Goal: Task Accomplishment & Management: Complete application form

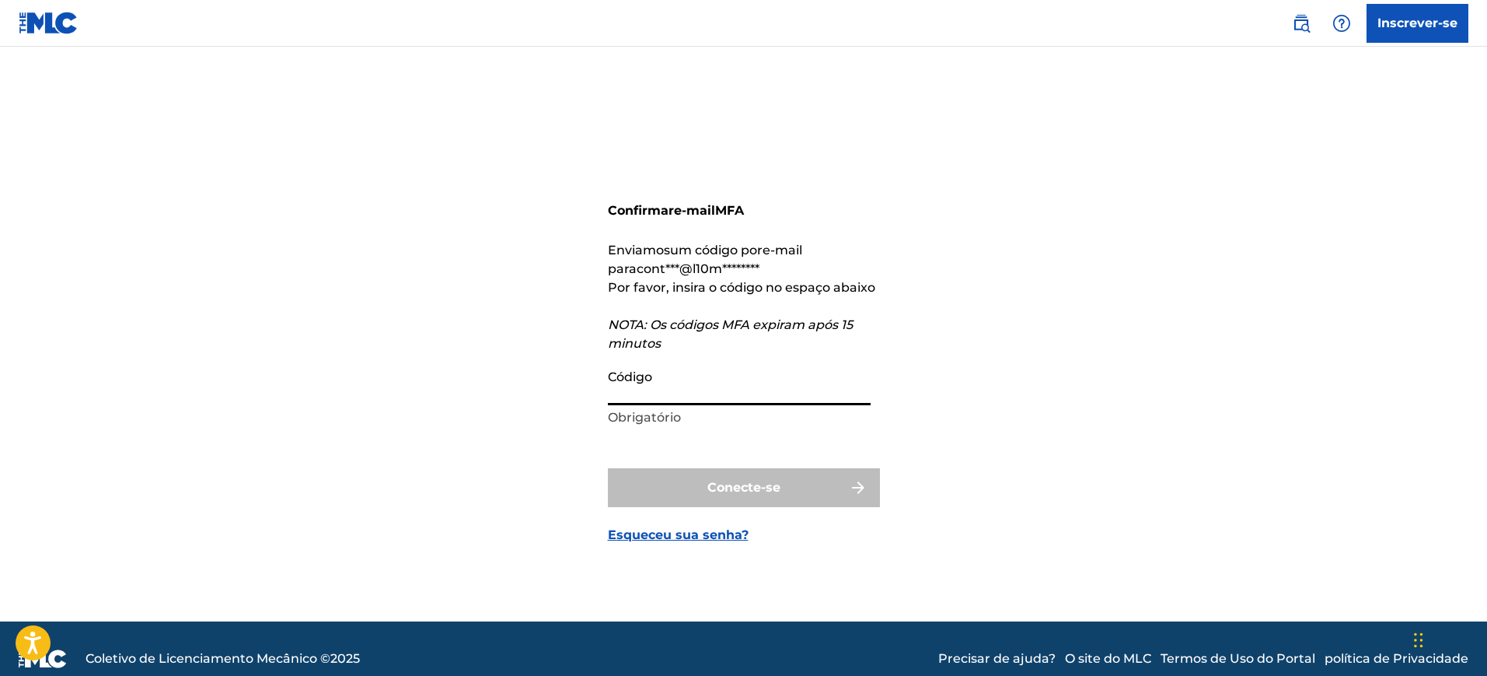
click at [690, 385] on input "Código" at bounding box center [739, 383] width 263 height 44
paste input "097939"
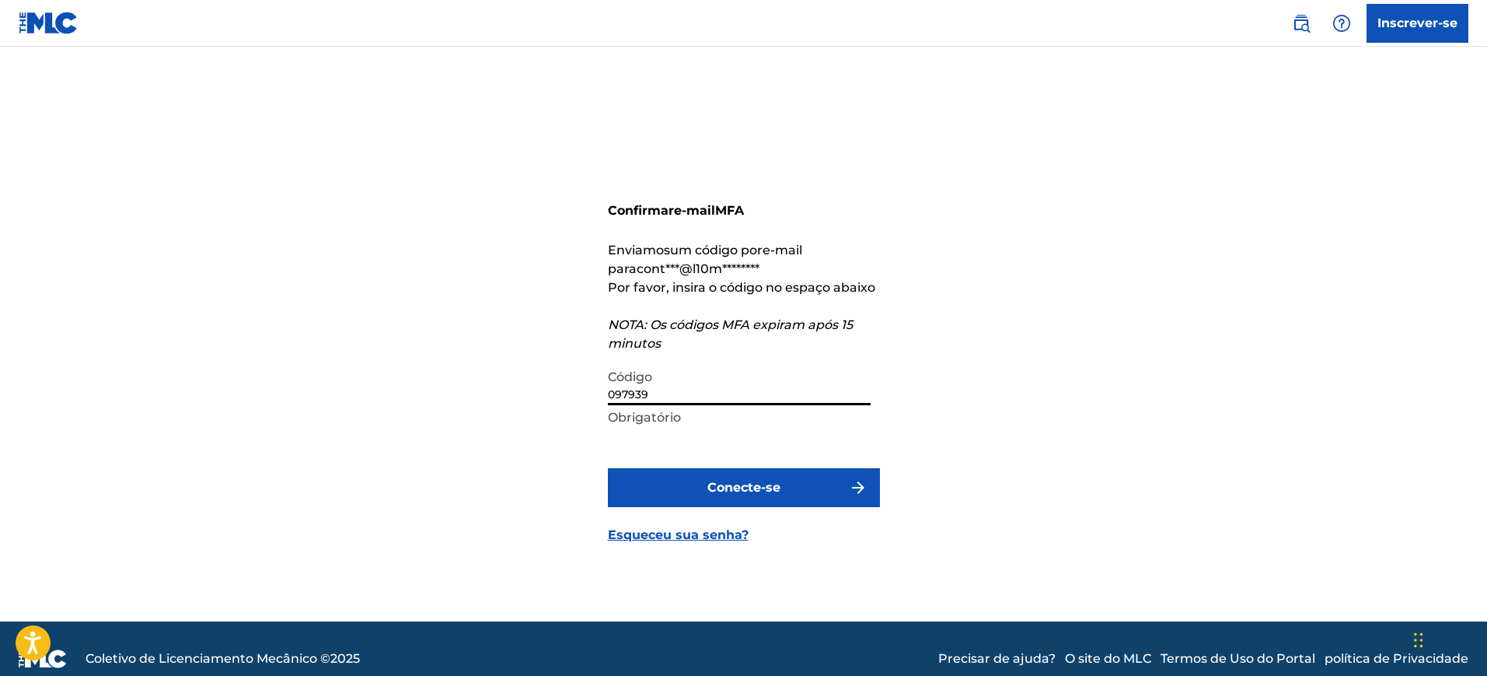
type input "097939"
click at [722, 492] on font "Conecte-se" at bounding box center [744, 487] width 73 height 15
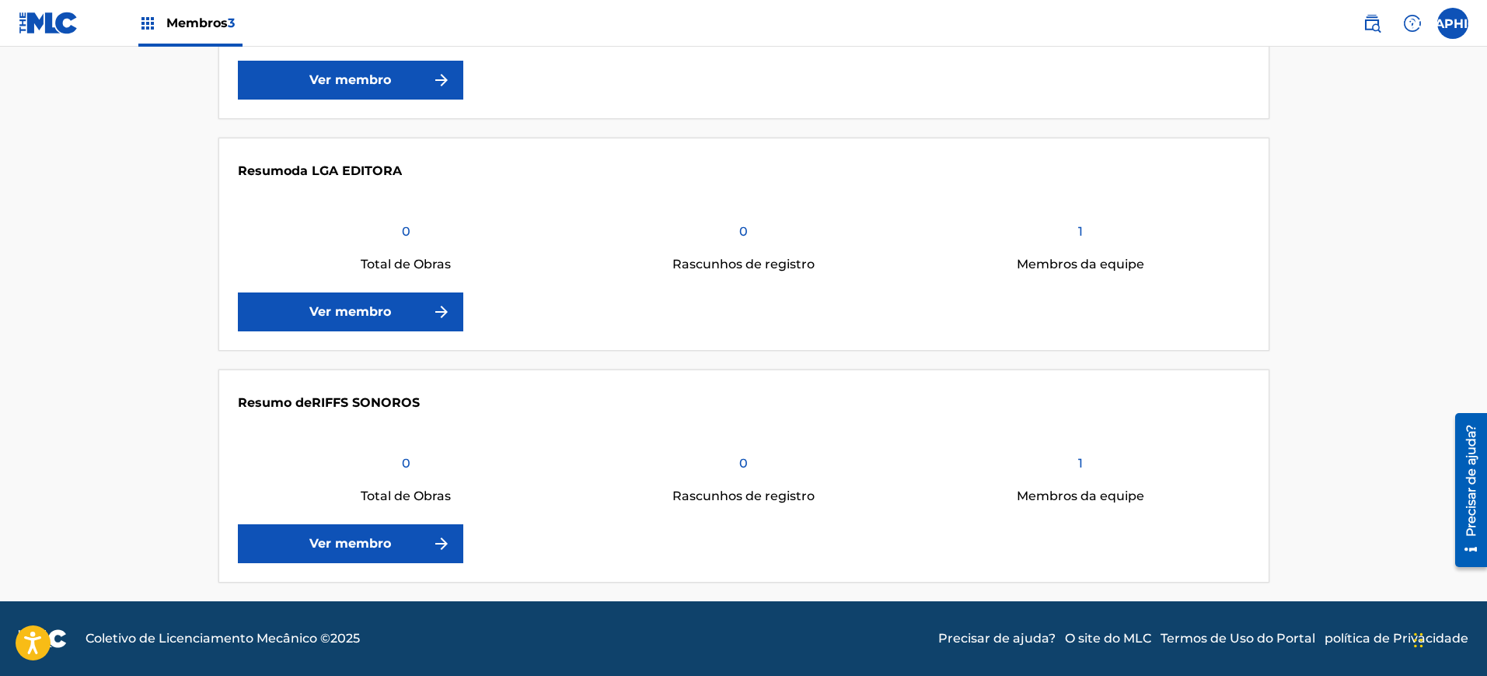
scroll to position [208, 0]
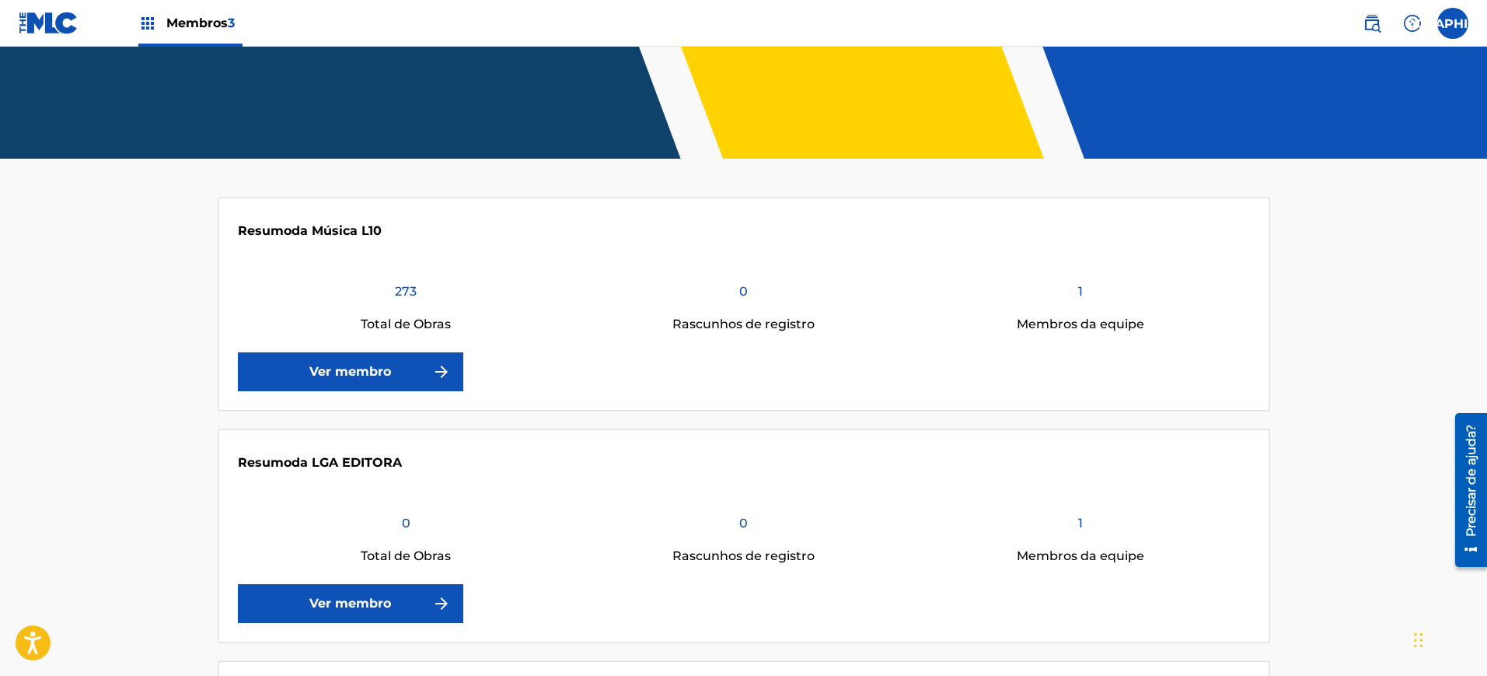
click at [396, 369] on link "Ver membro" at bounding box center [350, 371] width 225 height 39
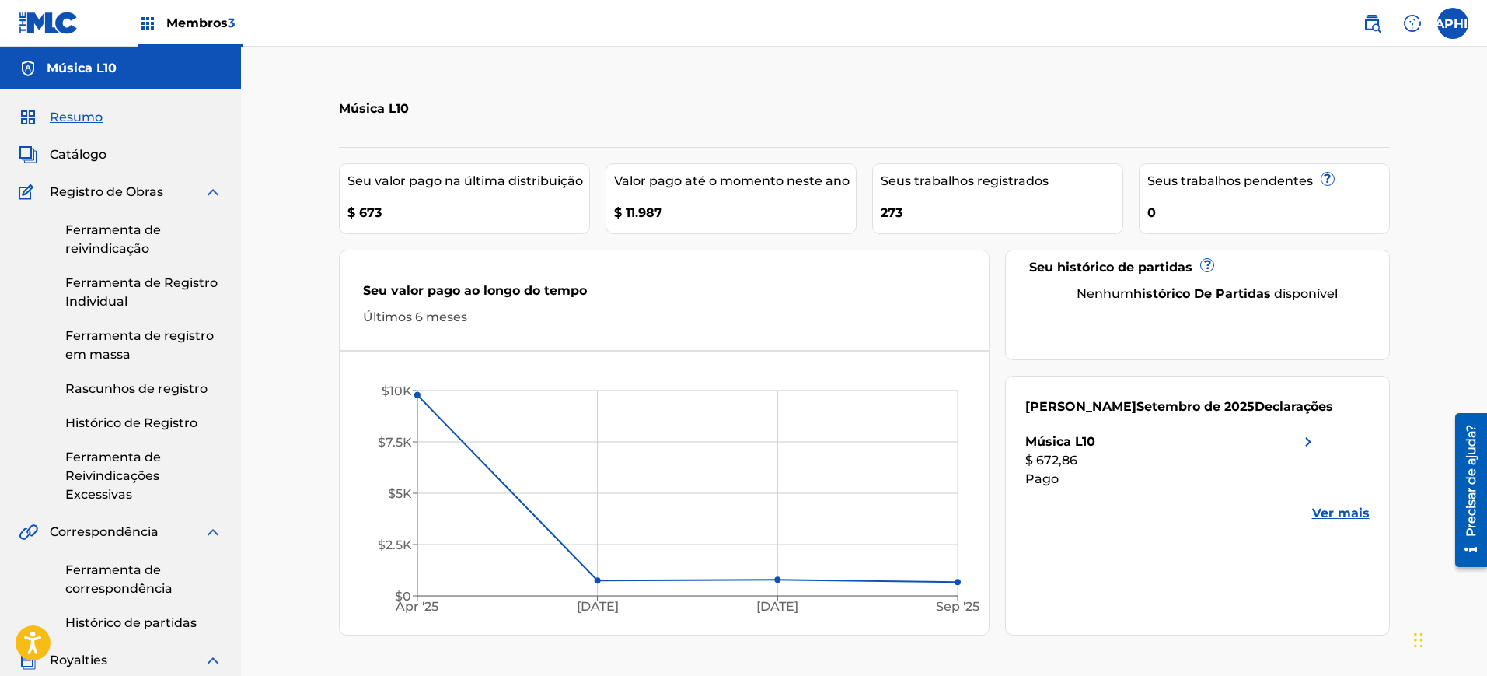
click at [135, 229] on font "Ferramenta de reivindicação" at bounding box center [113, 238] width 96 height 33
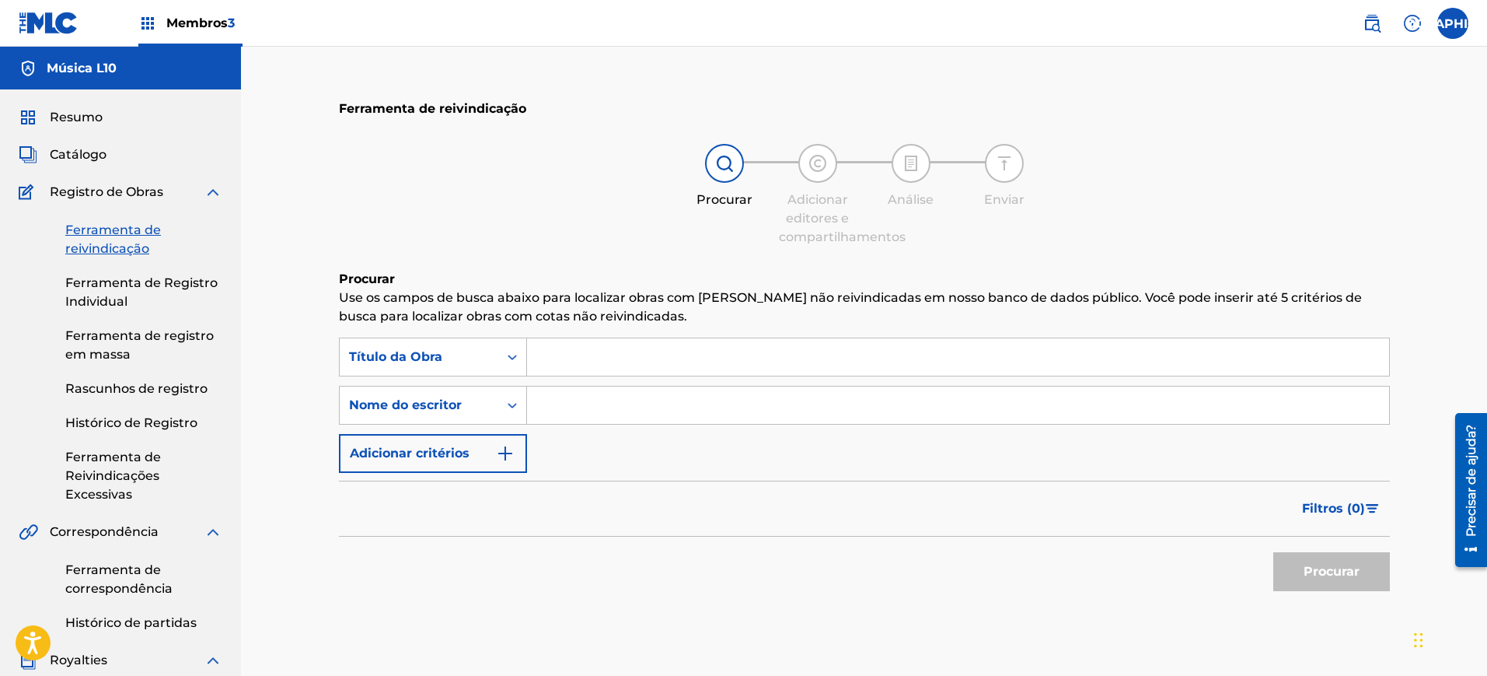
click at [646, 370] on input "Formulário de Pesquisa" at bounding box center [958, 356] width 862 height 37
drag, startPoint x: 711, startPoint y: 366, endPoint x: 603, endPoint y: 363, distance: 107.3
click at [603, 363] on input "arrasta de perna aberta" at bounding box center [958, 356] width 862 height 37
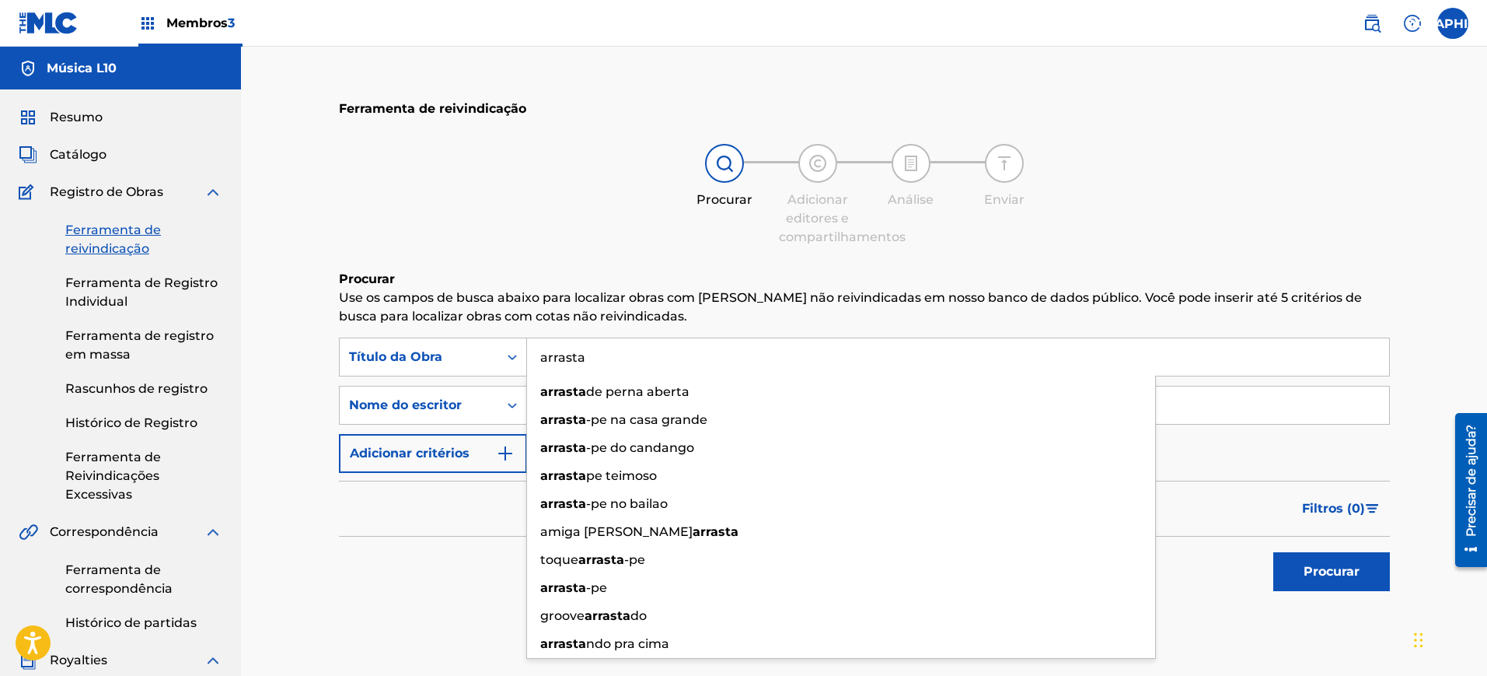
type input "arrasta"
click at [515, 145] on div "Procurar Adicionar editores e compartilhamentos Análise Enviar" at bounding box center [864, 195] width 1051 height 103
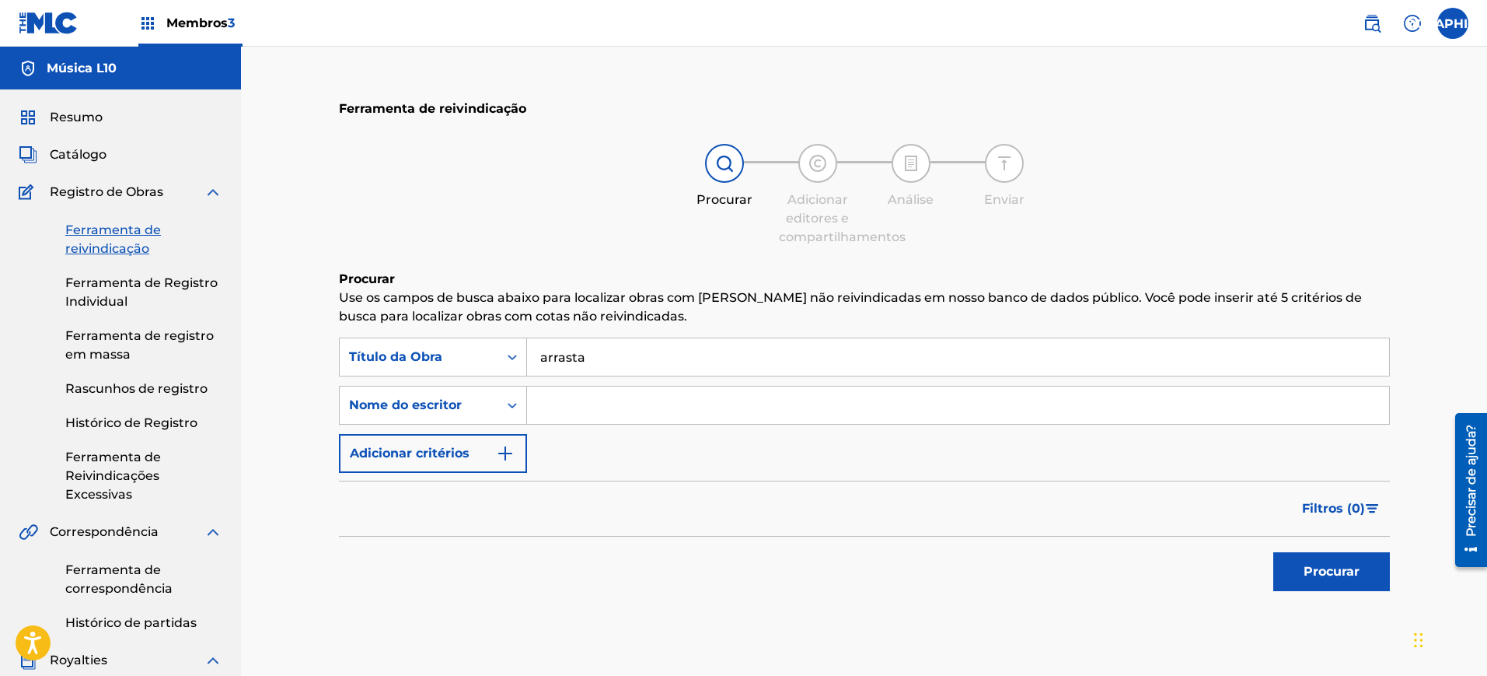
click at [602, 403] on input "Formulário de Pesquisa" at bounding box center [958, 404] width 862 height 37
paste input "[PERSON_NAME]"
type input "[PERSON_NAME]"
click at [1325, 564] on font "Procurar" at bounding box center [1332, 571] width 56 height 15
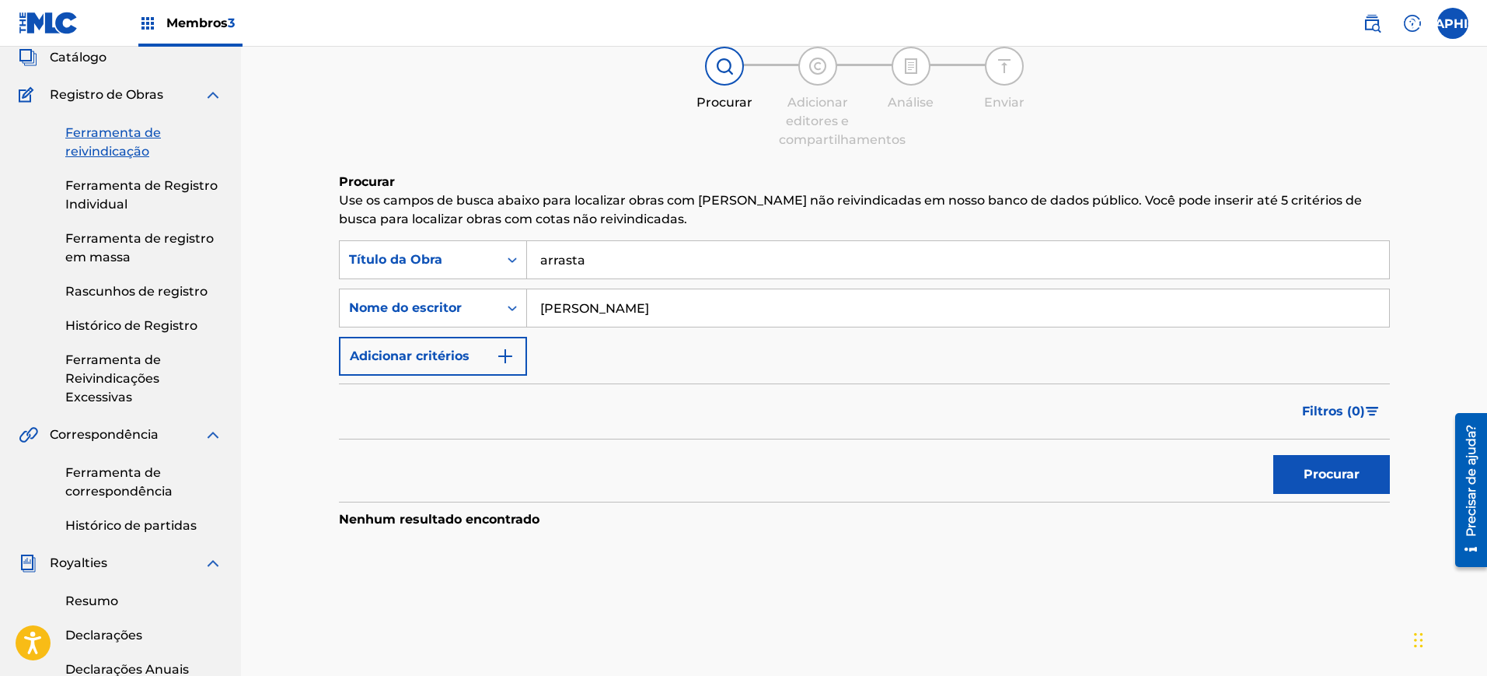
click at [667, 261] on input "arrasta" at bounding box center [958, 259] width 862 height 37
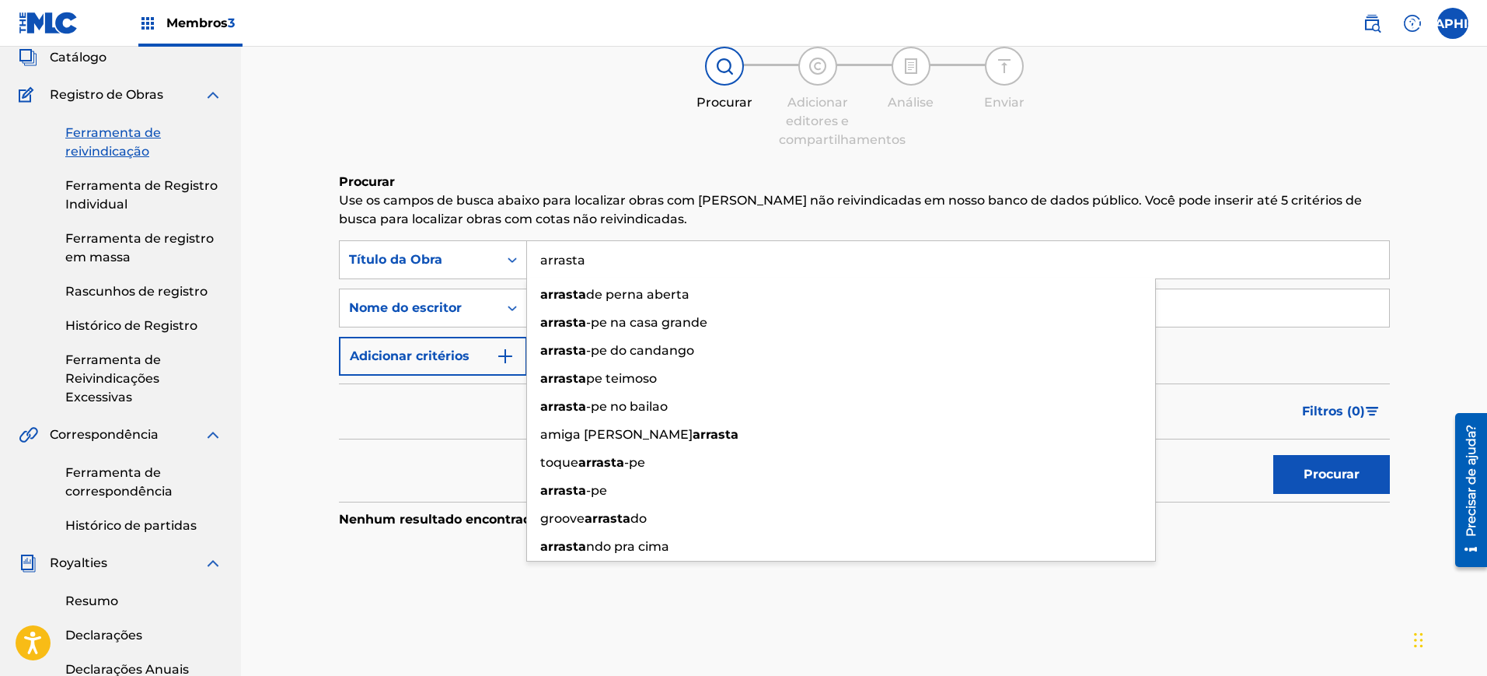
click at [1274, 455] on button "Procurar" at bounding box center [1332, 474] width 117 height 39
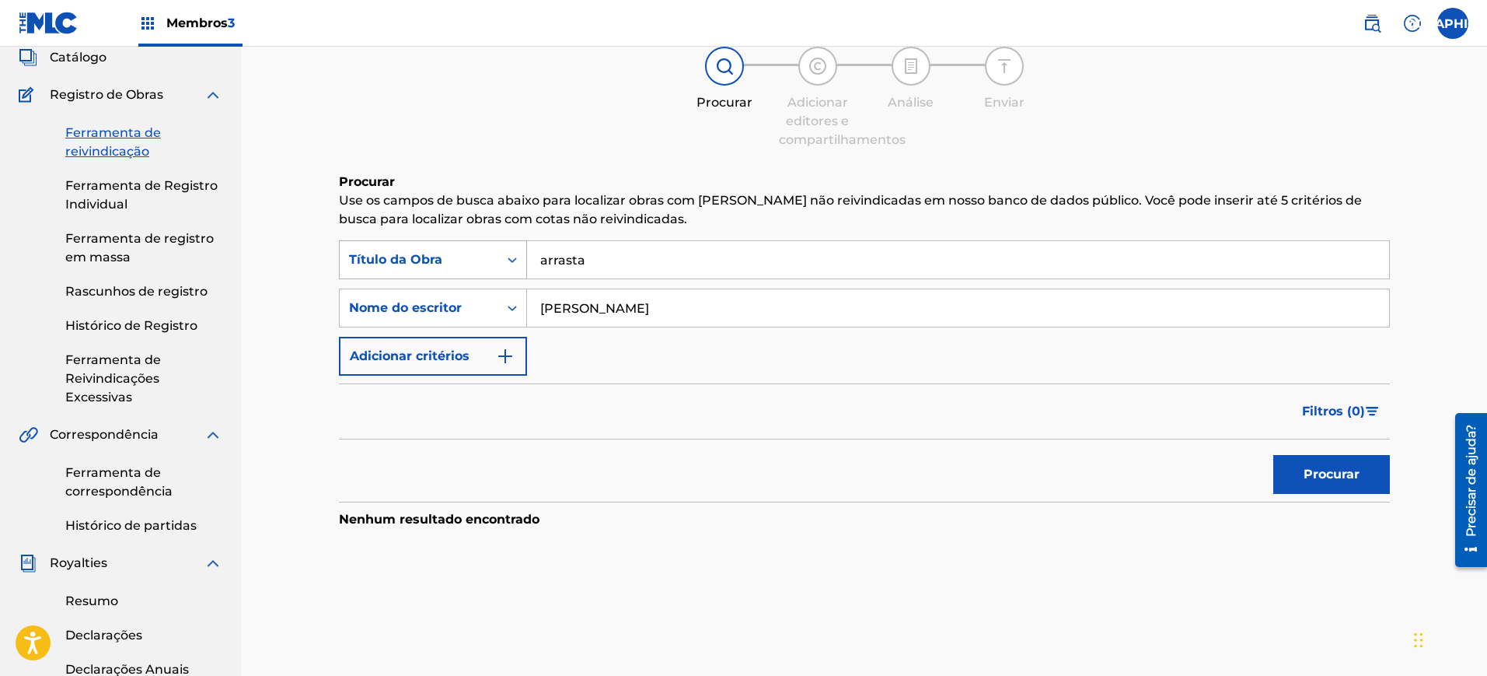
drag, startPoint x: 641, startPoint y: 257, endPoint x: 504, endPoint y: 257, distance: 136.8
click at [504, 257] on div "PesquisarComCritérios05152540-ef03-4008-bfba-0586a1a3e8a5 Título da Obra arrasta" at bounding box center [864, 259] width 1051 height 39
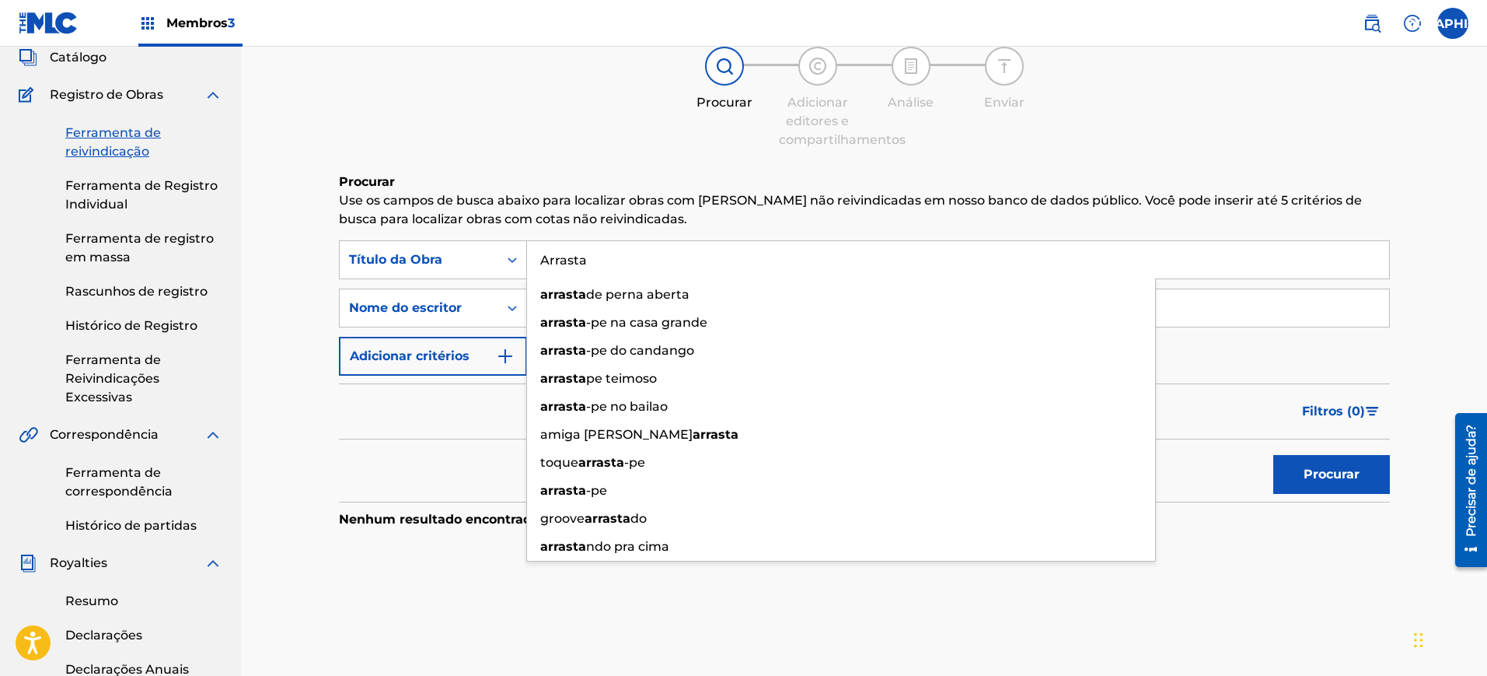
type input "Arrasta"
click at [1274, 455] on button "Procurar" at bounding box center [1332, 474] width 117 height 39
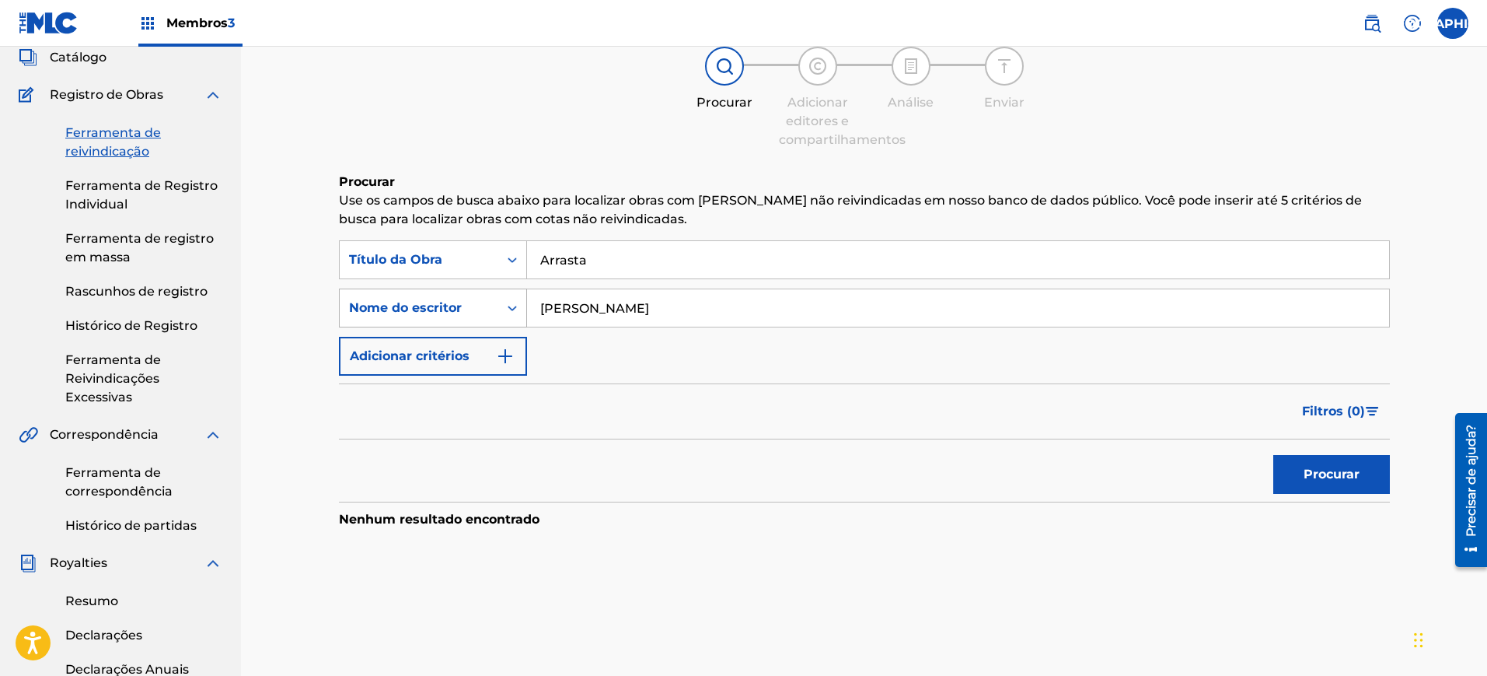
drag, startPoint x: 823, startPoint y: 318, endPoint x: 446, endPoint y: 314, distance: 376.3
click at [446, 314] on div "PesquisarComCritérios731909e1-2646-4d28-8f77-311834730a12 Nome do escritor [PER…" at bounding box center [864, 307] width 1051 height 39
type input "[PERSON_NAME]"
click at [1274, 455] on button "Procurar" at bounding box center [1332, 474] width 117 height 39
drag, startPoint x: 654, startPoint y: 314, endPoint x: 508, endPoint y: 312, distance: 146.2
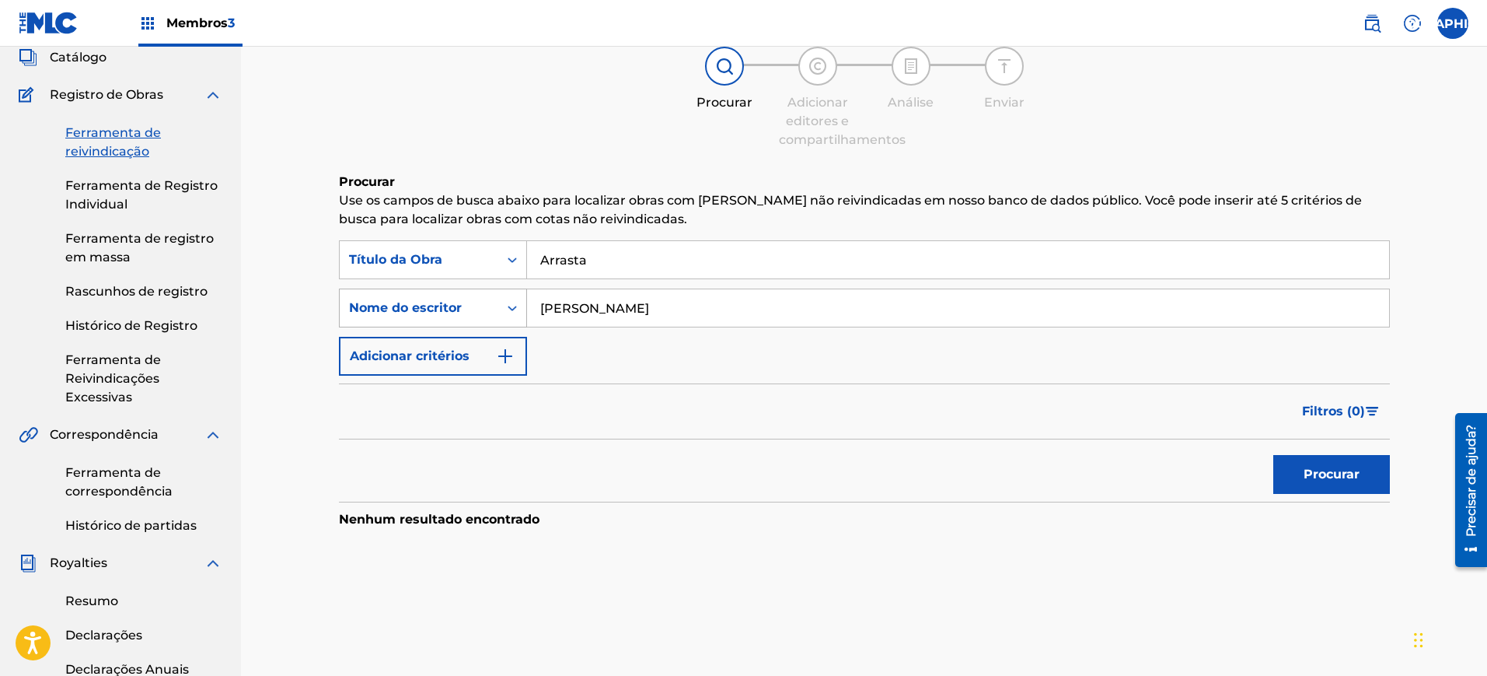
click at [508, 312] on div "PesquisarComCritérios731909e1-2646-4d28-8f77-311834730a12 Nome do escritor [PER…" at bounding box center [864, 307] width 1051 height 39
click at [604, 266] on input "Arrasta" at bounding box center [958, 259] width 862 height 37
type input "[PERSON_NAME]"
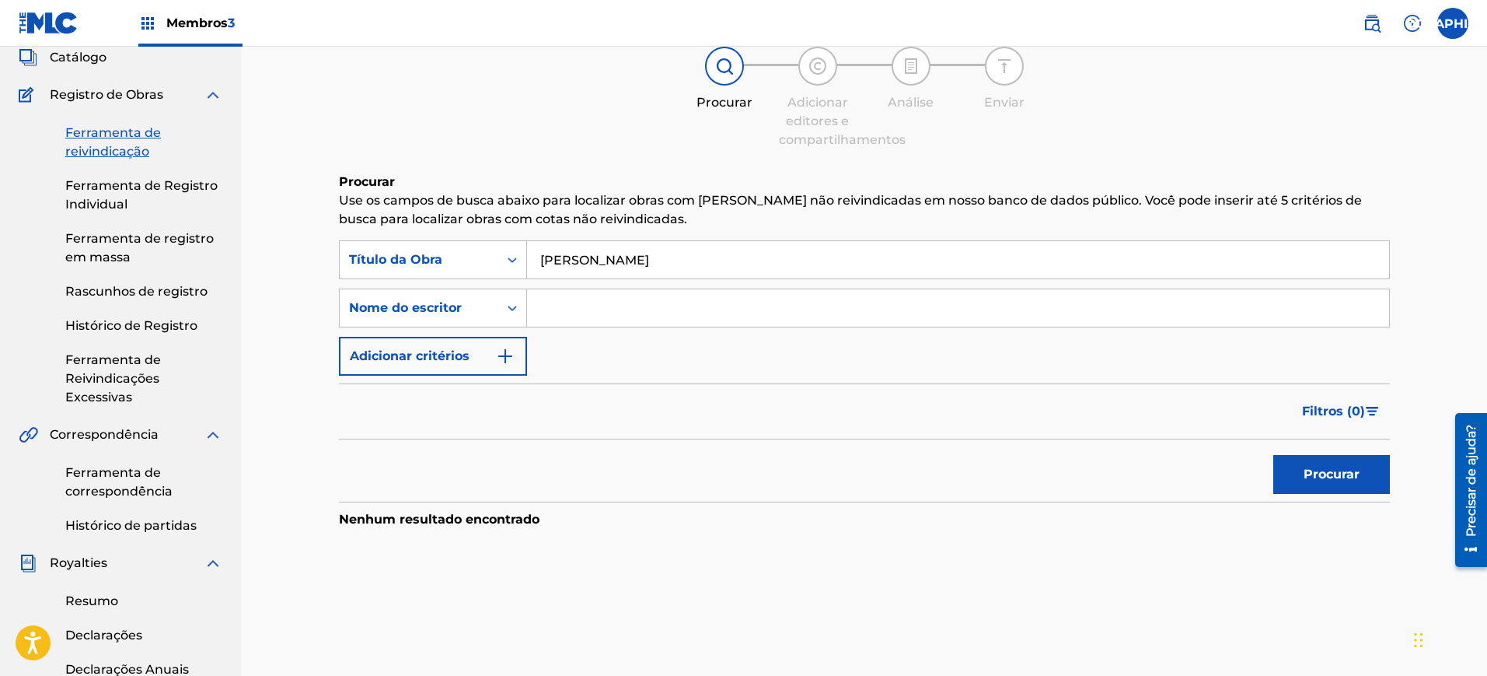
click at [1299, 478] on button "Procurar" at bounding box center [1332, 474] width 117 height 39
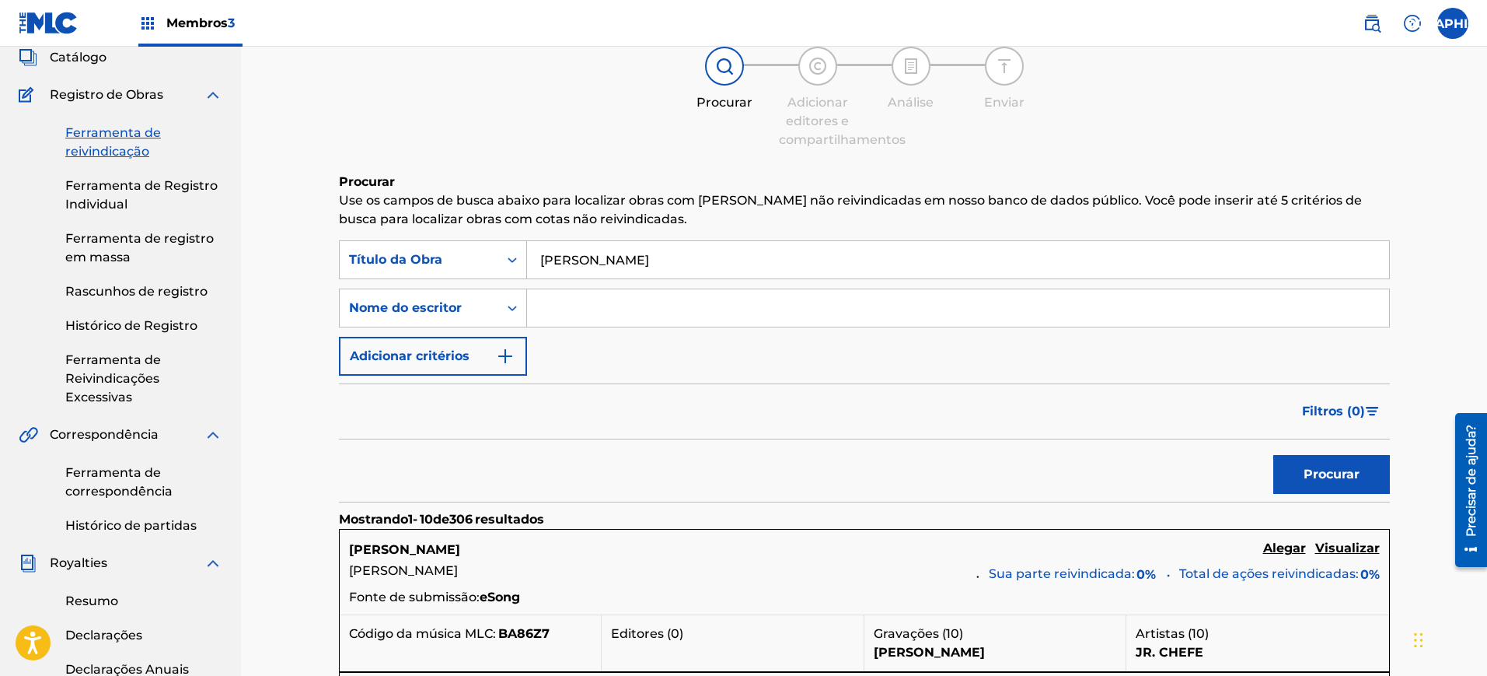
scroll to position [292, 0]
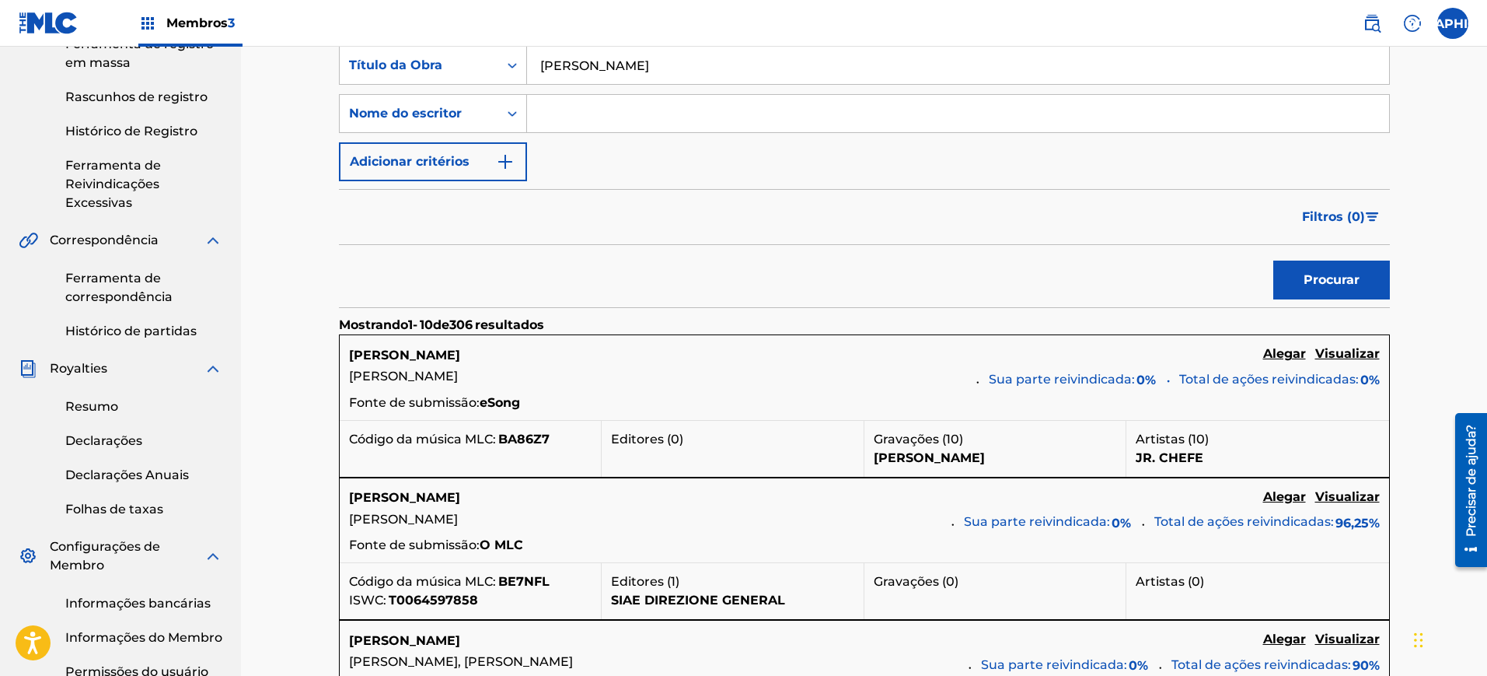
drag, startPoint x: 715, startPoint y: 78, endPoint x: 267, endPoint y: 36, distance: 449.0
click at [557, 115] on input "Formulário de Pesquisa" at bounding box center [958, 113] width 862 height 37
paste input "[PERSON_NAME]"
type input "[PERSON_NAME]"
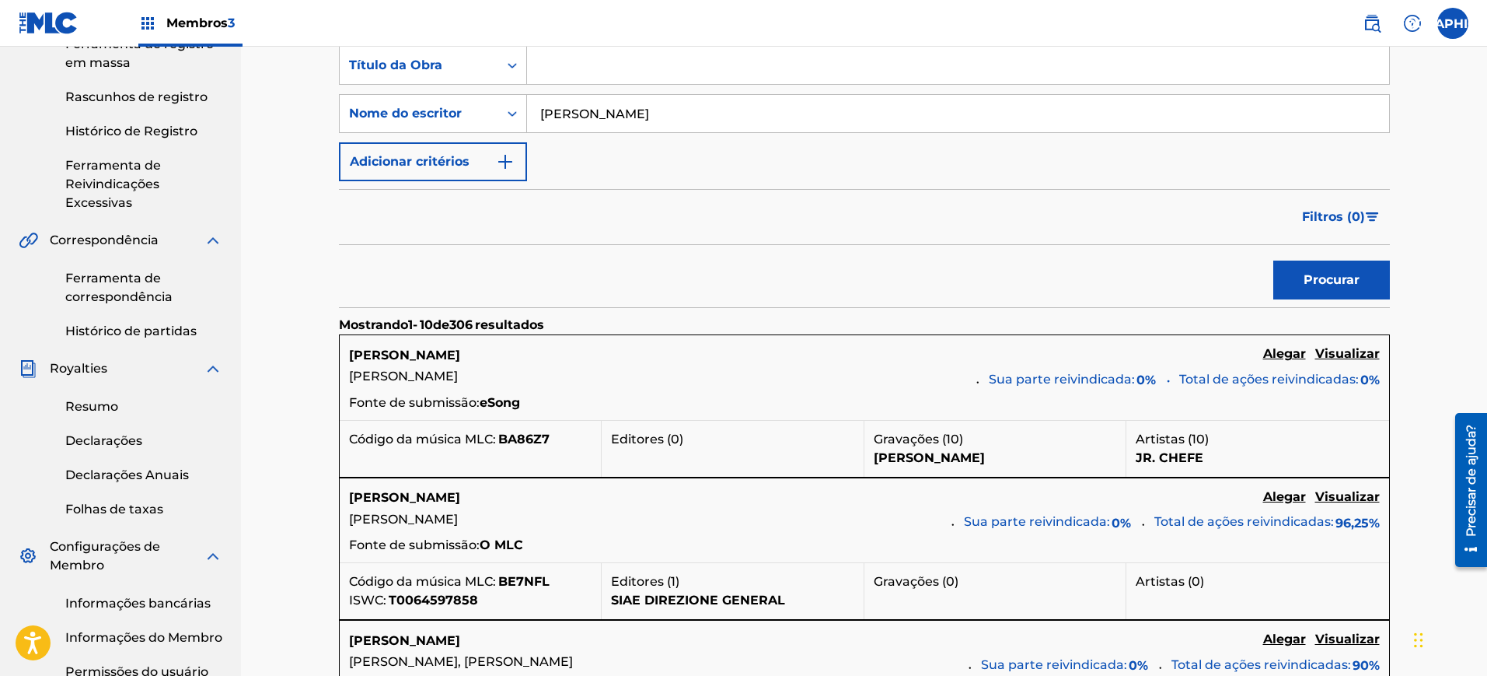
click at [1310, 275] on font "Procurar" at bounding box center [1332, 279] width 56 height 15
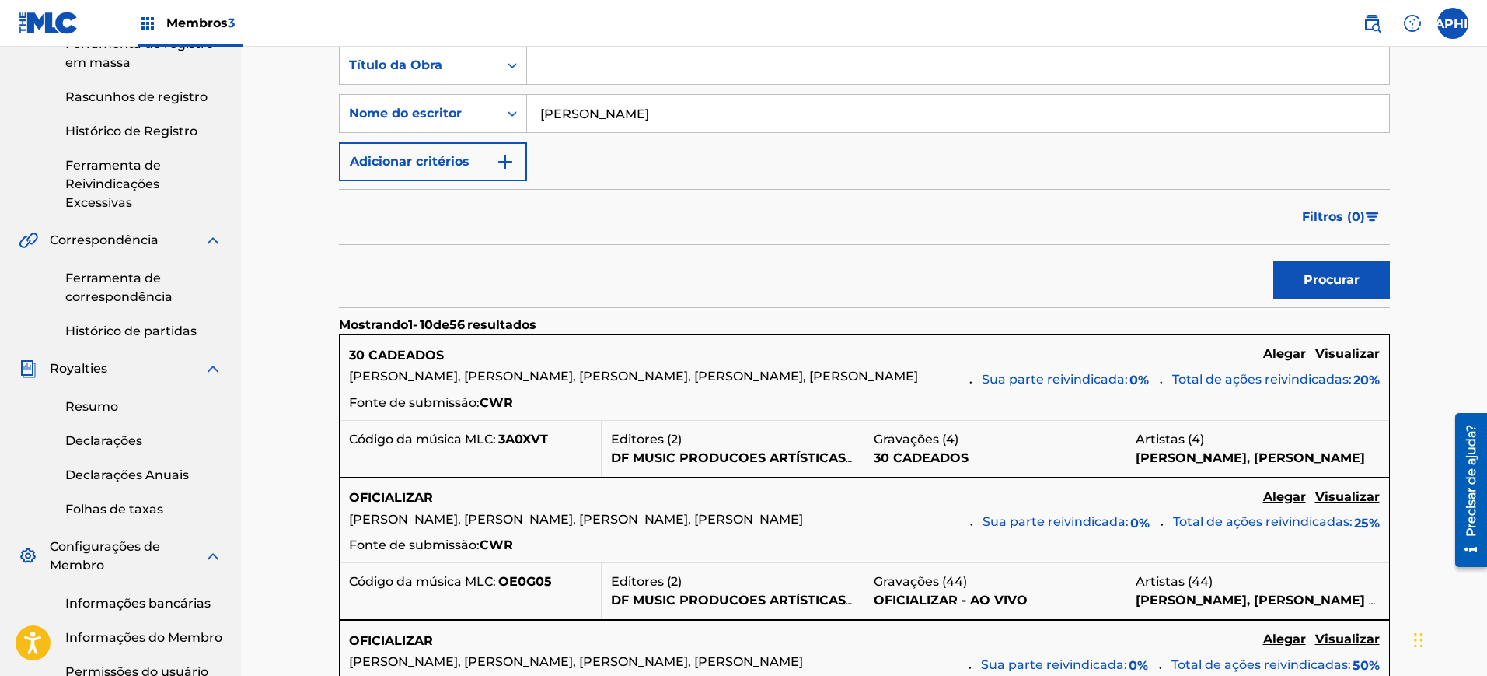
click at [1344, 354] on font "Visualizar" at bounding box center [1348, 353] width 65 height 15
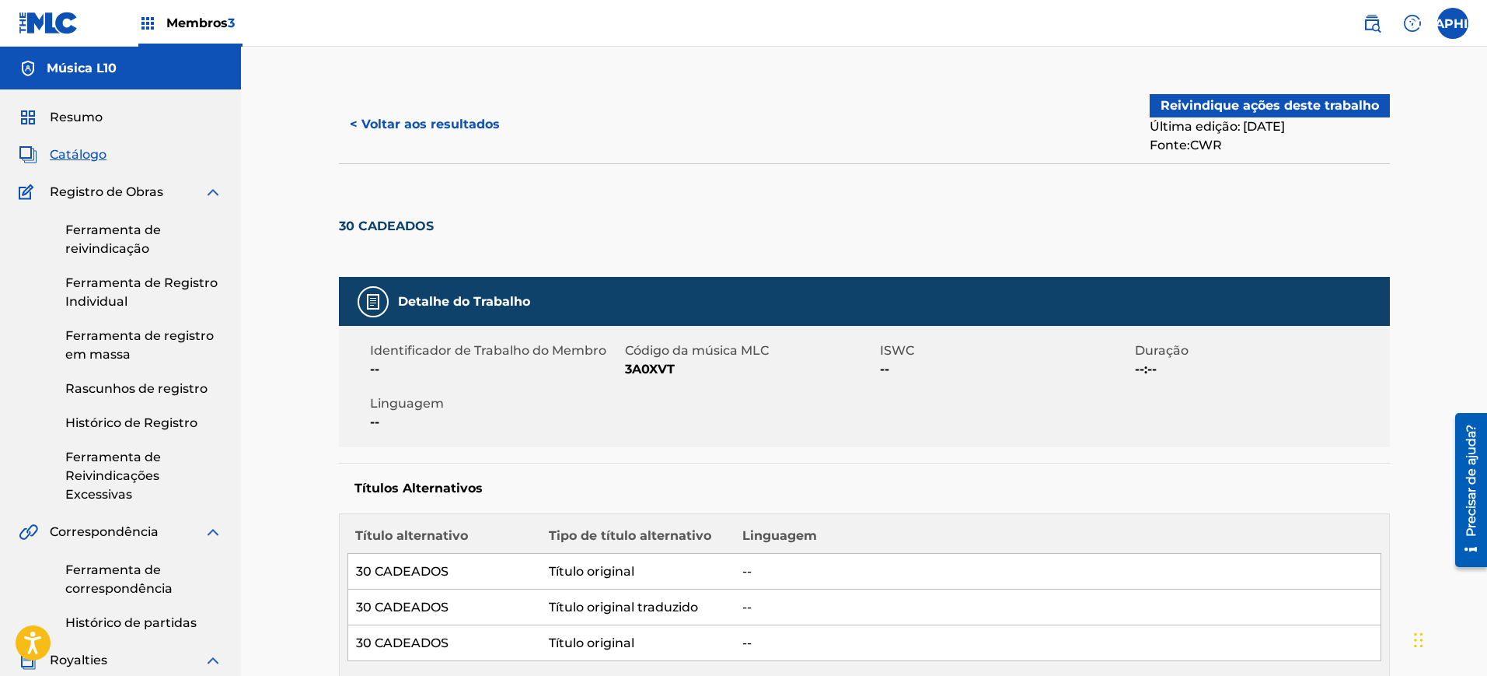
click at [465, 128] on font "< Voltar aos resultados" at bounding box center [425, 124] width 150 height 15
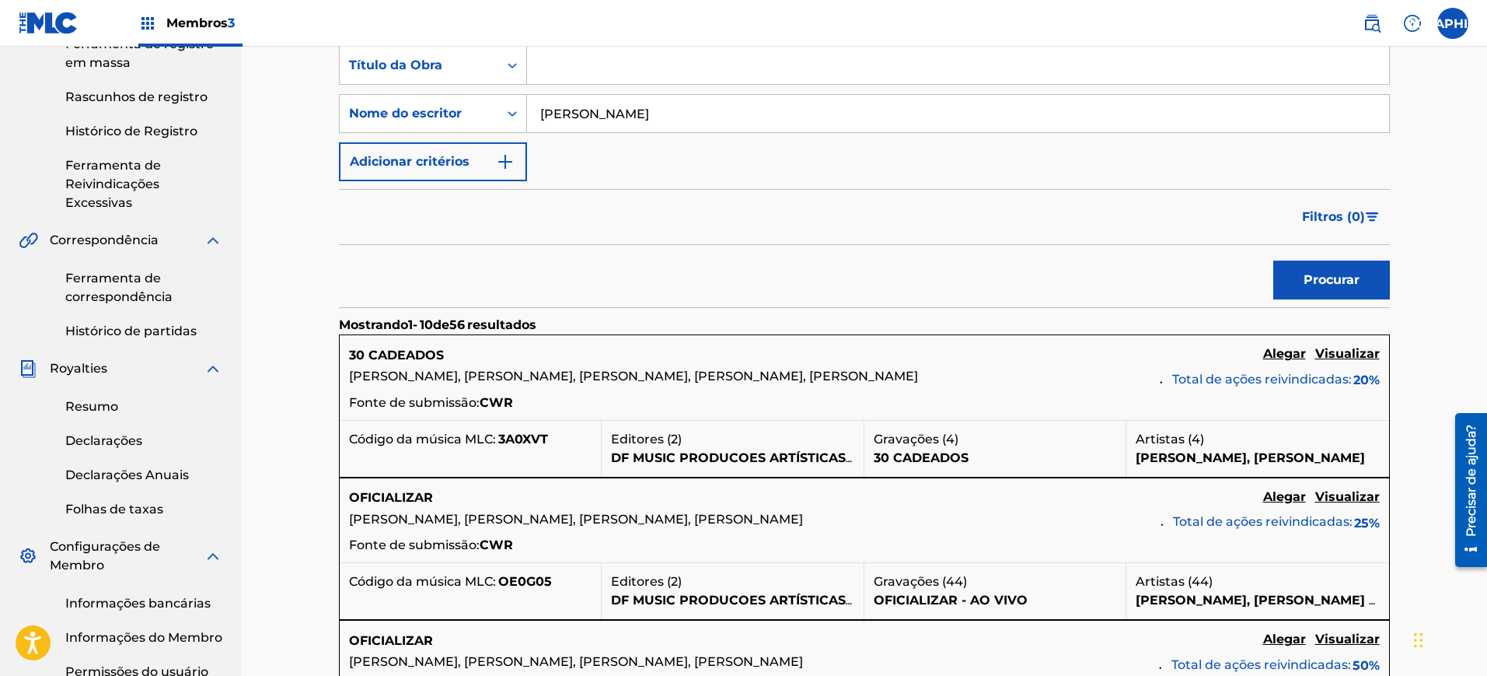
scroll to position [583, 0]
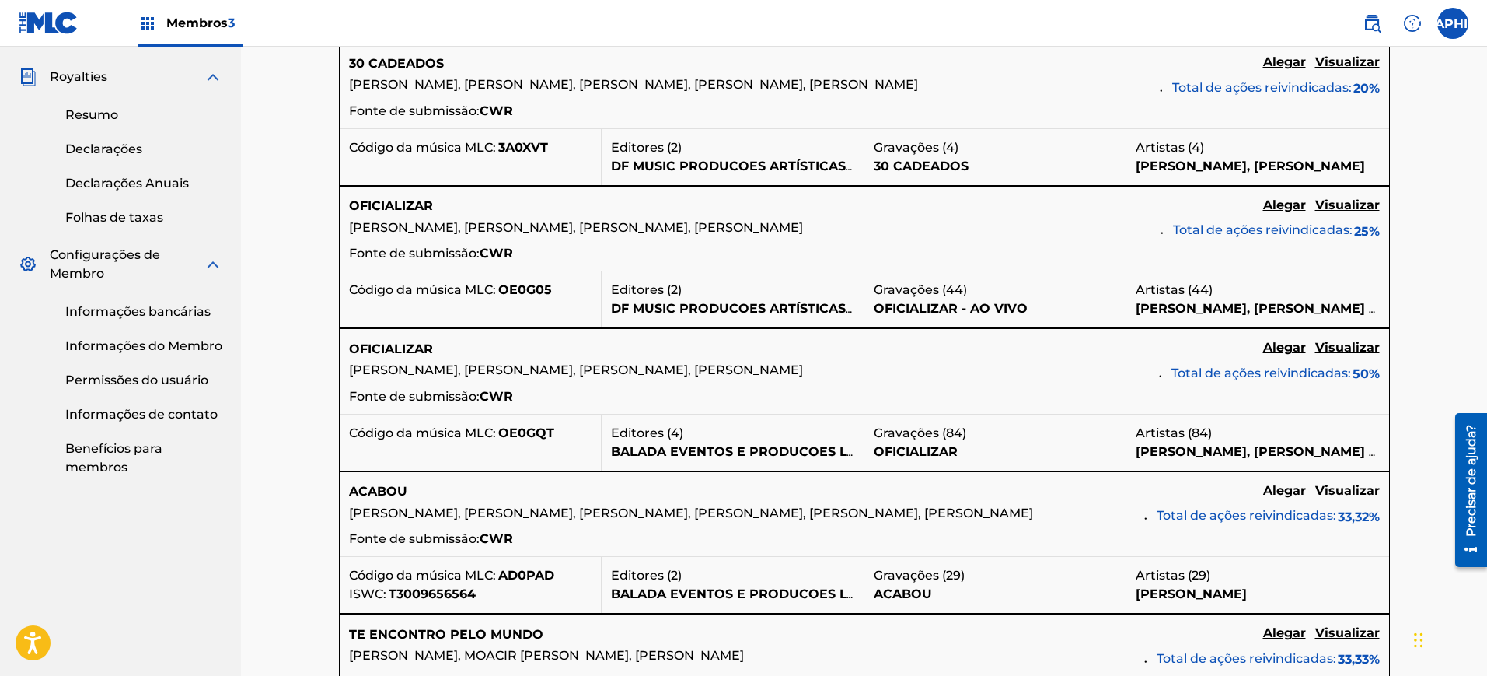
click at [1372, 212] on font "Visualizar" at bounding box center [1348, 204] width 65 height 15
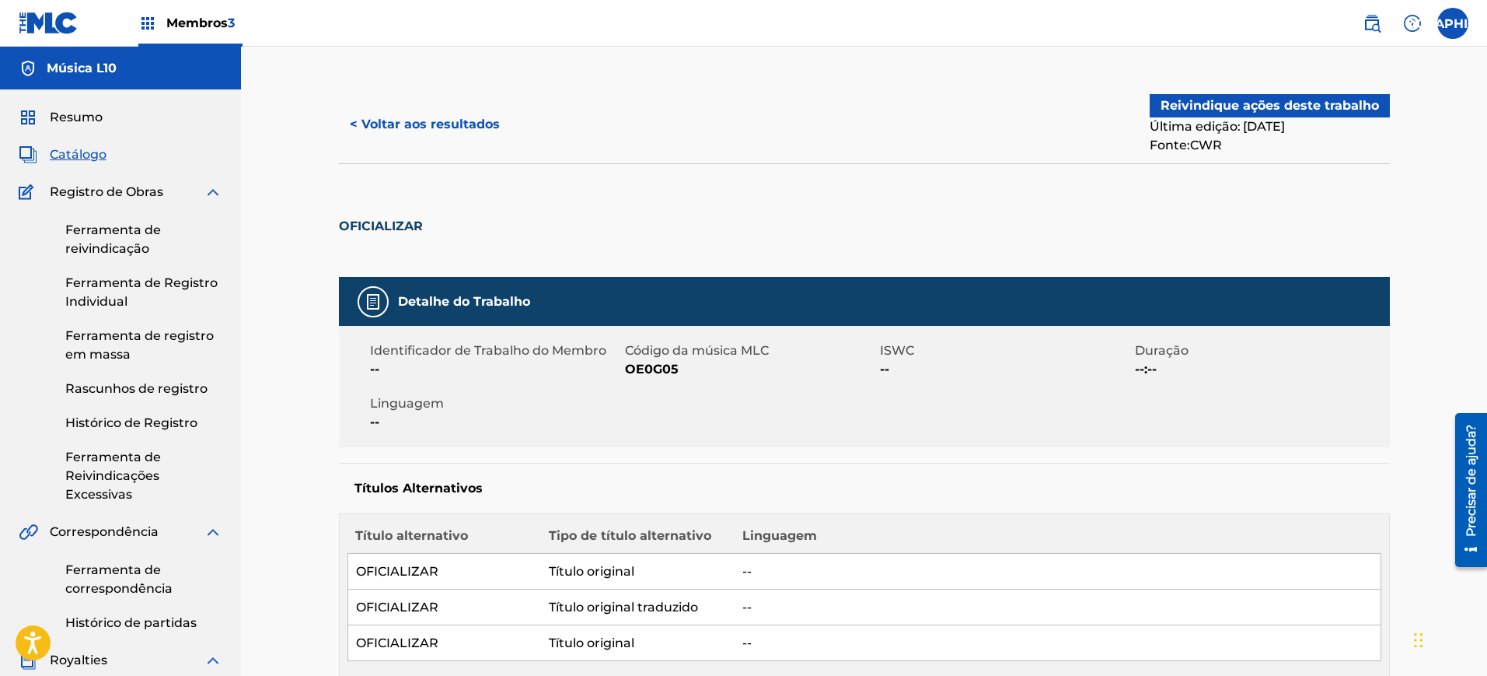
click at [433, 120] on font "< Voltar aos resultados" at bounding box center [425, 124] width 150 height 15
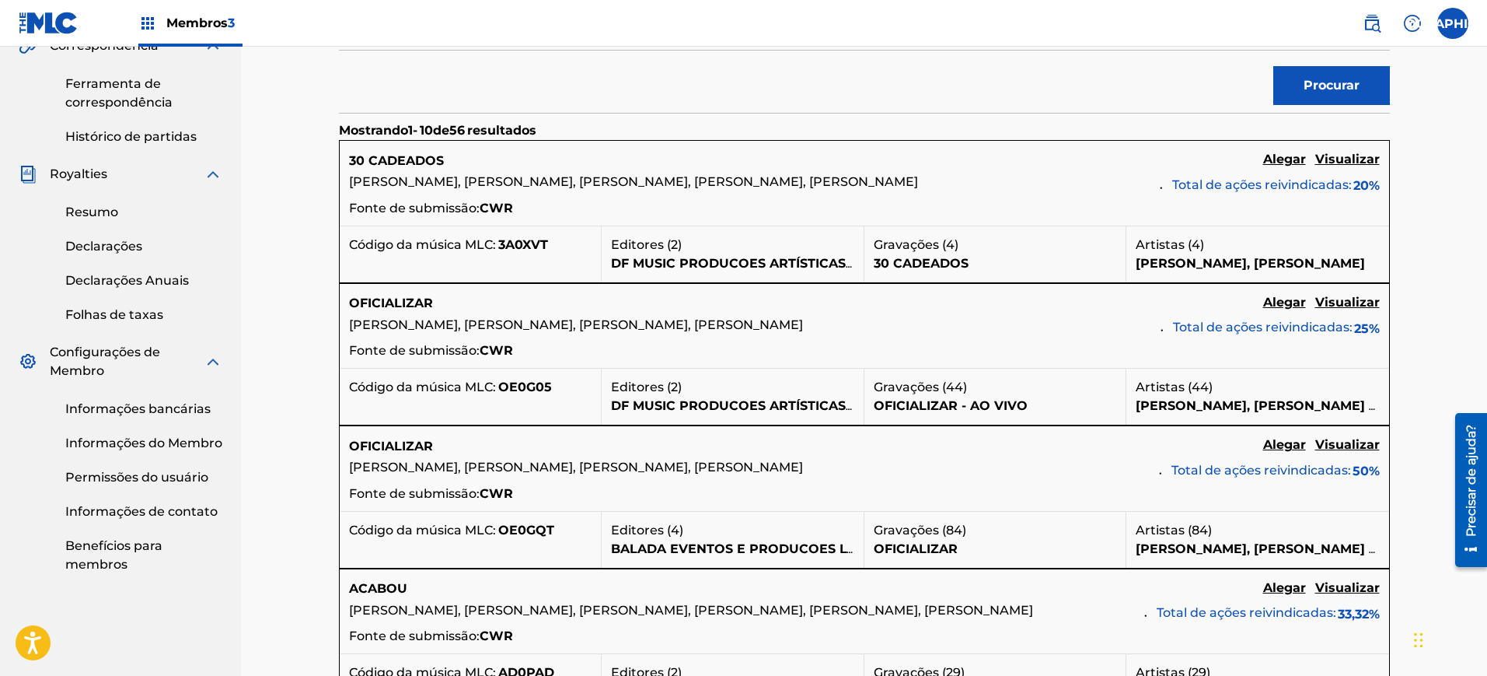
scroll to position [97, 0]
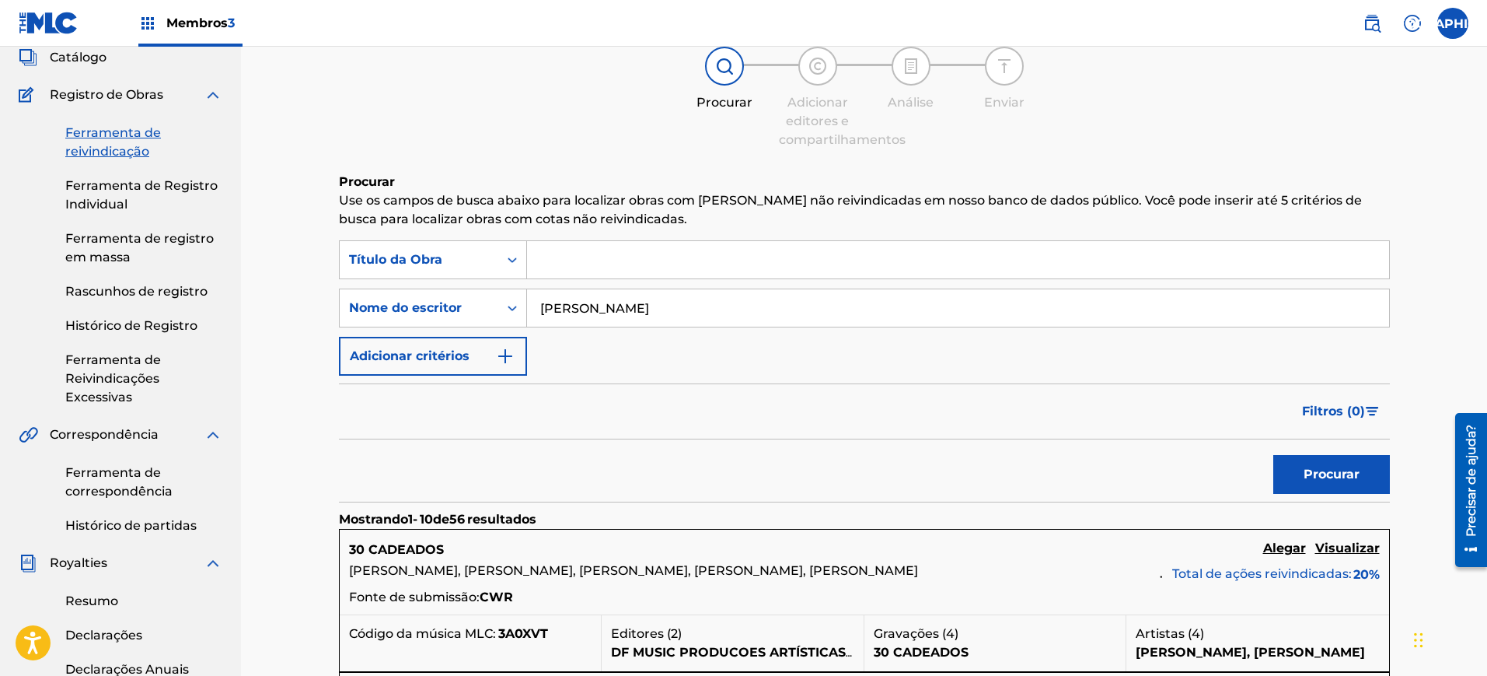
click at [613, 259] on input "Formulário de Pesquisa" at bounding box center [958, 259] width 862 height 37
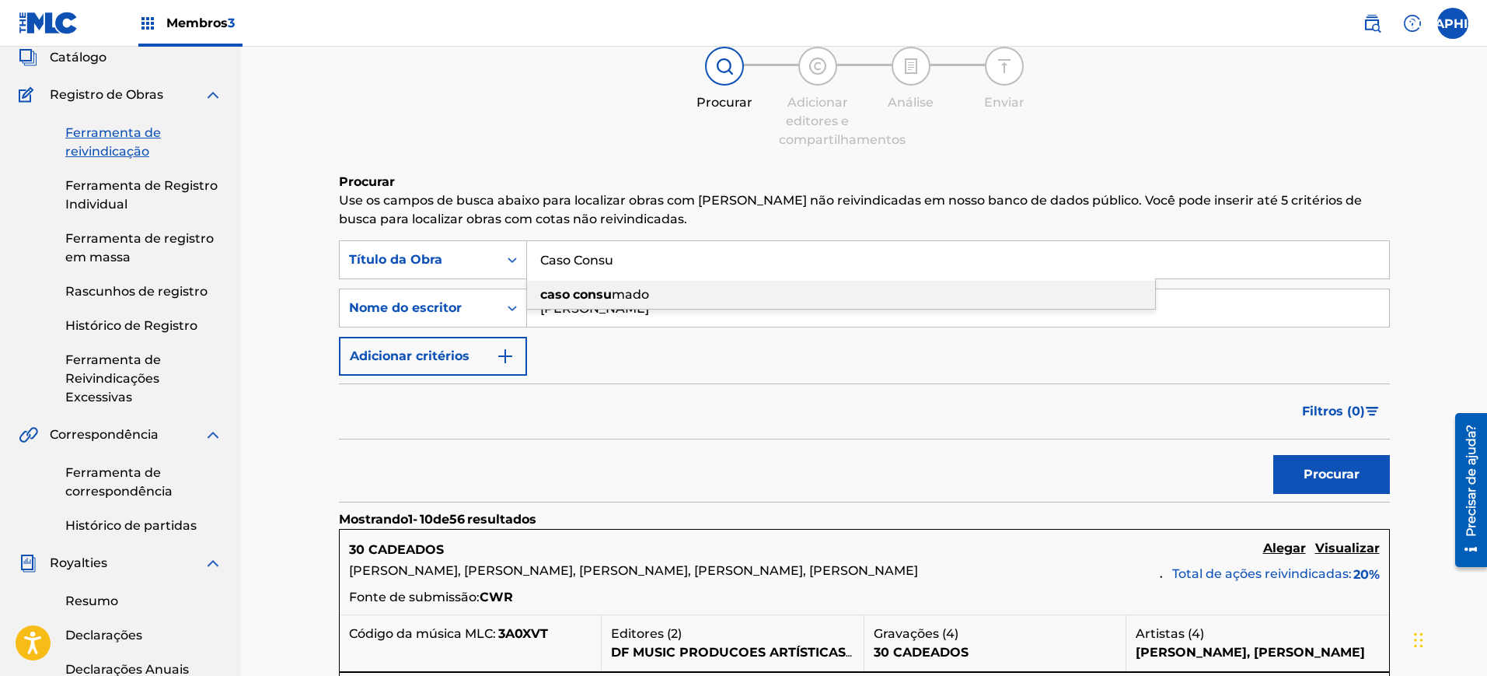
click at [616, 302] on div "caso consu mado" at bounding box center [841, 295] width 628 height 28
type input "caso consumado"
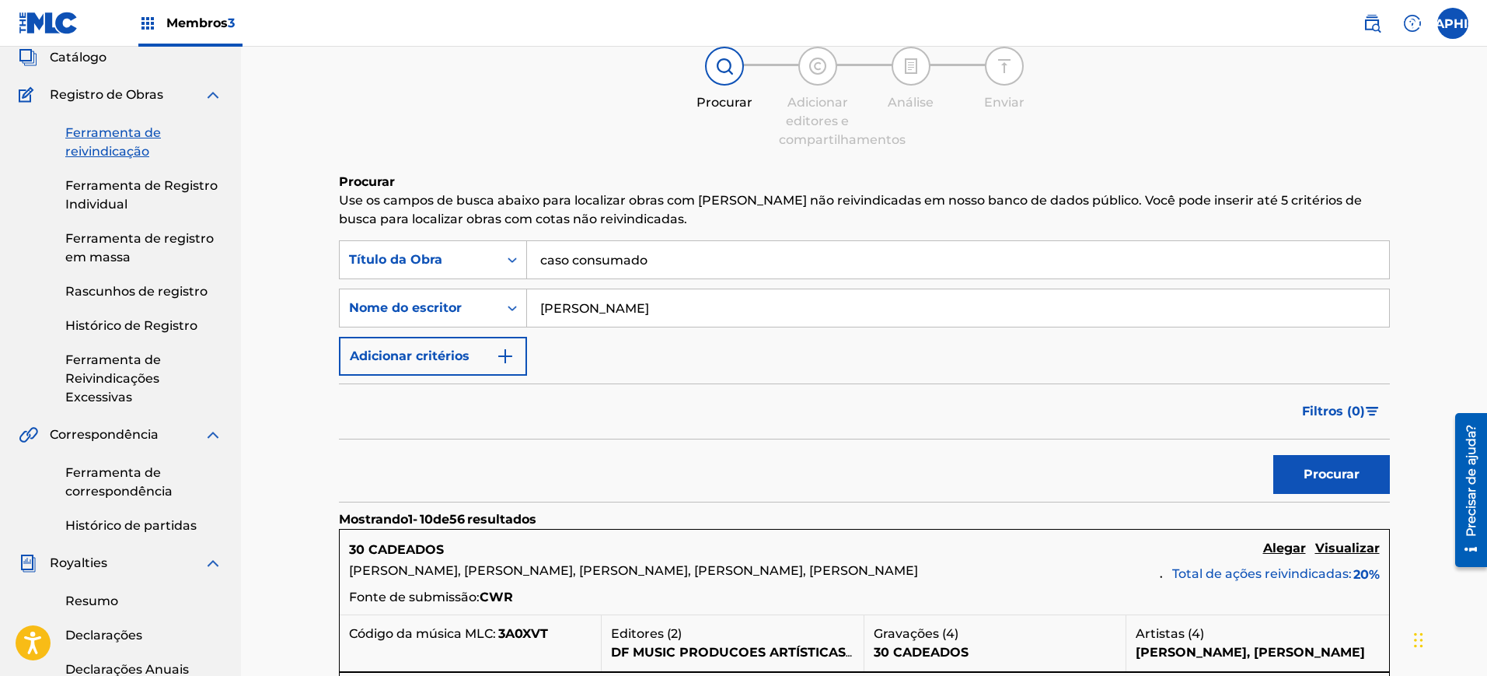
click at [1274, 455] on button "Procurar" at bounding box center [1332, 474] width 117 height 39
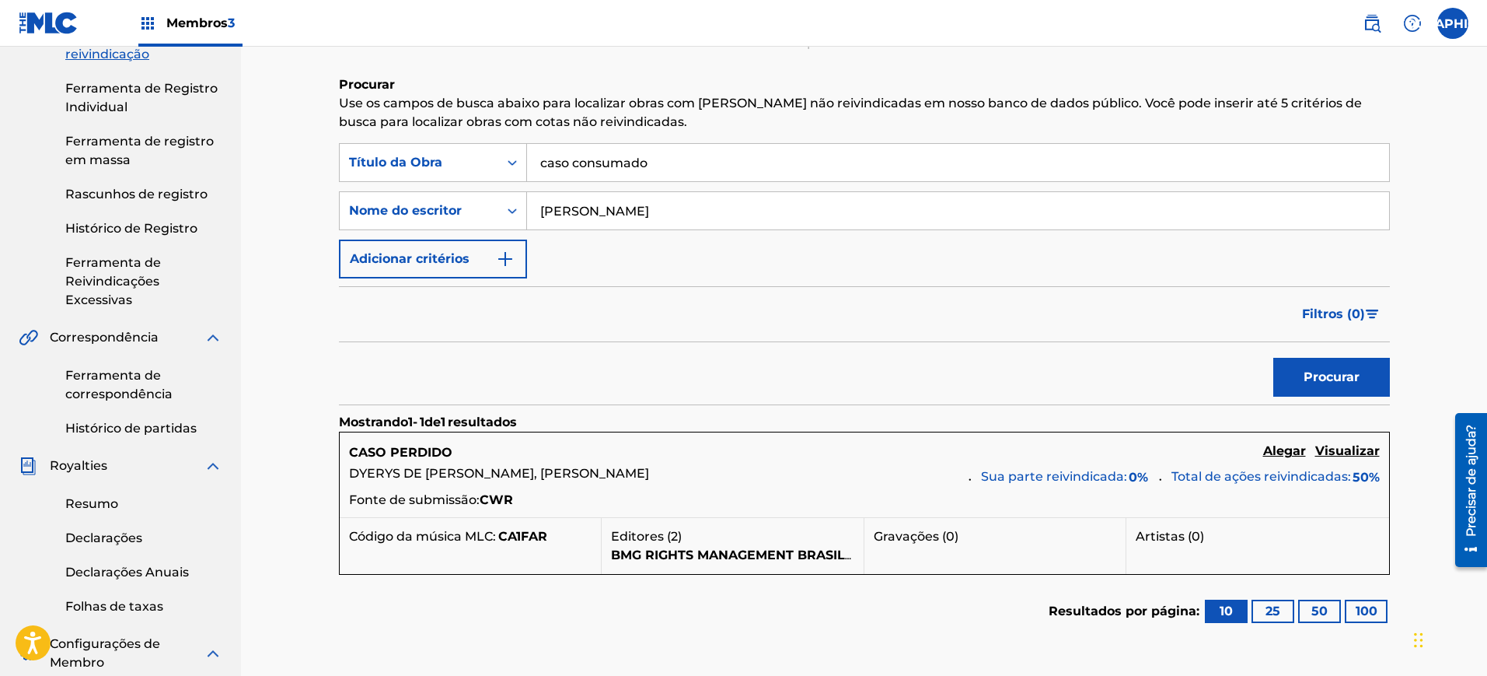
scroll to position [292, 0]
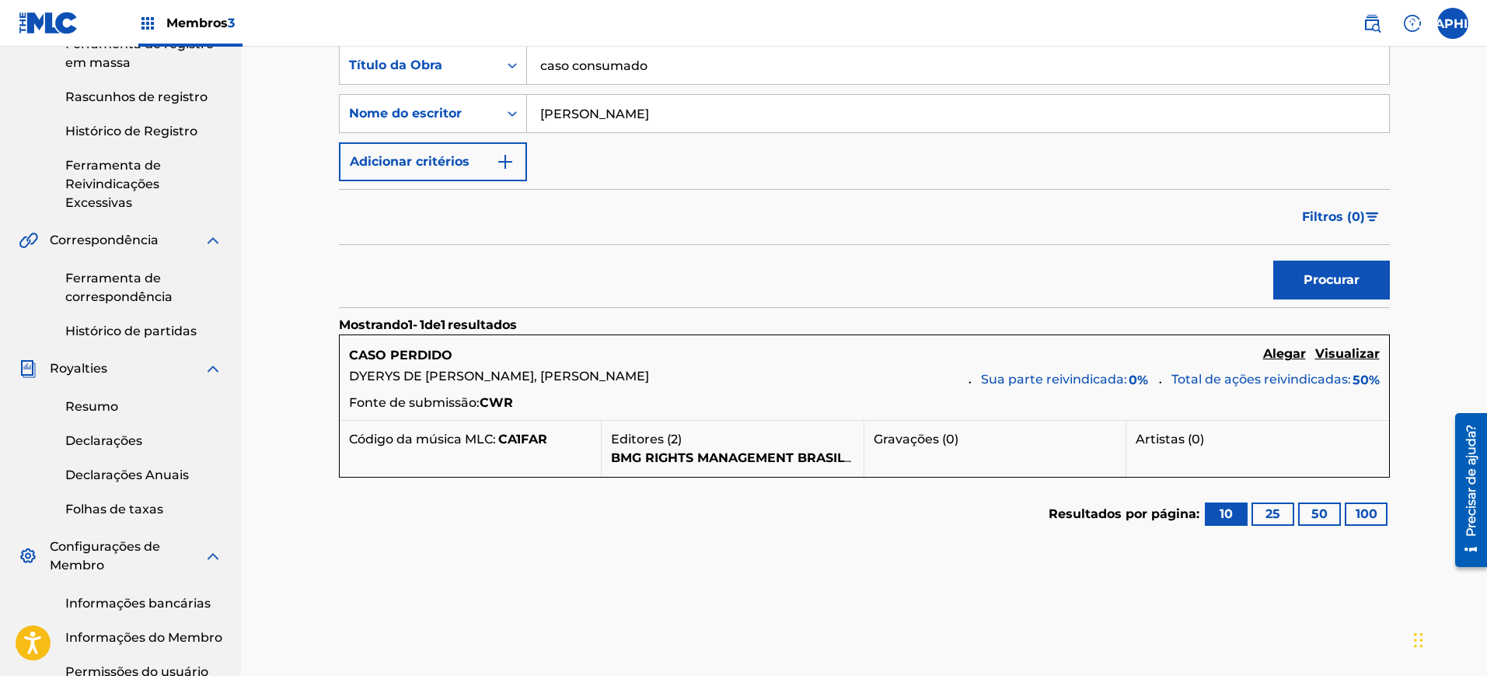
click at [1361, 351] on font "Visualizar" at bounding box center [1348, 353] width 65 height 15
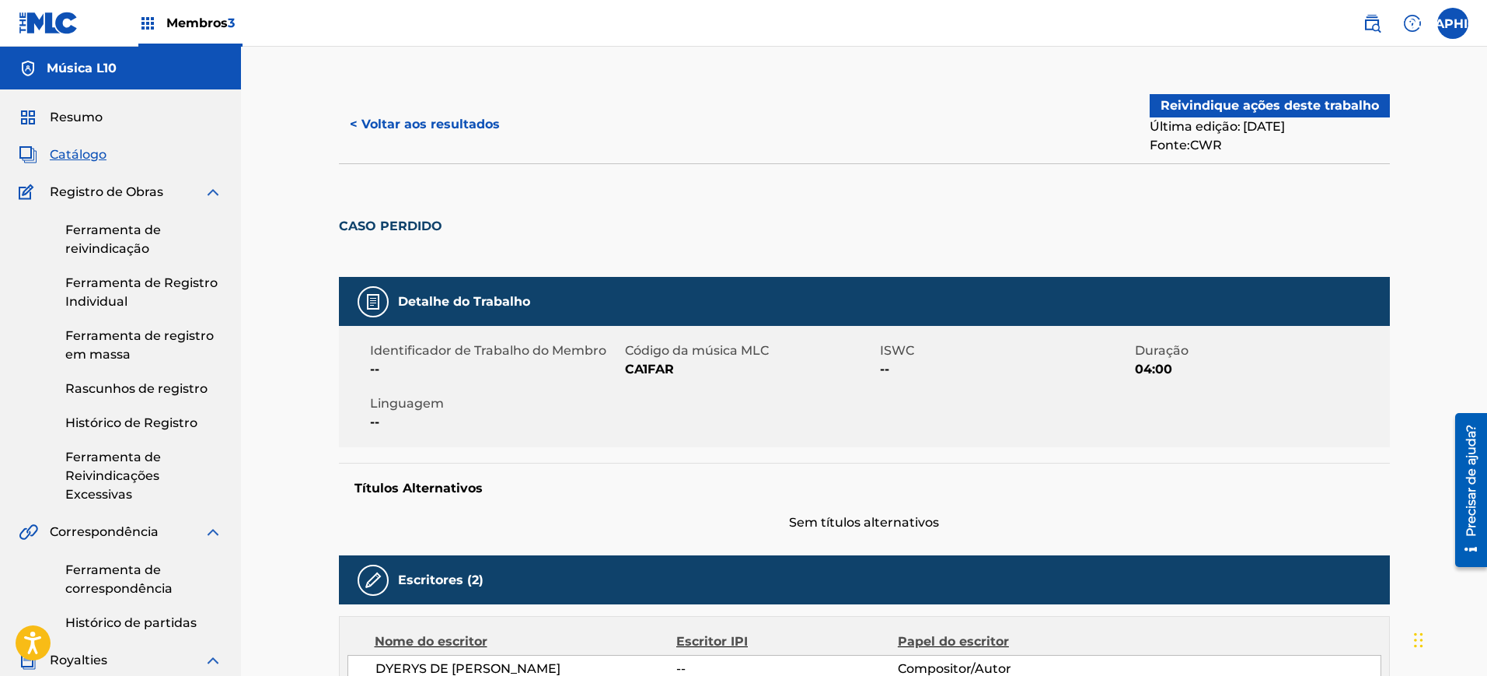
click at [363, 130] on font "< Voltar aos resultados" at bounding box center [425, 124] width 150 height 15
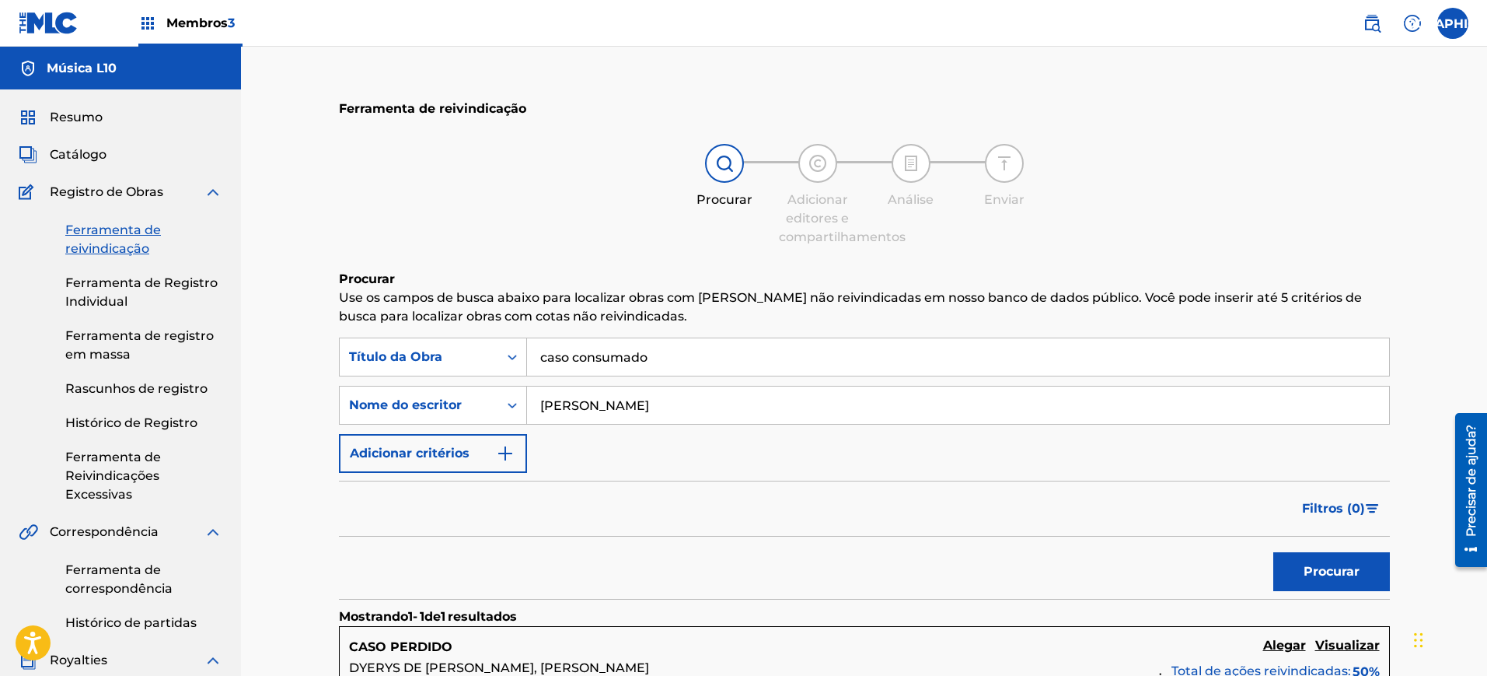
drag, startPoint x: 669, startPoint y: 358, endPoint x: 548, endPoint y: 358, distance: 121.3
click at [548, 358] on input "caso consumado" at bounding box center [958, 356] width 862 height 37
type input "c"
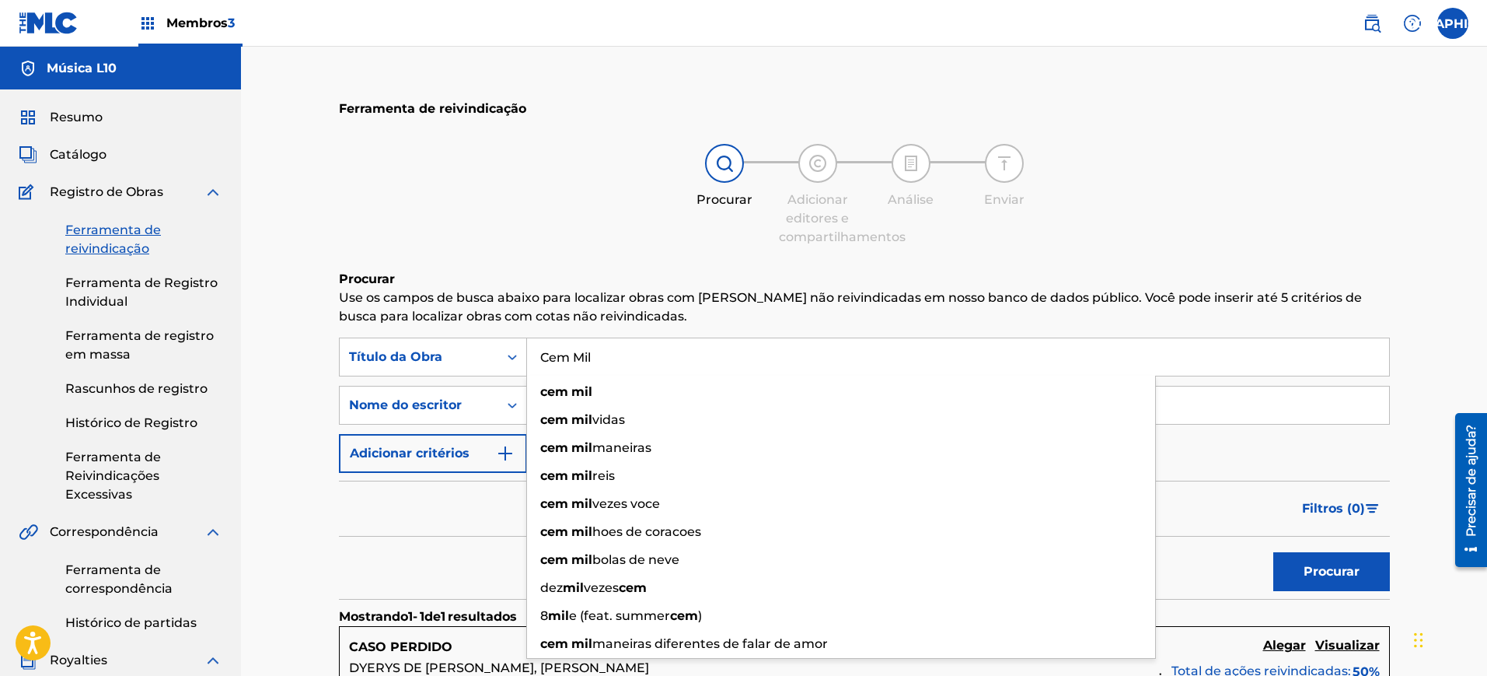
type input "Cem Mil"
click at [1274, 552] on button "Procurar" at bounding box center [1332, 571] width 117 height 39
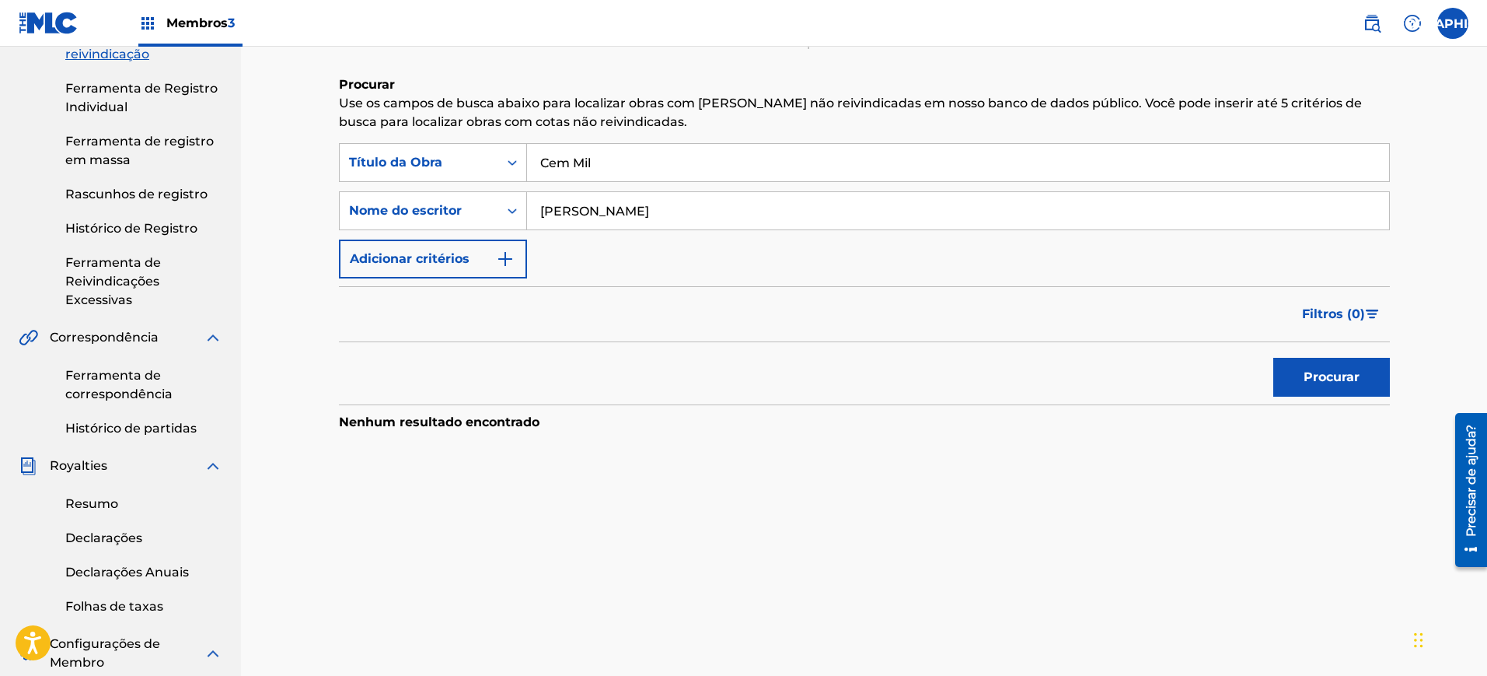
scroll to position [97, 0]
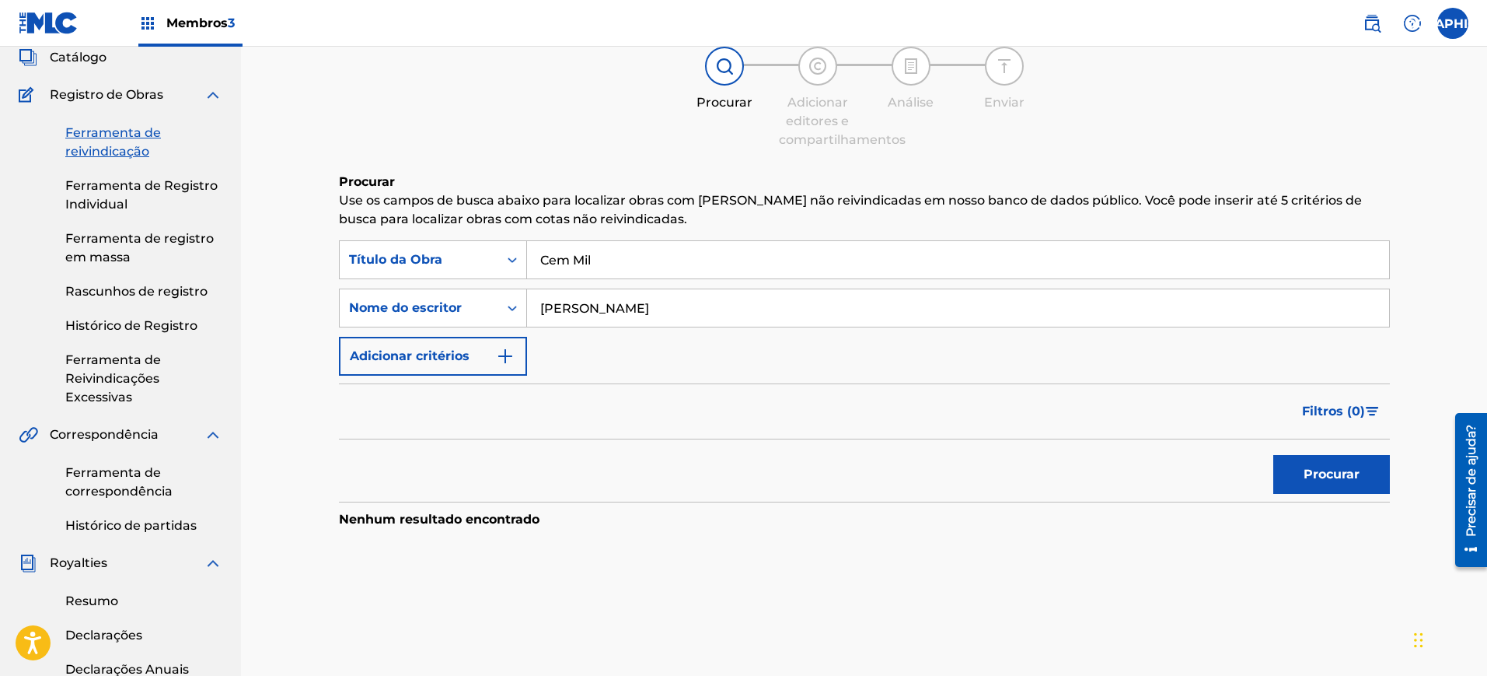
drag, startPoint x: 706, startPoint y: 307, endPoint x: 564, endPoint y: 307, distance: 141.5
click at [564, 307] on input "[PERSON_NAME]" at bounding box center [958, 307] width 862 height 37
type input "N"
click at [1274, 455] on button "Procurar" at bounding box center [1332, 474] width 117 height 39
click at [609, 308] on input "tierry" at bounding box center [958, 307] width 862 height 37
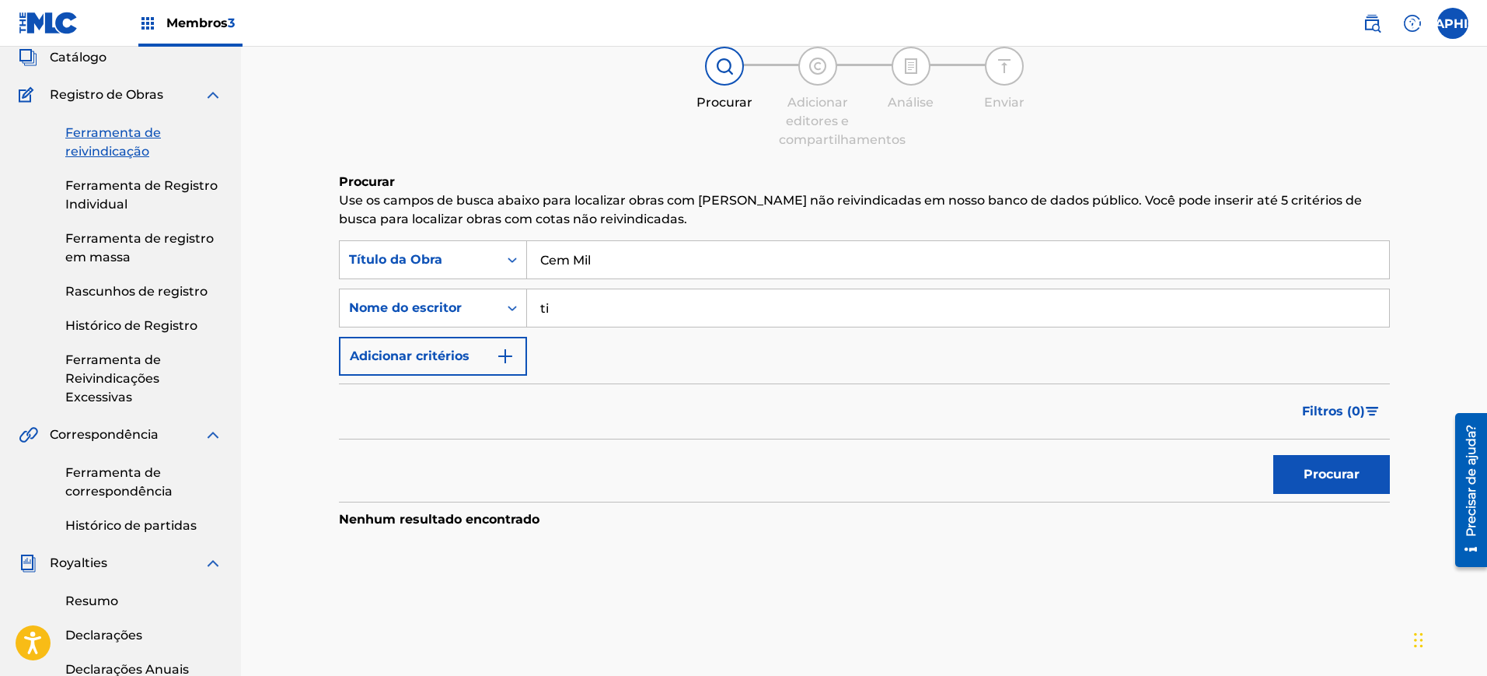
type input "t"
click at [1274, 455] on button "Procurar" at bounding box center [1332, 474] width 117 height 39
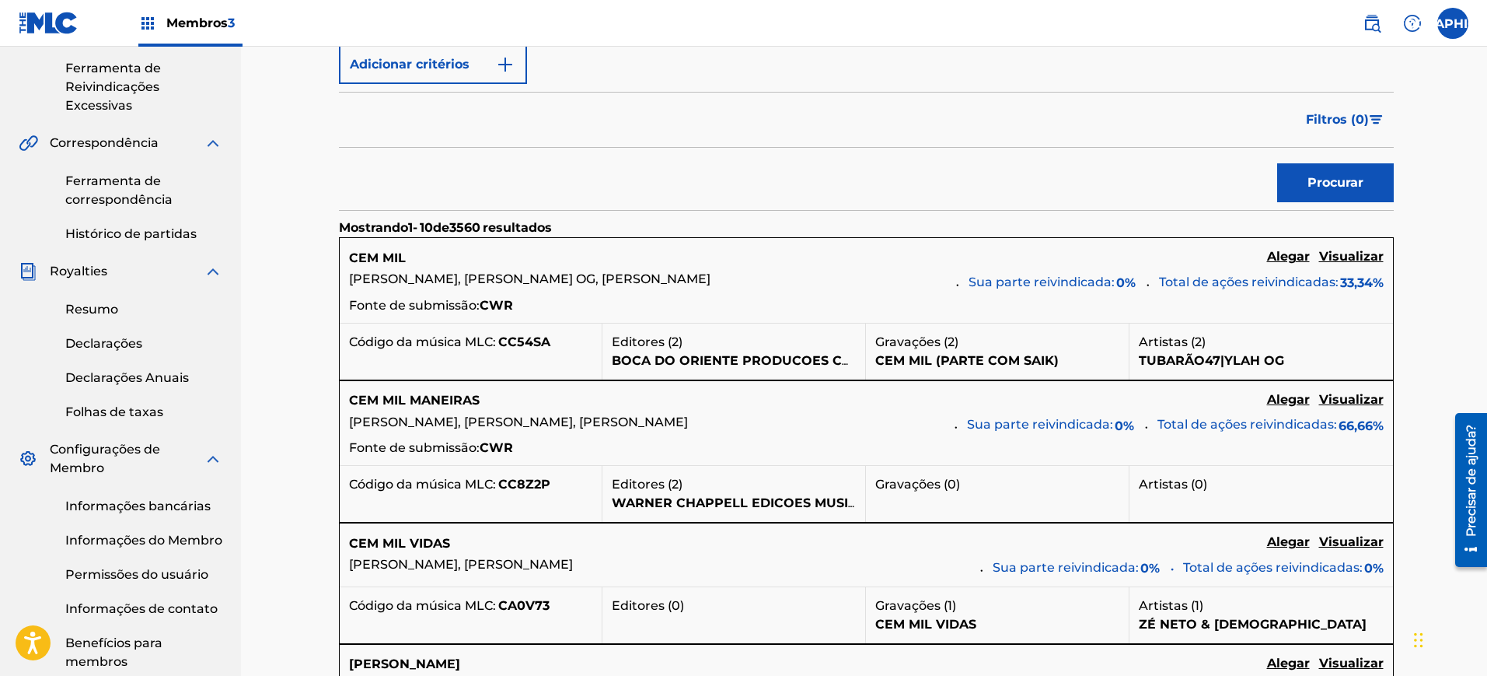
scroll to position [0, 0]
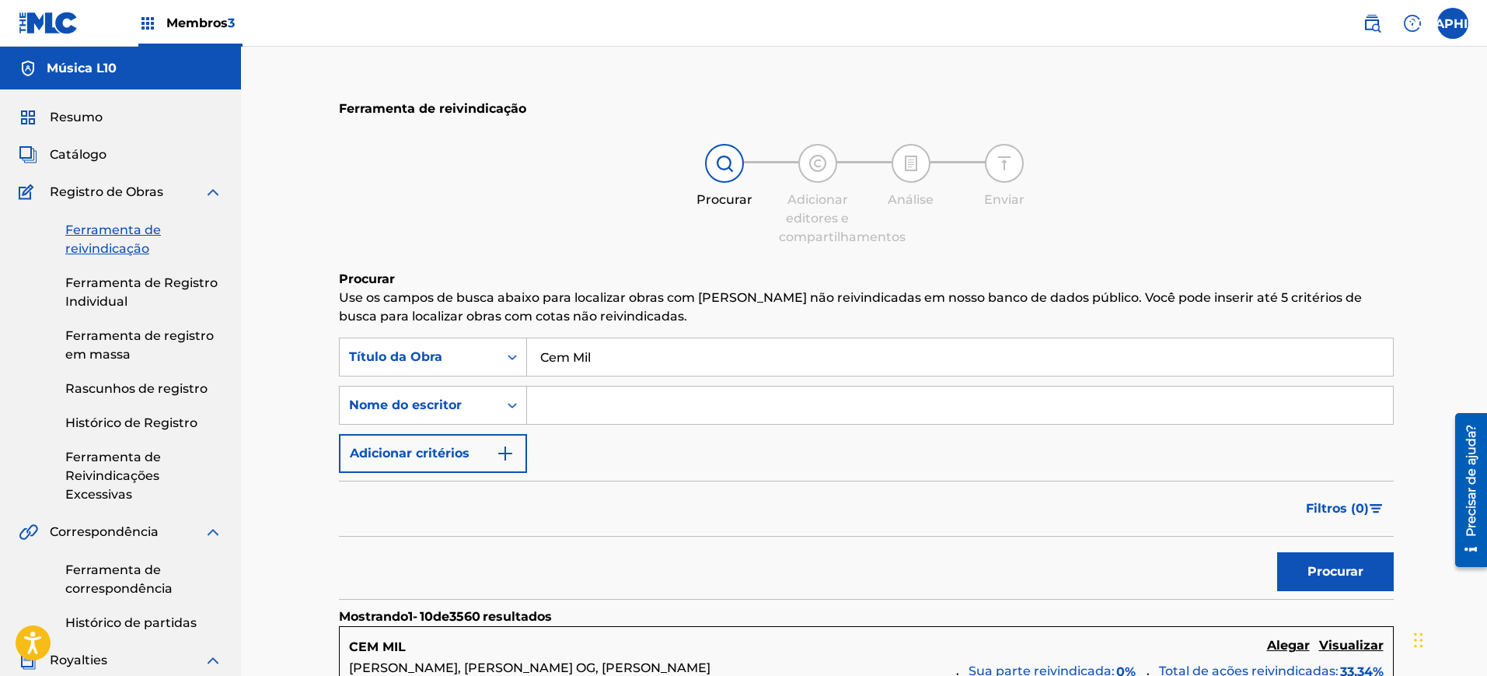
click at [592, 355] on input "Cem Mil" at bounding box center [960, 356] width 866 height 37
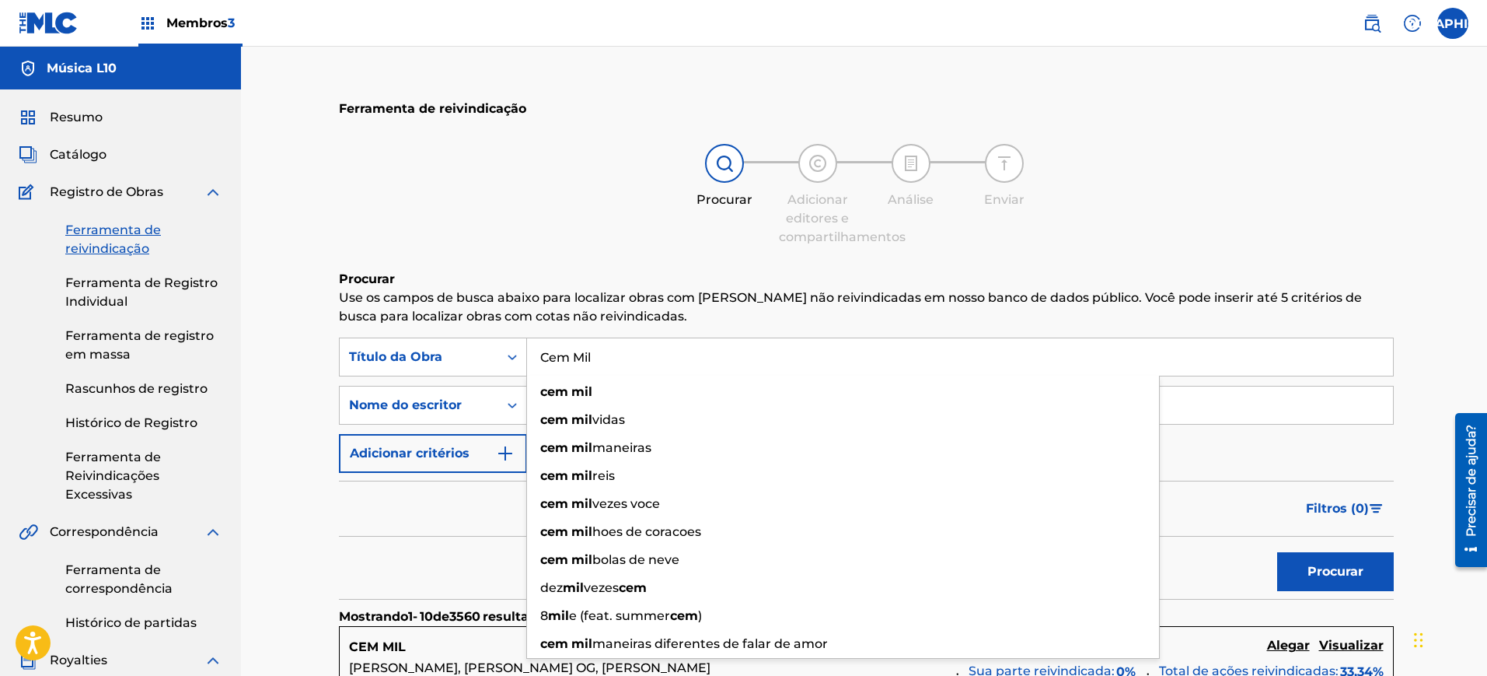
drag, startPoint x: 595, startPoint y: 355, endPoint x: 549, endPoint y: 358, distance: 46.0
click at [549, 358] on input "Cem Mil" at bounding box center [960, 356] width 866 height 37
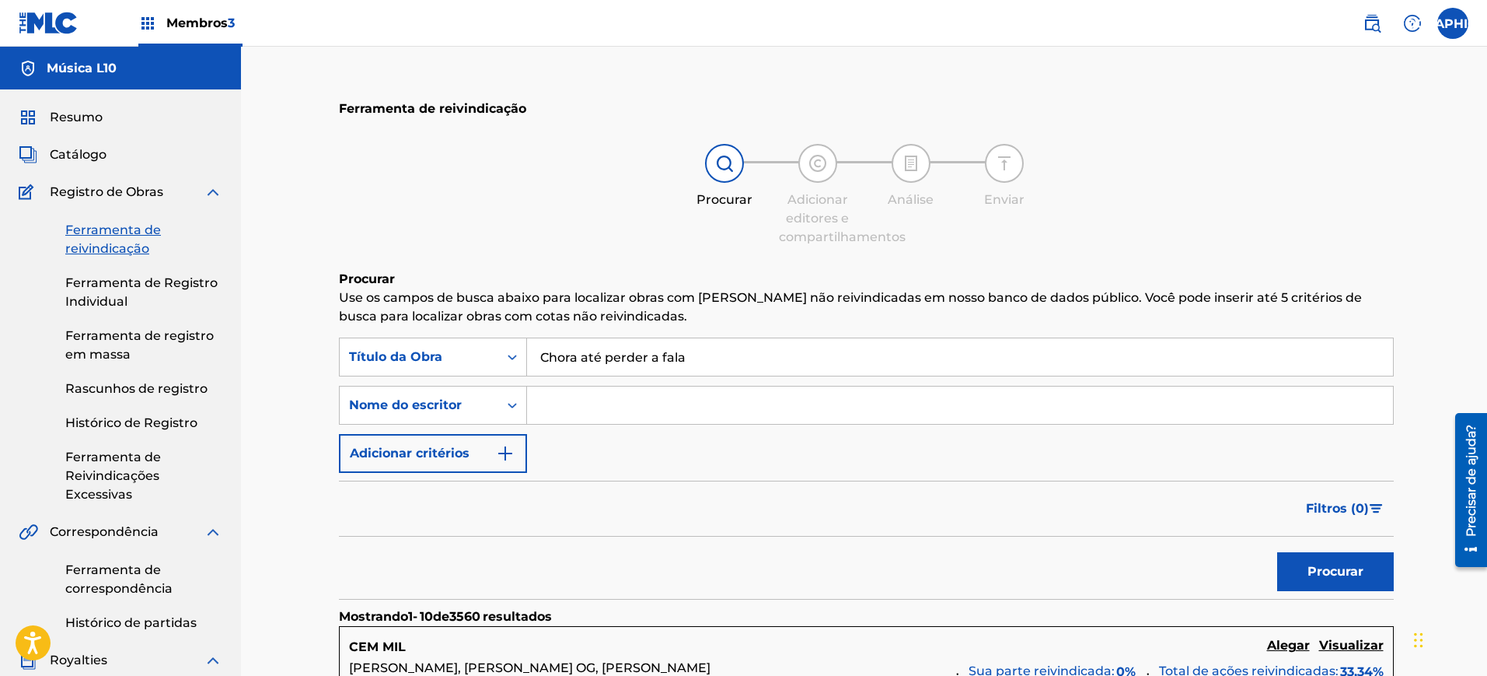
type input "Chora até perder a fala"
click at [1277, 552] on button "Procurar" at bounding box center [1335, 571] width 117 height 39
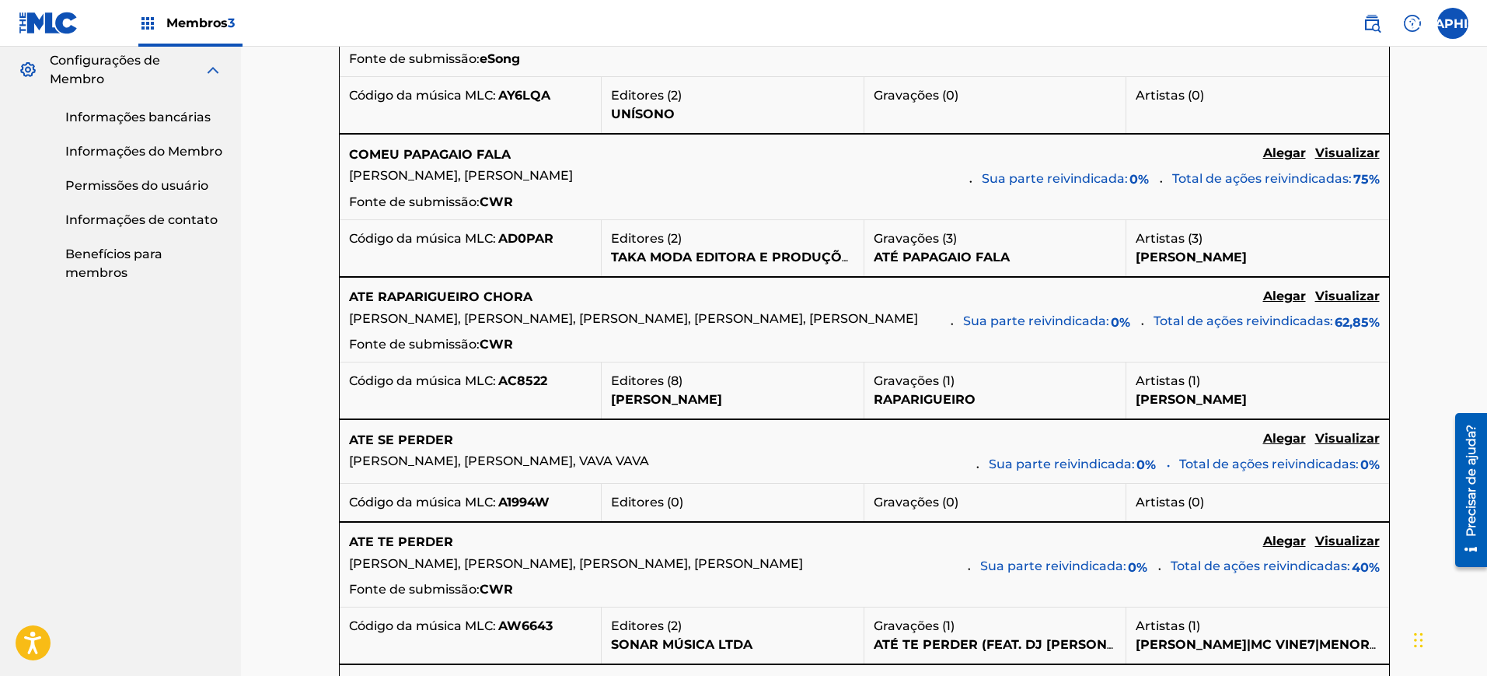
scroll to position [194, 0]
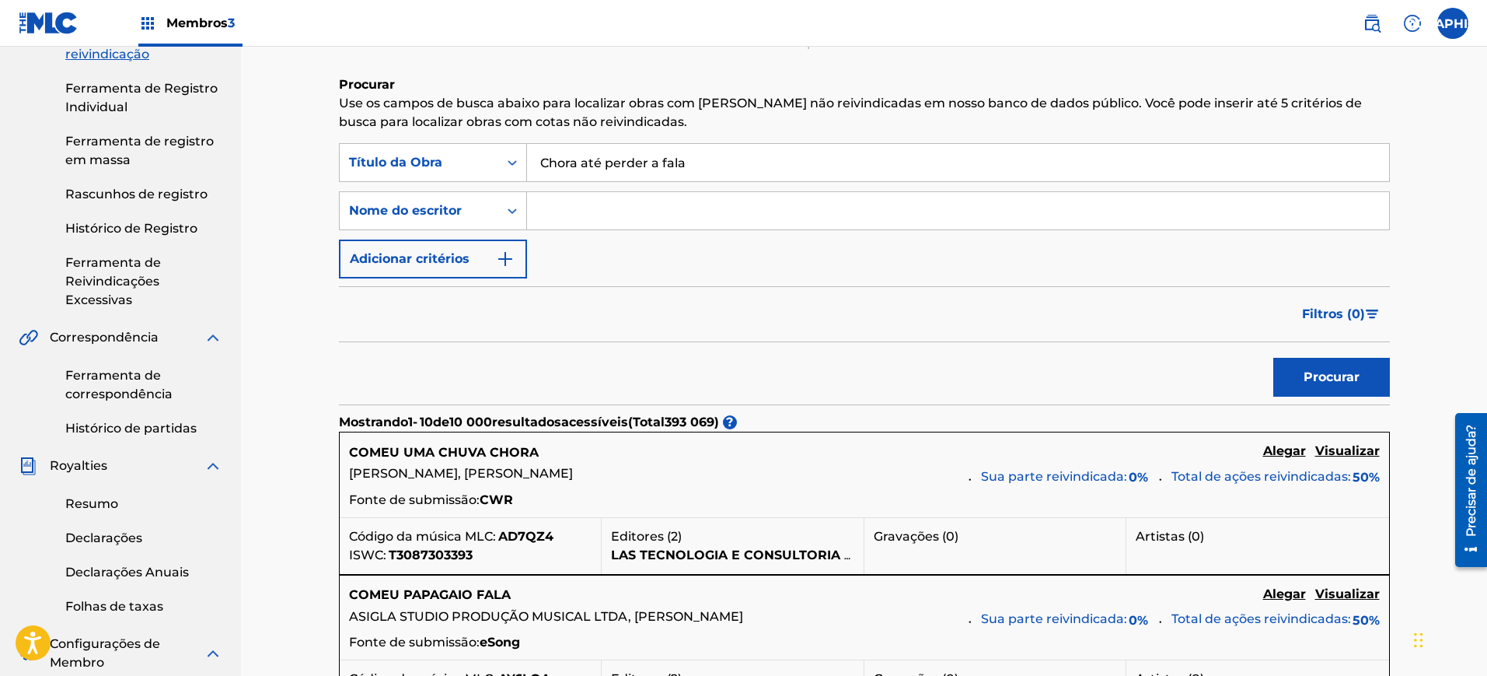
click at [634, 208] on input "Formulário de Pesquisa" at bounding box center [958, 210] width 862 height 37
type input "[PERSON_NAME]"
click at [1321, 383] on font "Procurar" at bounding box center [1332, 376] width 56 height 15
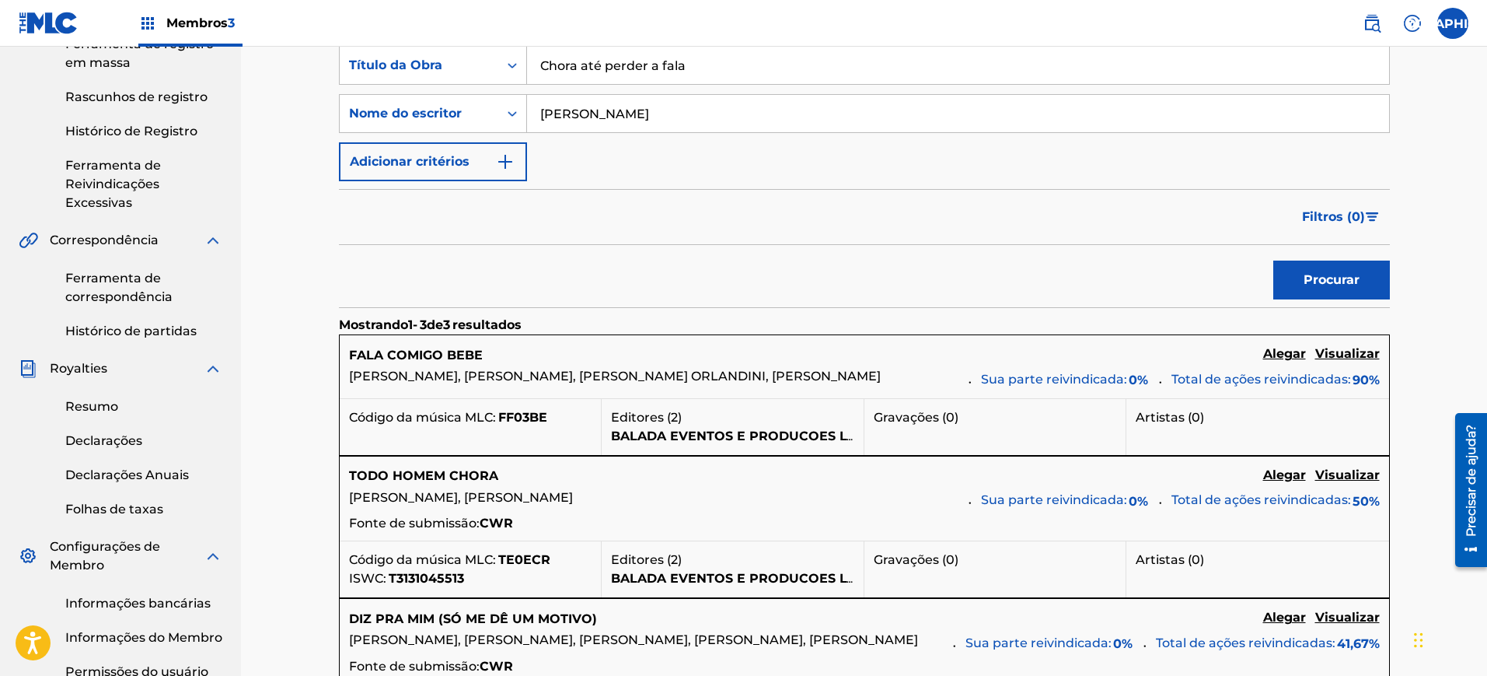
scroll to position [486, 0]
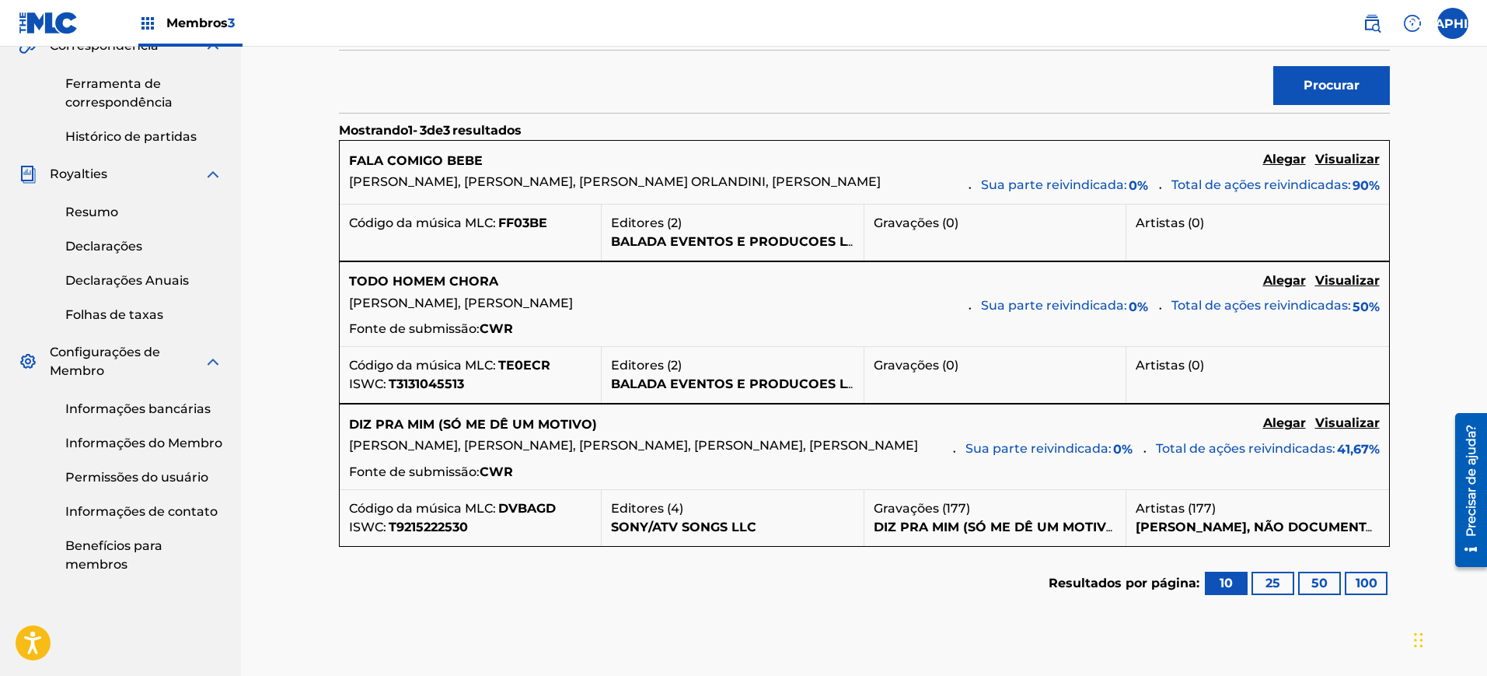
click at [1338, 156] on font "Visualizar" at bounding box center [1348, 159] width 65 height 15
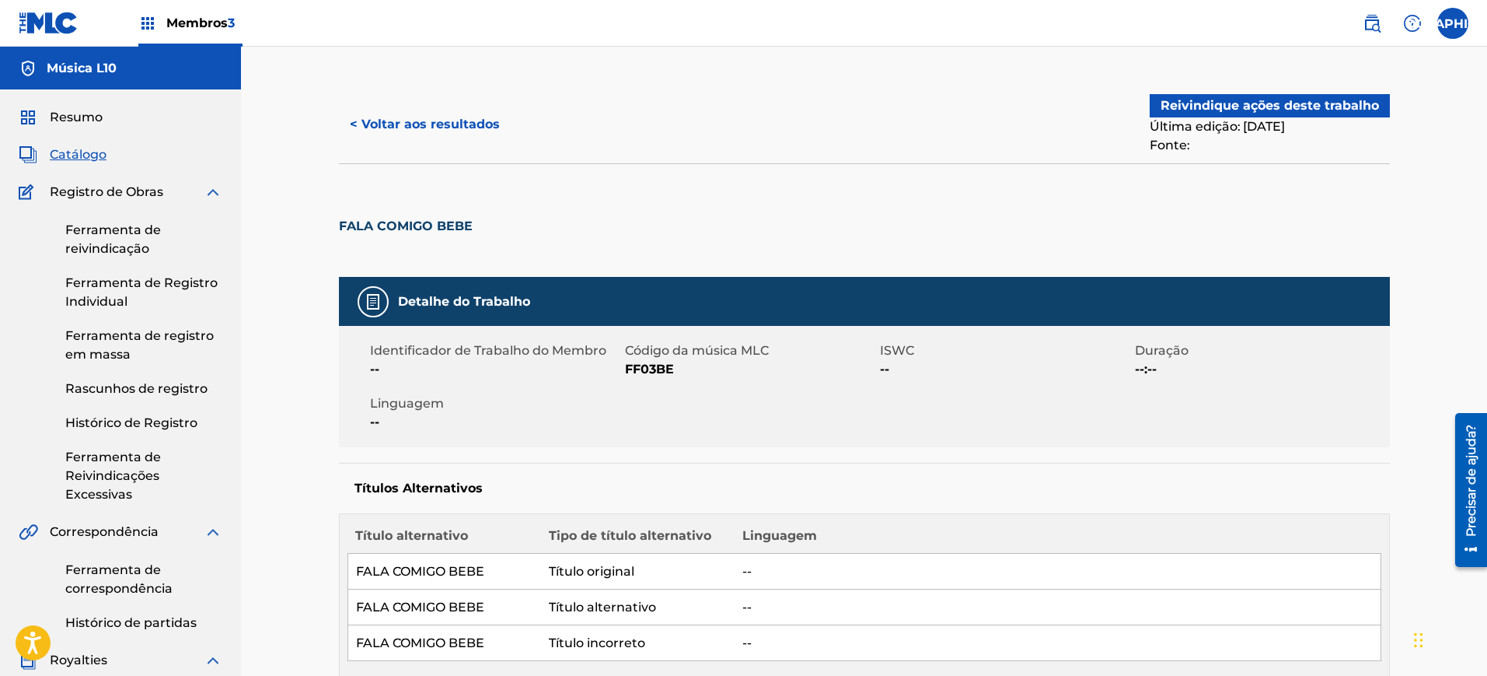
click at [99, 121] on font "Resumo" at bounding box center [76, 117] width 53 height 15
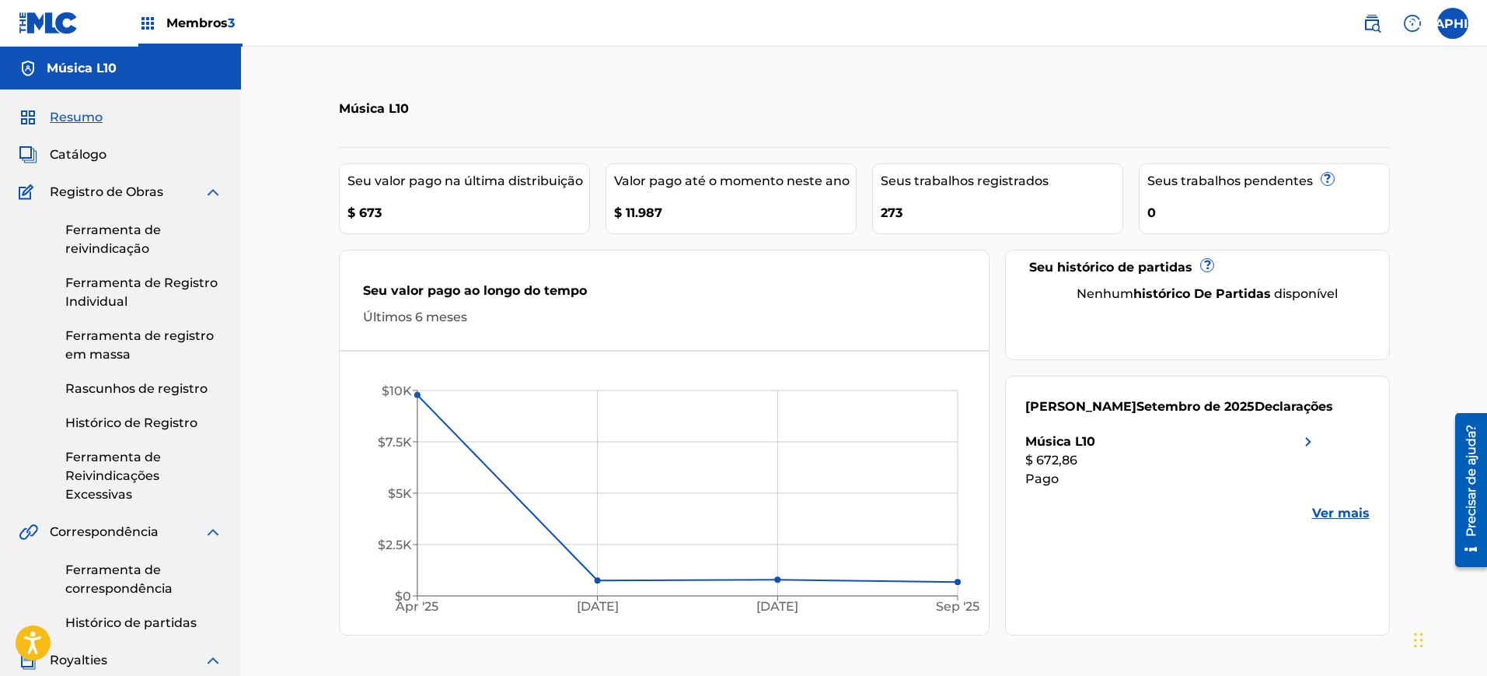
click at [67, 67] on font "Música L10" at bounding box center [82, 68] width 70 height 15
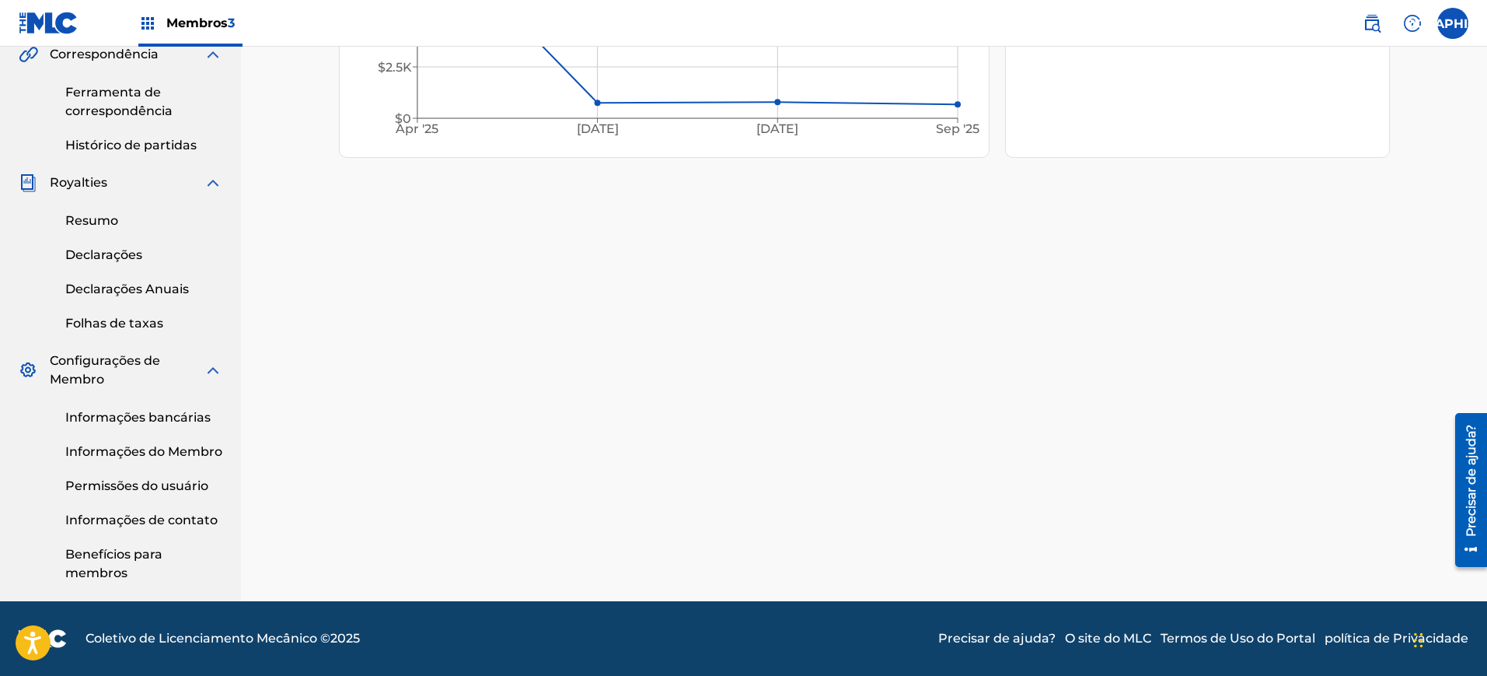
click at [158, 16] on div "Membros 3" at bounding box center [190, 23] width 104 height 46
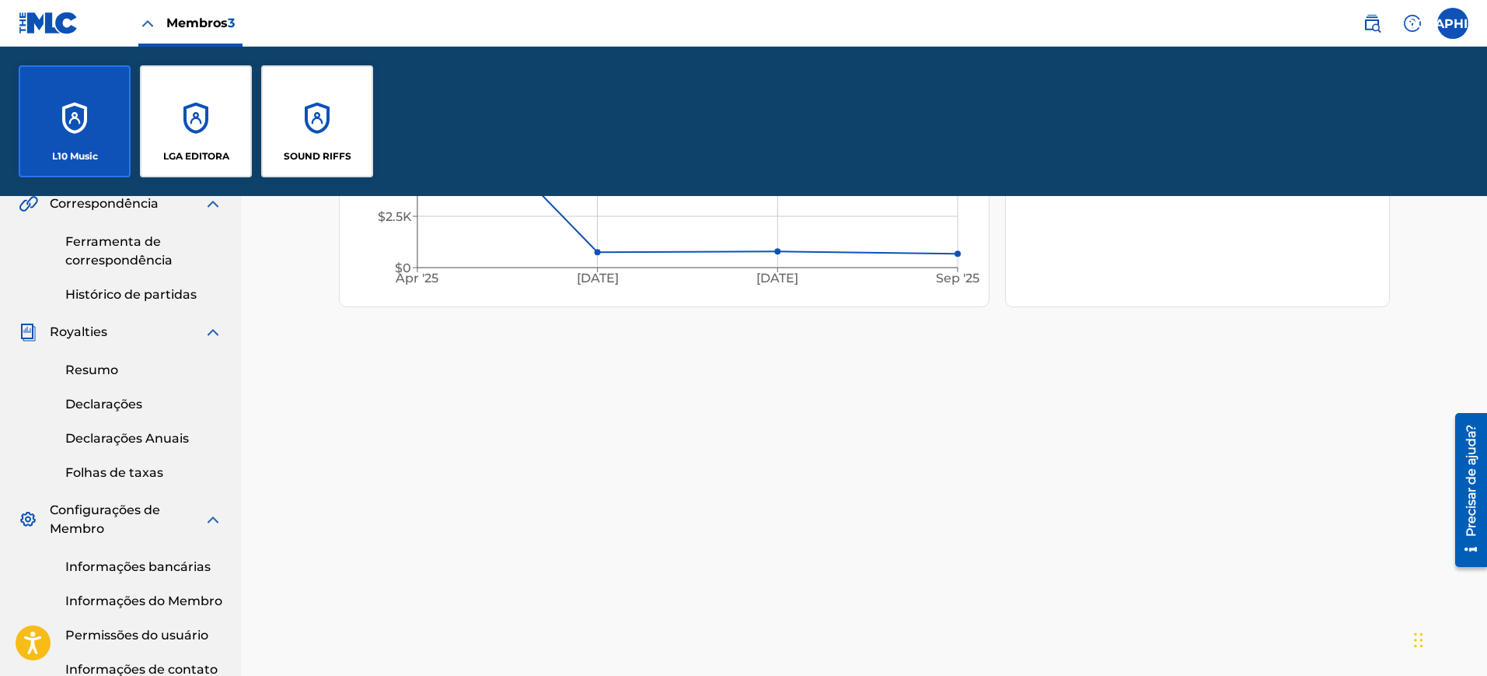
scroll to position [627, 0]
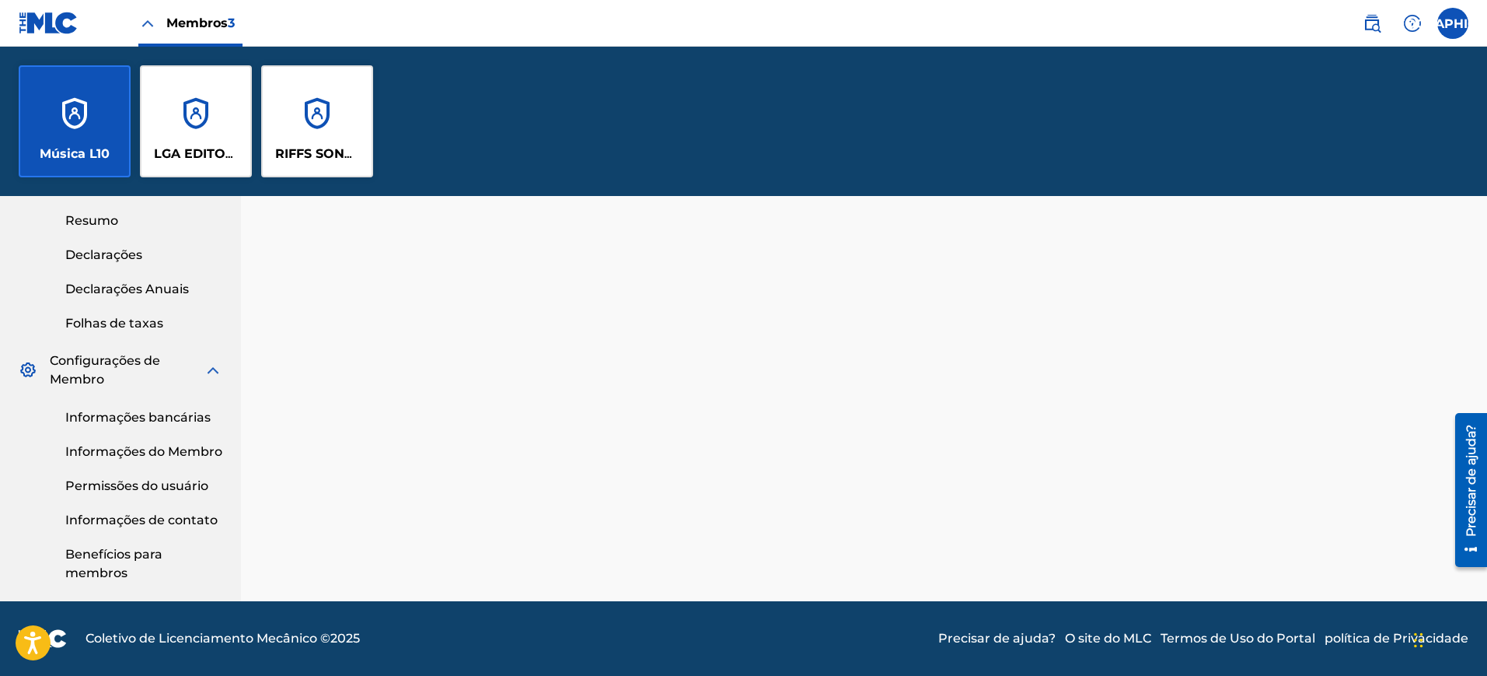
click at [312, 110] on div "RIFFS SONOROS" at bounding box center [317, 121] width 112 height 112
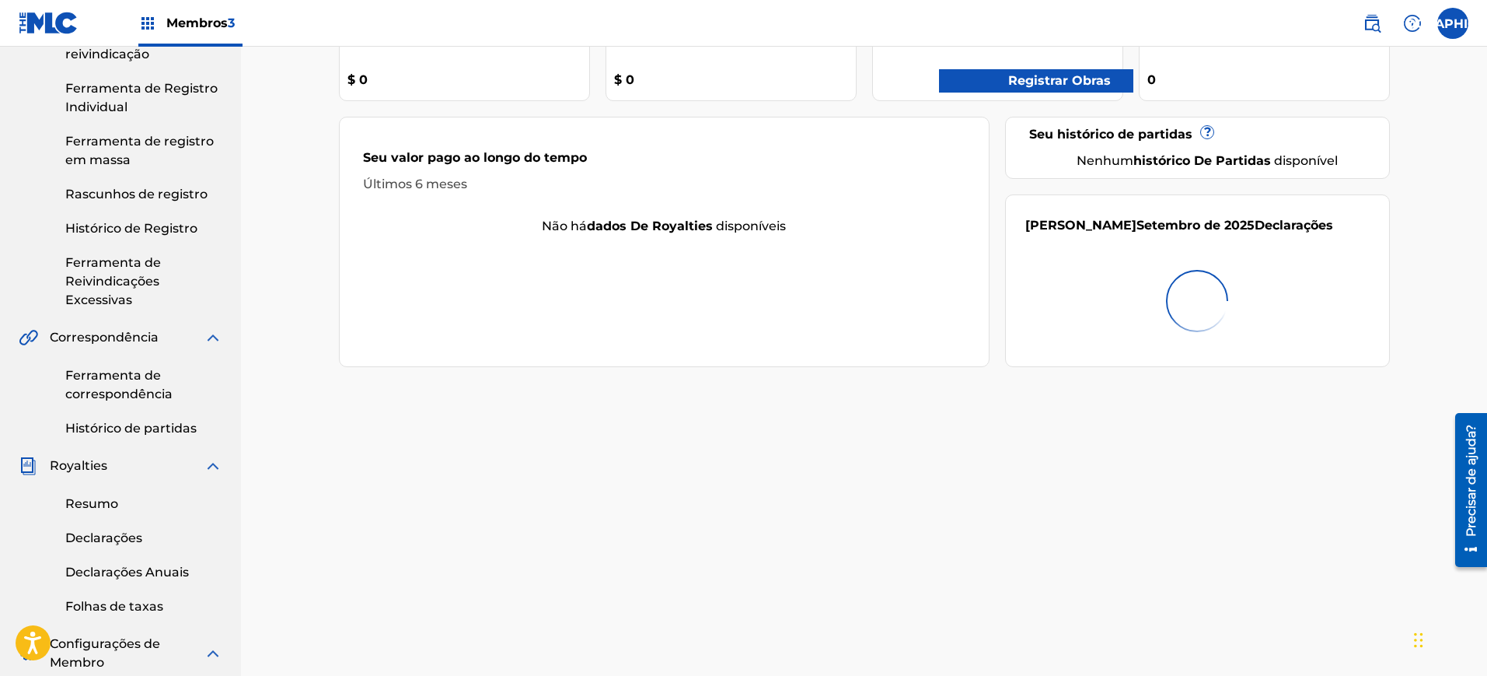
scroll to position [477, 0]
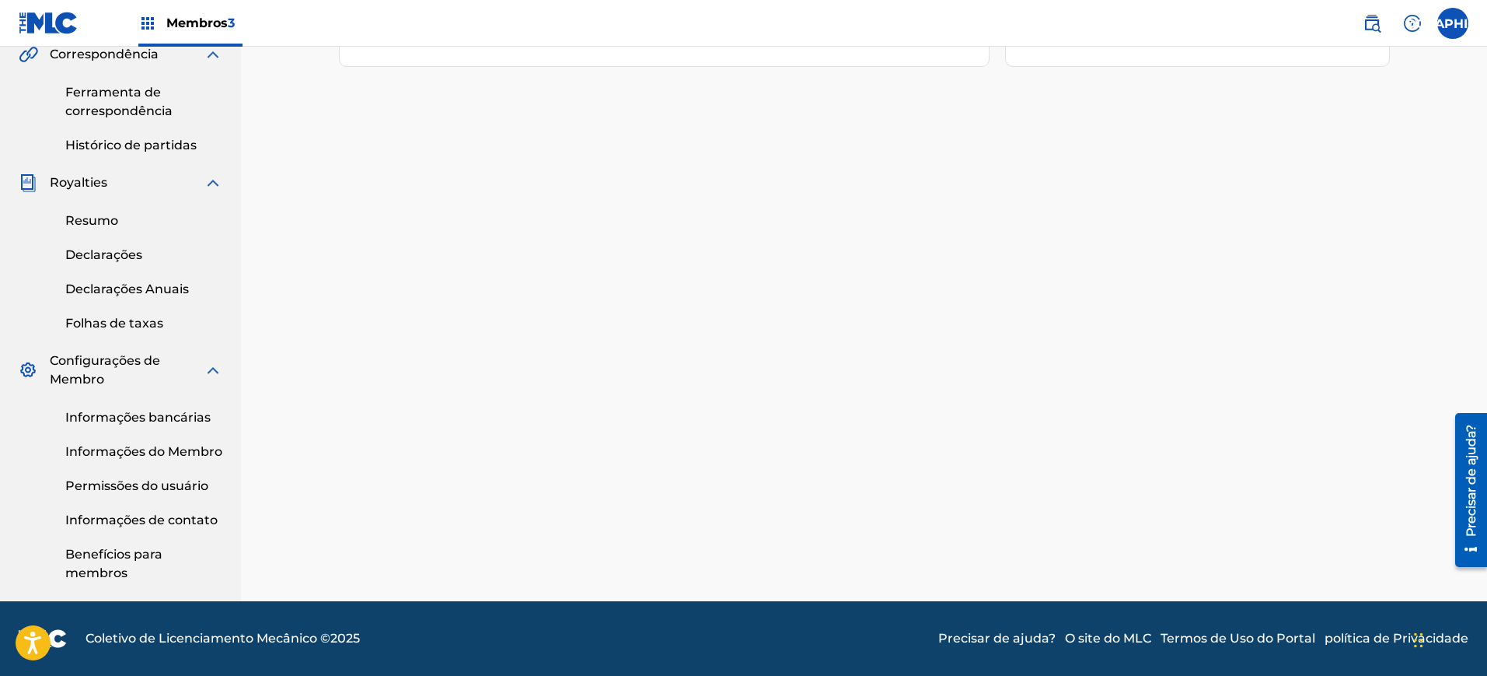
click at [171, 415] on font "Informações bancárias" at bounding box center [137, 417] width 145 height 15
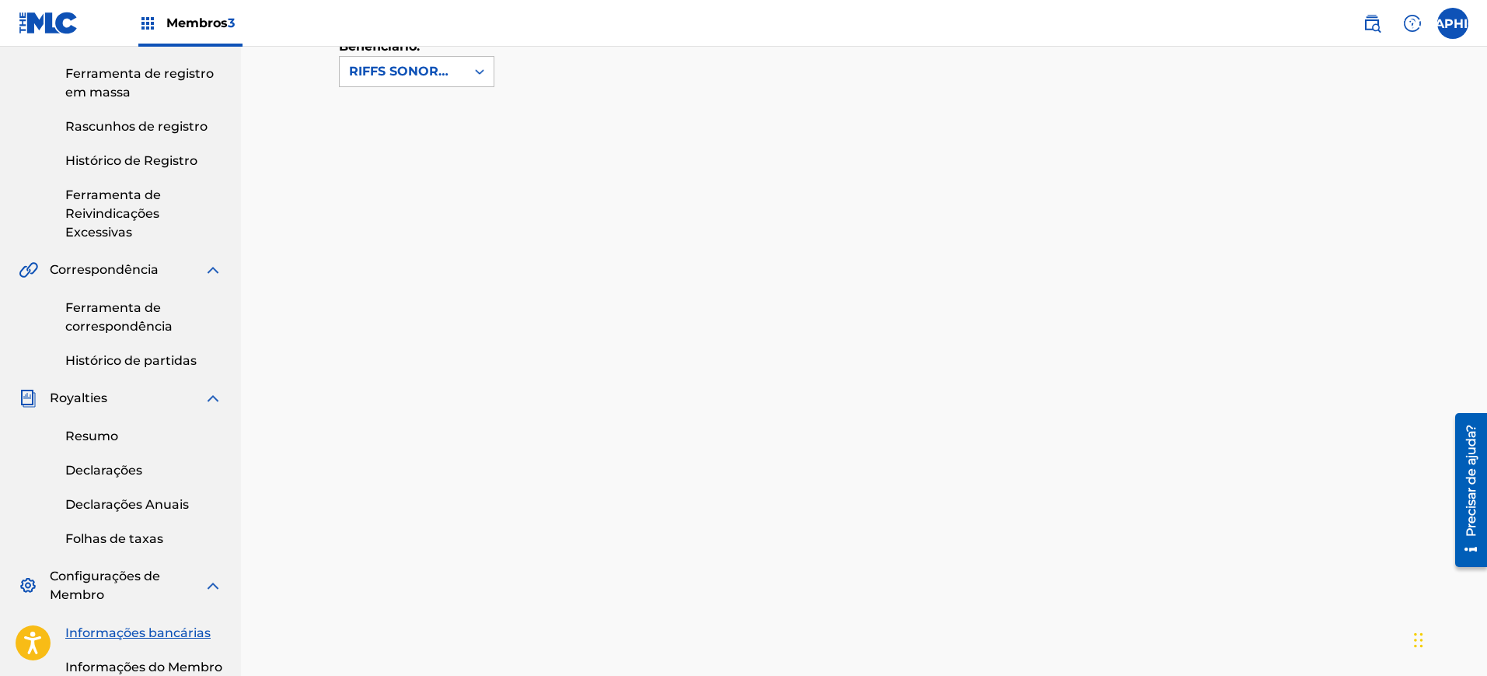
scroll to position [165, 0]
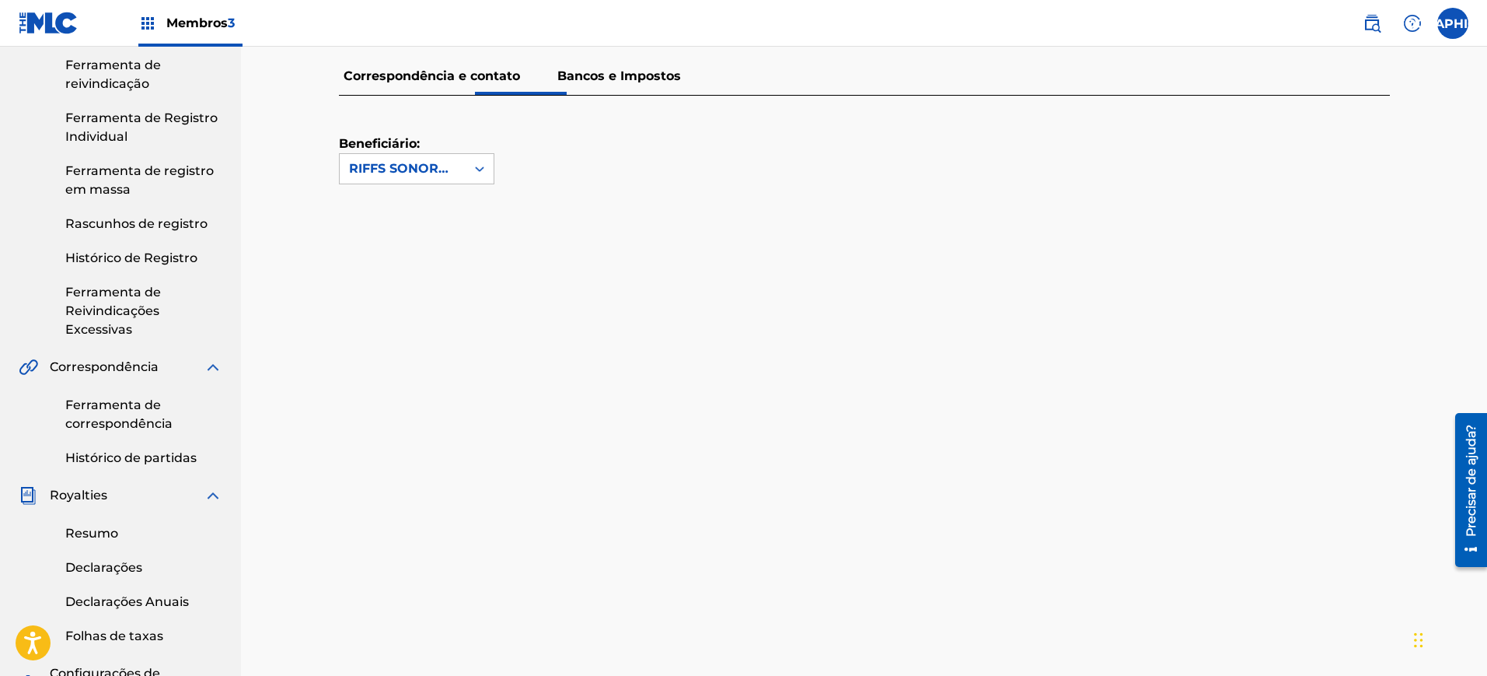
click at [384, 75] on font "Correspondência e contato" at bounding box center [432, 75] width 176 height 15
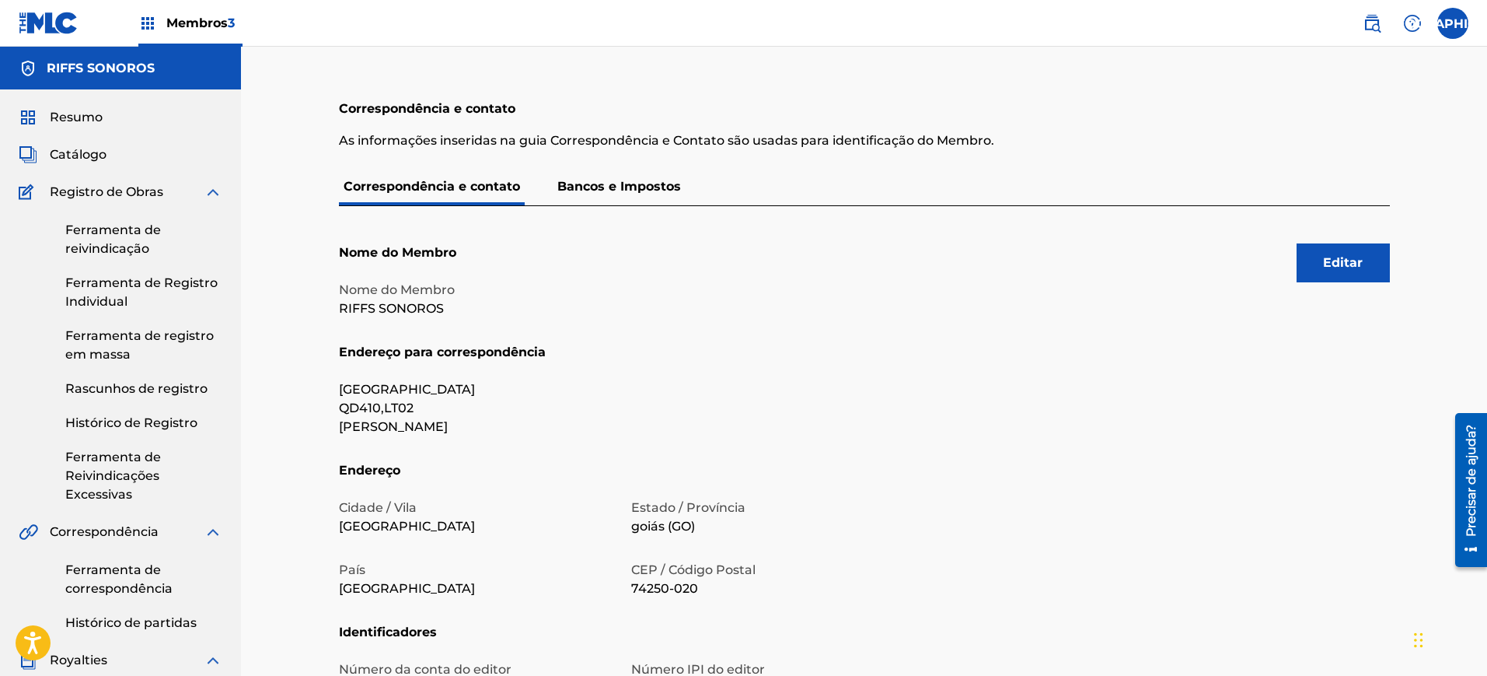
click at [82, 113] on font "Resumo" at bounding box center [76, 117] width 53 height 15
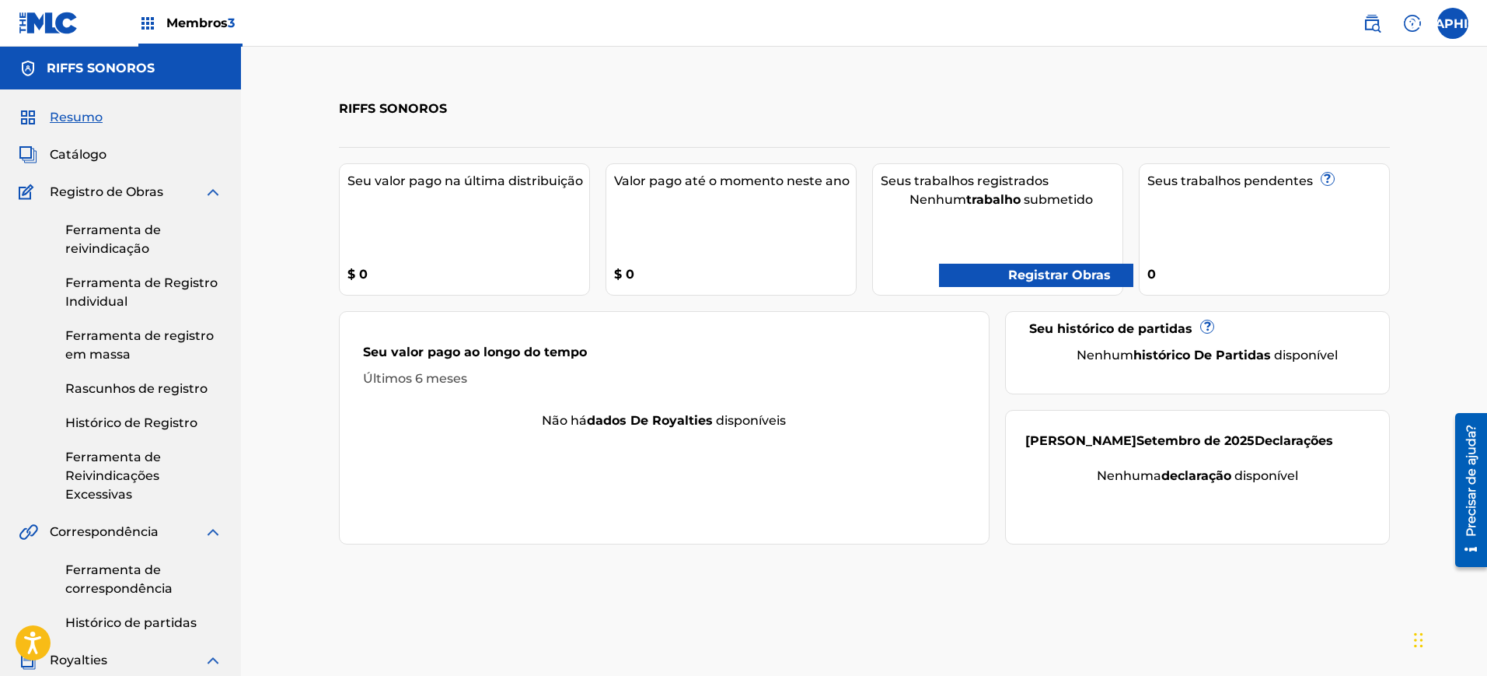
click at [126, 236] on font "Ferramenta de reivindicação" at bounding box center [113, 238] width 96 height 33
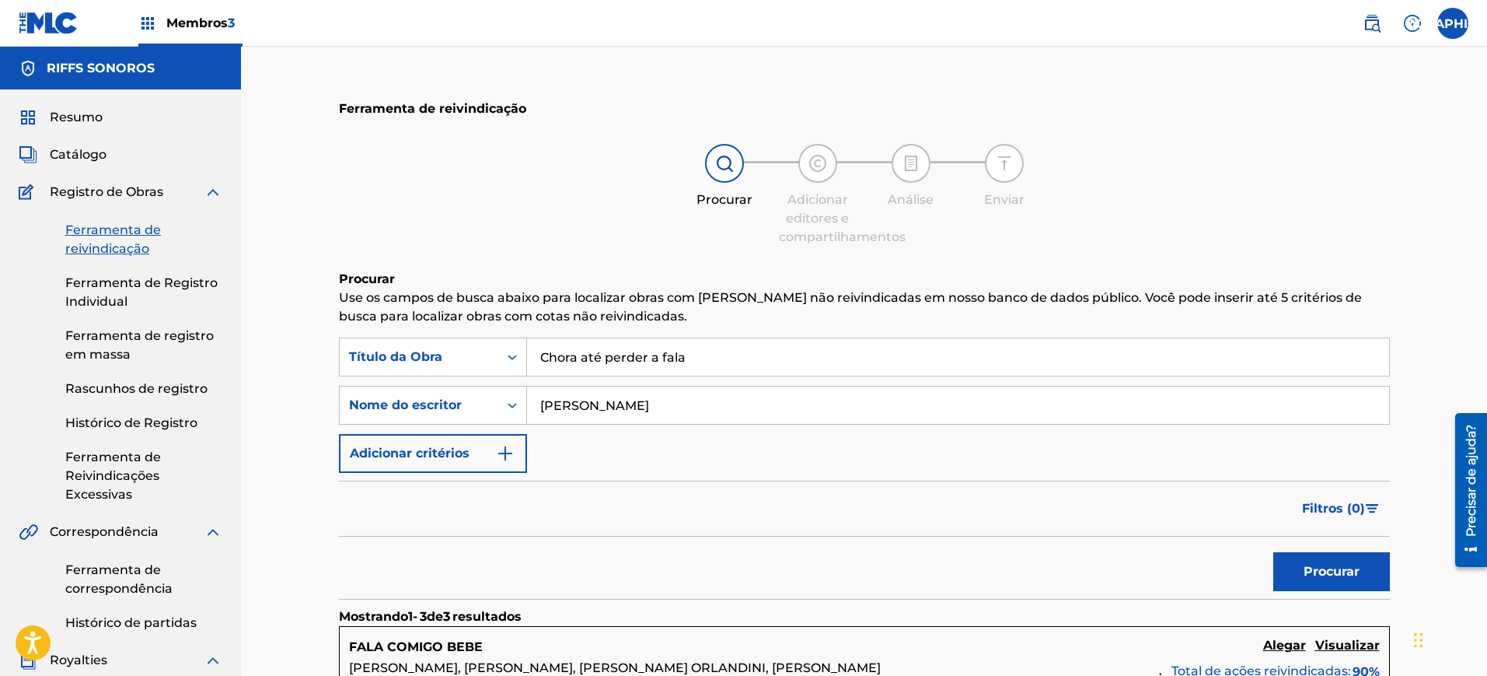
click at [690, 348] on input "Chora até perder a fala" at bounding box center [958, 356] width 862 height 37
click at [681, 401] on input "[PERSON_NAME]" at bounding box center [958, 404] width 862 height 37
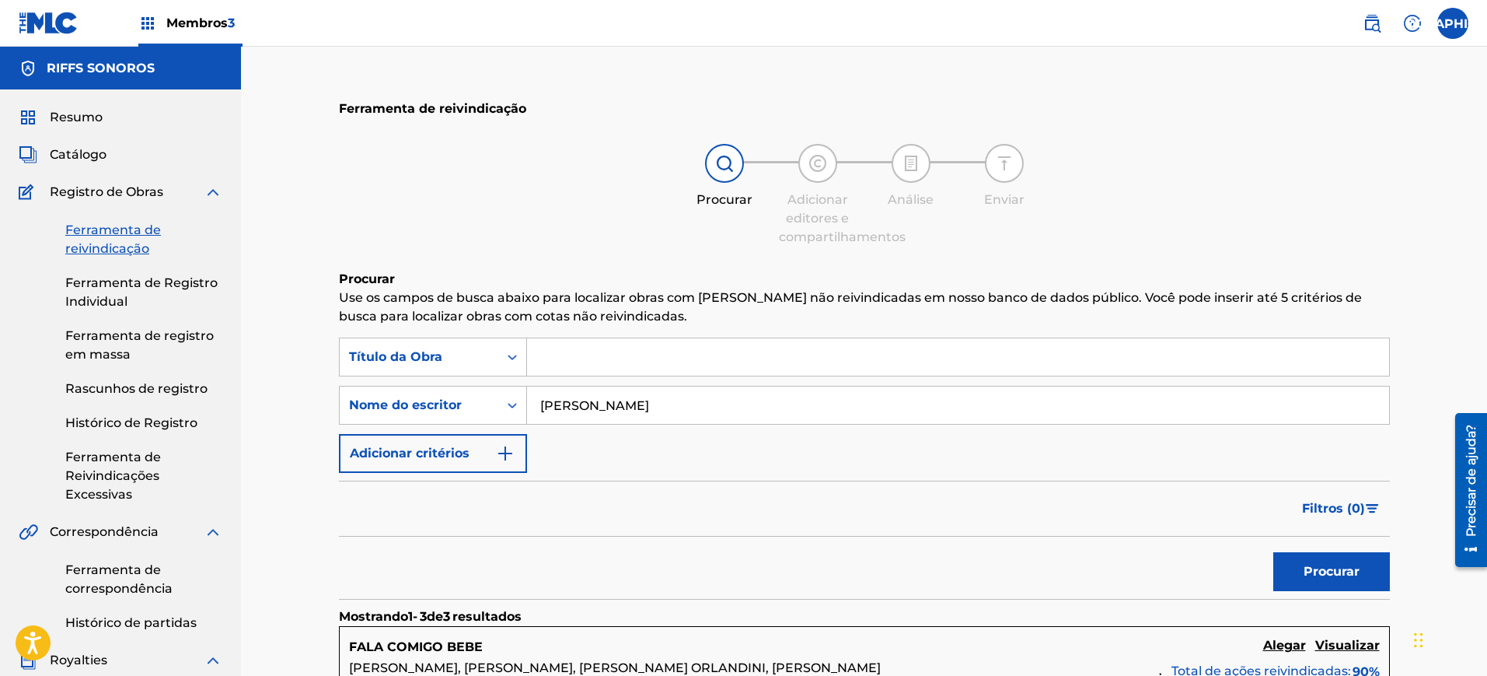
click at [681, 401] on input "[PERSON_NAME]" at bounding box center [958, 404] width 862 height 37
click at [657, 367] on input "Formulário de Pesquisa" at bounding box center [958, 356] width 862 height 37
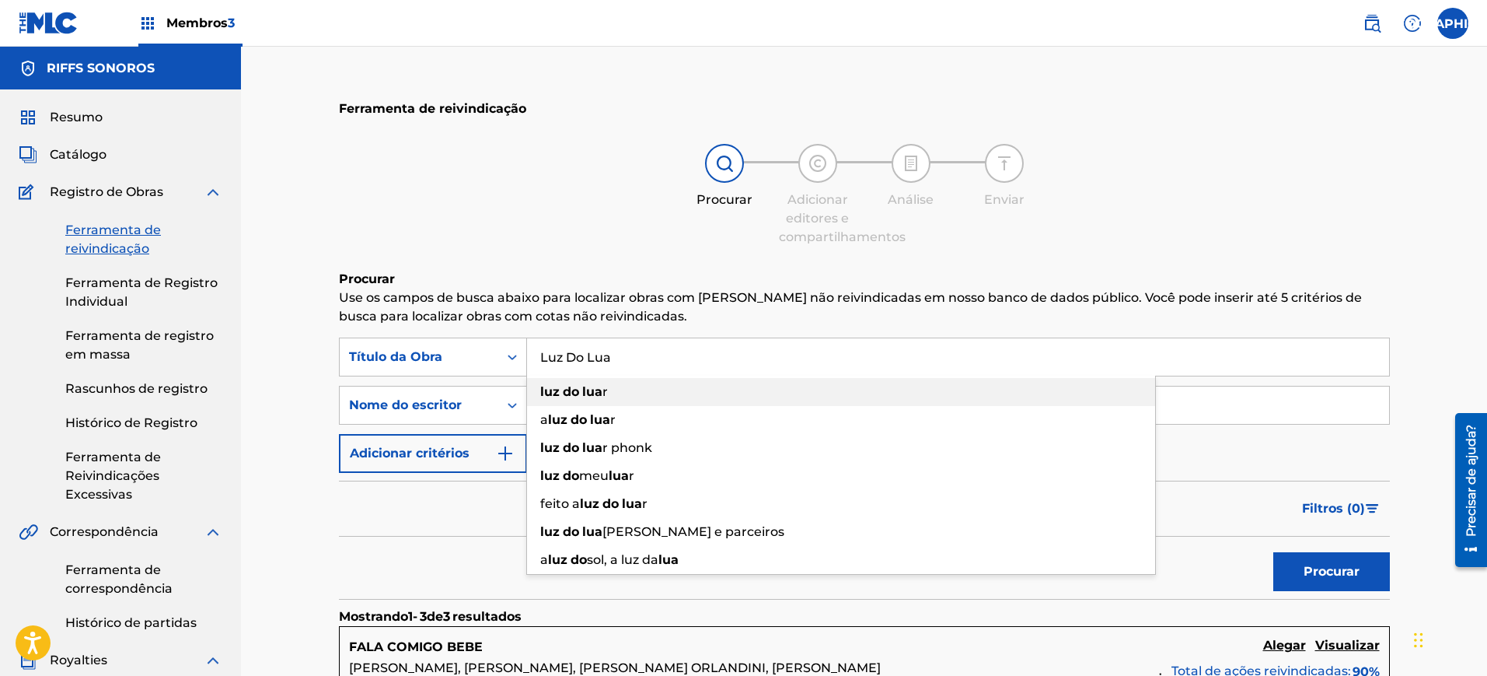
click at [613, 383] on div "luz do lua r" at bounding box center [841, 392] width 628 height 28
type input "luz do luar"
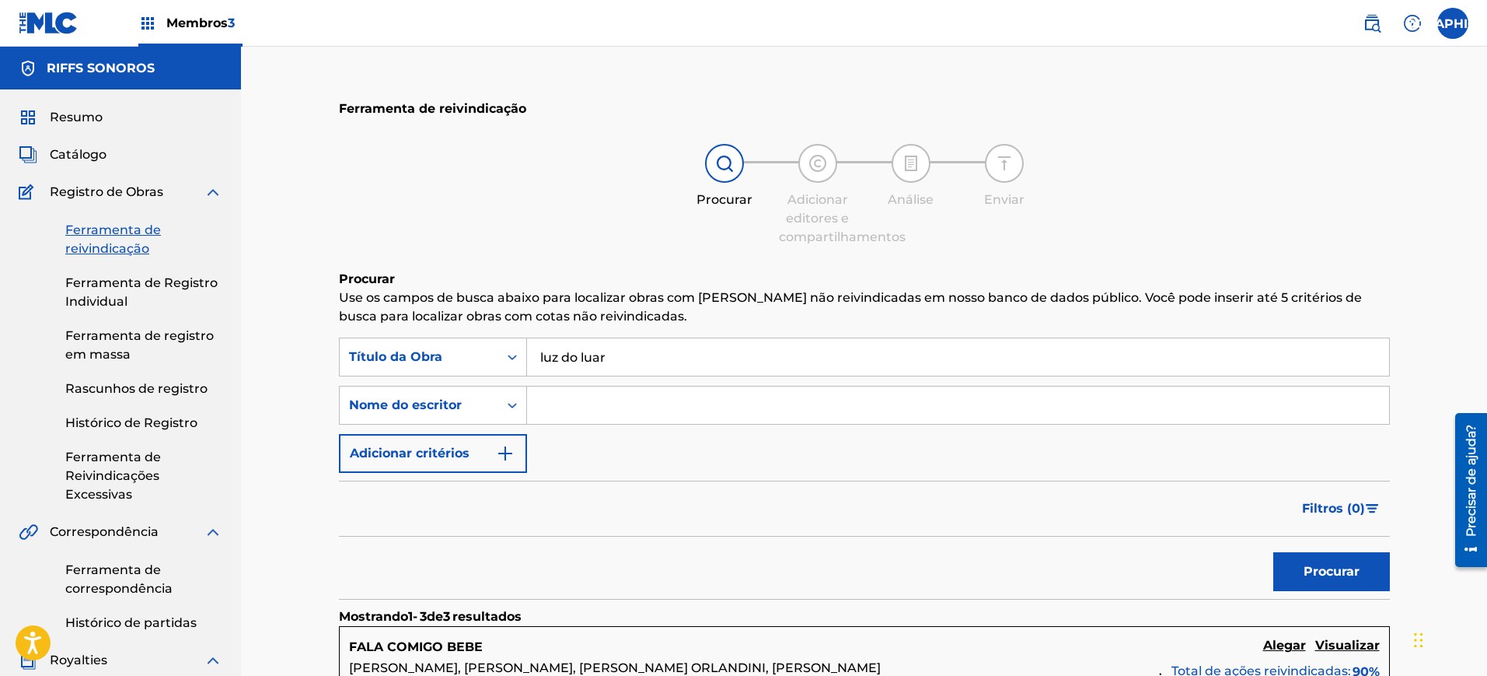
click at [1274, 552] on button "Procurar" at bounding box center [1332, 571] width 117 height 39
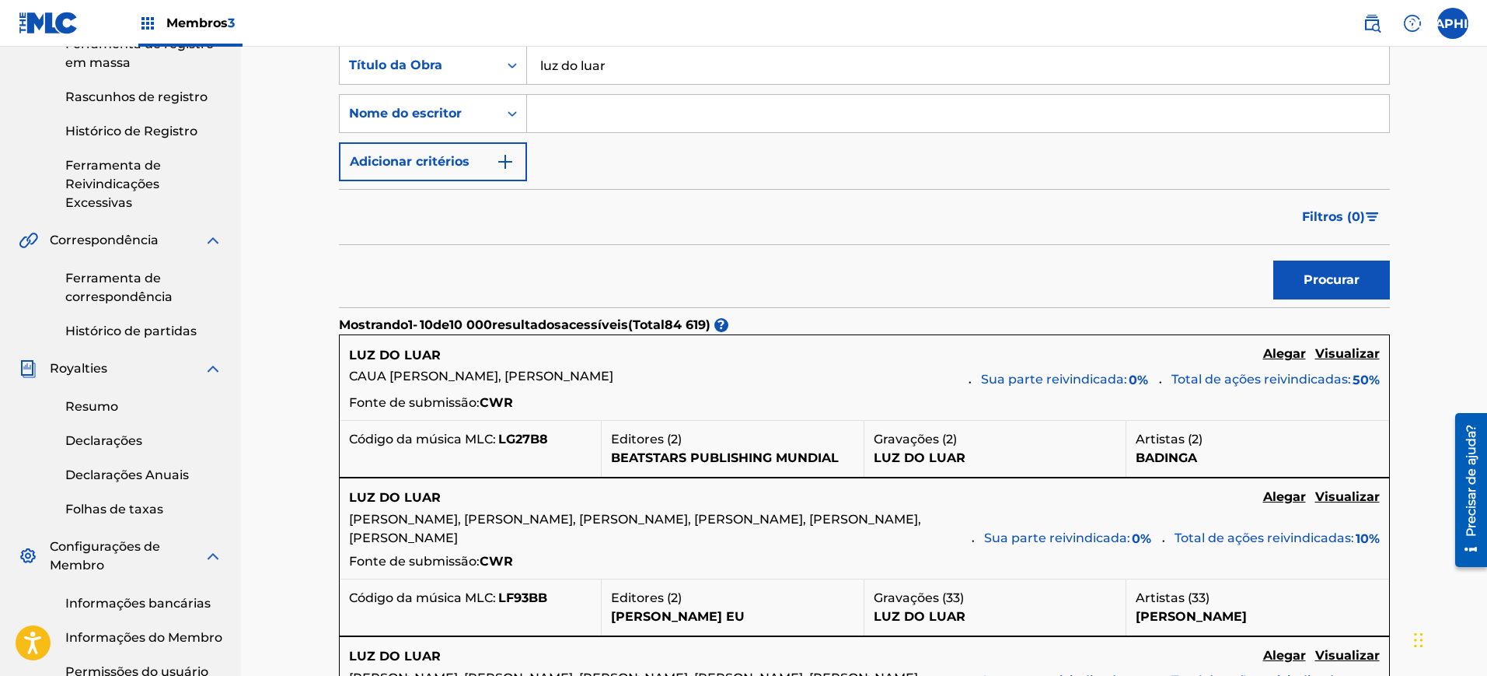
scroll to position [97, 0]
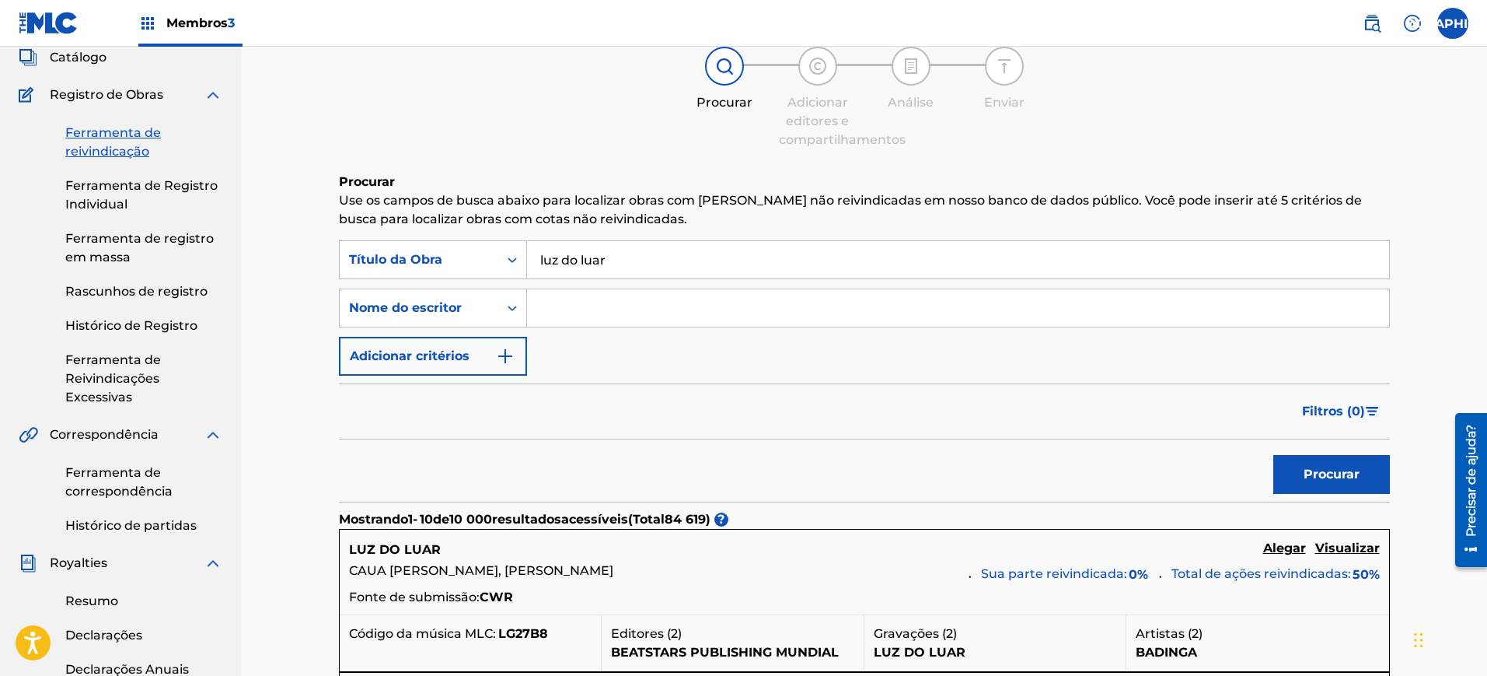
click at [616, 309] on input "Formulário de Pesquisa" at bounding box center [958, 307] width 862 height 37
type input "[PERSON_NAME]"
click at [1323, 481] on font "Procurar" at bounding box center [1332, 474] width 56 height 19
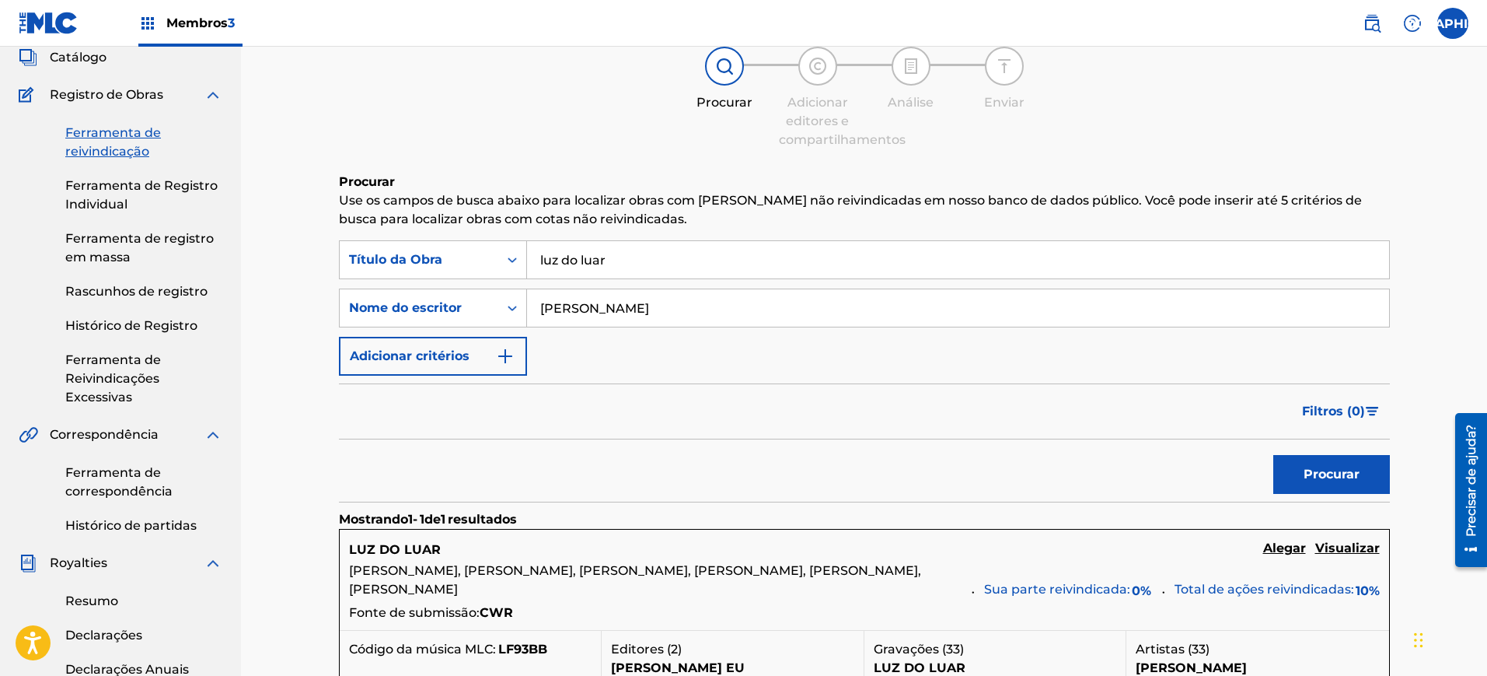
scroll to position [194, 0]
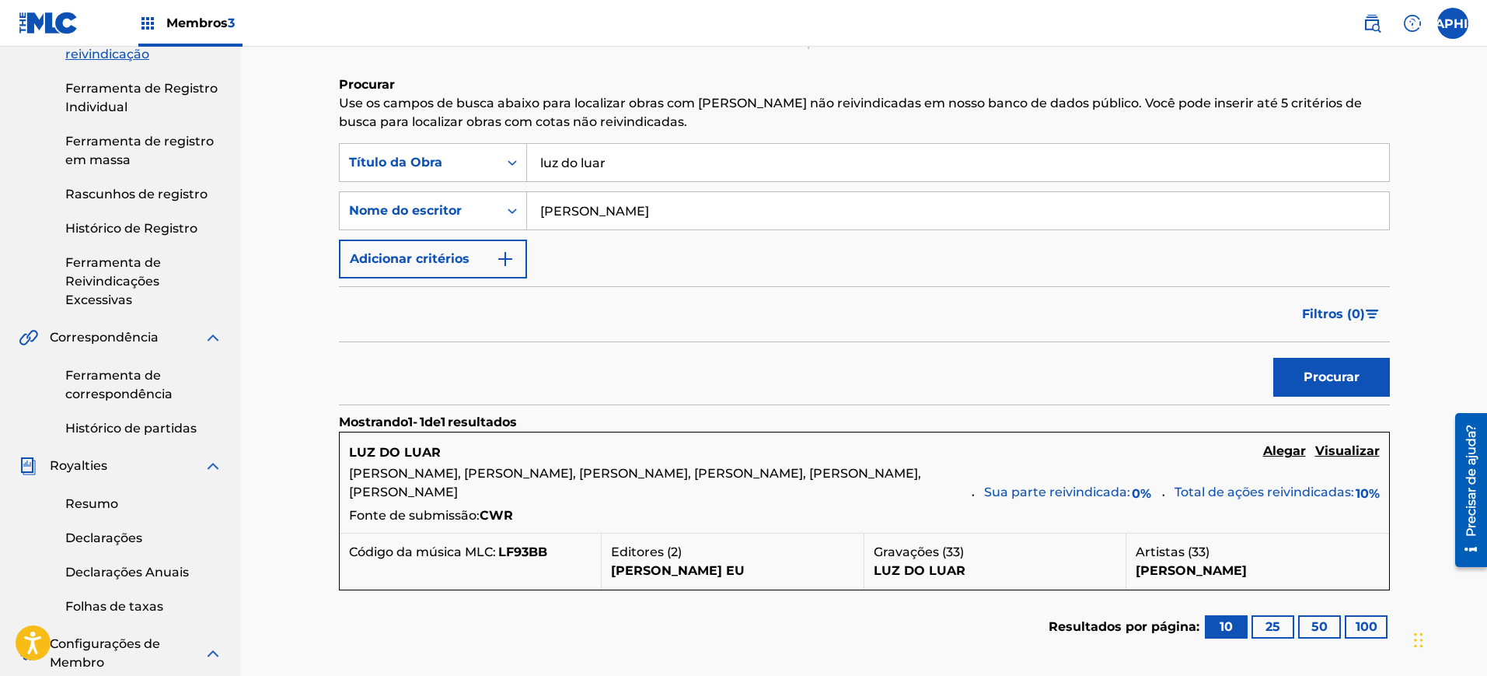
click at [1326, 455] on font "Visualizar" at bounding box center [1348, 450] width 65 height 15
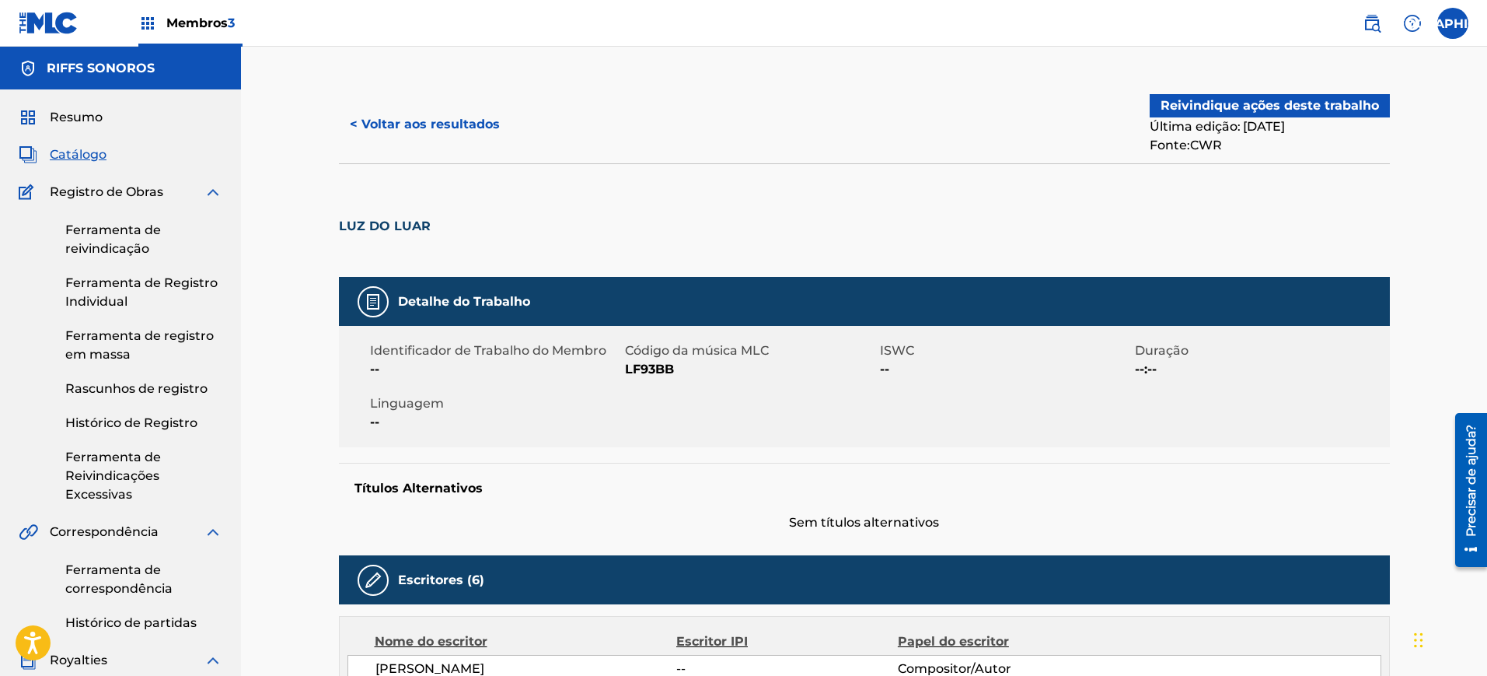
click at [1222, 98] on font "Reivindique ações deste trabalho" at bounding box center [1270, 105] width 218 height 15
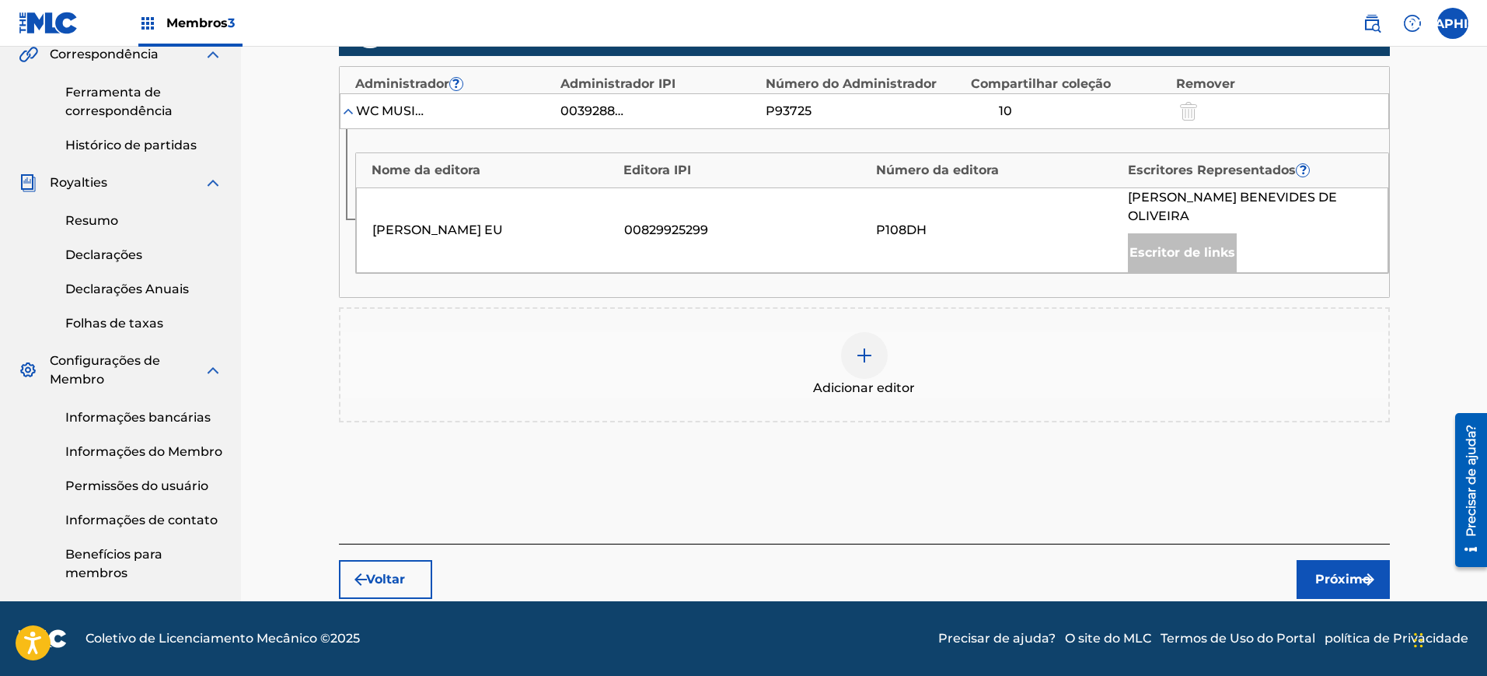
scroll to position [380, 0]
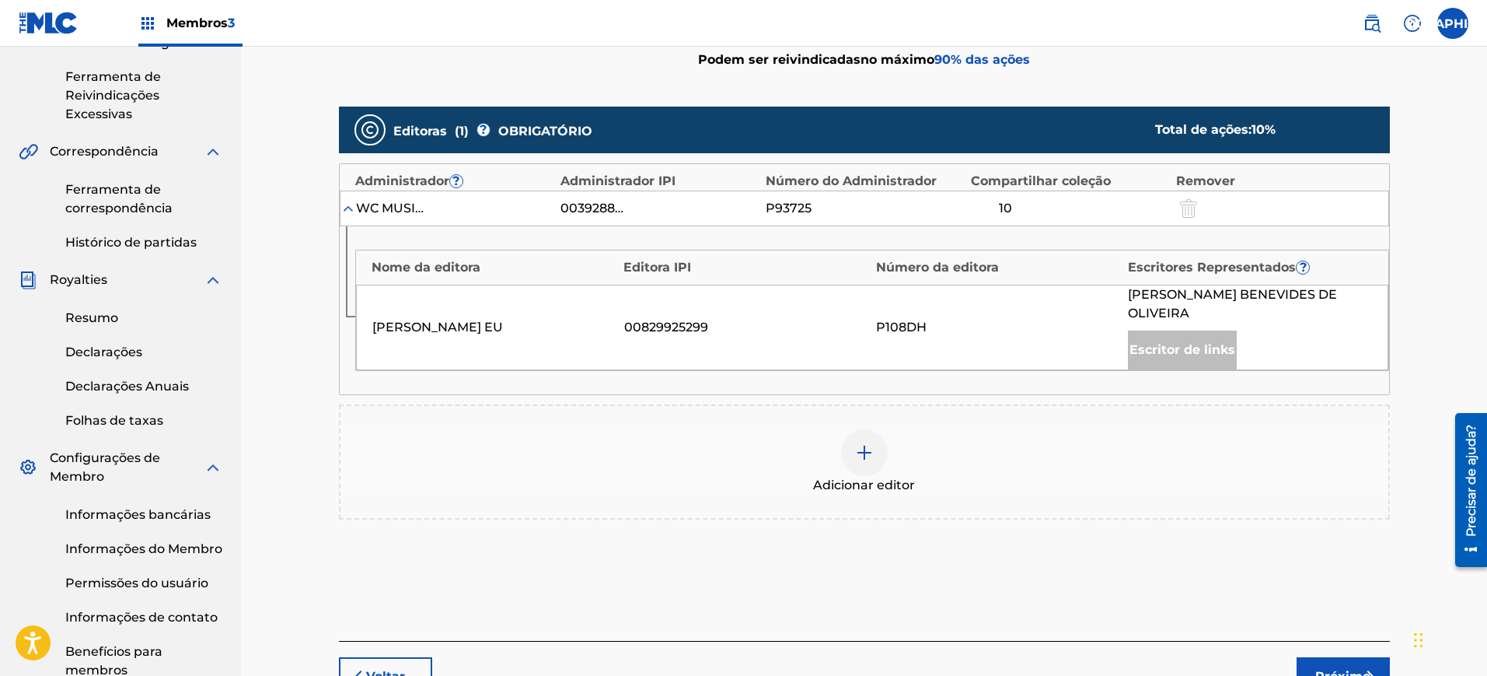
click at [862, 467] on div at bounding box center [864, 452] width 47 height 47
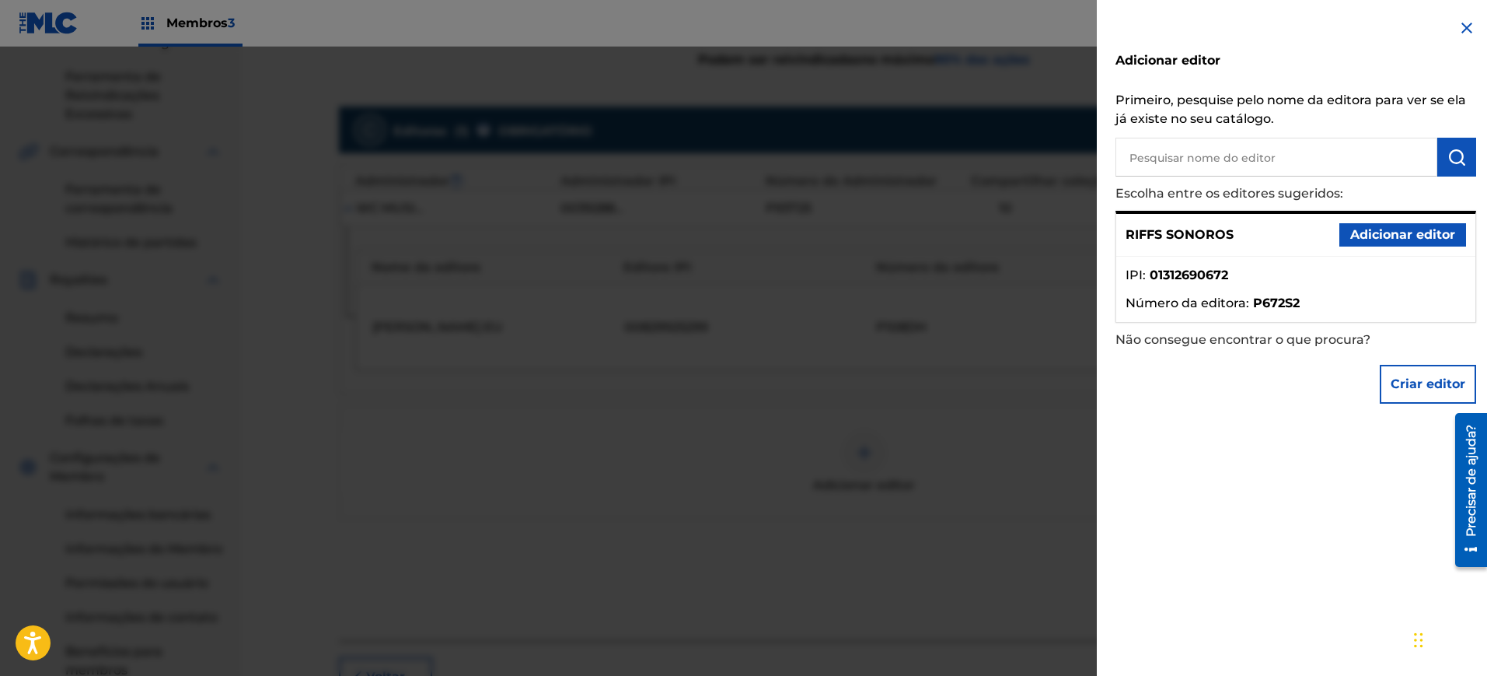
click at [1374, 225] on font "Adicionar editor" at bounding box center [1403, 234] width 105 height 19
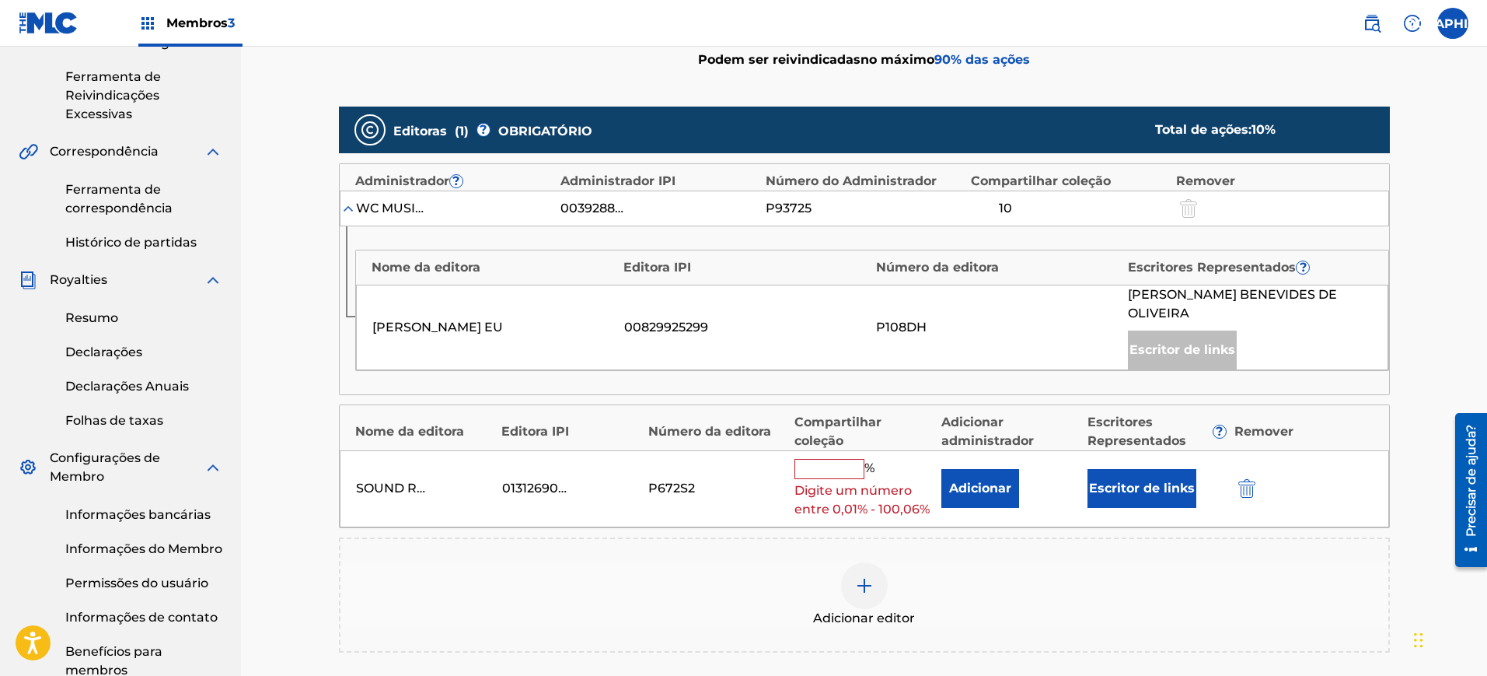
click at [832, 461] on input "text" at bounding box center [830, 469] width 70 height 20
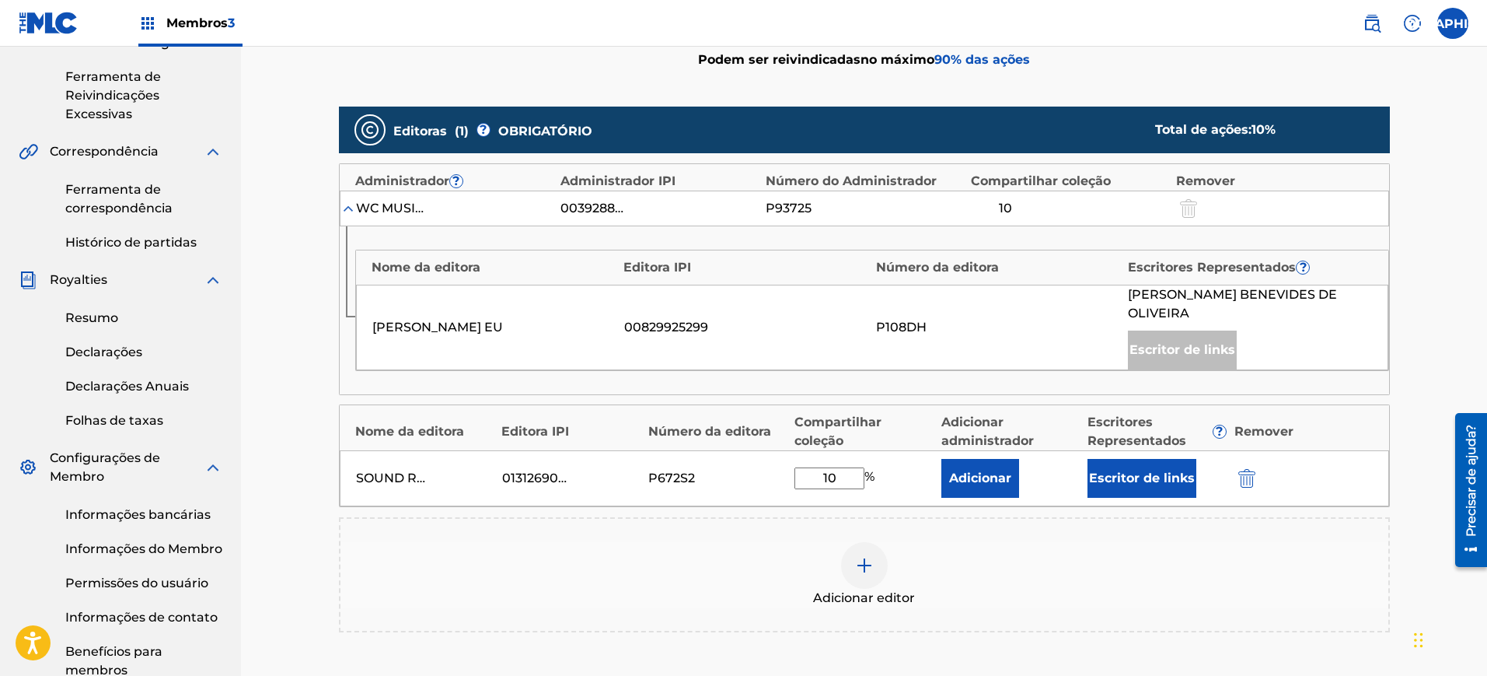
scroll to position [283, 0]
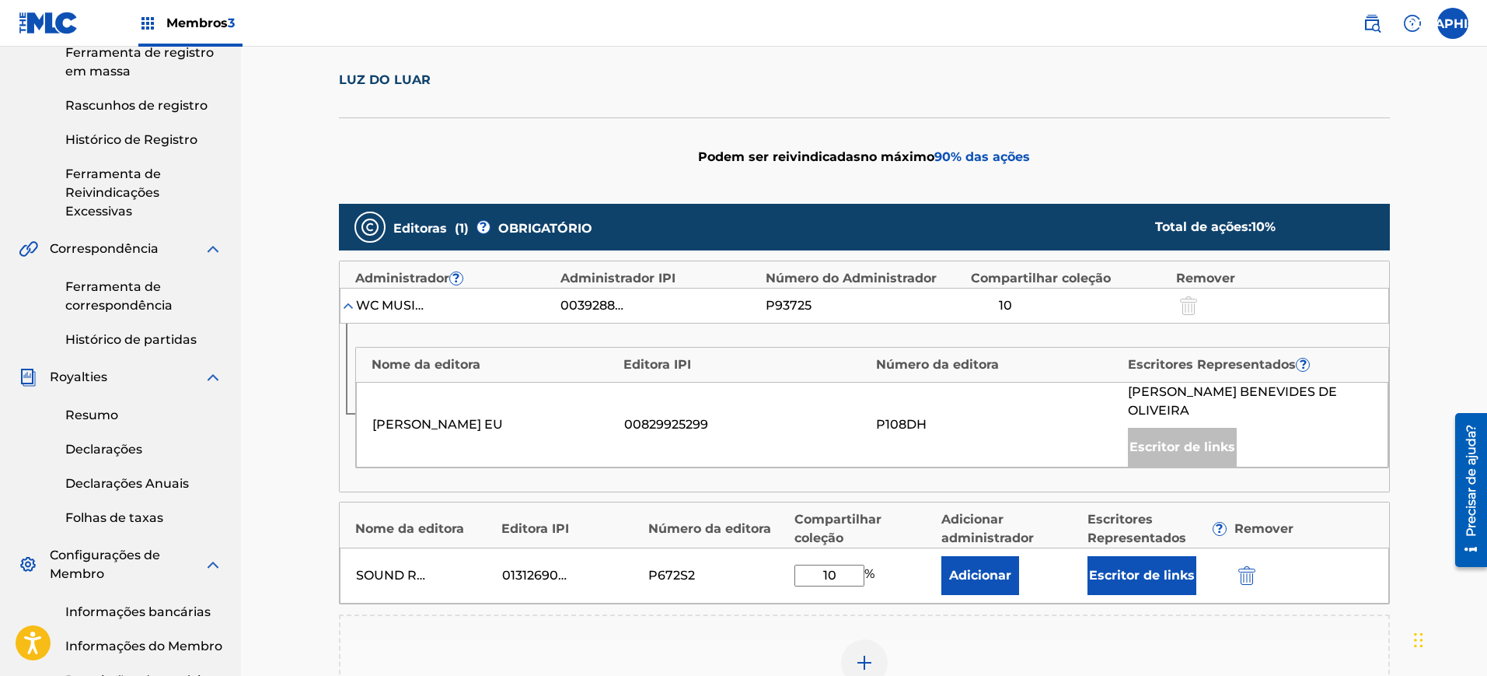
type input "10"
click at [1125, 578] on font "Escritor de links" at bounding box center [1142, 575] width 106 height 15
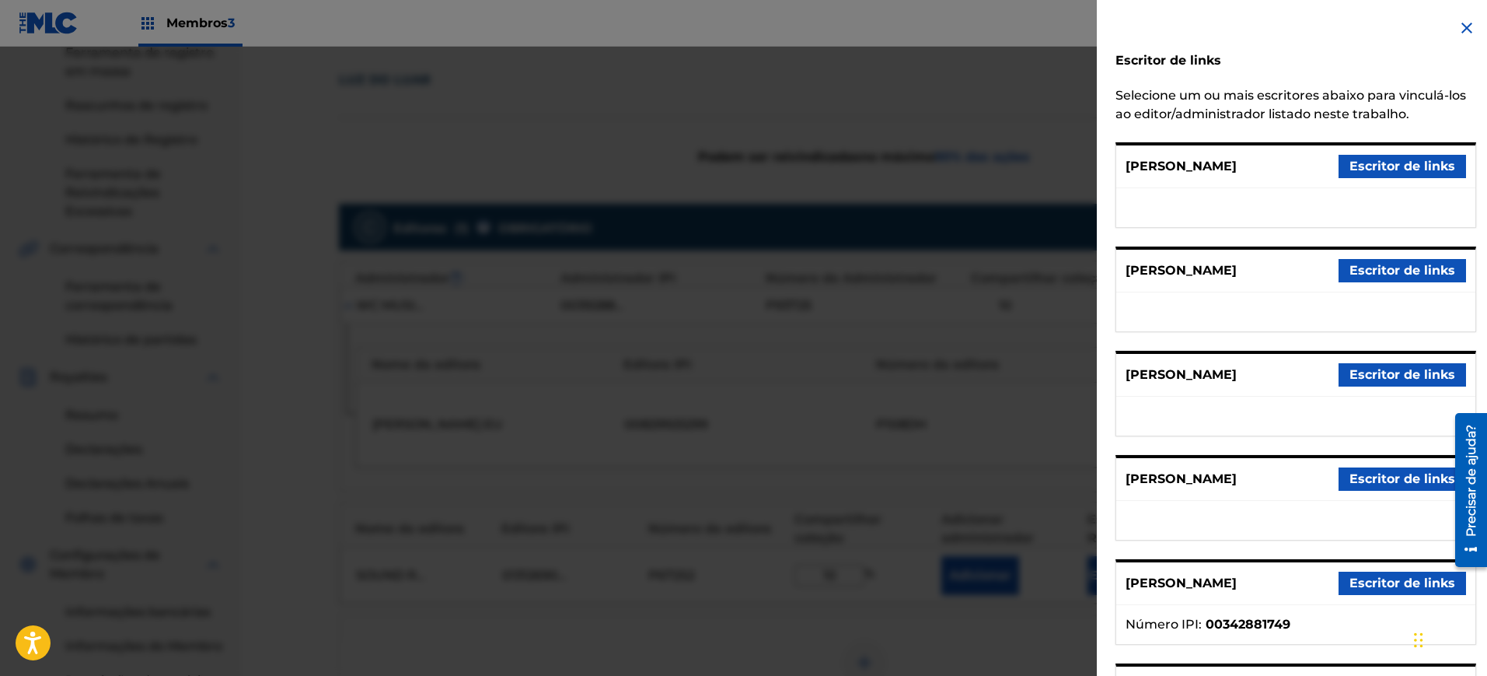
click at [1381, 265] on font "Escritor de links" at bounding box center [1403, 270] width 106 height 15
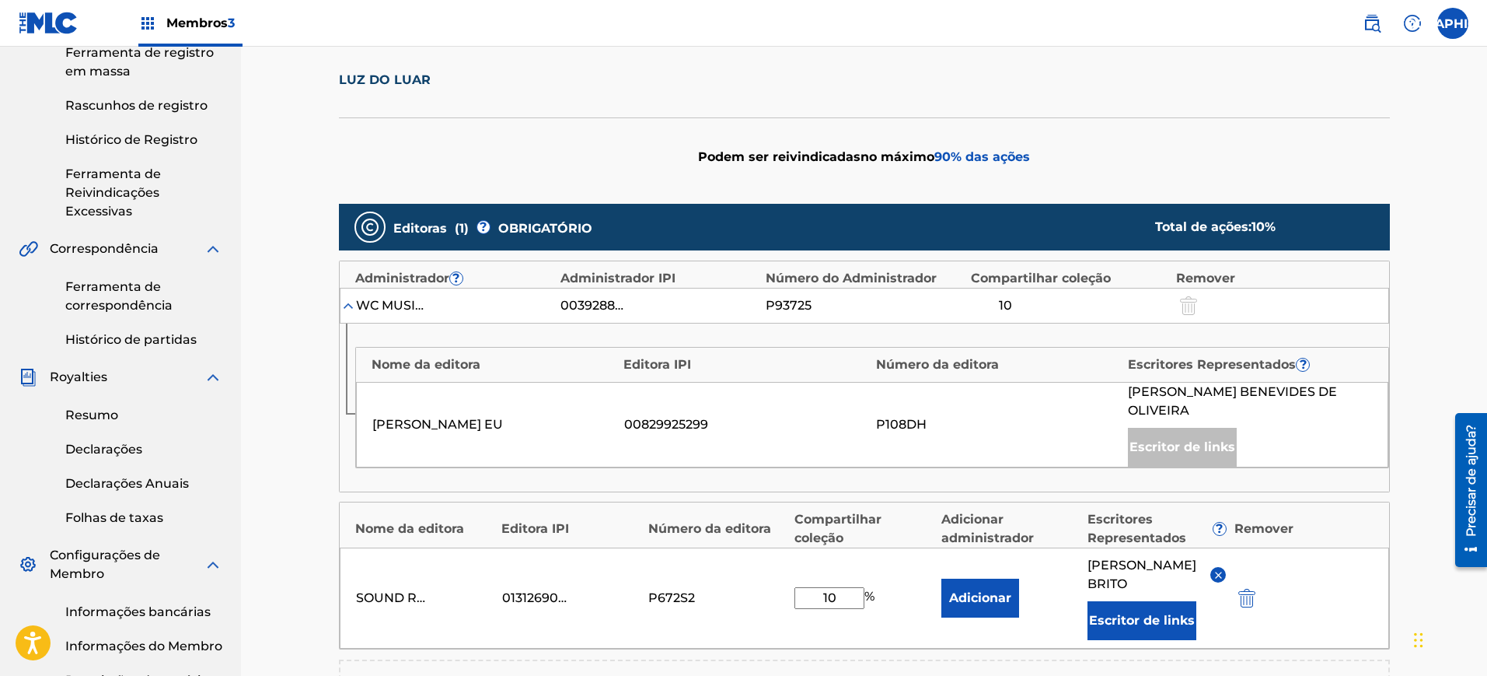
scroll to position [477, 0]
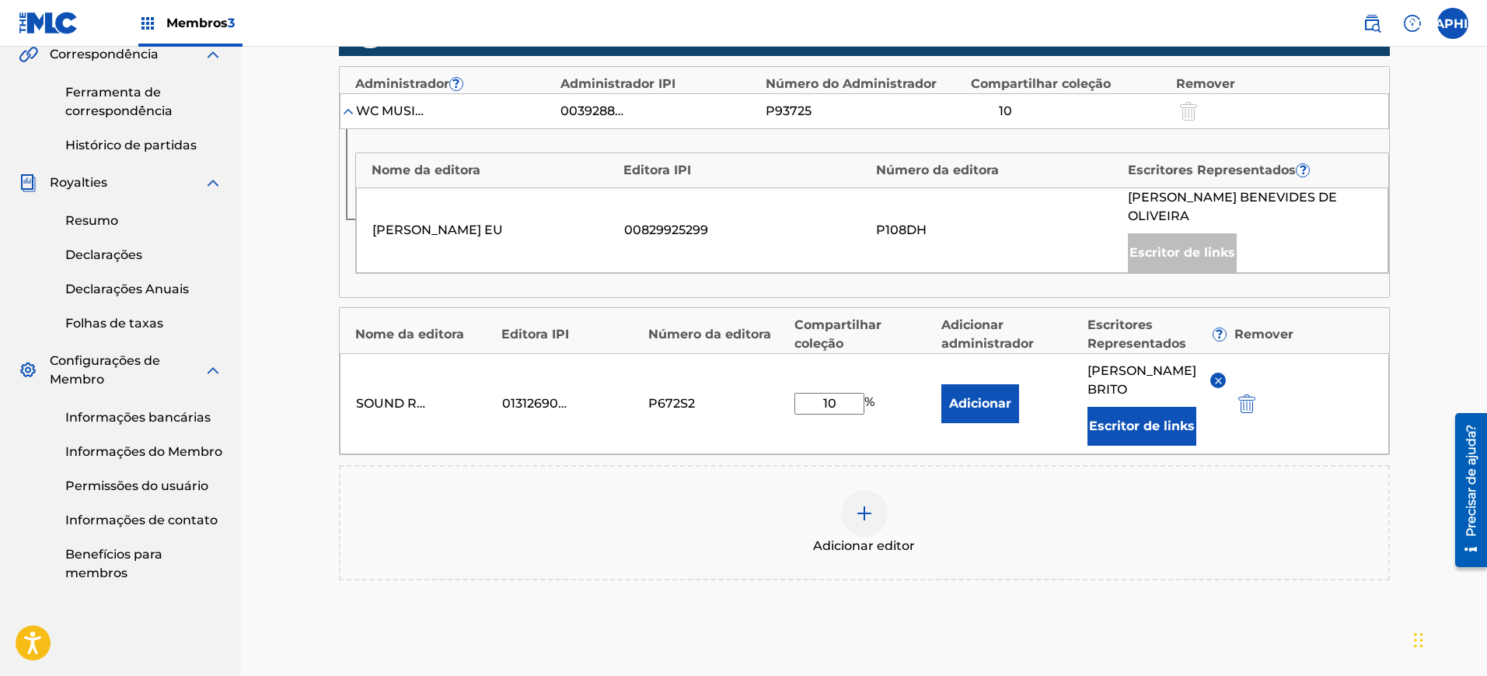
click at [982, 404] on font "Adicionar" at bounding box center [980, 403] width 62 height 15
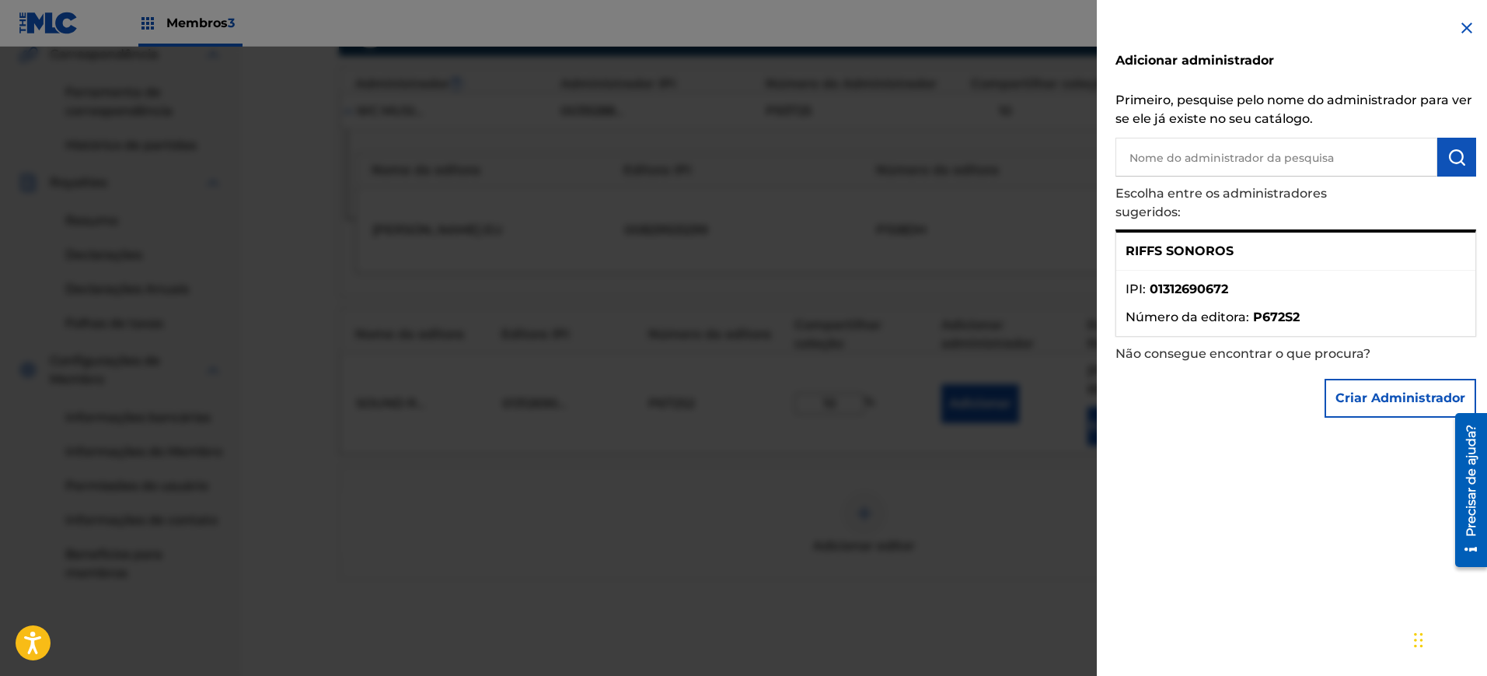
click at [1354, 393] on font "Criar Administrador" at bounding box center [1401, 397] width 130 height 15
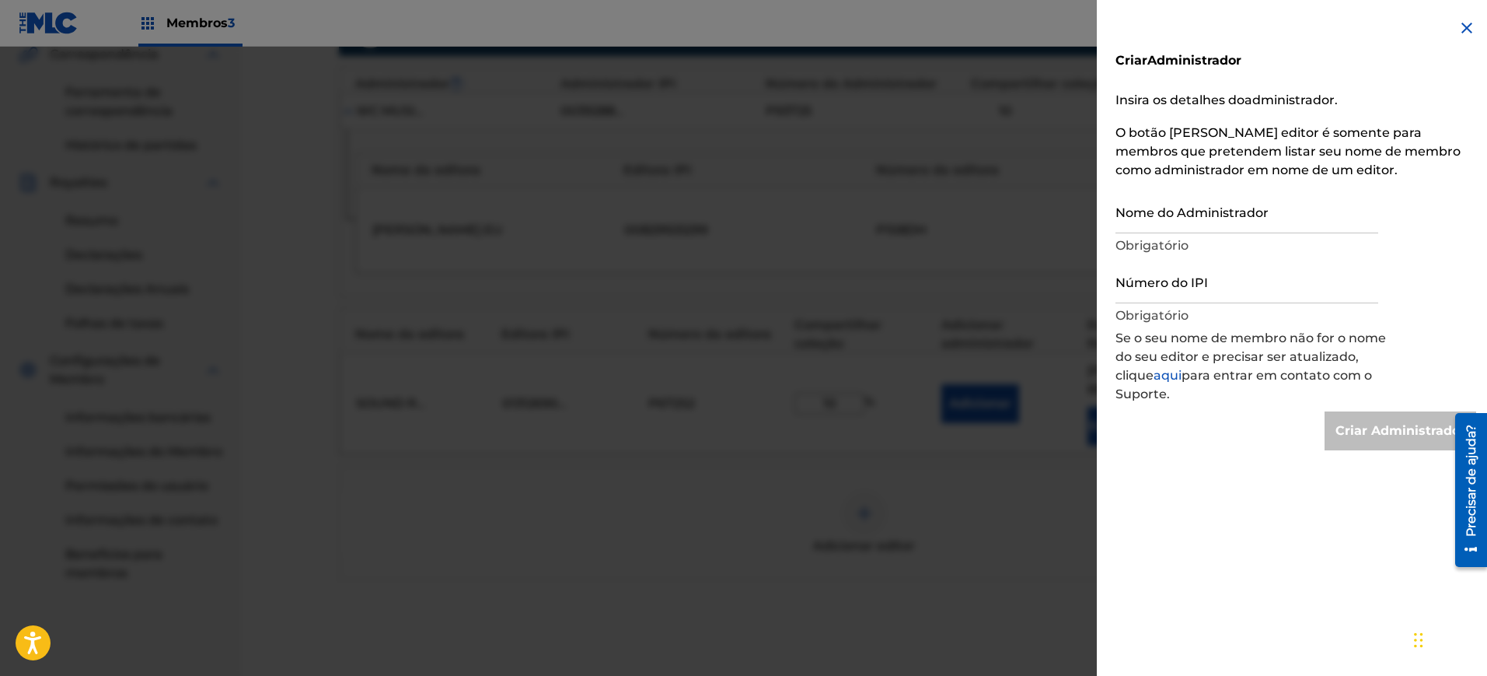
click at [1200, 218] on input "Nome do Administrador" at bounding box center [1247, 211] width 263 height 44
type input "S"
type input "Create Administrator"
type input "Sound Riffs"
click at [1212, 284] on input "Número do IPI" at bounding box center [1247, 281] width 263 height 44
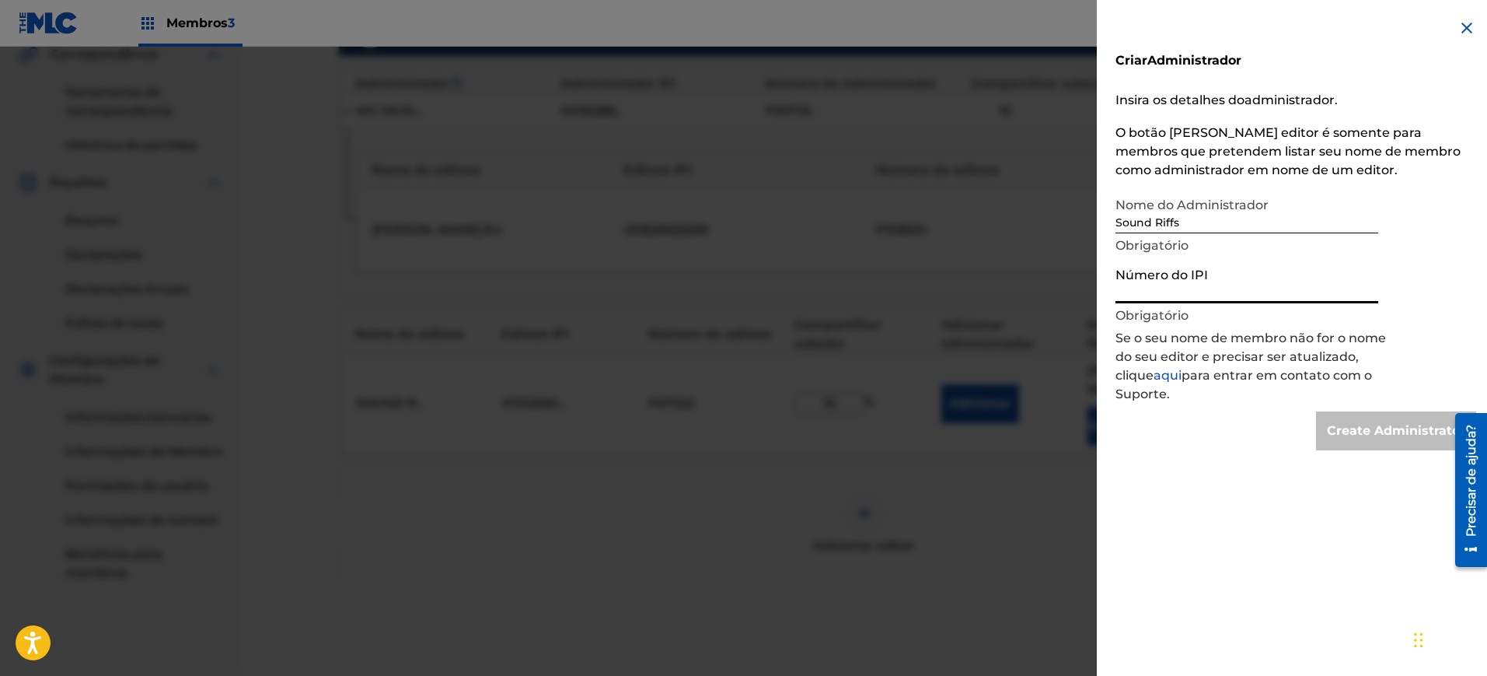
click at [1166, 292] on input "Número do IPI" at bounding box center [1247, 281] width 263 height 44
paste input "I-007399937-6"
type input "I0073999376"
click at [1211, 494] on div "Criar Administrador Insira os detalhes do administrador . O botão [PERSON_NAME]…" at bounding box center [1296, 338] width 398 height 676
click at [1212, 301] on input "I0073999376" at bounding box center [1247, 281] width 263 height 44
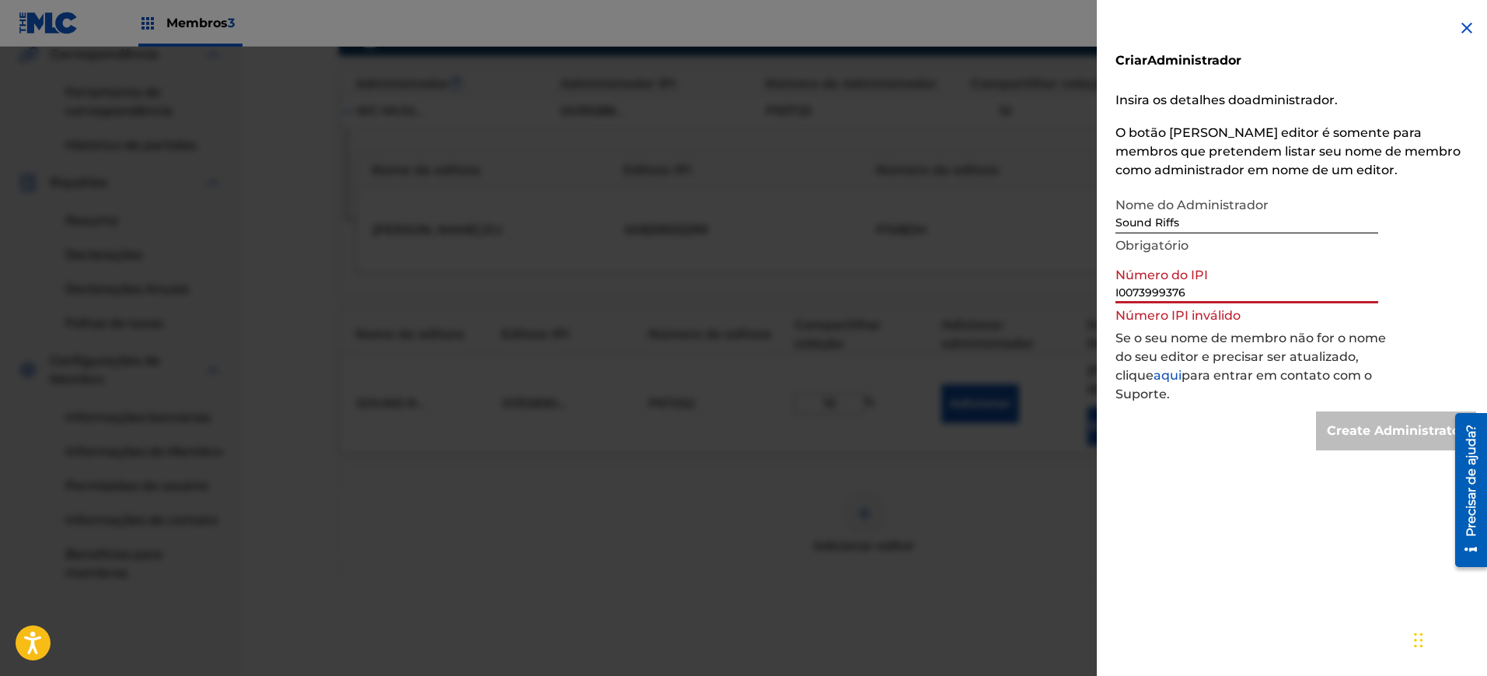
click at [1212, 301] on input "I0073999376" at bounding box center [1247, 281] width 263 height 44
click at [1200, 293] on input "Número do IPI" at bounding box center [1247, 281] width 263 height 44
paste input "01312690280"
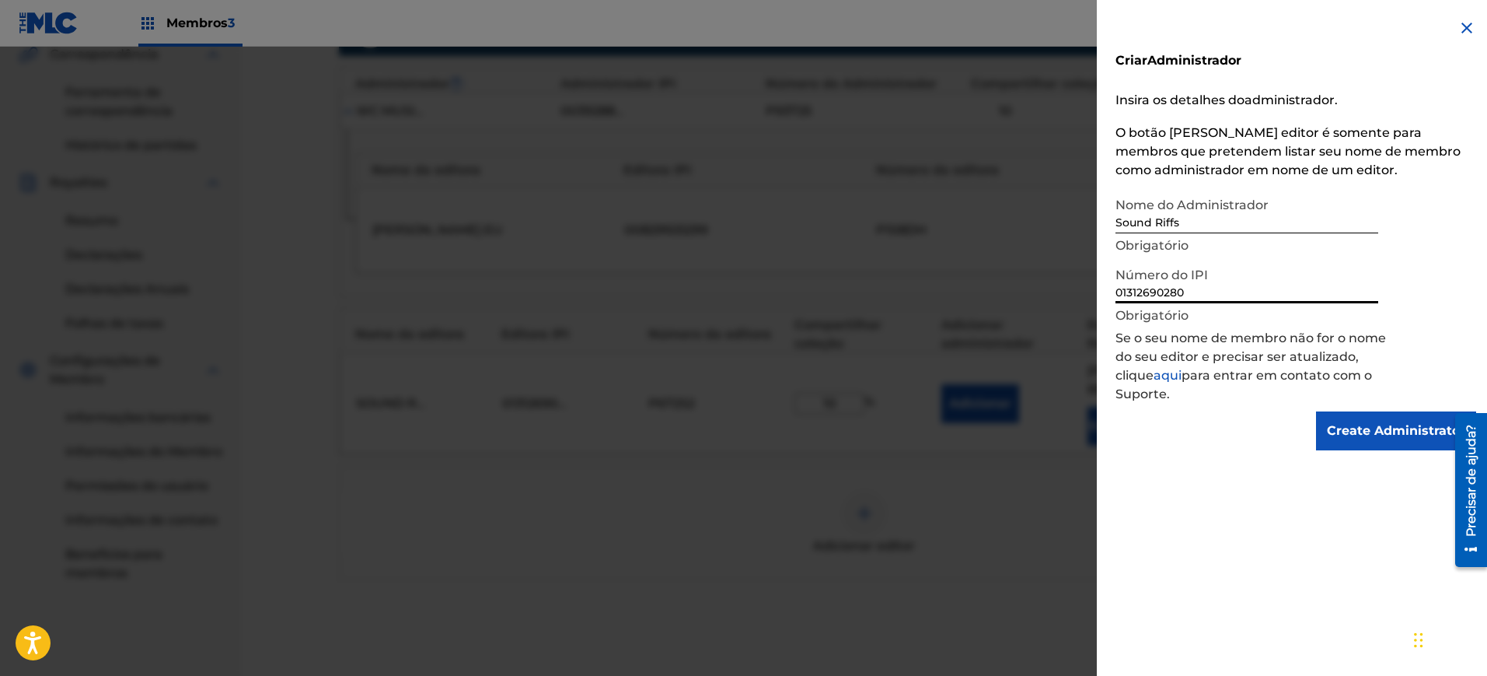
type input "01312690280"
click at [1351, 443] on input "Create Administrator" at bounding box center [1396, 430] width 160 height 39
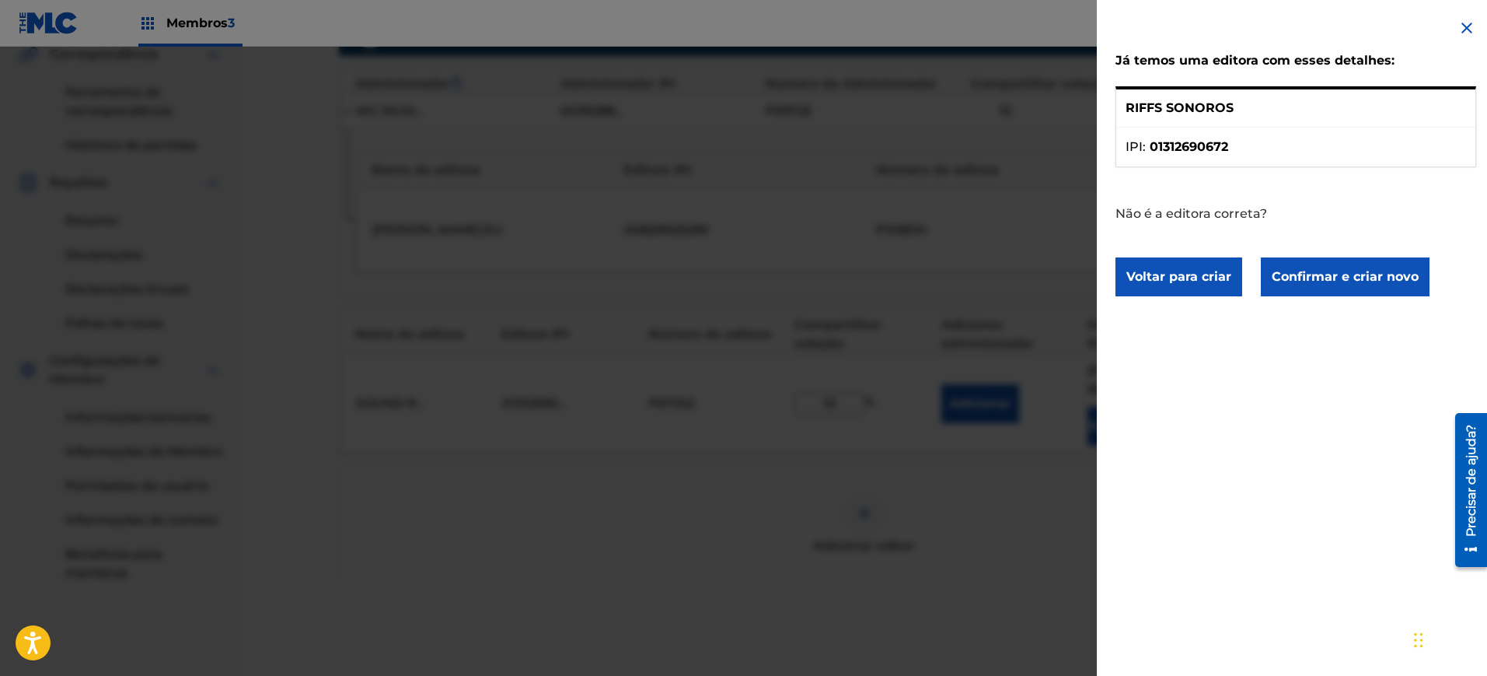
click at [1307, 288] on button "Confirmar e criar novo" at bounding box center [1345, 276] width 169 height 39
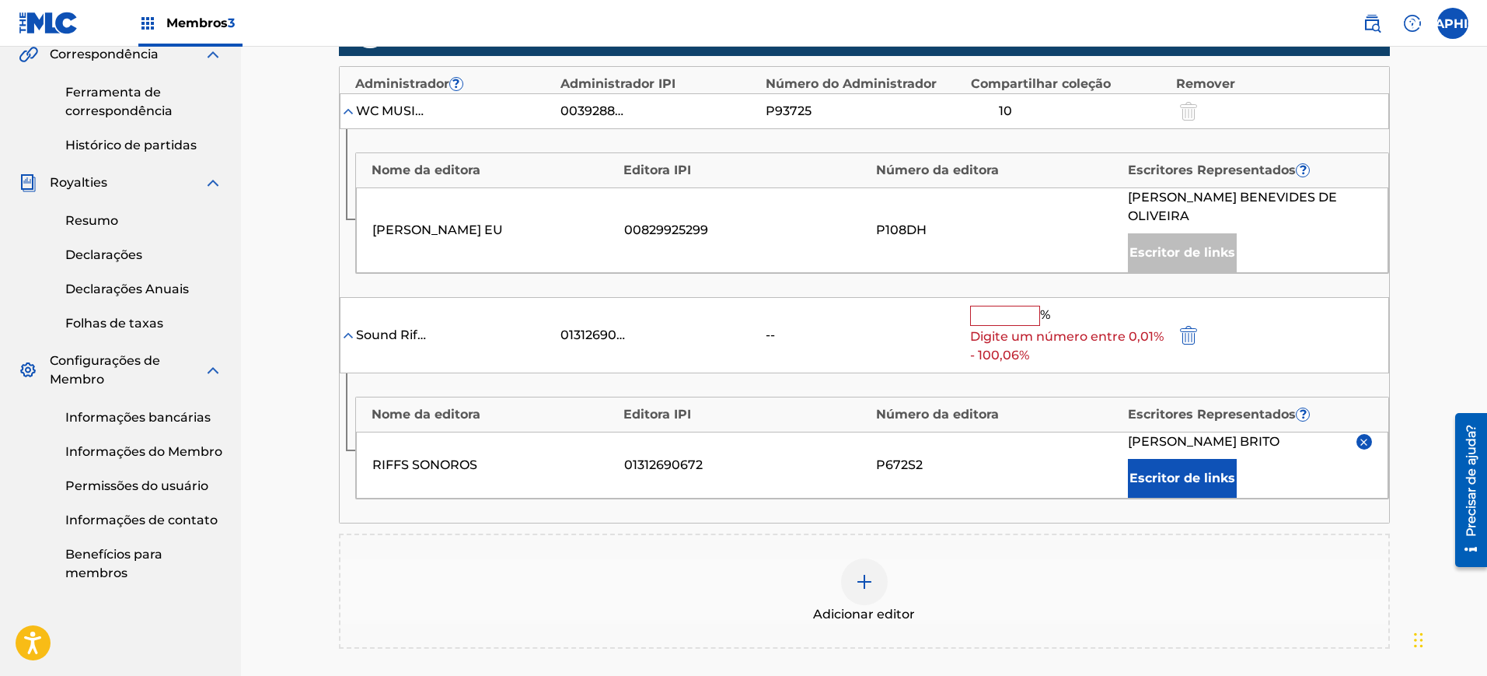
click at [1016, 314] on input "text" at bounding box center [1005, 316] width 70 height 20
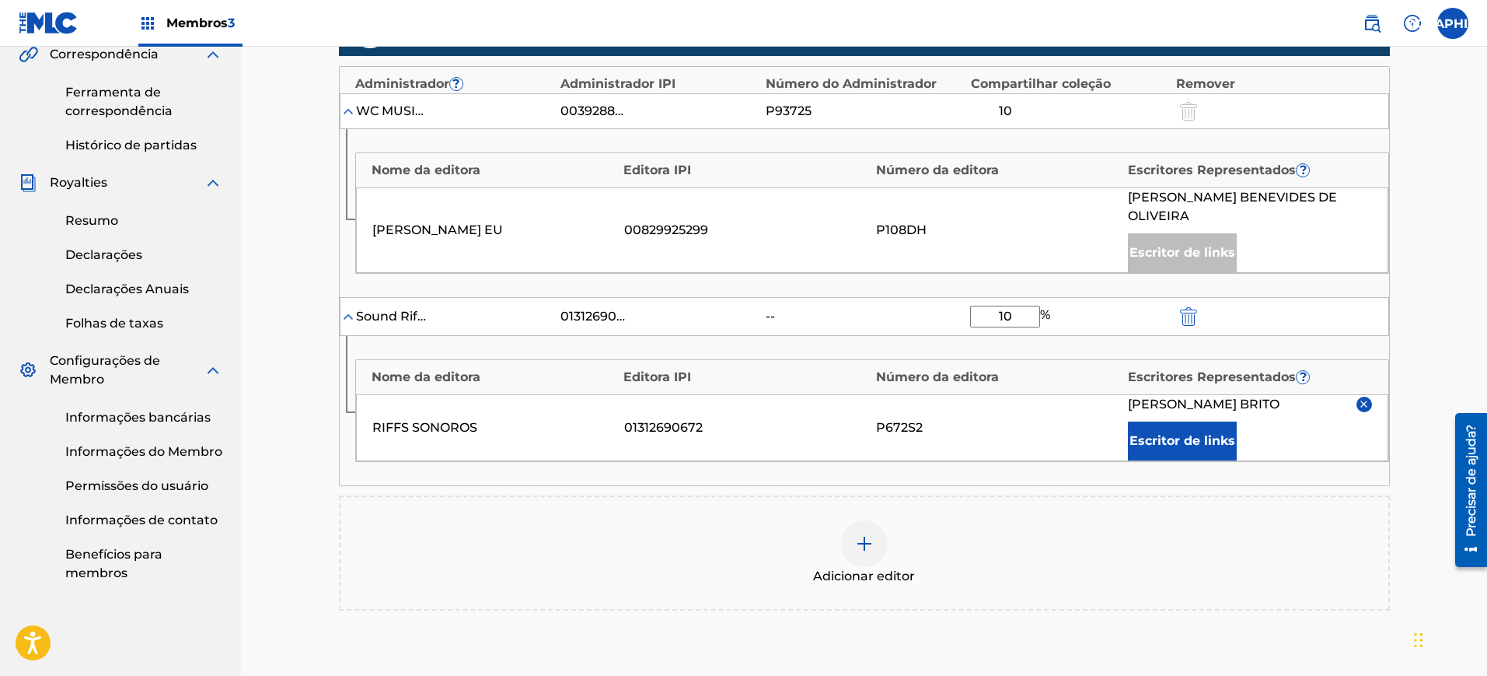
type input "10"
click at [1152, 488] on div "Editoras ( 1 ) ? OBRIGATÓRIO Total de ações: 10 % Administrador ? Administrador…" at bounding box center [864, 309] width 1051 height 601
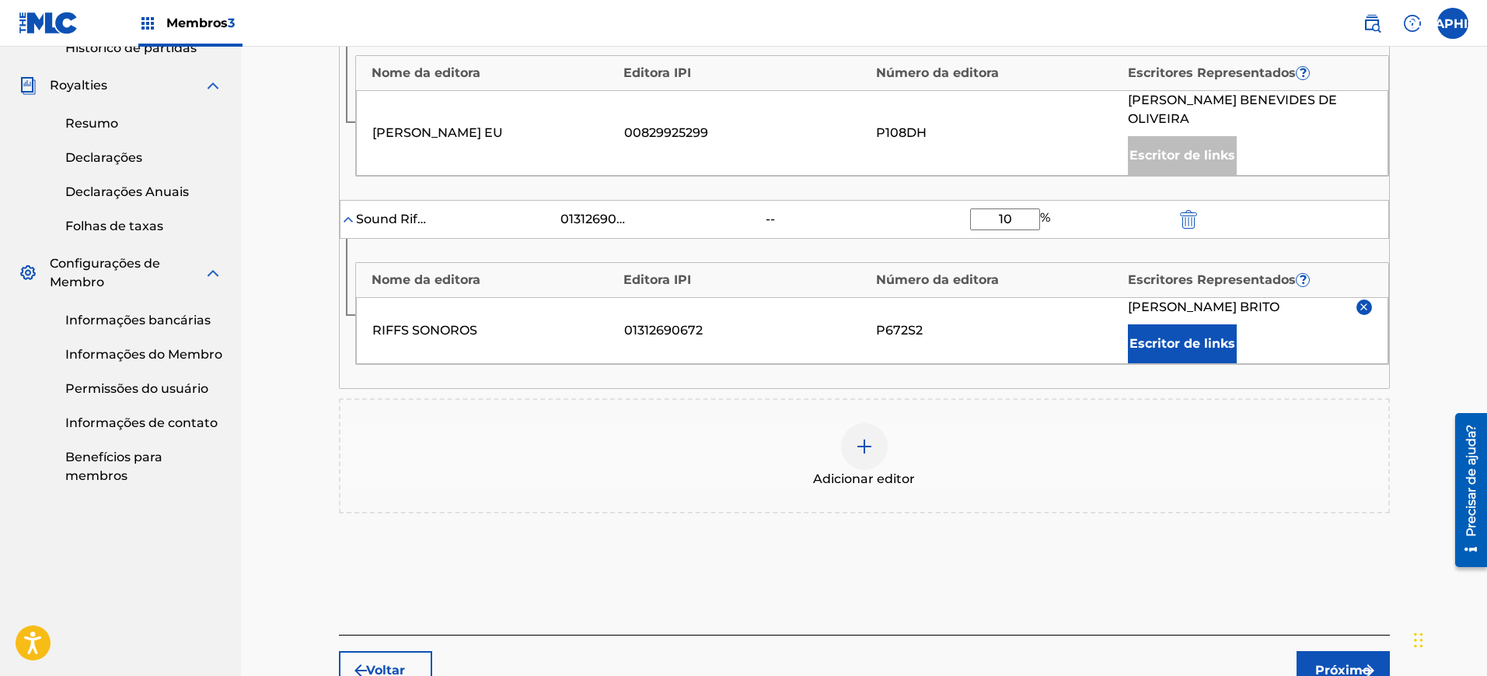
scroll to position [663, 0]
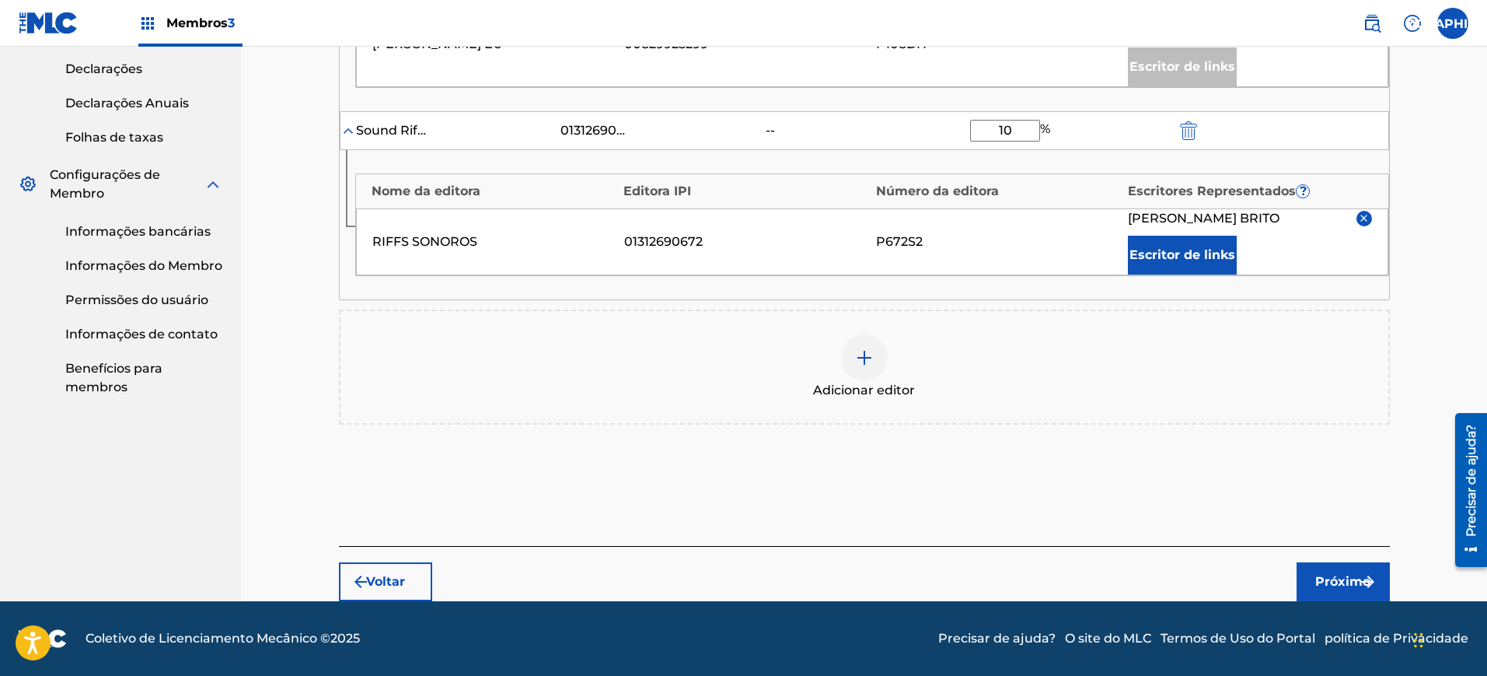
click at [1307, 580] on button "Próximo" at bounding box center [1343, 581] width 93 height 39
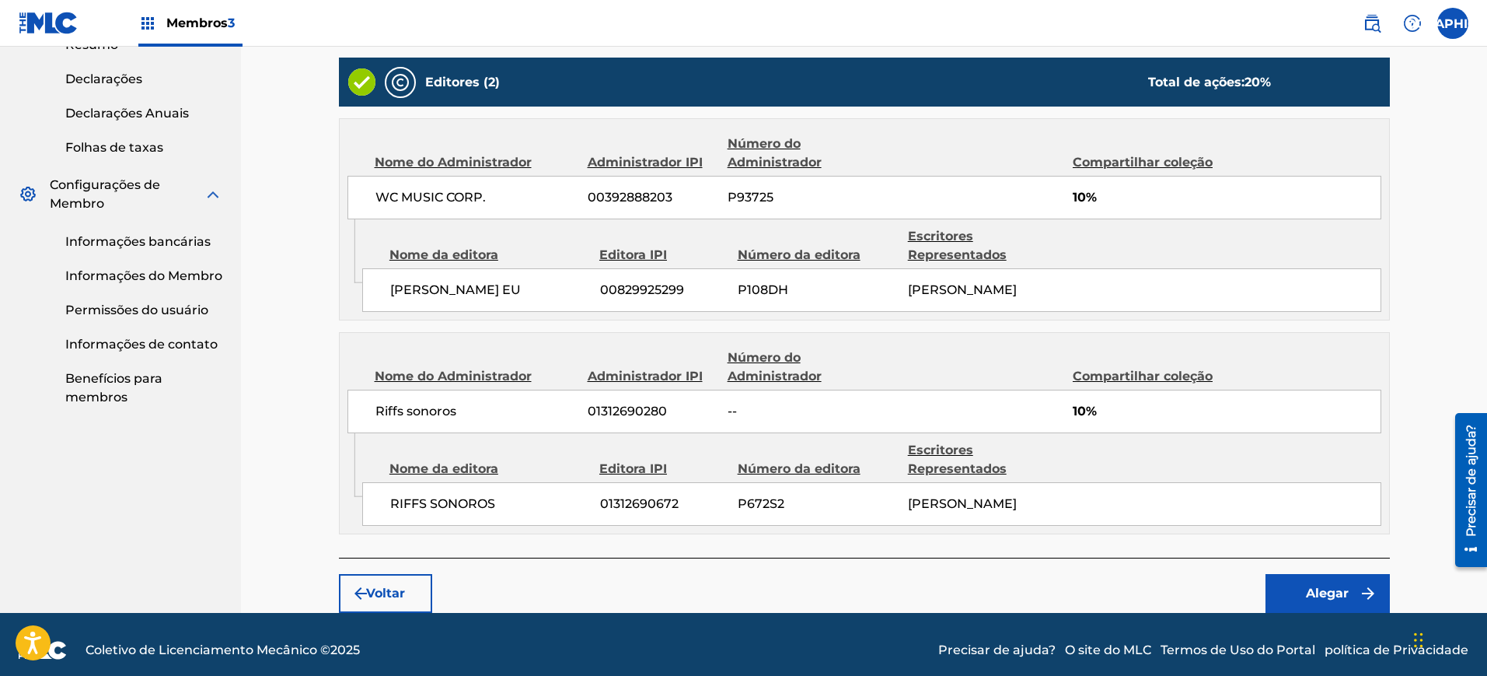
scroll to position [721, 0]
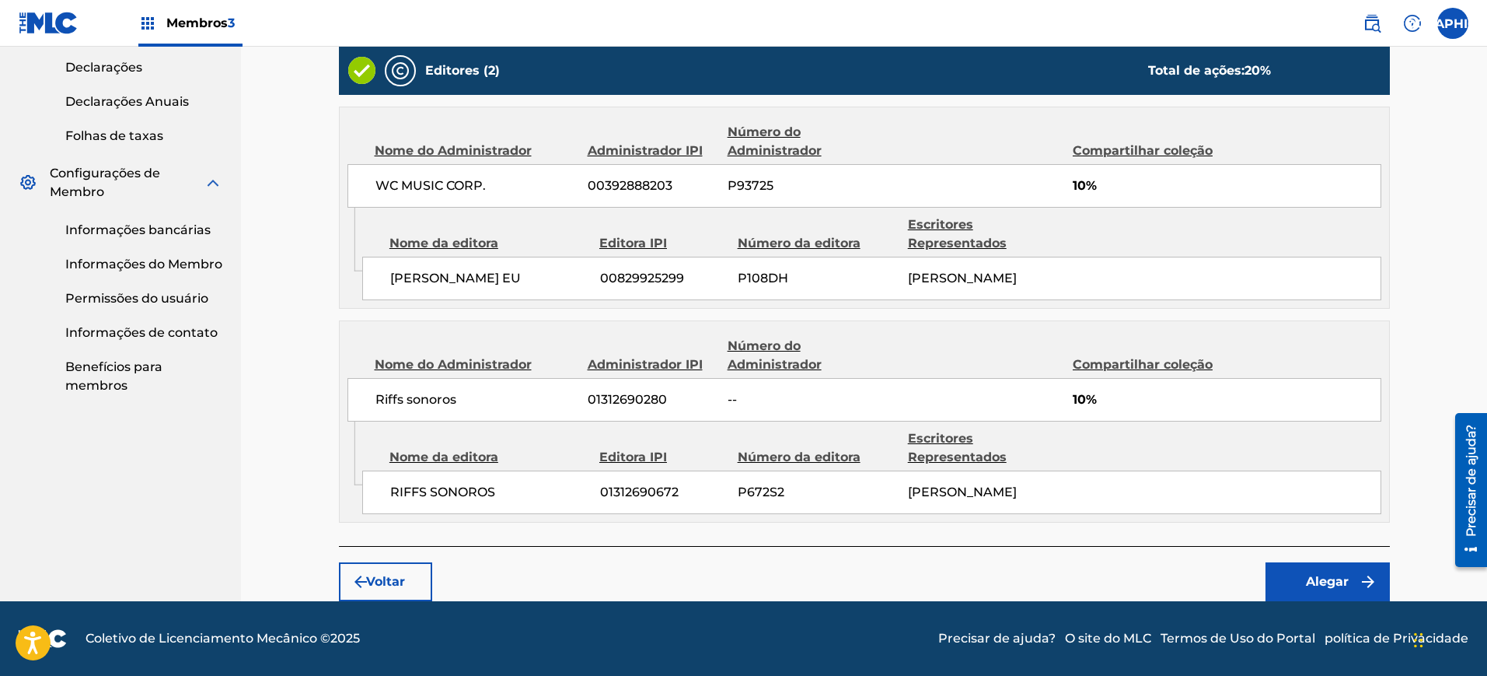
click at [1330, 585] on font "Alegar" at bounding box center [1327, 581] width 43 height 15
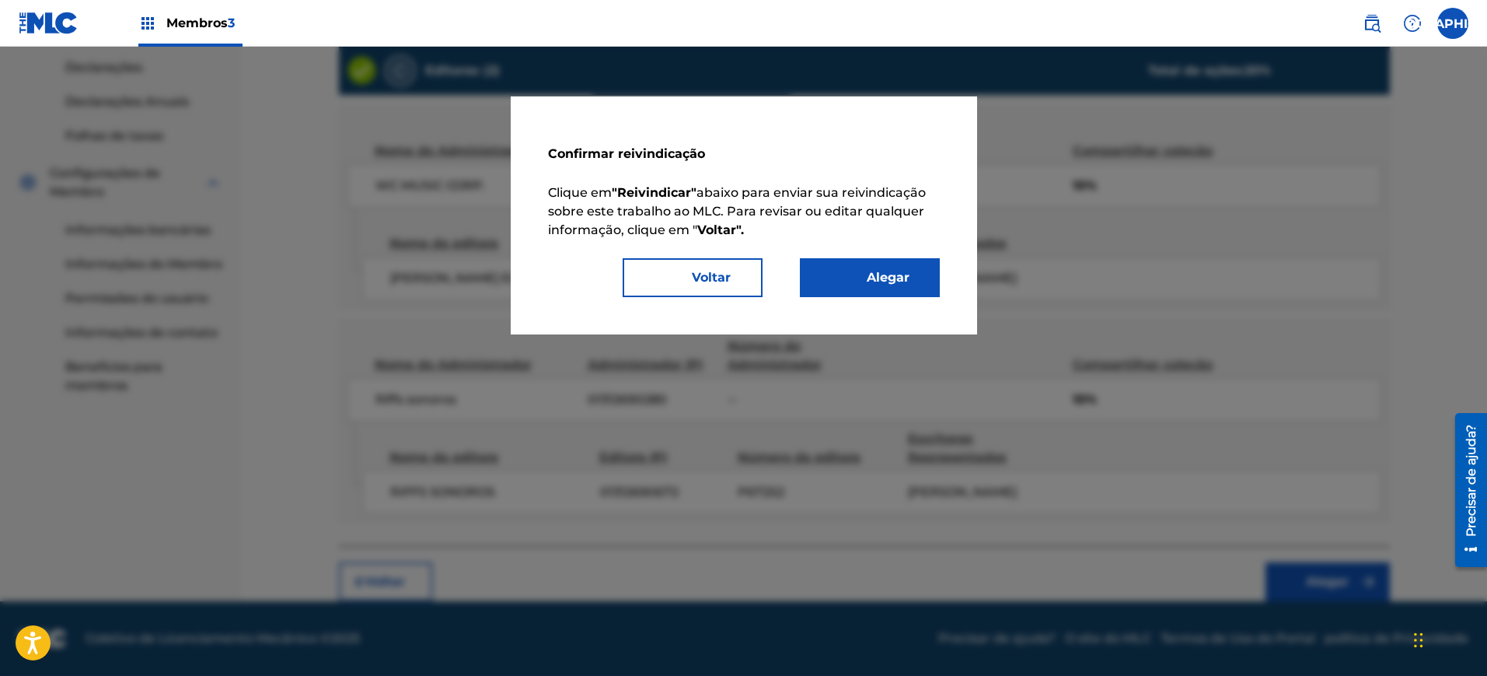
click at [718, 282] on font "Voltar" at bounding box center [711, 277] width 39 height 15
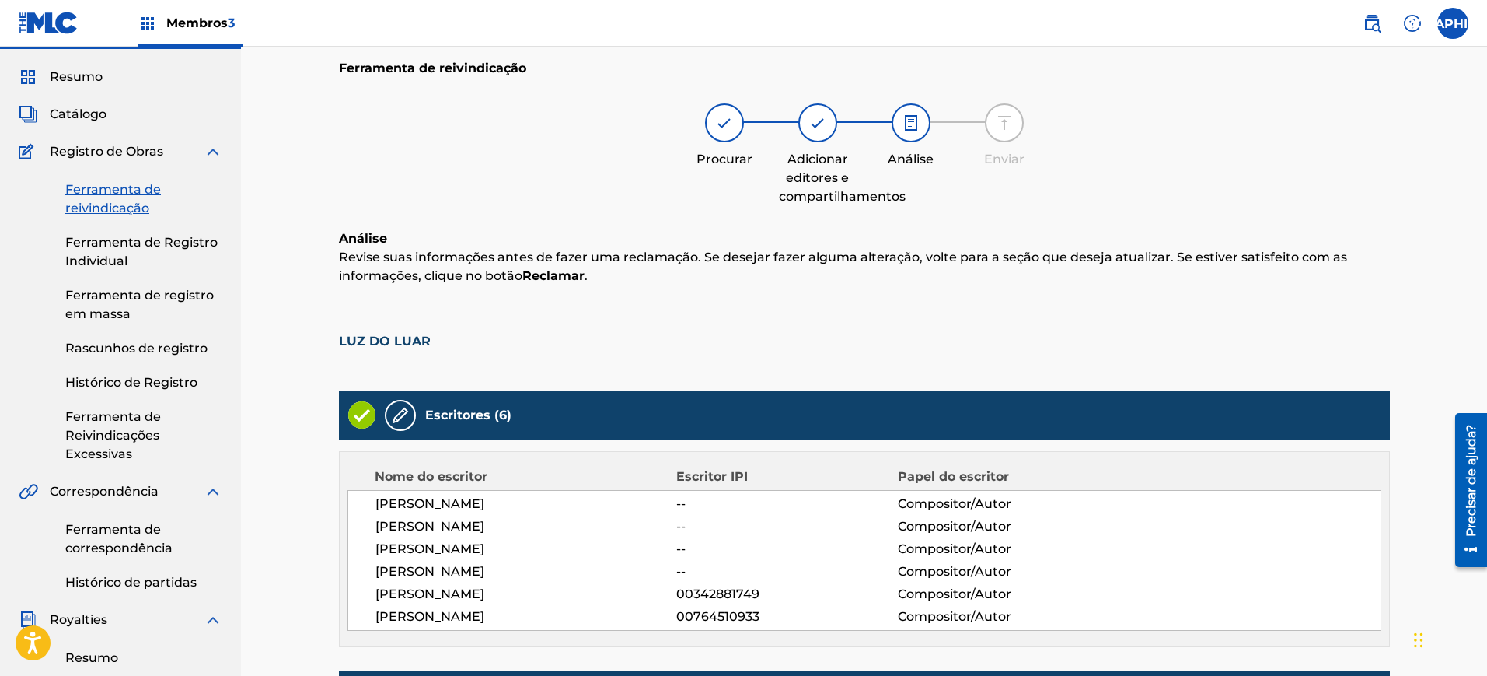
scroll to position [0, 0]
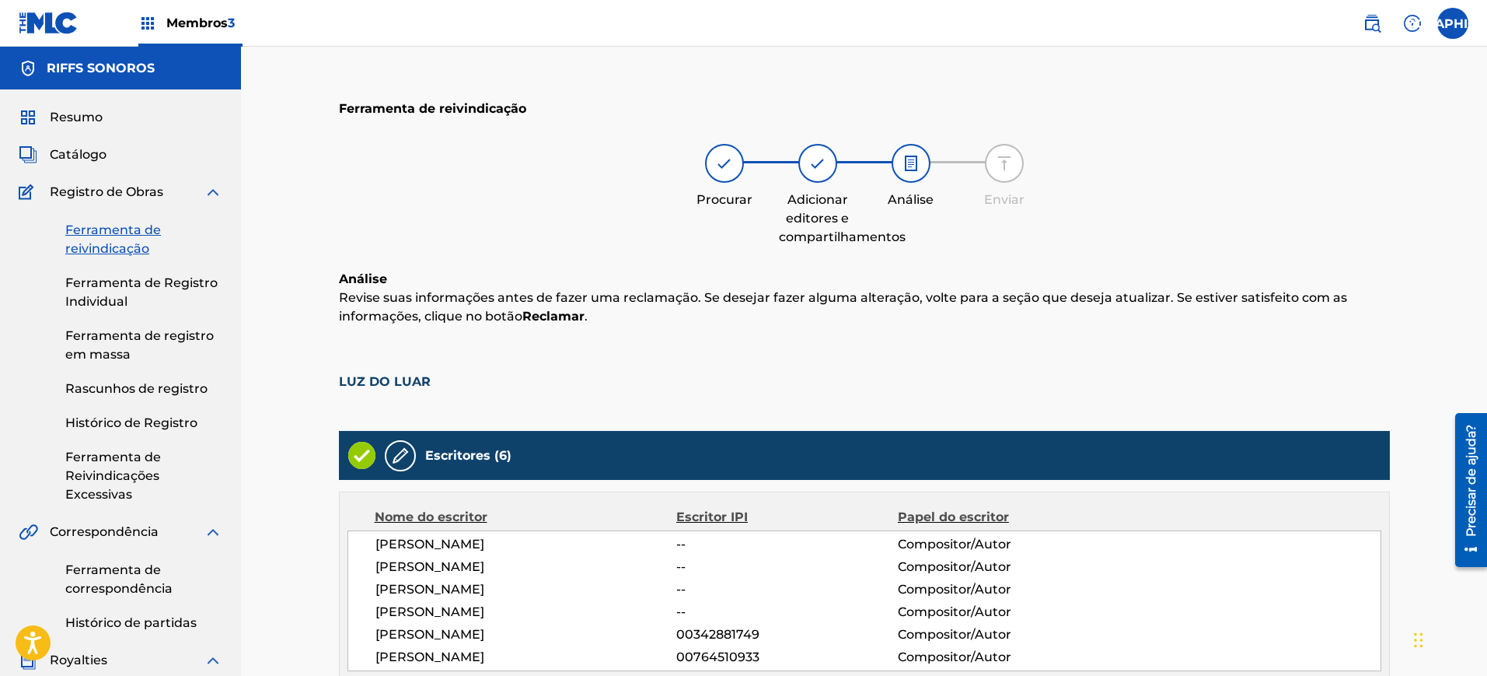
click at [190, 31] on span "Membros 3" at bounding box center [204, 23] width 76 height 18
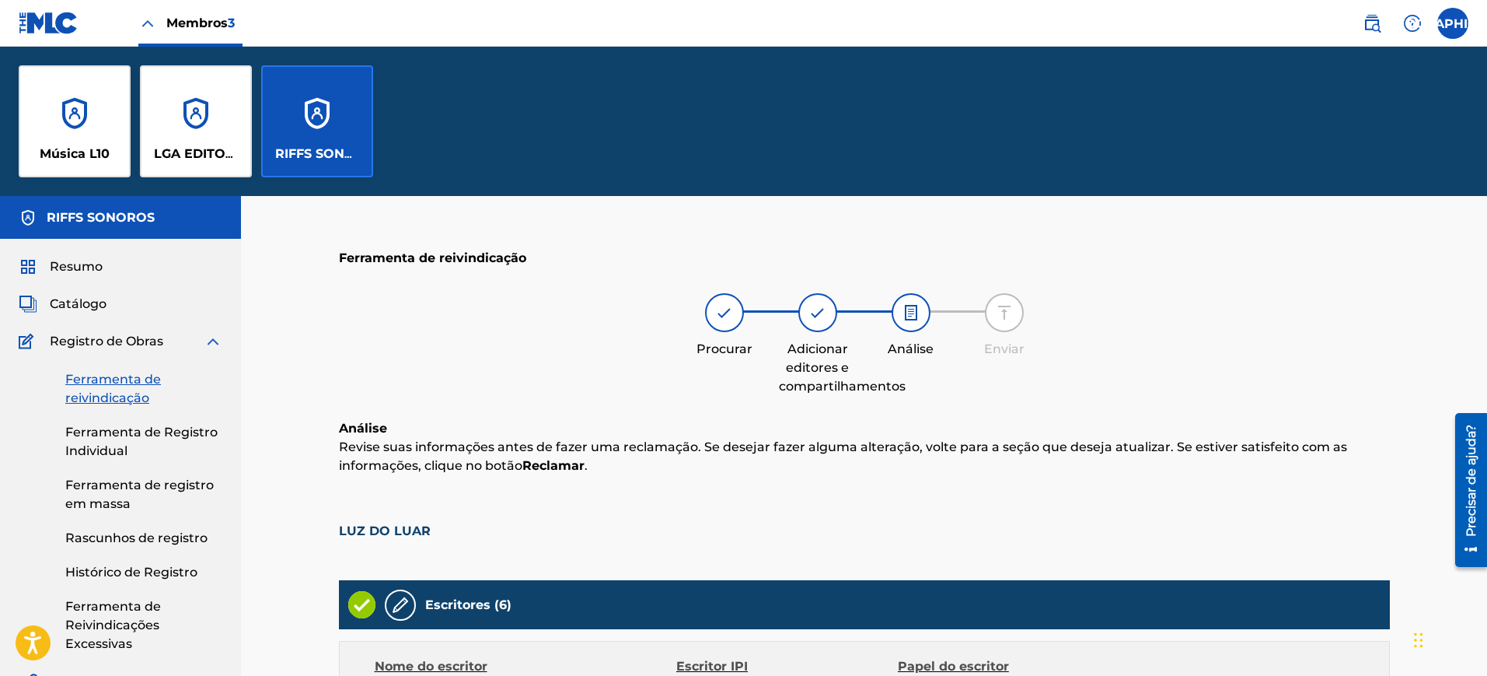
click at [299, 127] on div "RIFFS SONOROS" at bounding box center [317, 121] width 112 height 112
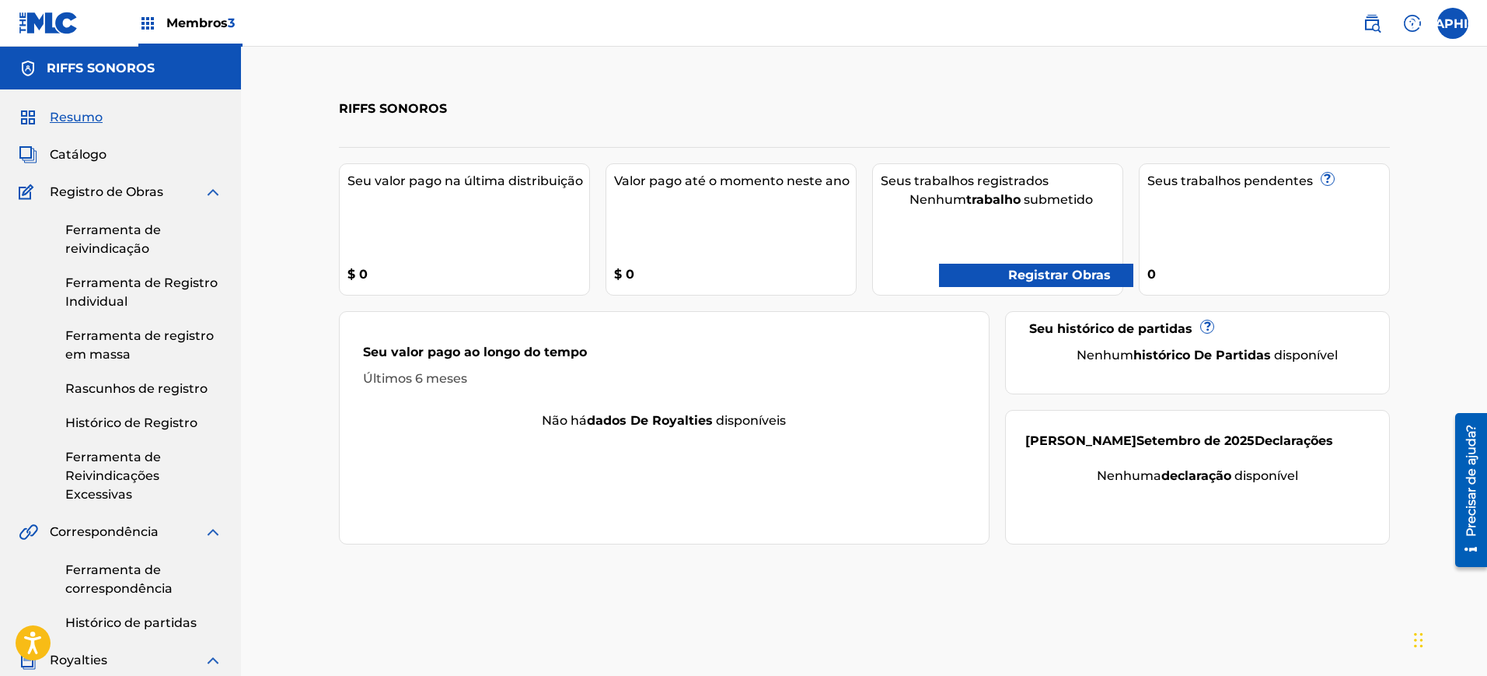
scroll to position [477, 0]
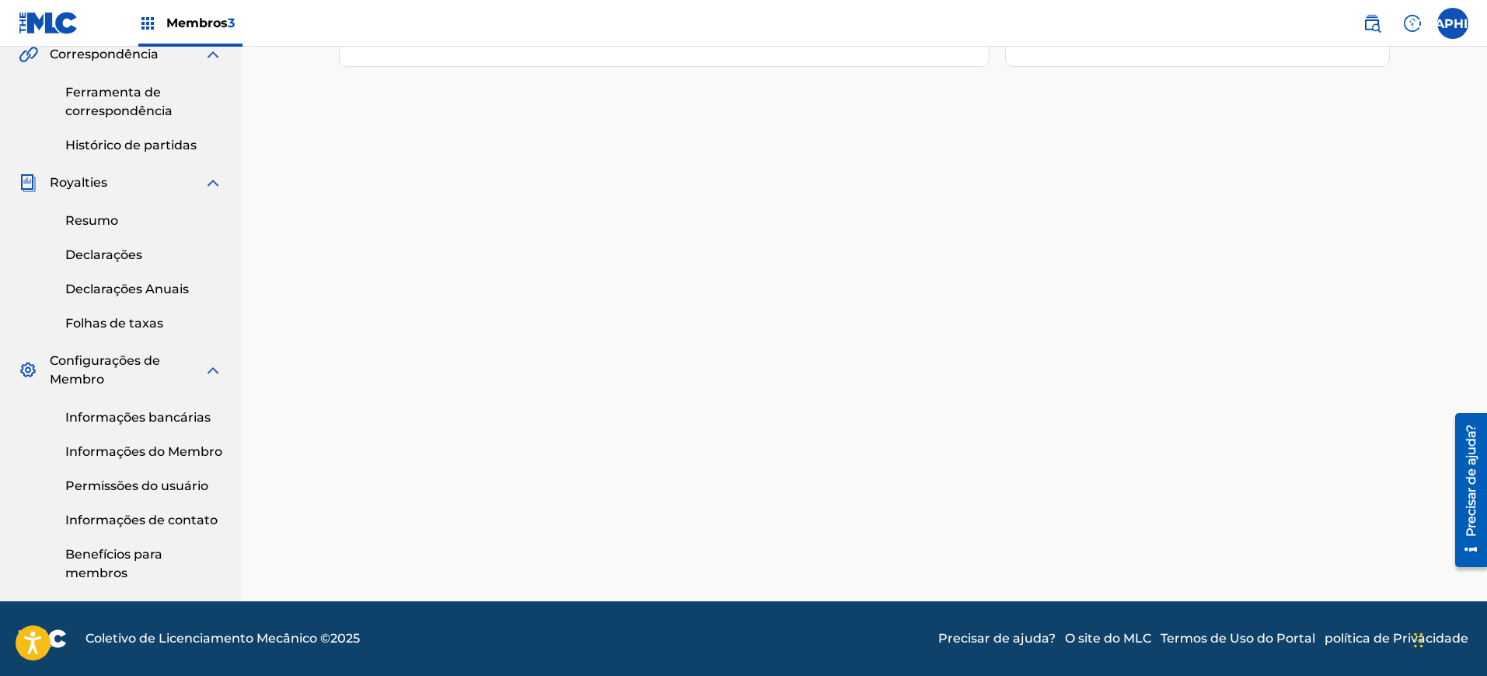
click at [160, 454] on font "Informações do Membro" at bounding box center [143, 451] width 157 height 15
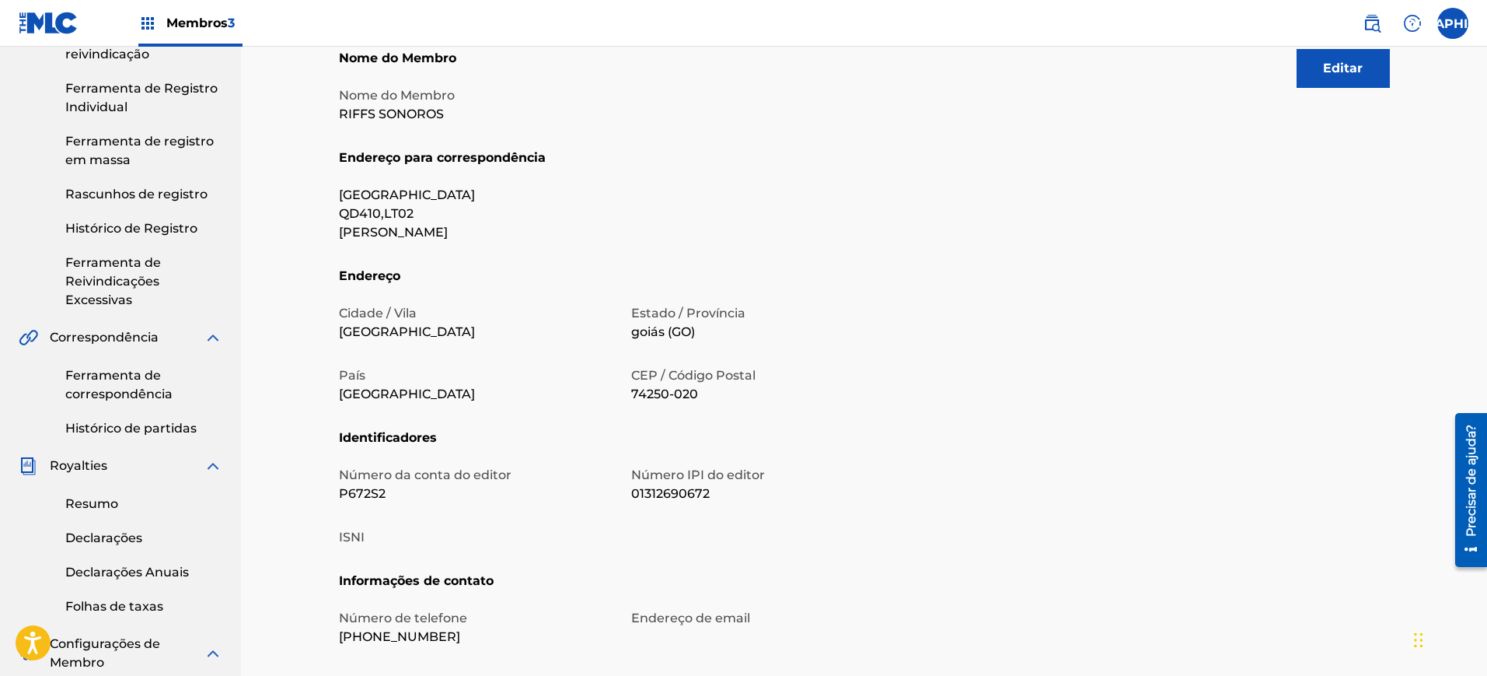
scroll to position [292, 0]
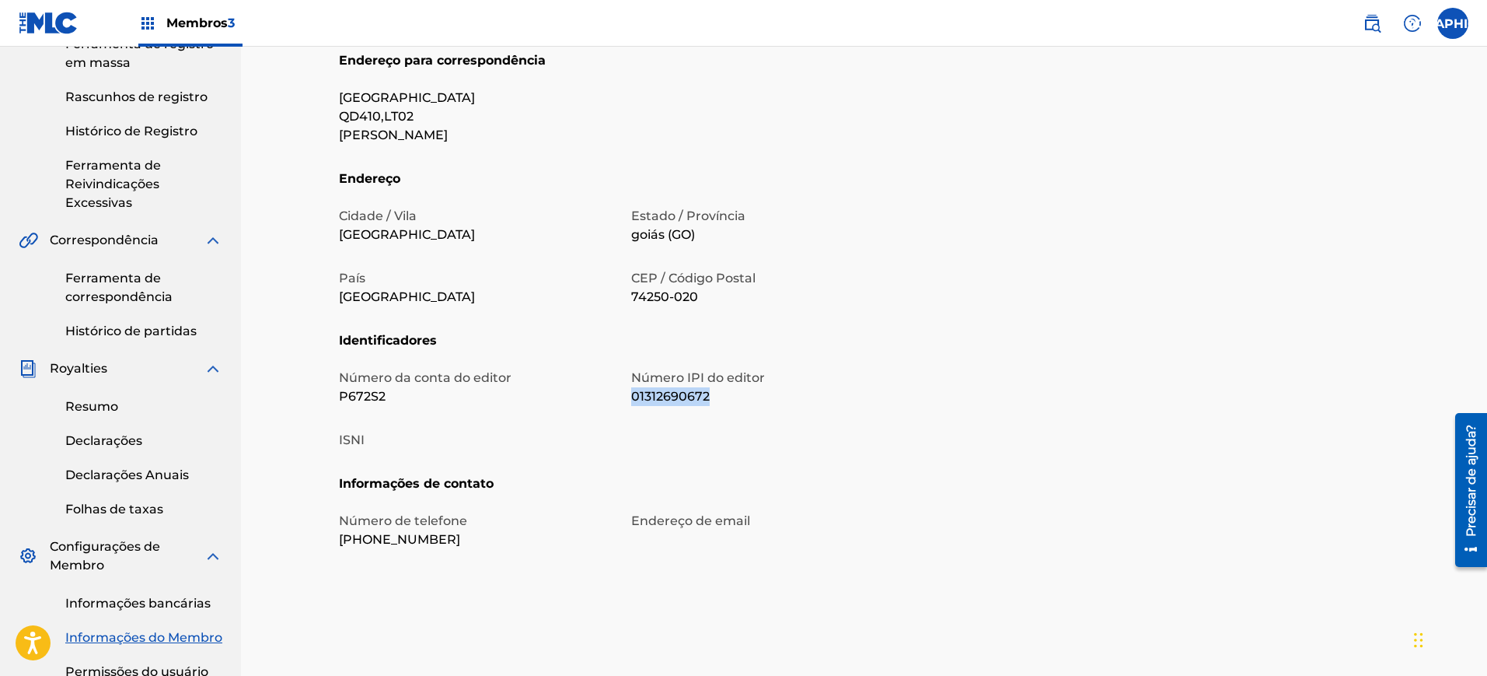
drag, startPoint x: 730, startPoint y: 403, endPoint x: 629, endPoint y: 397, distance: 101.2
click at [629, 397] on div "Número da conta do editor P672S2 Número IPI do editor 01312690672 ISNI" at bounding box center [622, 422] width 566 height 106
copy font "01312690672"
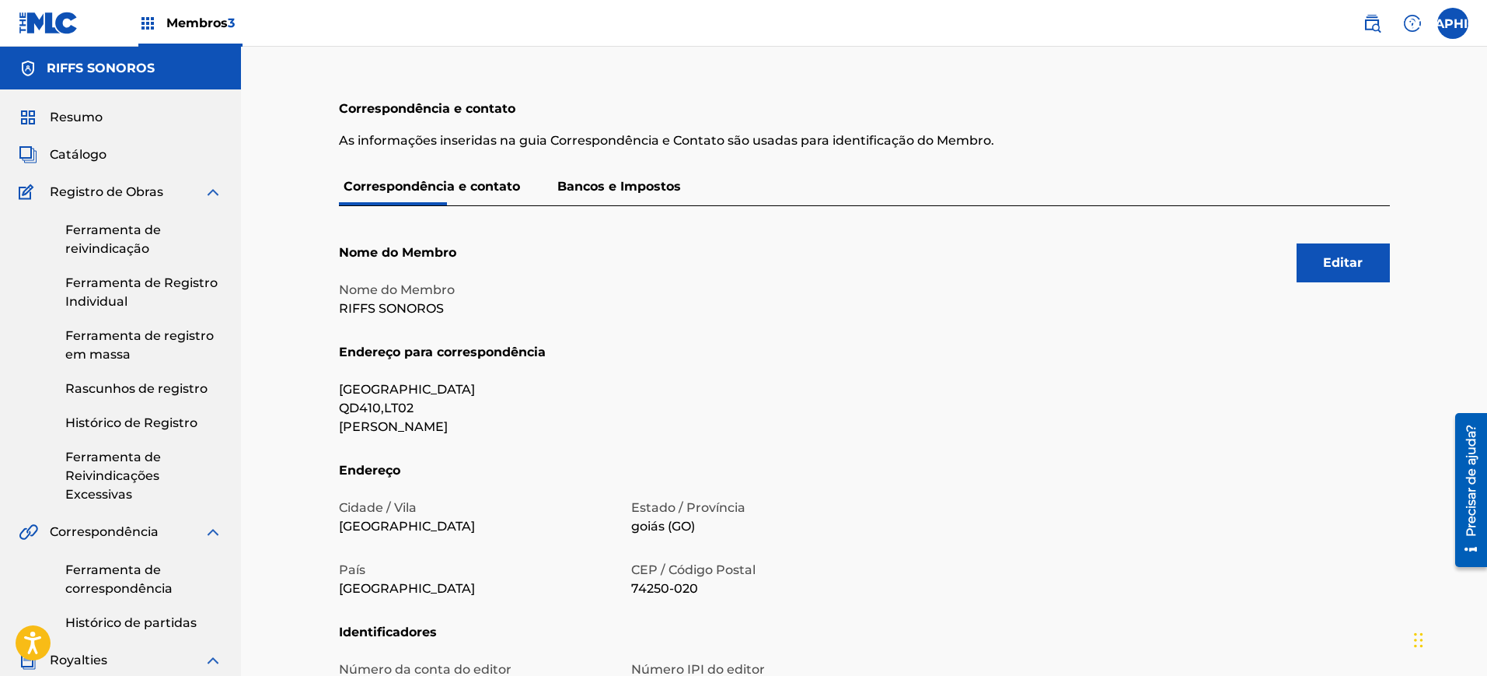
click at [1334, 270] on font "Editar" at bounding box center [1343, 262] width 40 height 19
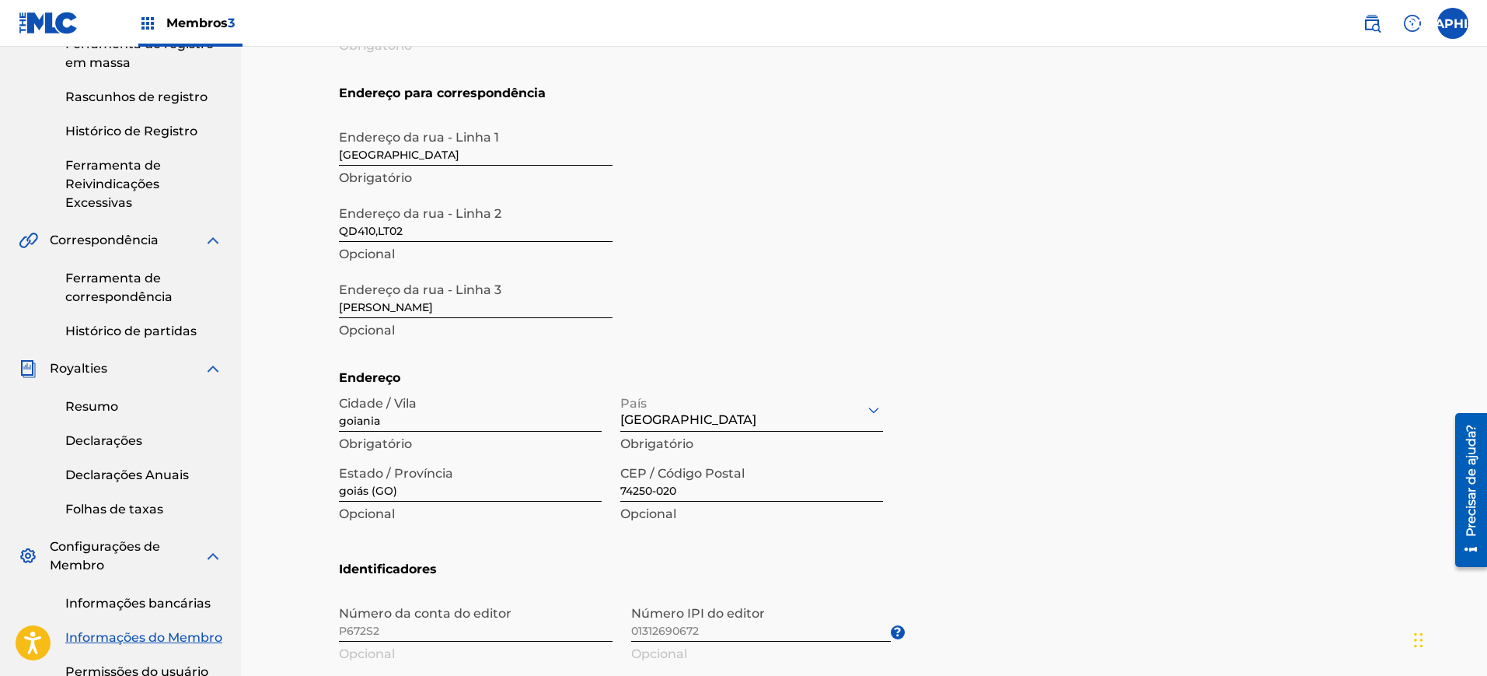
scroll to position [389, 0]
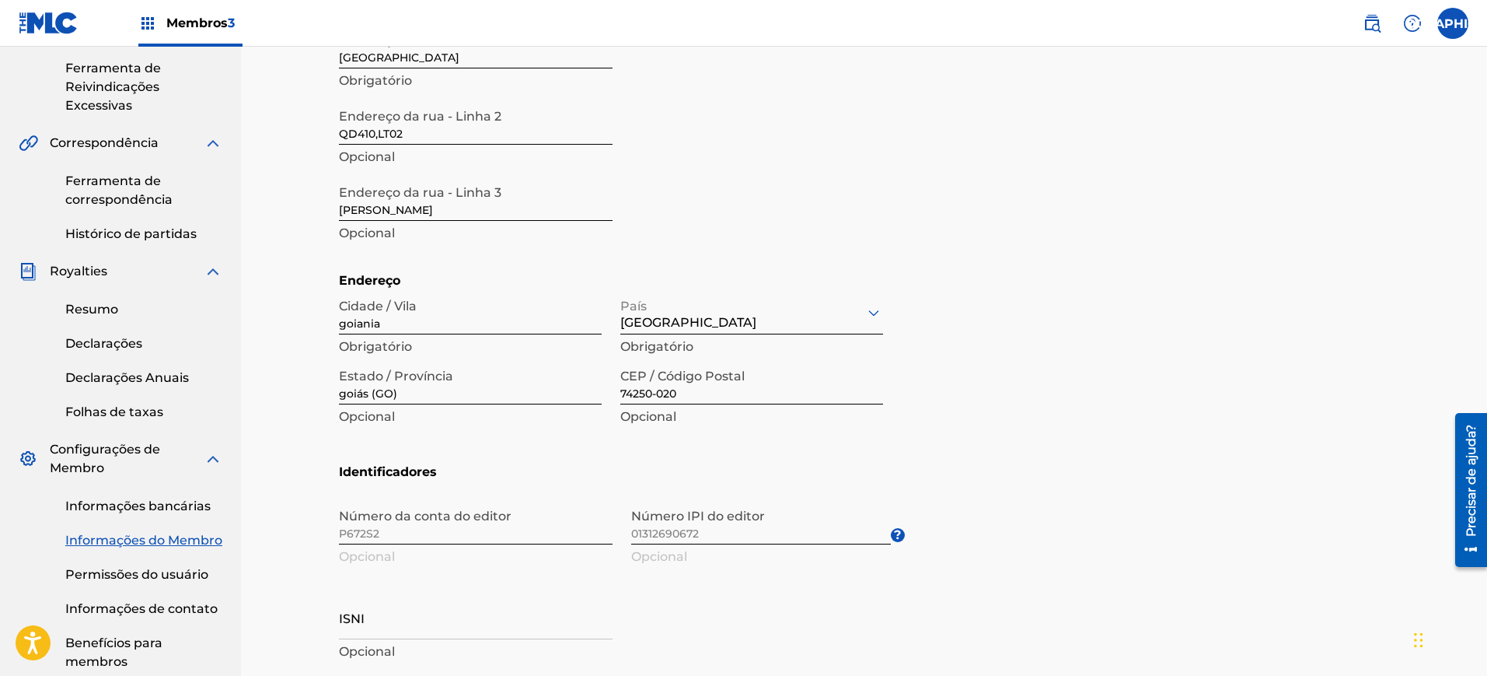
click at [709, 531] on span "Número IPI do editor 01312690672 Opcional ?" at bounding box center [768, 535] width 274 height 70
click at [678, 532] on span "Número IPI do editor 01312690672 Opcional ?" at bounding box center [768, 535] width 274 height 70
click at [792, 532] on span "Número IPI do editor 01312690672 Opcional ?" at bounding box center [768, 535] width 274 height 70
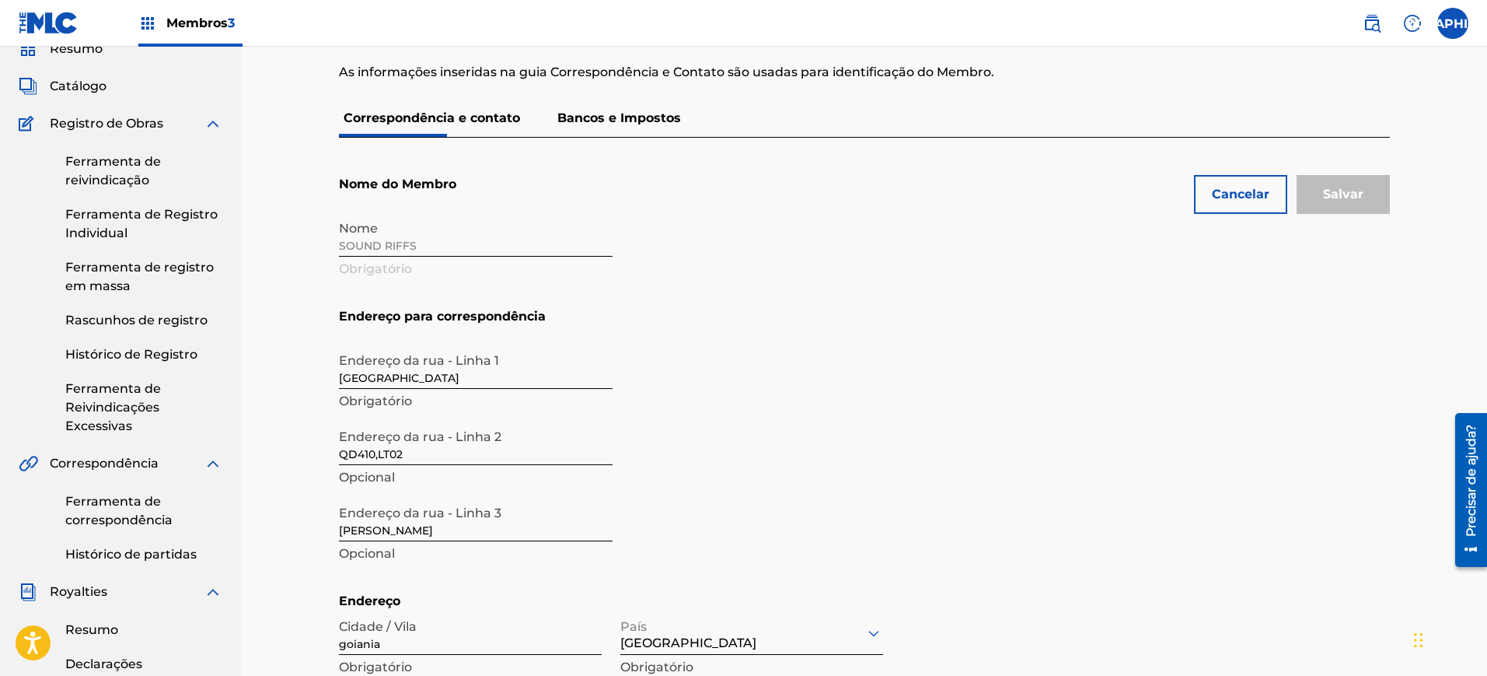
scroll to position [0, 0]
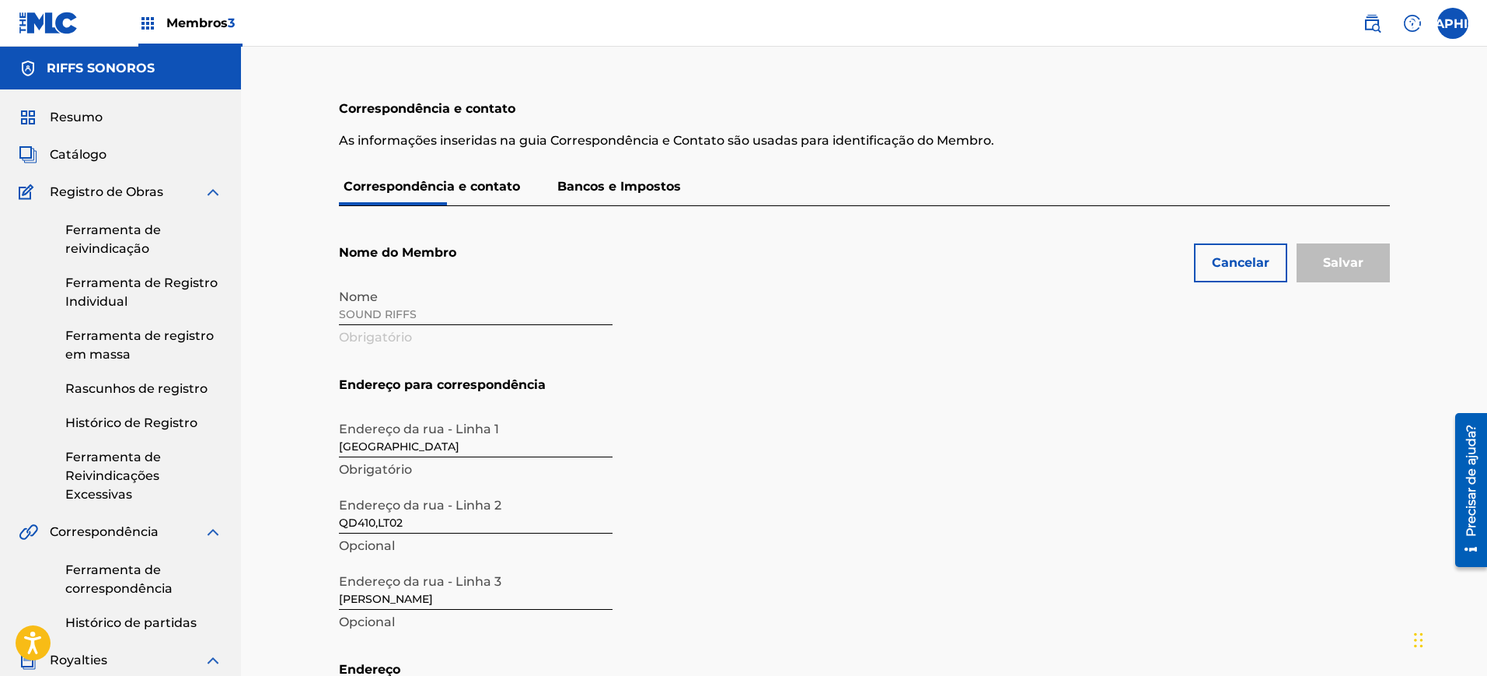
click at [130, 242] on font "Ferramenta de reivindicação" at bounding box center [113, 238] width 96 height 33
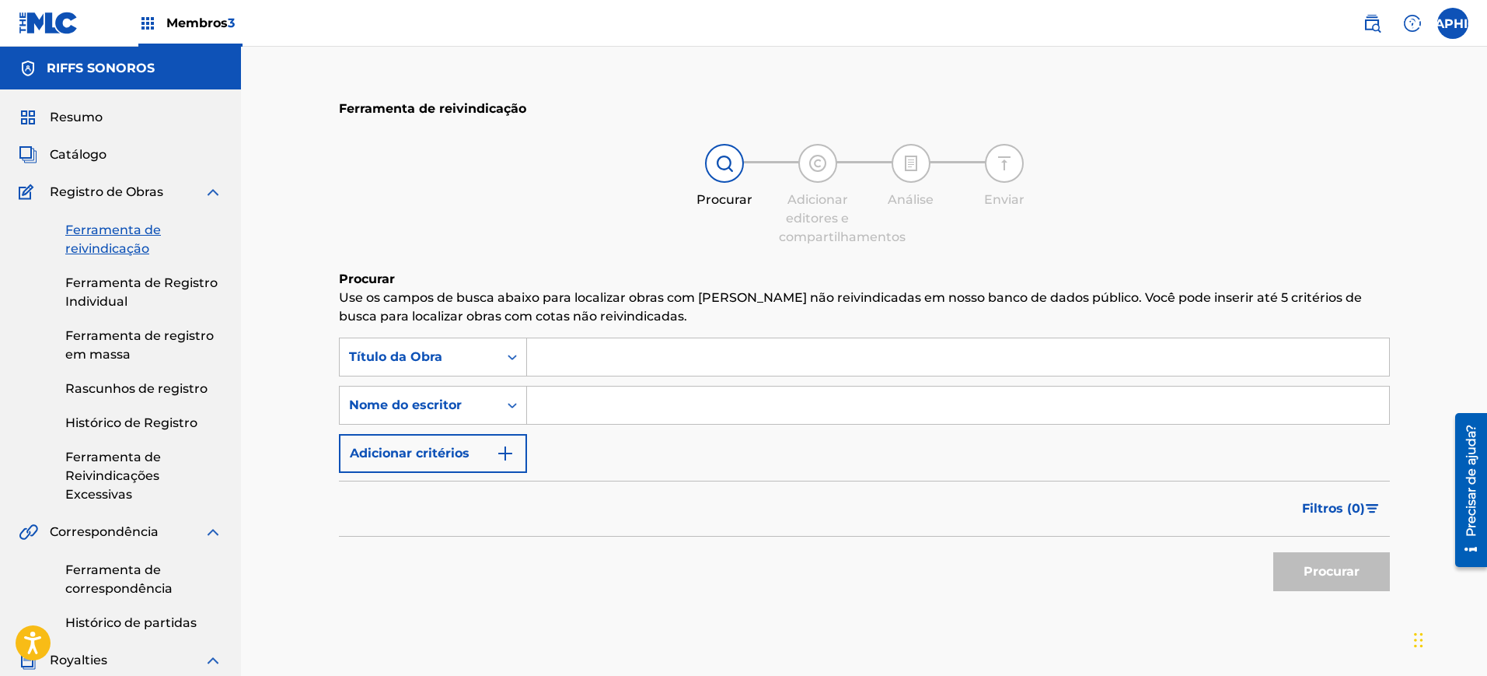
click at [637, 362] on input "Formulário de Pesquisa" at bounding box center [958, 356] width 862 height 37
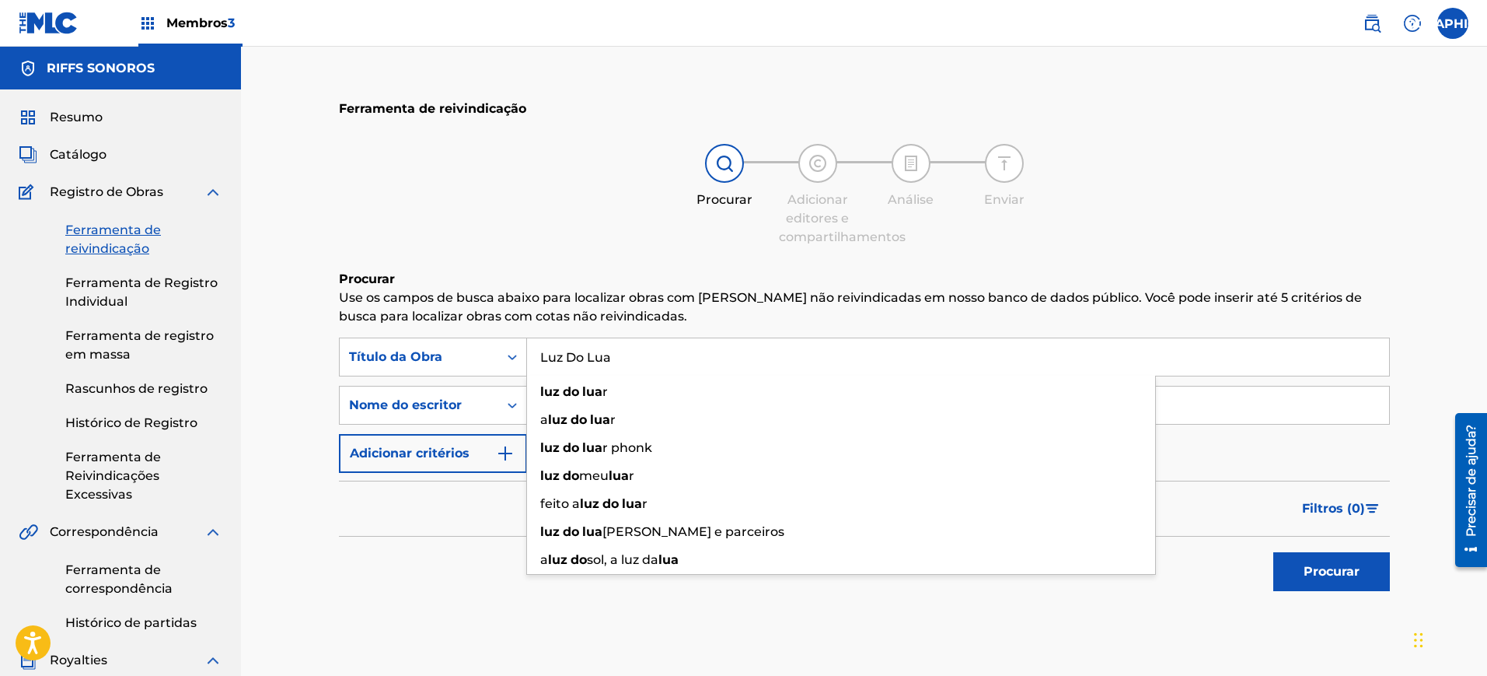
type input "Luz Do Lua"
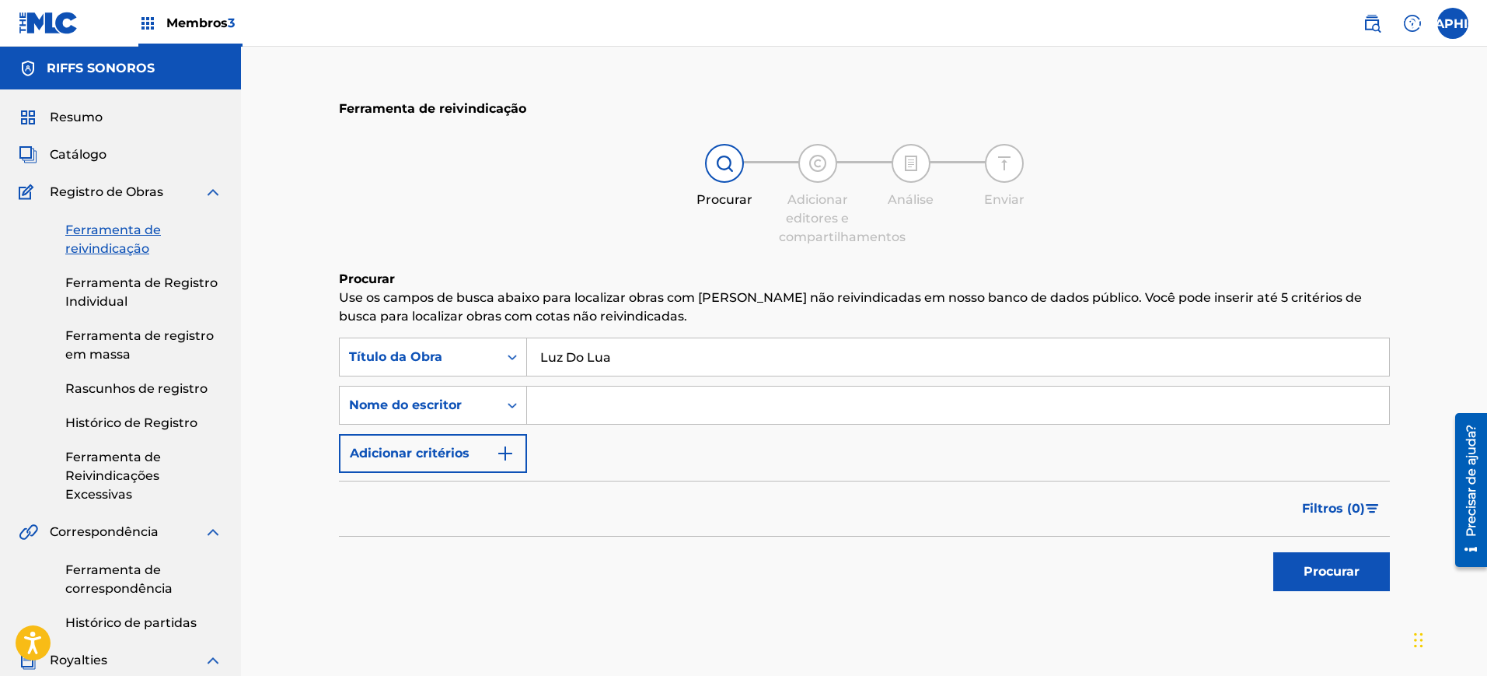
click at [112, 159] on div "Catálogo" at bounding box center [121, 154] width 204 height 19
click at [83, 155] on font "Catálogo" at bounding box center [78, 154] width 57 height 15
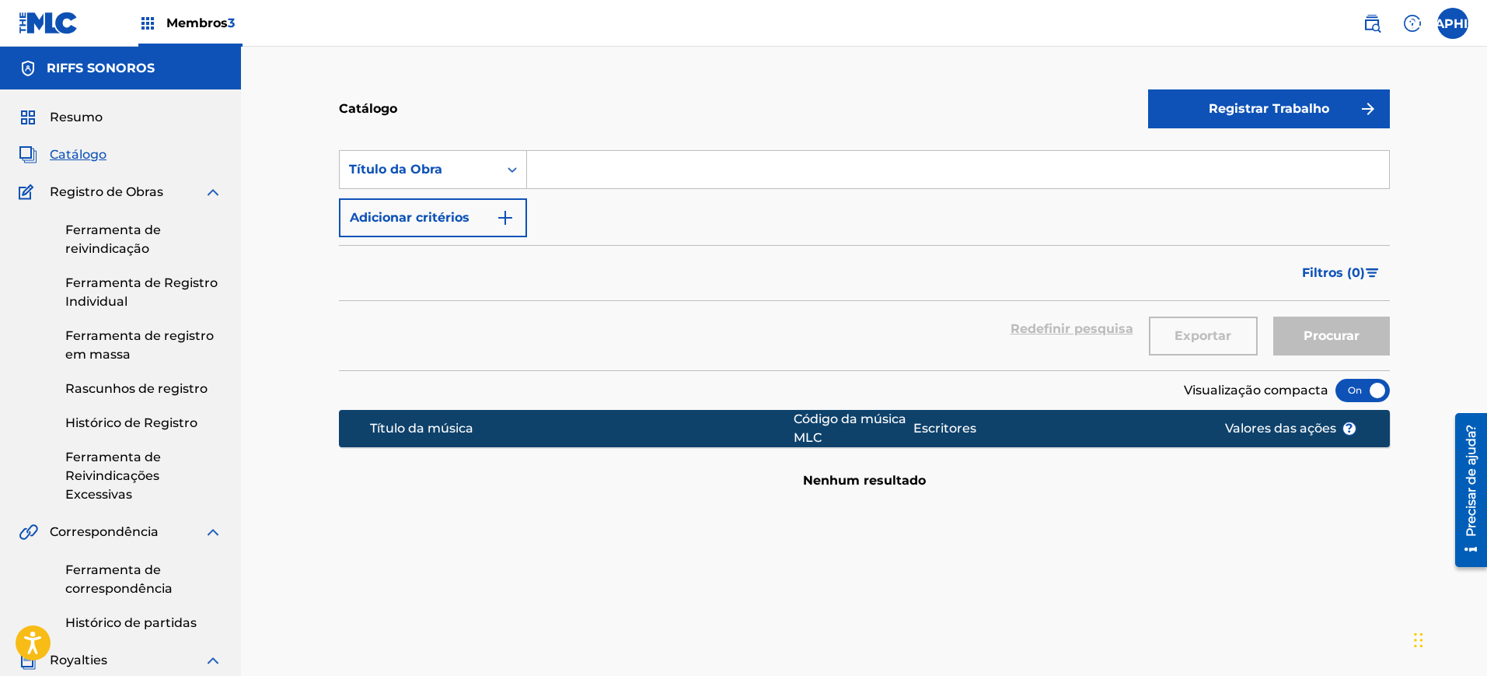
click at [113, 235] on font "Ferramenta de reivindicação" at bounding box center [113, 238] width 96 height 33
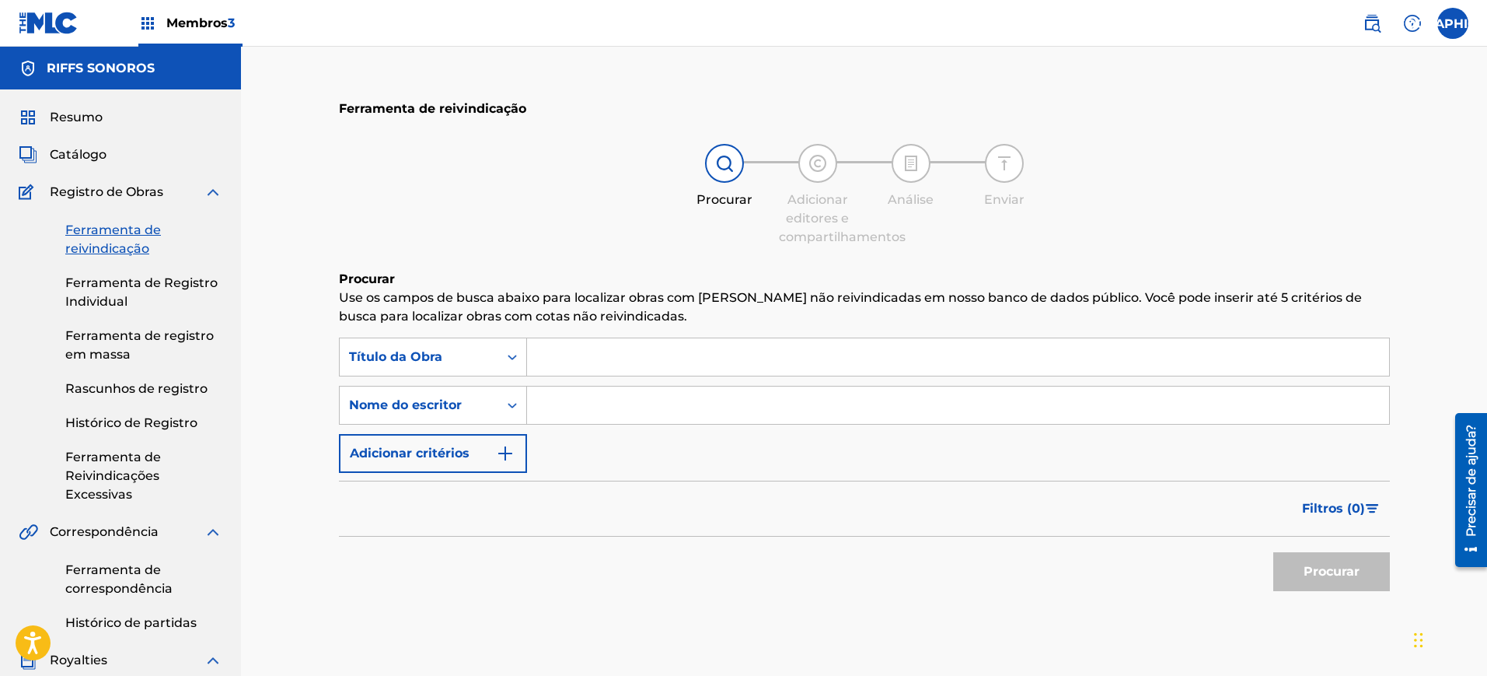
click at [674, 400] on input "Formulário de Pesquisa" at bounding box center [958, 404] width 862 height 37
click at [622, 355] on input "Formulário de Pesquisa" at bounding box center [958, 356] width 862 height 37
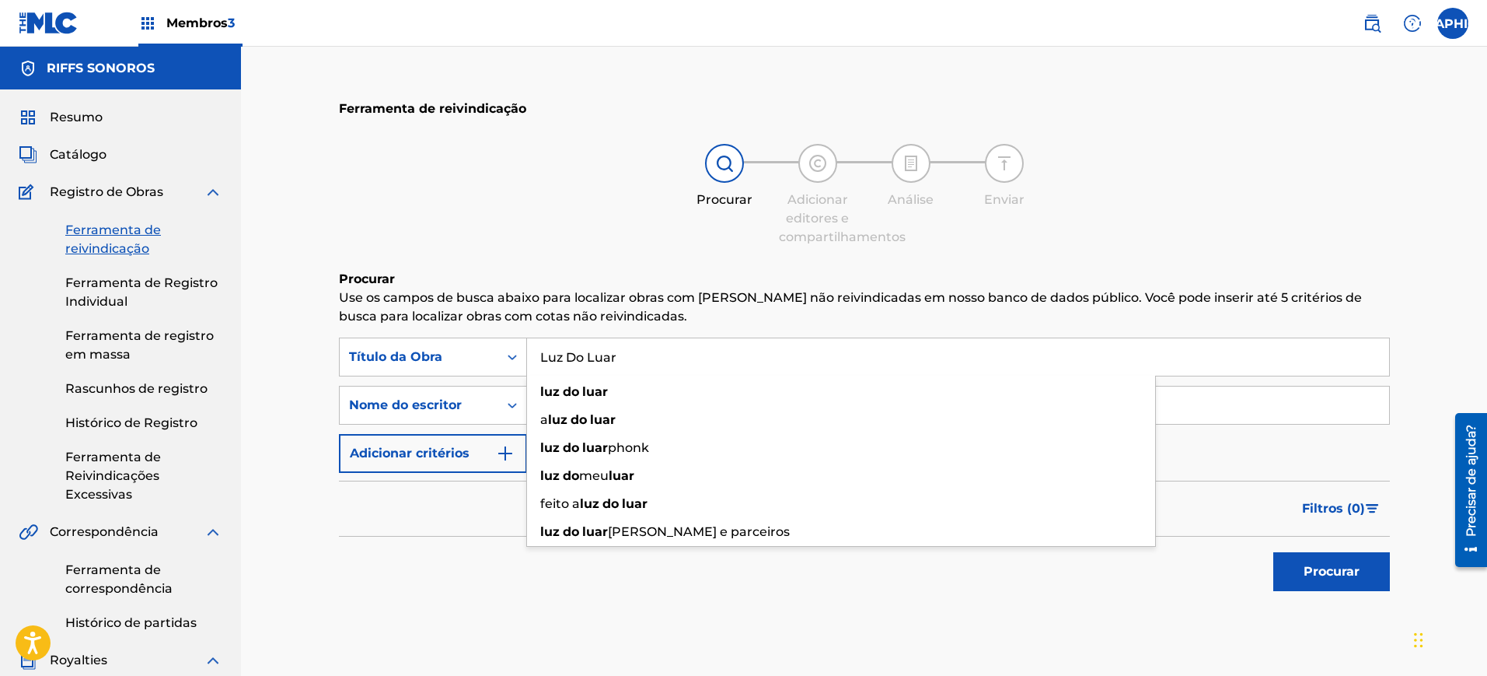
type input "Luz Do Luar"
click at [1274, 552] on button "Procurar" at bounding box center [1332, 571] width 117 height 39
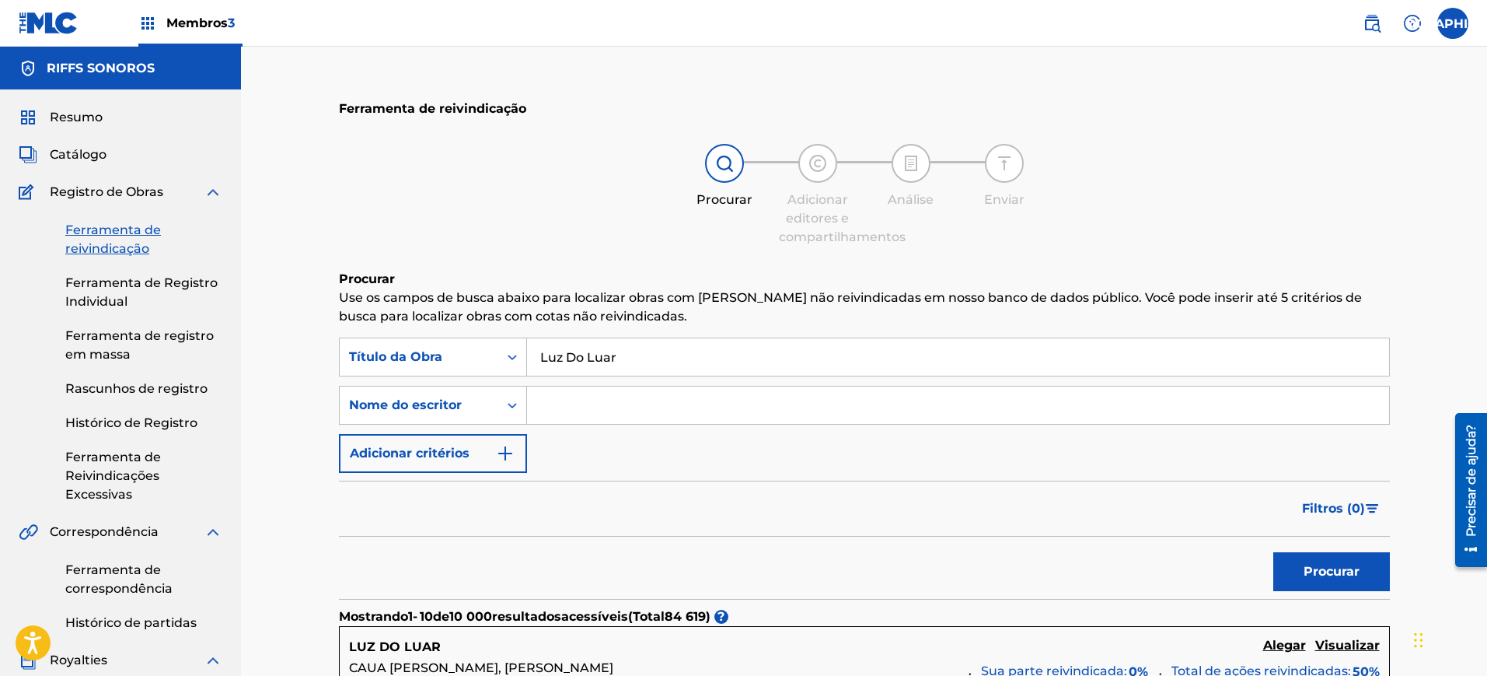
scroll to position [194, 0]
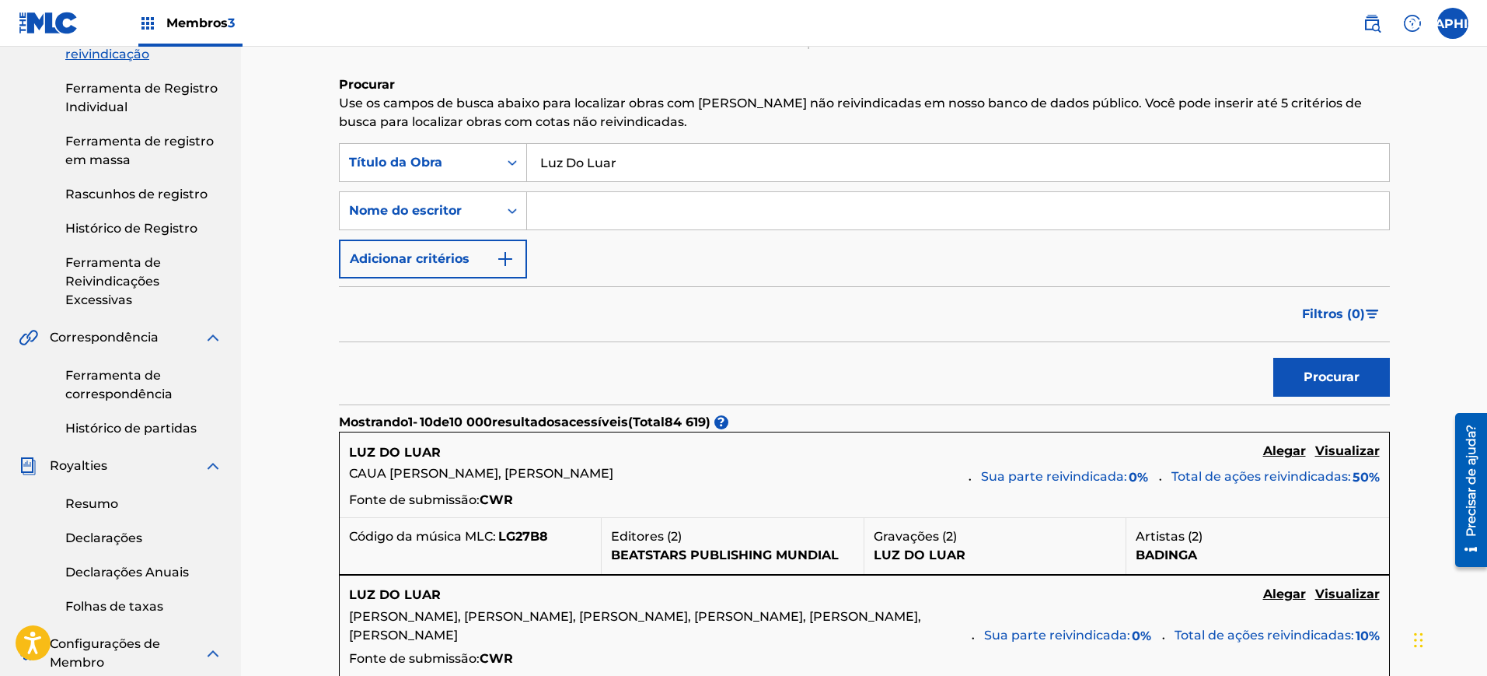
click at [659, 210] on input "Formulário de Pesquisa" at bounding box center [958, 210] width 862 height 37
type input "[PERSON_NAME]"
click at [1274, 365] on button "Procurar" at bounding box center [1332, 377] width 117 height 39
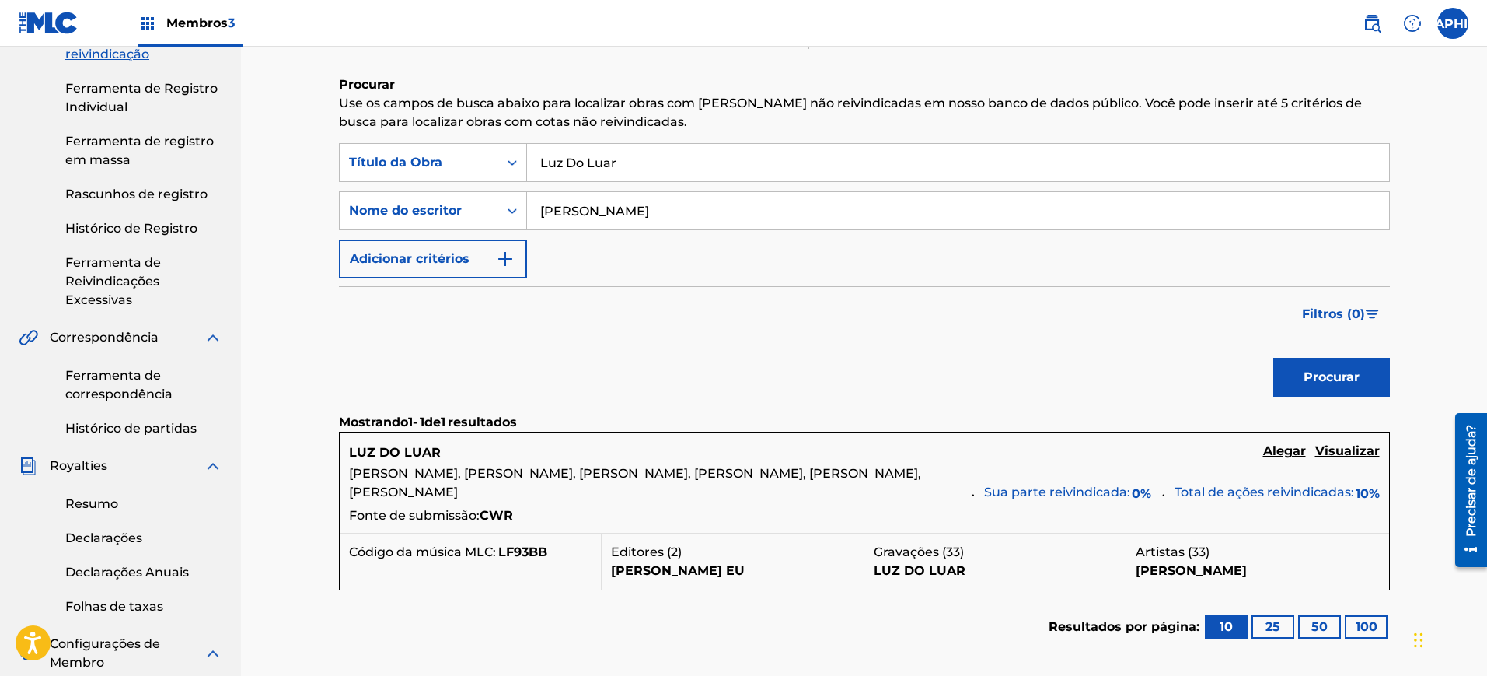
scroll to position [389, 0]
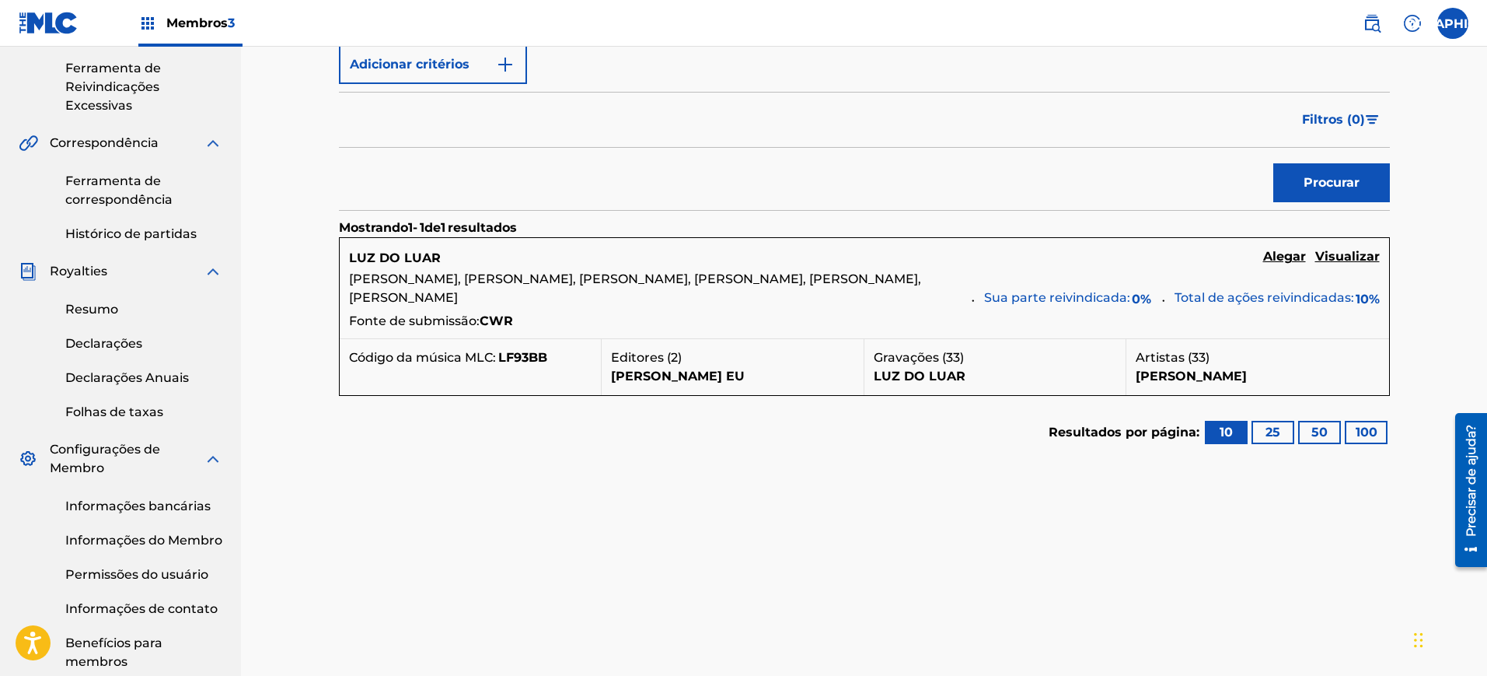
click at [1288, 257] on font "Alegar" at bounding box center [1284, 256] width 43 height 15
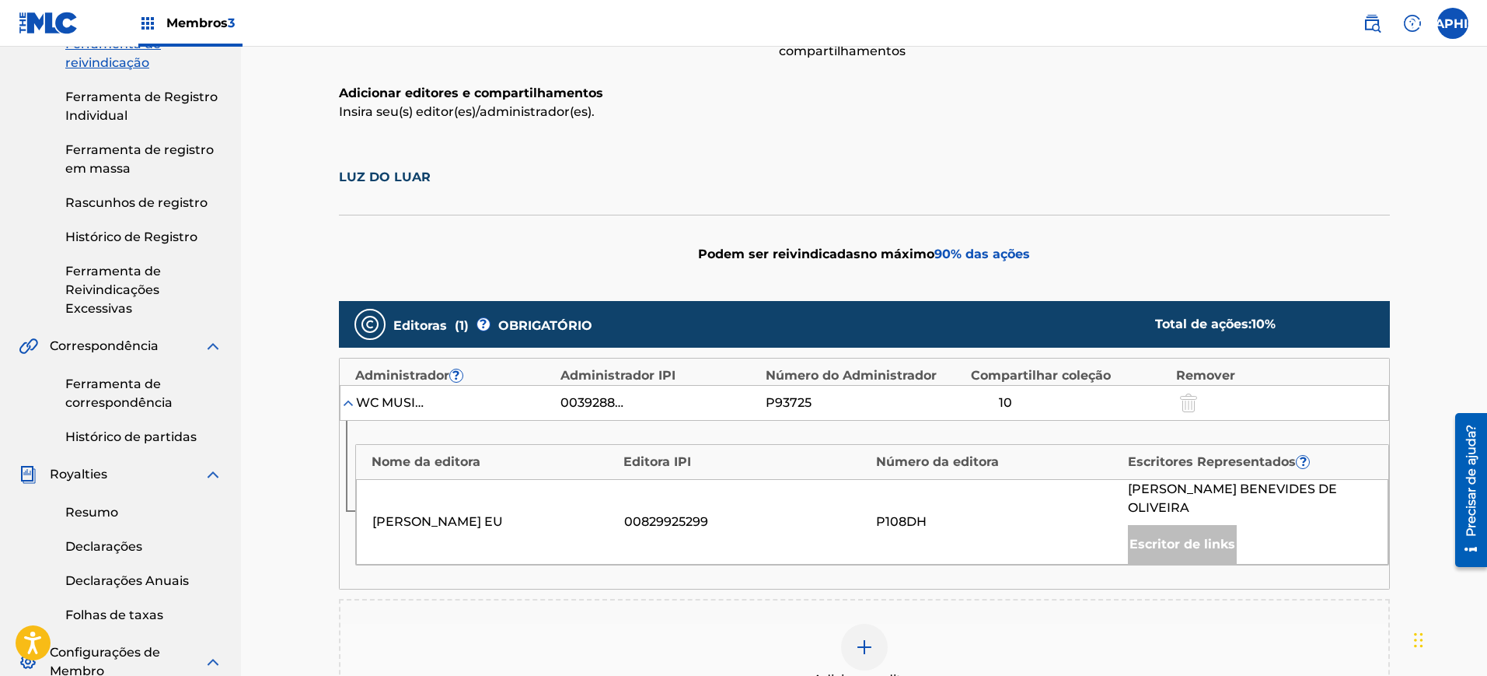
scroll to position [380, 0]
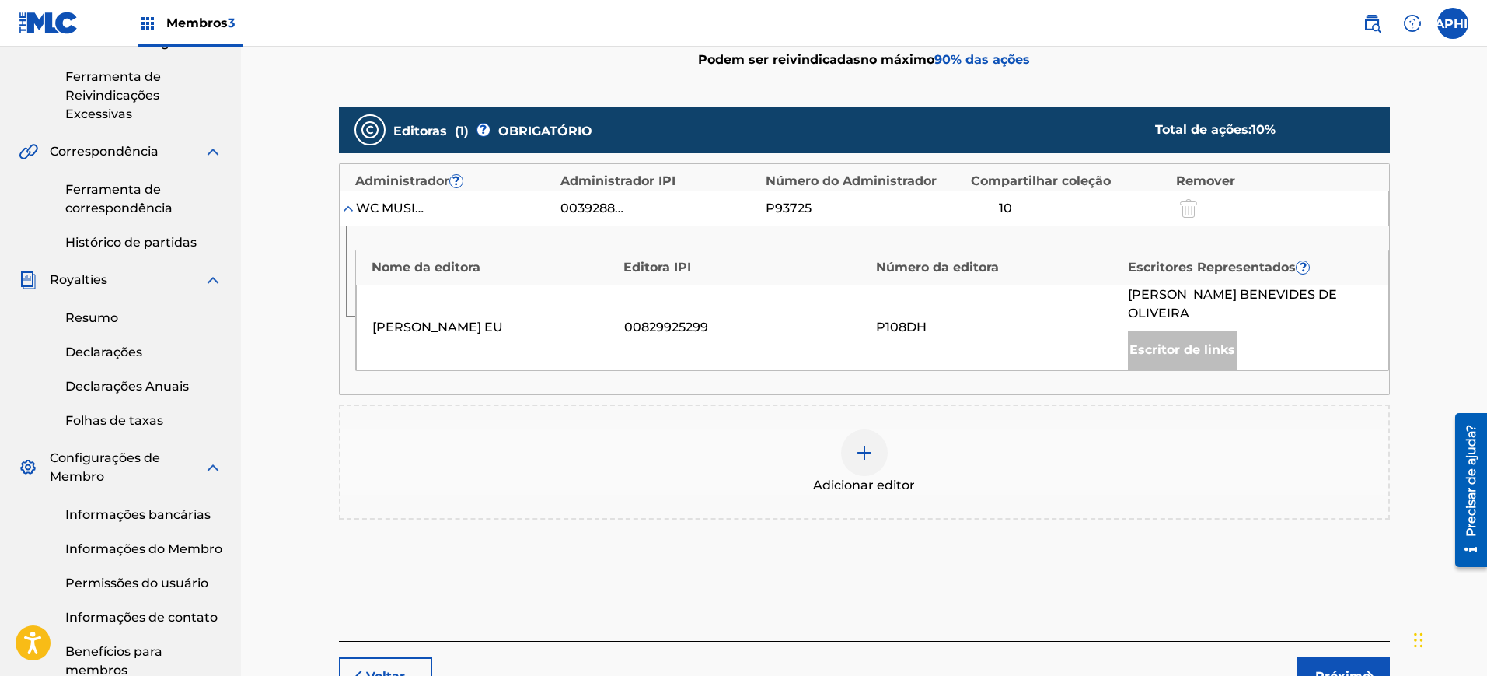
click at [858, 449] on img at bounding box center [864, 452] width 19 height 19
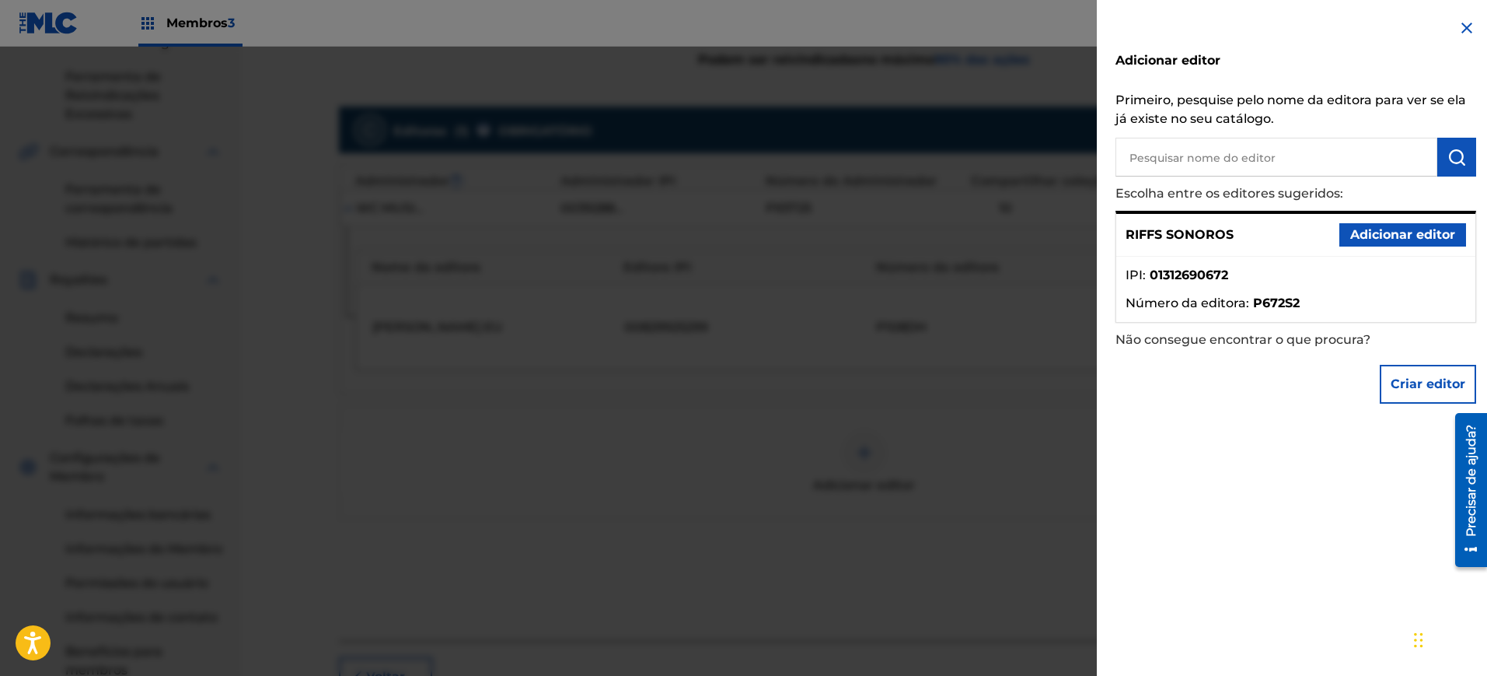
click at [1364, 241] on font "Adicionar editor" at bounding box center [1403, 234] width 105 height 15
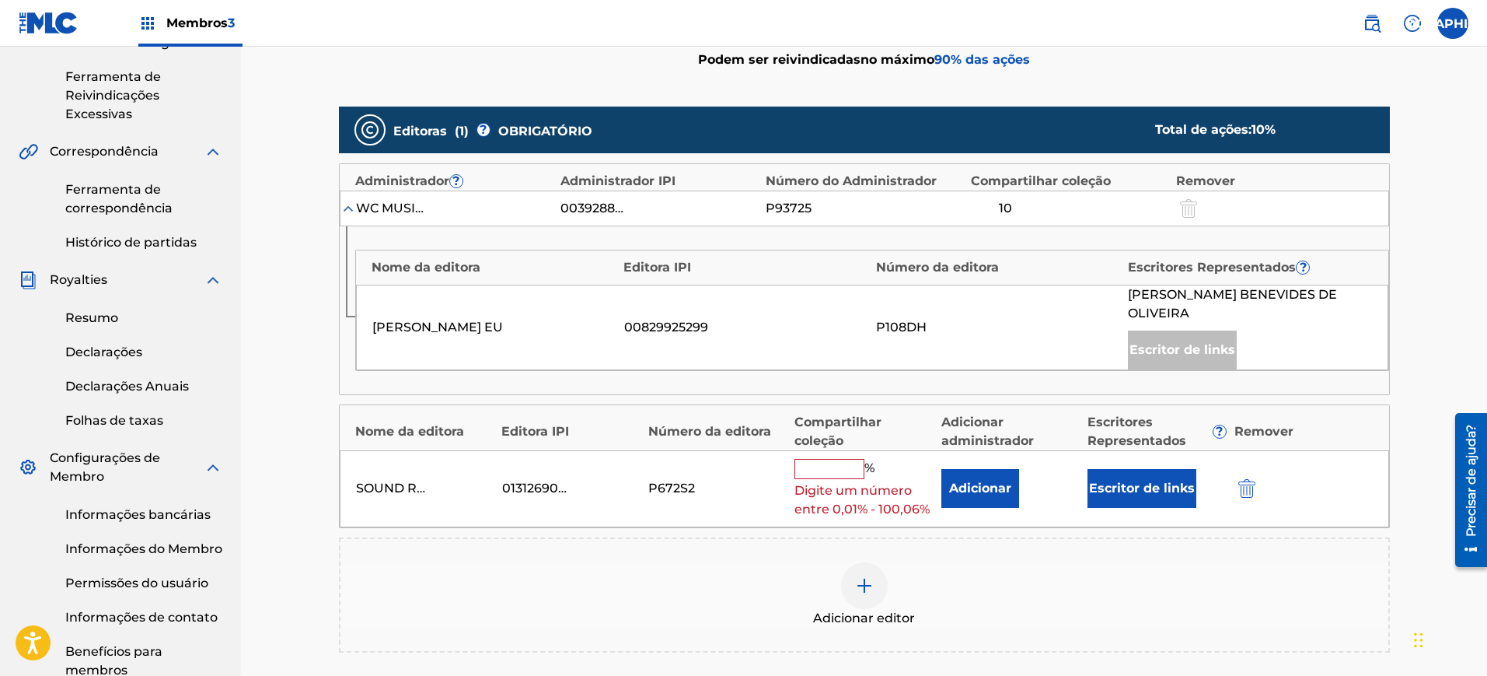
click at [843, 466] on input "text" at bounding box center [830, 469] width 70 height 20
type input "16,66"
click at [1036, 542] on div "Adicionar editor" at bounding box center [864, 594] width 1051 height 115
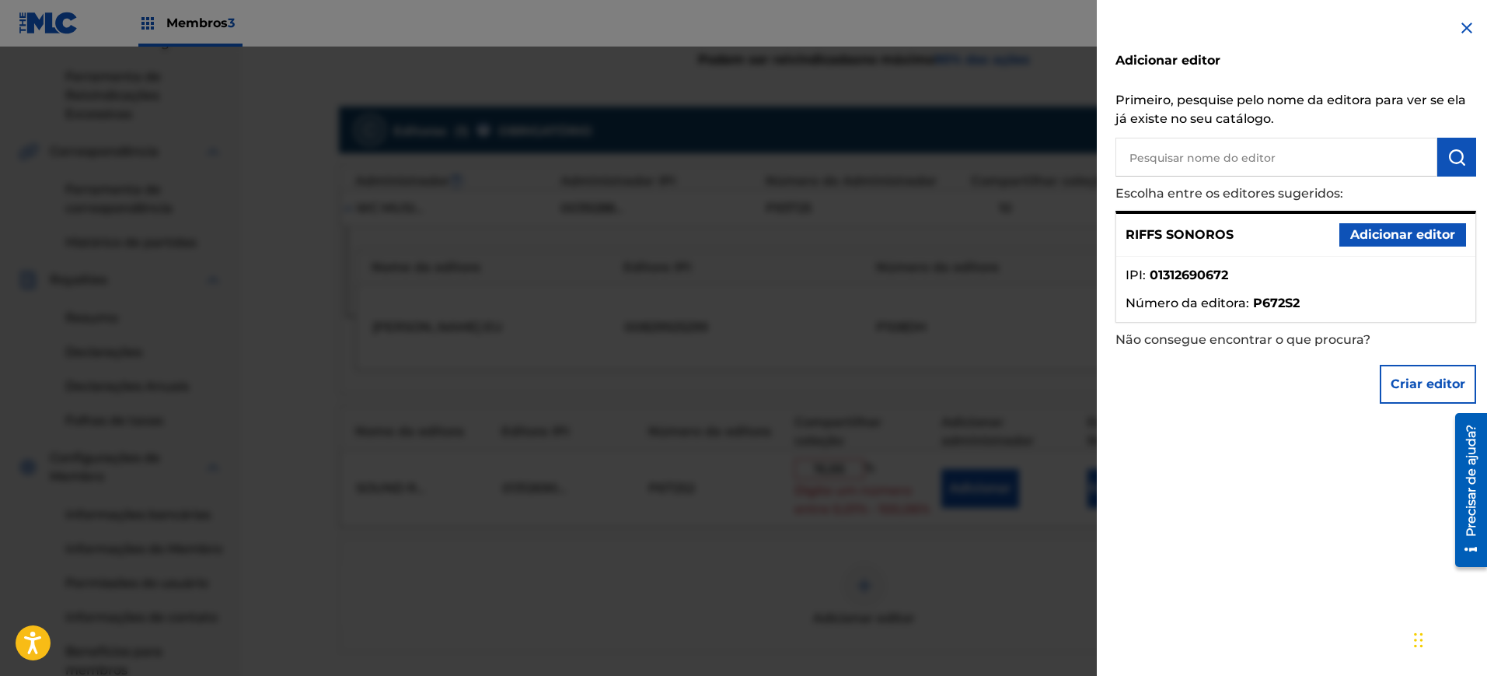
click at [1382, 239] on font "Adicionar editor" at bounding box center [1403, 234] width 105 height 15
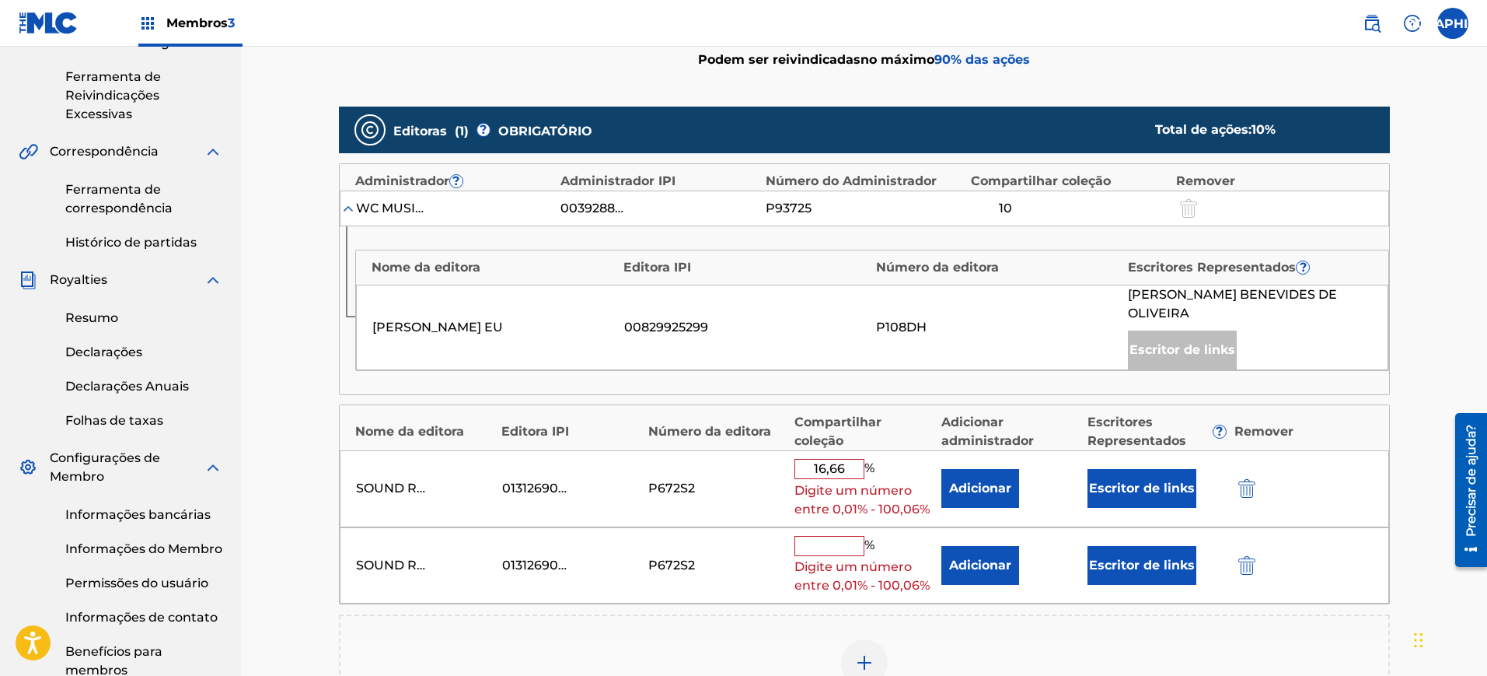
click at [1243, 561] on img "submit" at bounding box center [1247, 565] width 17 height 19
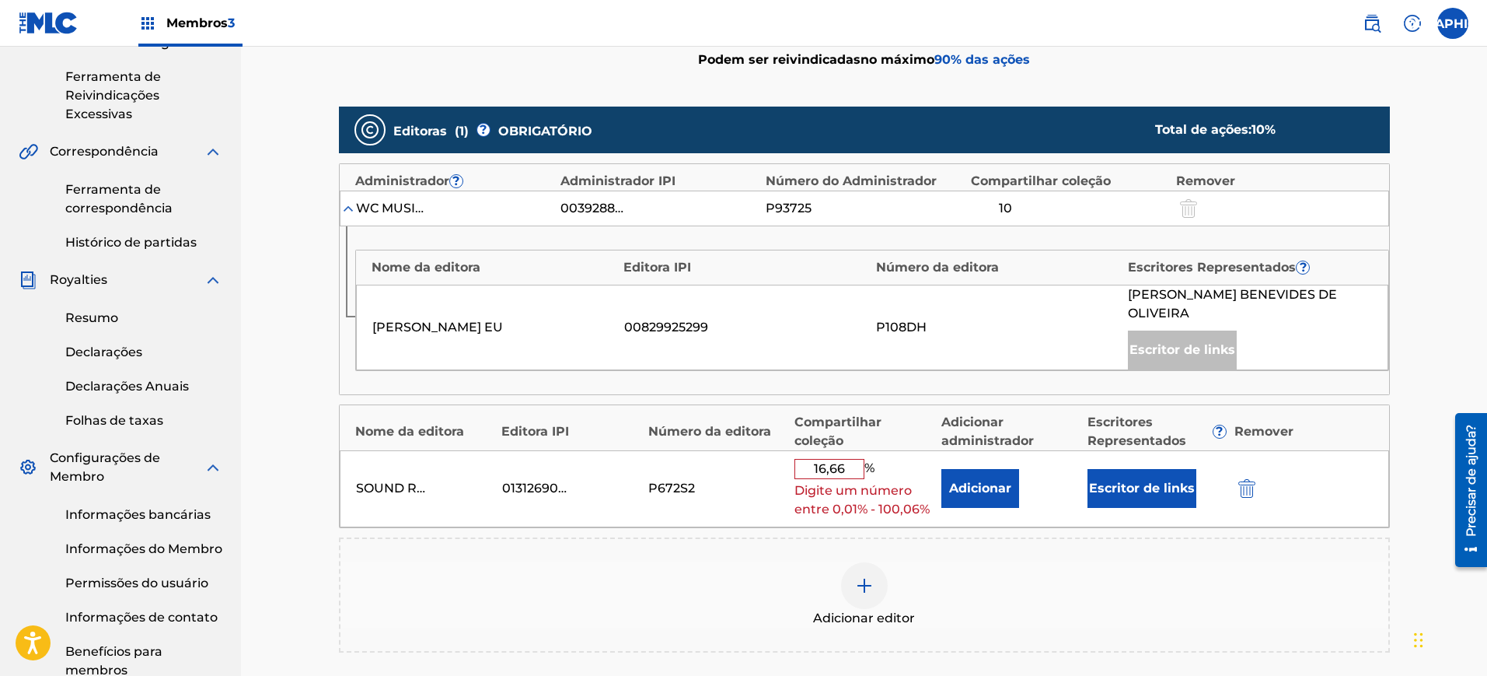
click at [1005, 498] on button "Adicionar" at bounding box center [981, 488] width 78 height 39
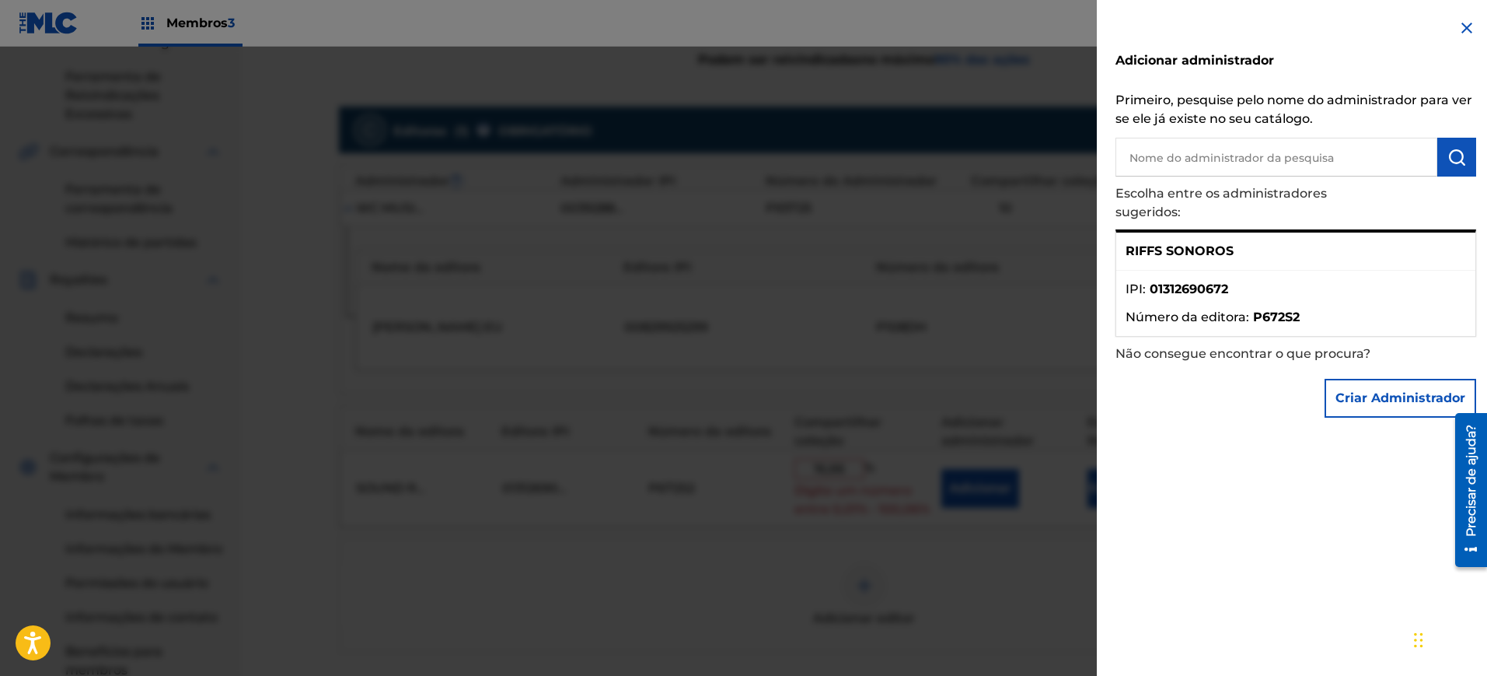
click at [1219, 252] on font "RIFFS SONOROS" at bounding box center [1180, 250] width 108 height 15
click at [1302, 277] on ul "IPI : 01312690672 Número da editora : P672S2" at bounding box center [1296, 303] width 359 height 65
click at [1228, 253] on font "RIFFS SONOROS" at bounding box center [1180, 250] width 108 height 15
click at [1464, 30] on img at bounding box center [1467, 28] width 19 height 19
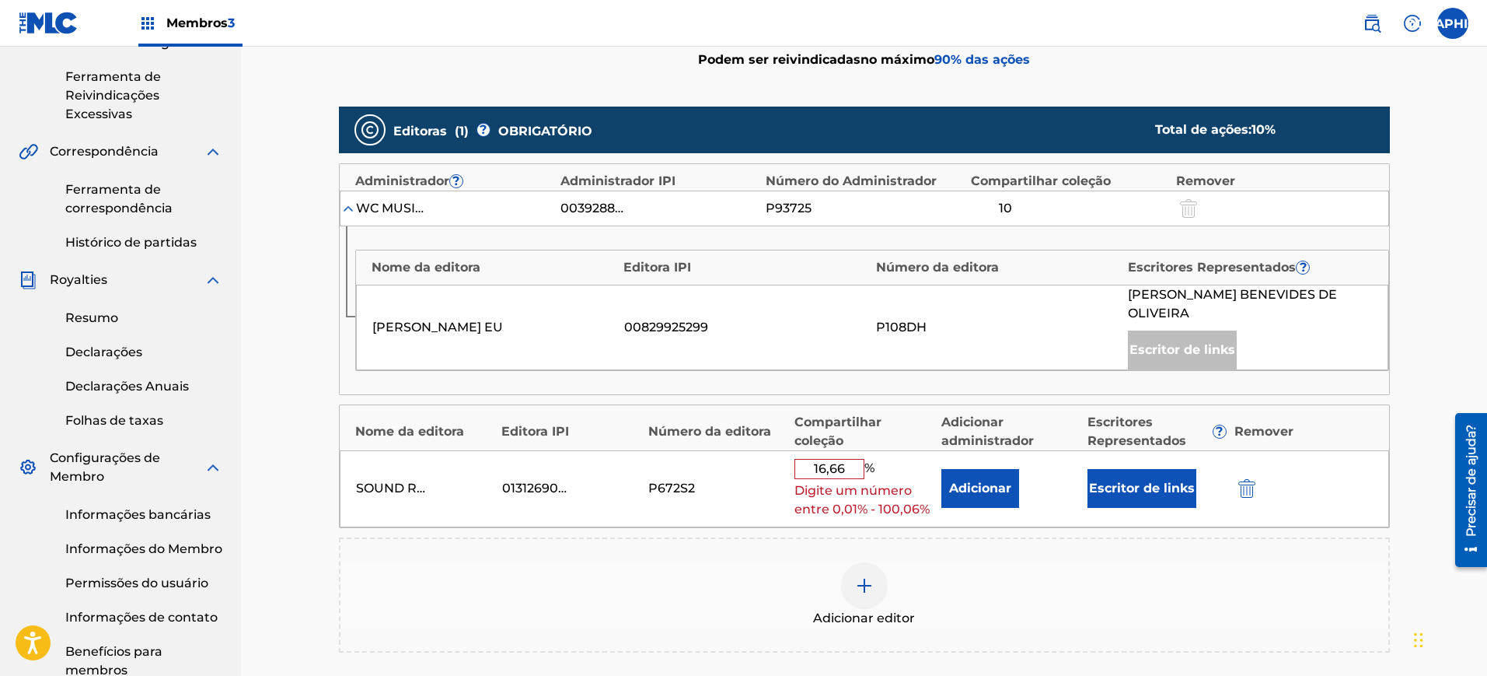
click at [961, 498] on button "Adicionar" at bounding box center [981, 488] width 78 height 39
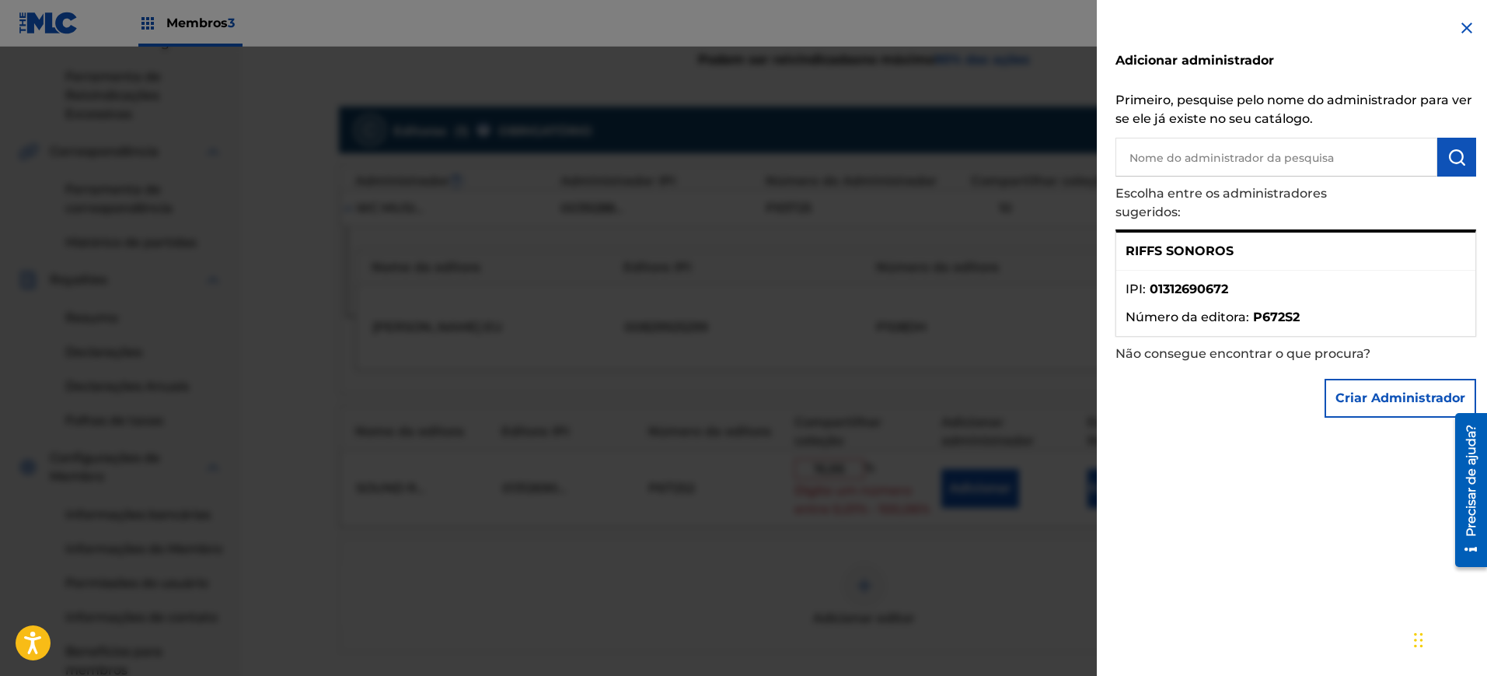
click at [1248, 295] on li "IPI : 01312690672" at bounding box center [1296, 294] width 341 height 28
click at [1152, 285] on font "01312690672" at bounding box center [1189, 288] width 79 height 15
click at [1194, 228] on p "Escolha entre os administradores sugeridos:" at bounding box center [1252, 202] width 272 height 53
click at [1155, 215] on font "Escolha entre os administradores sugeridos:" at bounding box center [1221, 202] width 211 height 33
click at [1204, 287] on font "01312690672" at bounding box center [1189, 288] width 79 height 15
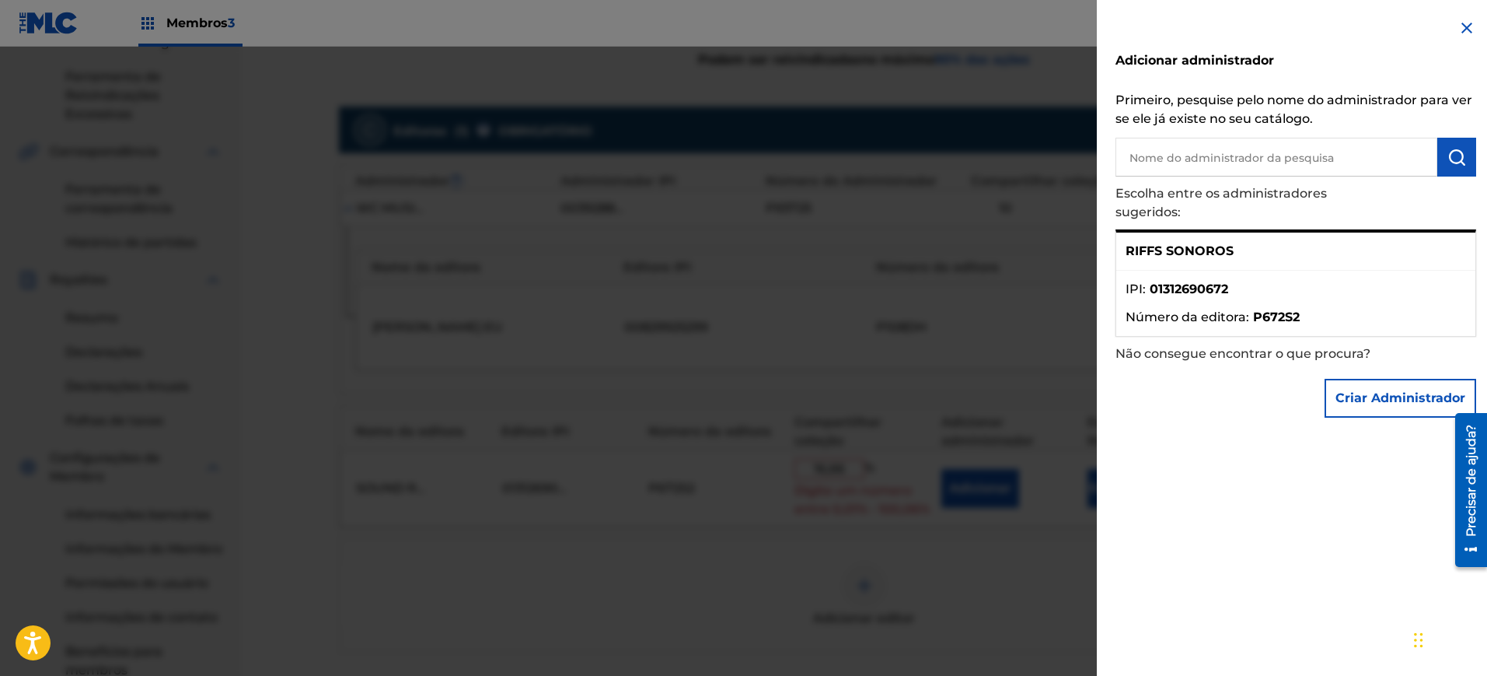
click at [1370, 337] on p "Não consegue encontrar o que procura?" at bounding box center [1252, 354] width 272 height 34
click at [1368, 390] on font "Criar Administrador" at bounding box center [1401, 397] width 130 height 15
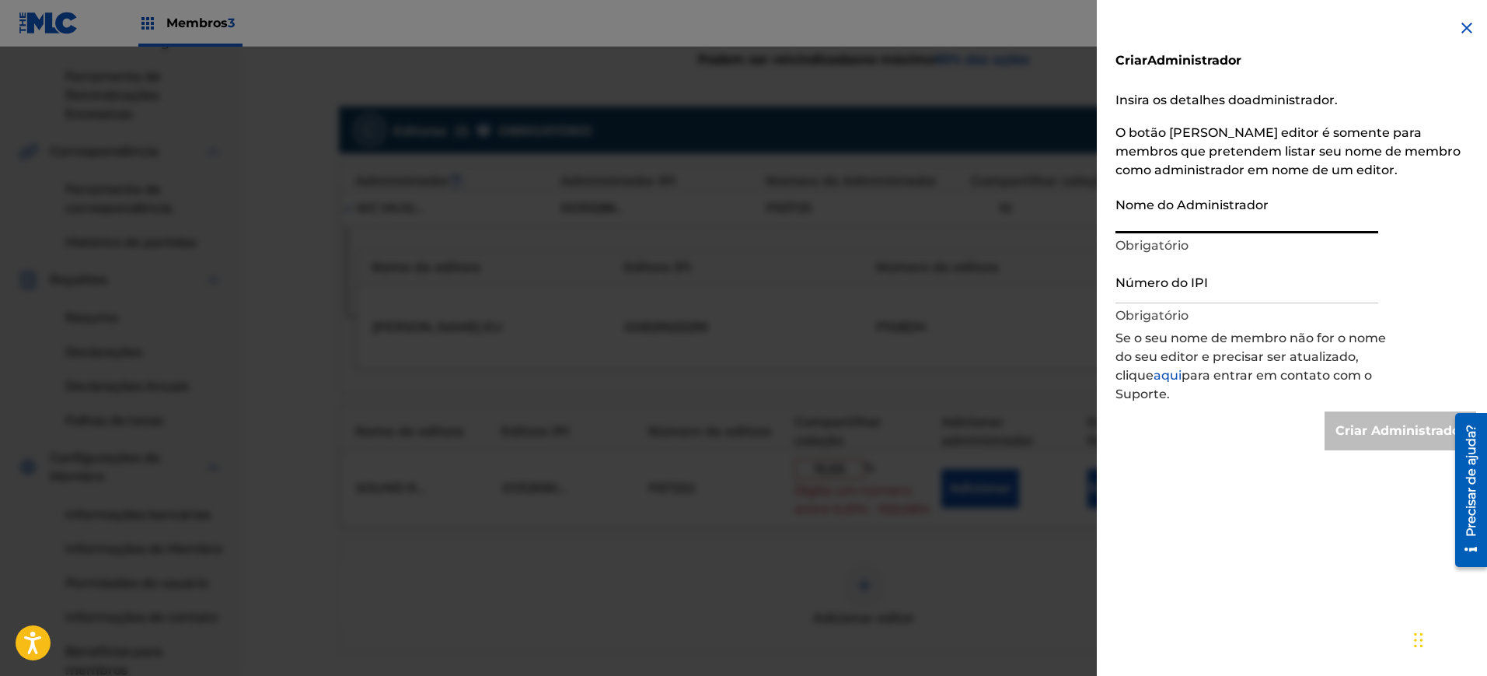
click at [1194, 227] on input "Nome do Administrador" at bounding box center [1247, 211] width 263 height 44
type input "Sound Riffs"
type input "Create Administrator"
click at [1245, 292] on input "Número do IPI" at bounding box center [1247, 281] width 263 height 44
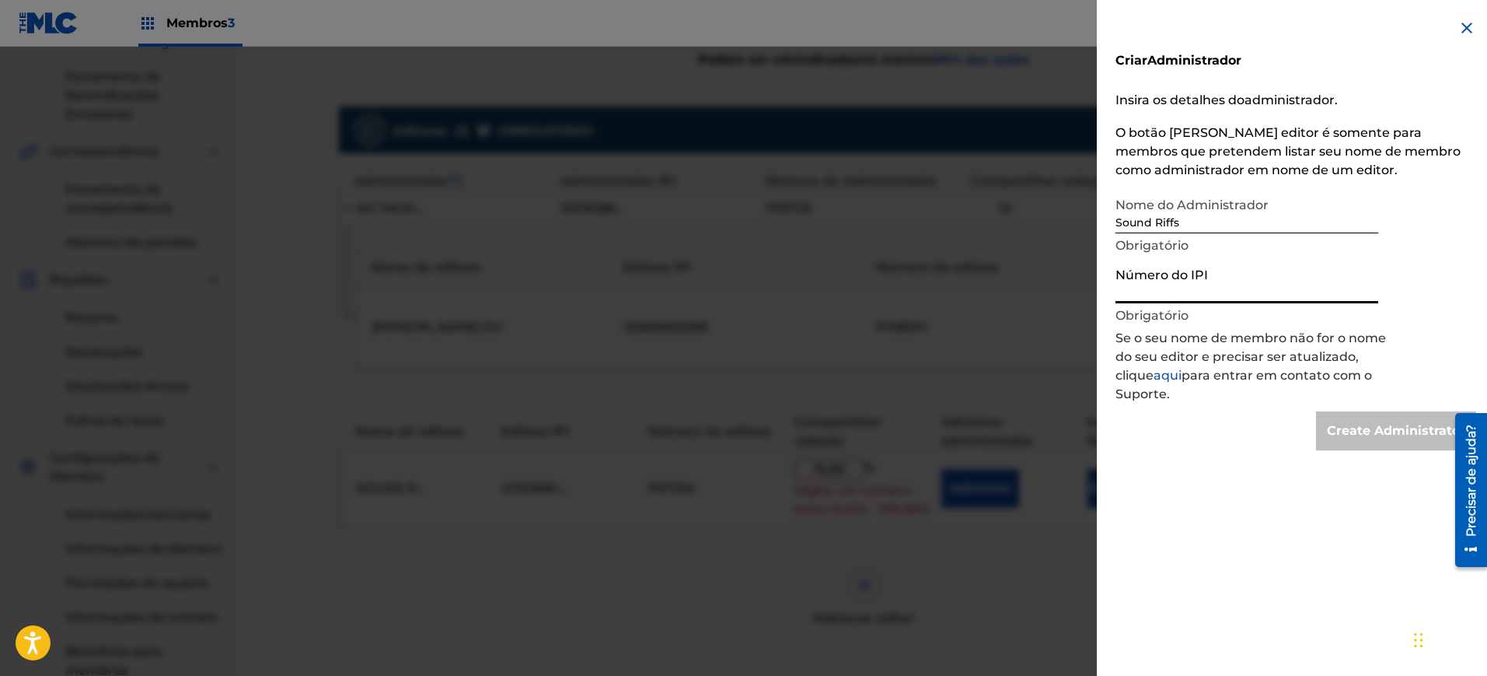
paste input "01312690672"
type input "01312690672"
click at [1336, 418] on input "Create Administrator" at bounding box center [1396, 430] width 160 height 39
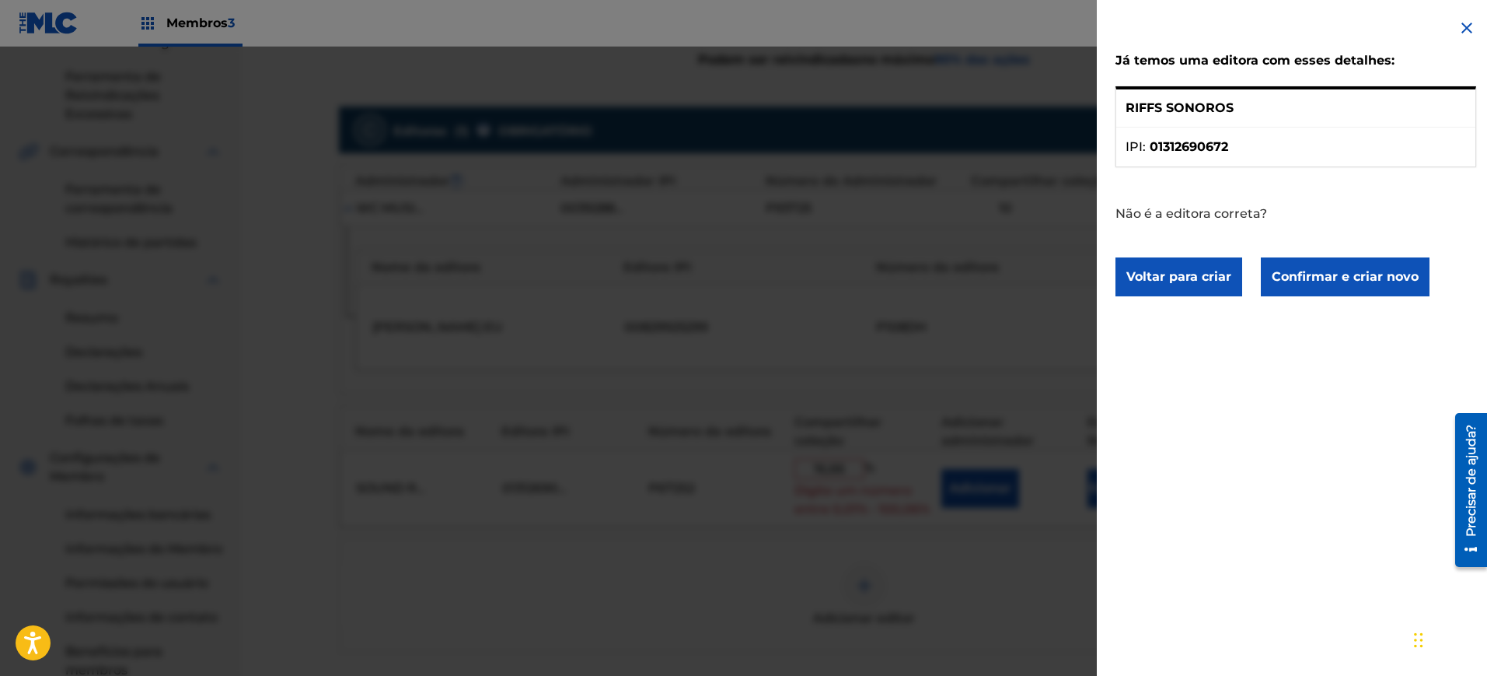
click at [1312, 287] on button "Confirmar e criar novo" at bounding box center [1345, 276] width 169 height 39
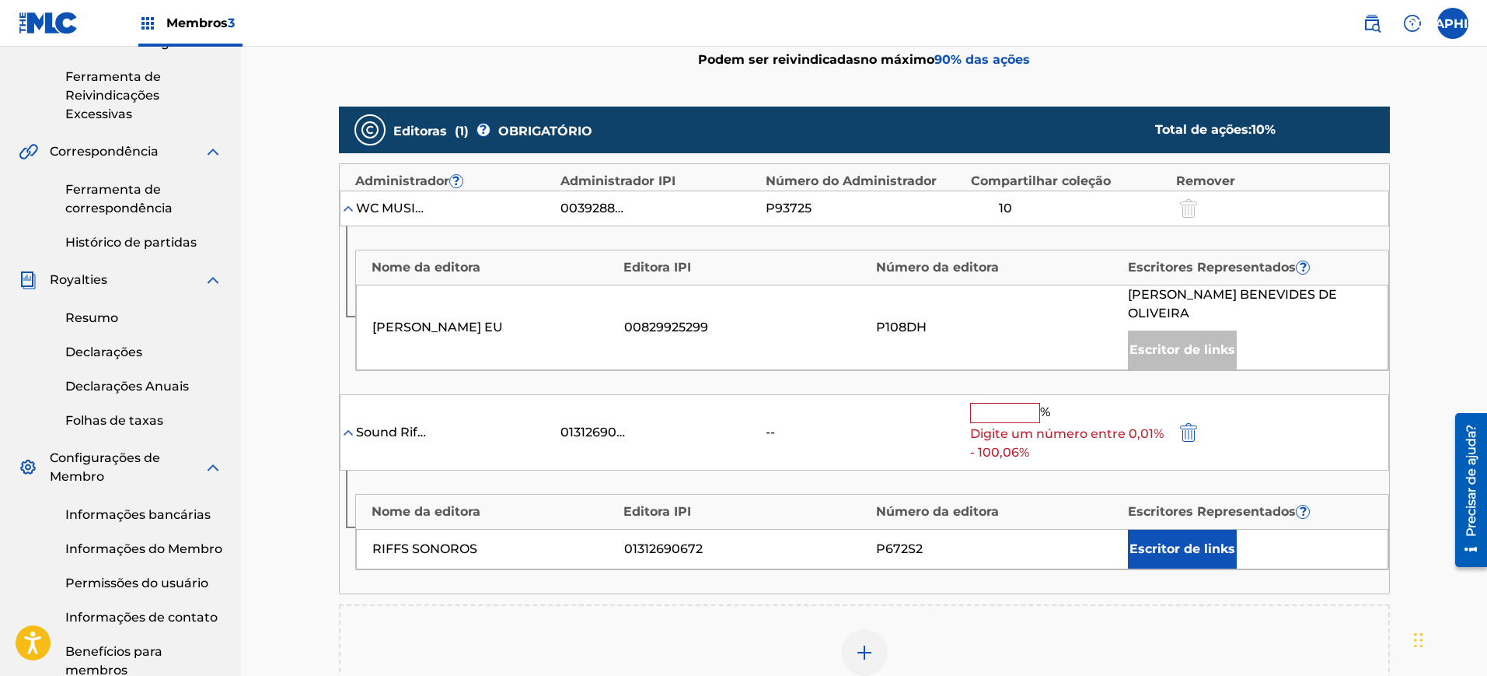
scroll to position [477, 0]
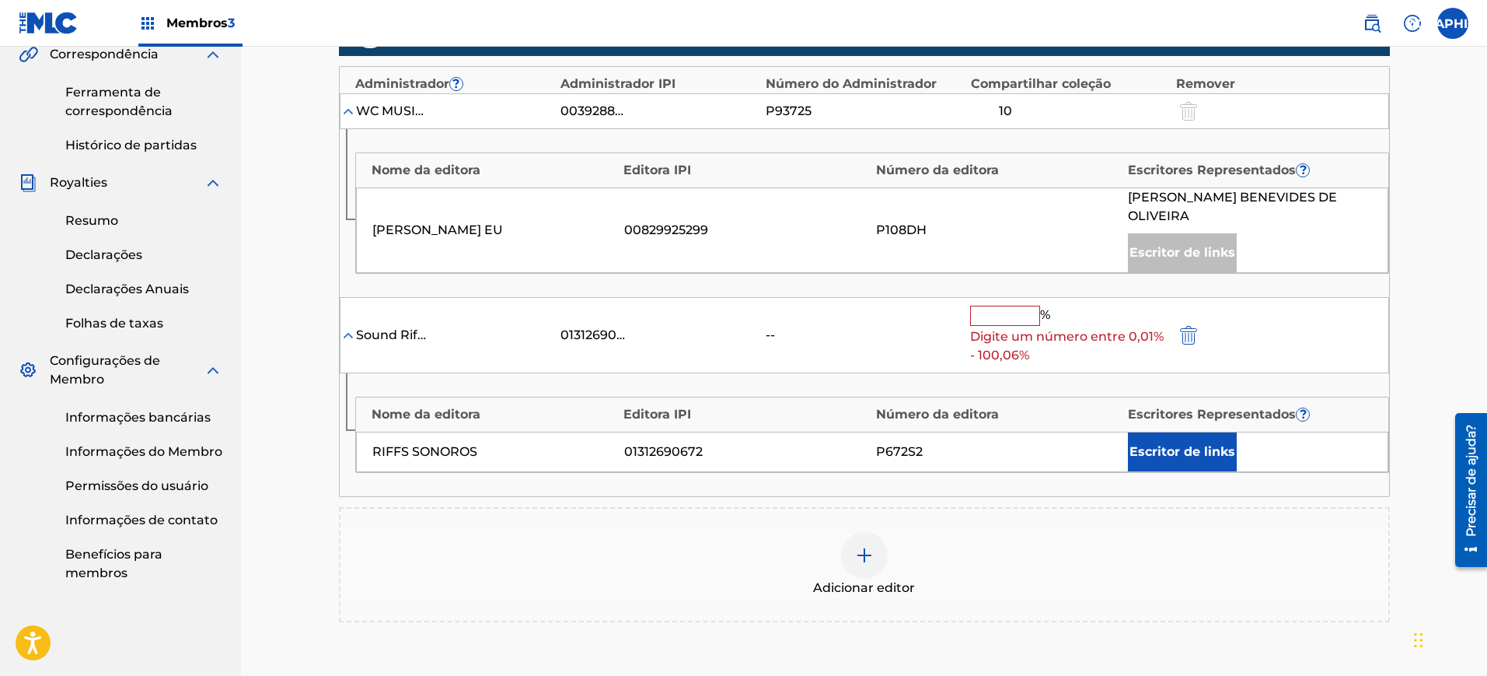
click at [1007, 316] on input "text" at bounding box center [1005, 316] width 70 height 20
type input "16,66"
click at [1004, 476] on div "Nome da editora Editora IPI Número da editora Escritores Representados ? RIFFS …" at bounding box center [865, 434] width 1050 height 123
click at [1083, 308] on div "16,66 % Digite um número entre 0,01% - 100,06%" at bounding box center [1068, 336] width 197 height 60
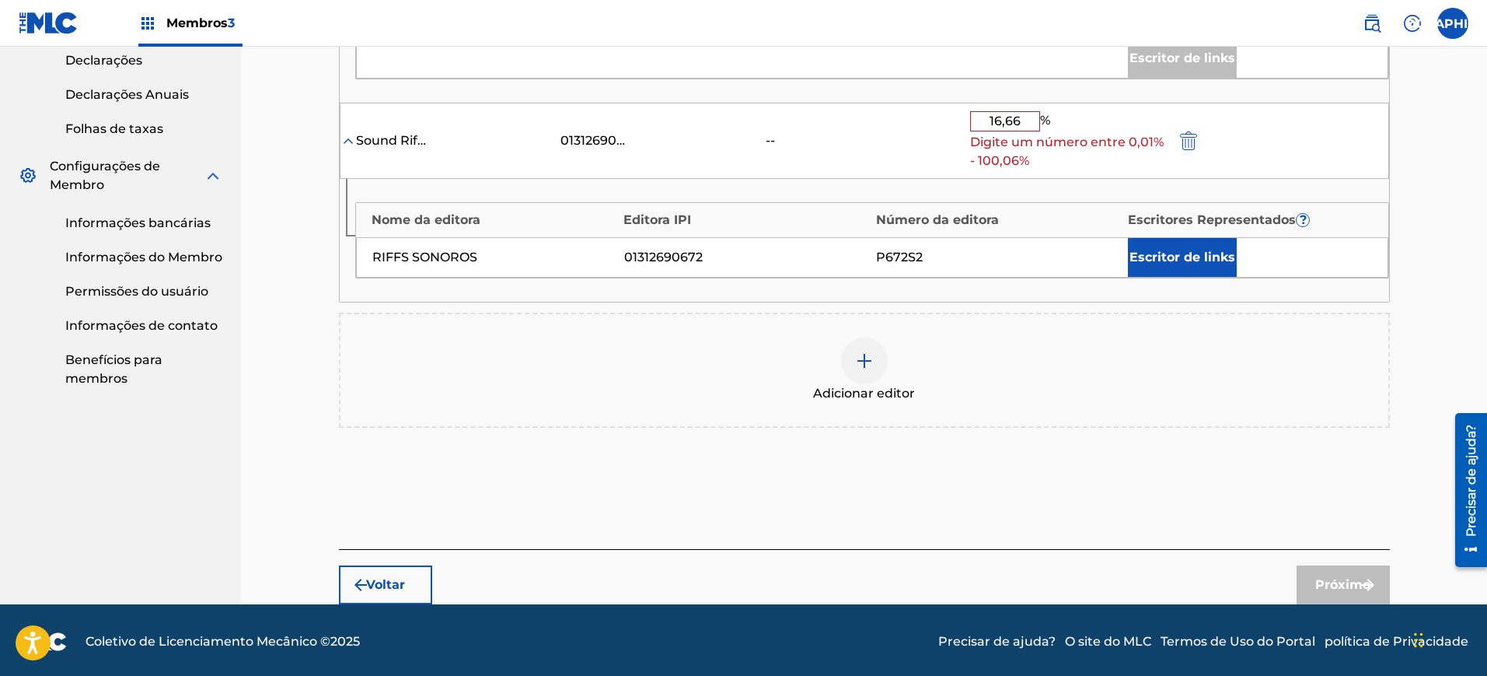
scroll to position [575, 0]
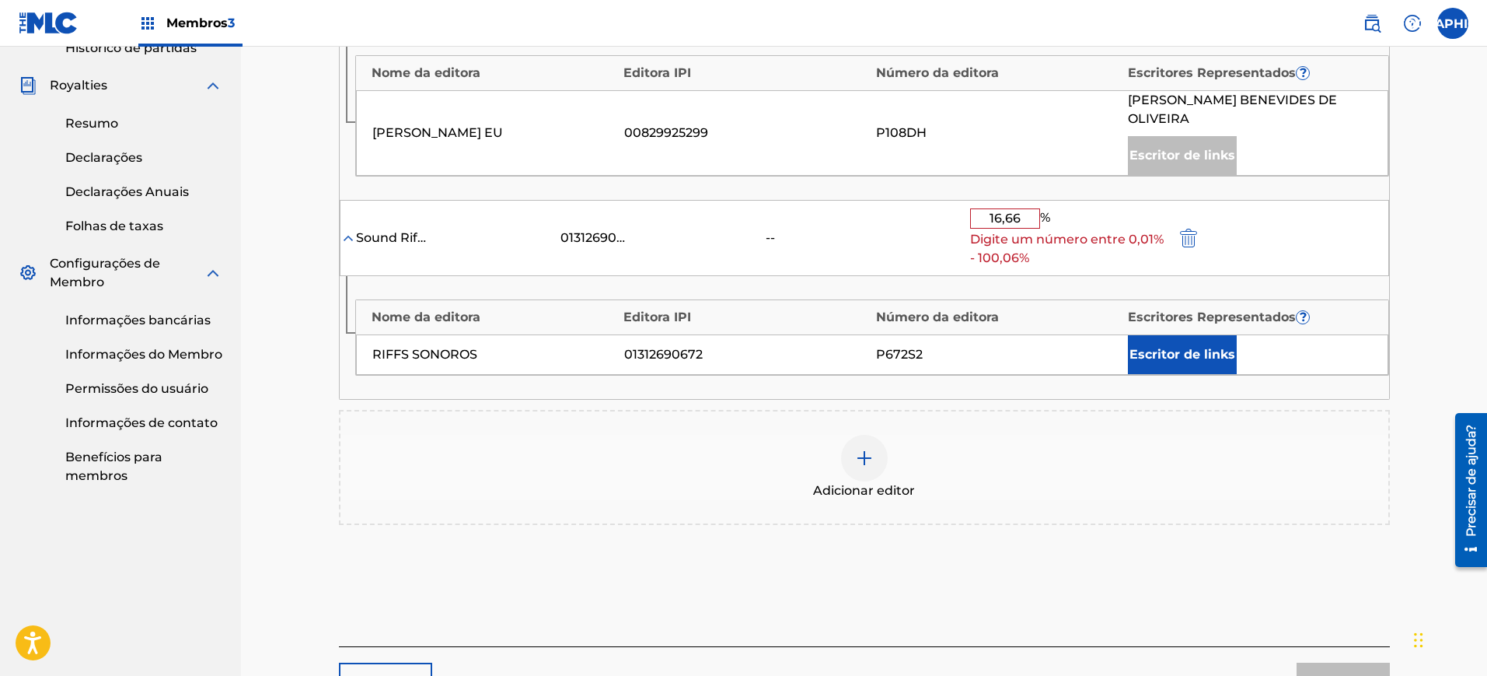
click at [1170, 358] on font "Escritor de links" at bounding box center [1183, 354] width 106 height 15
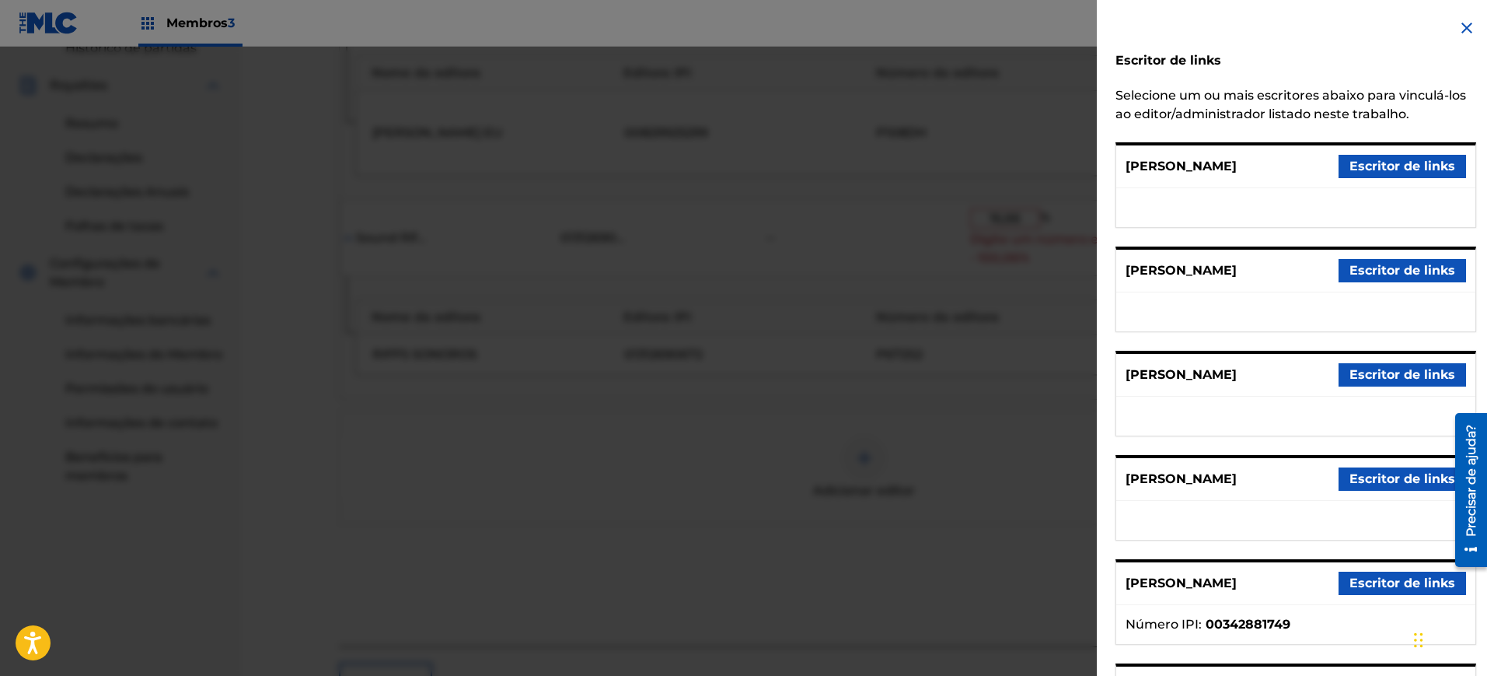
click at [1369, 264] on font "Escritor de links" at bounding box center [1403, 270] width 106 height 15
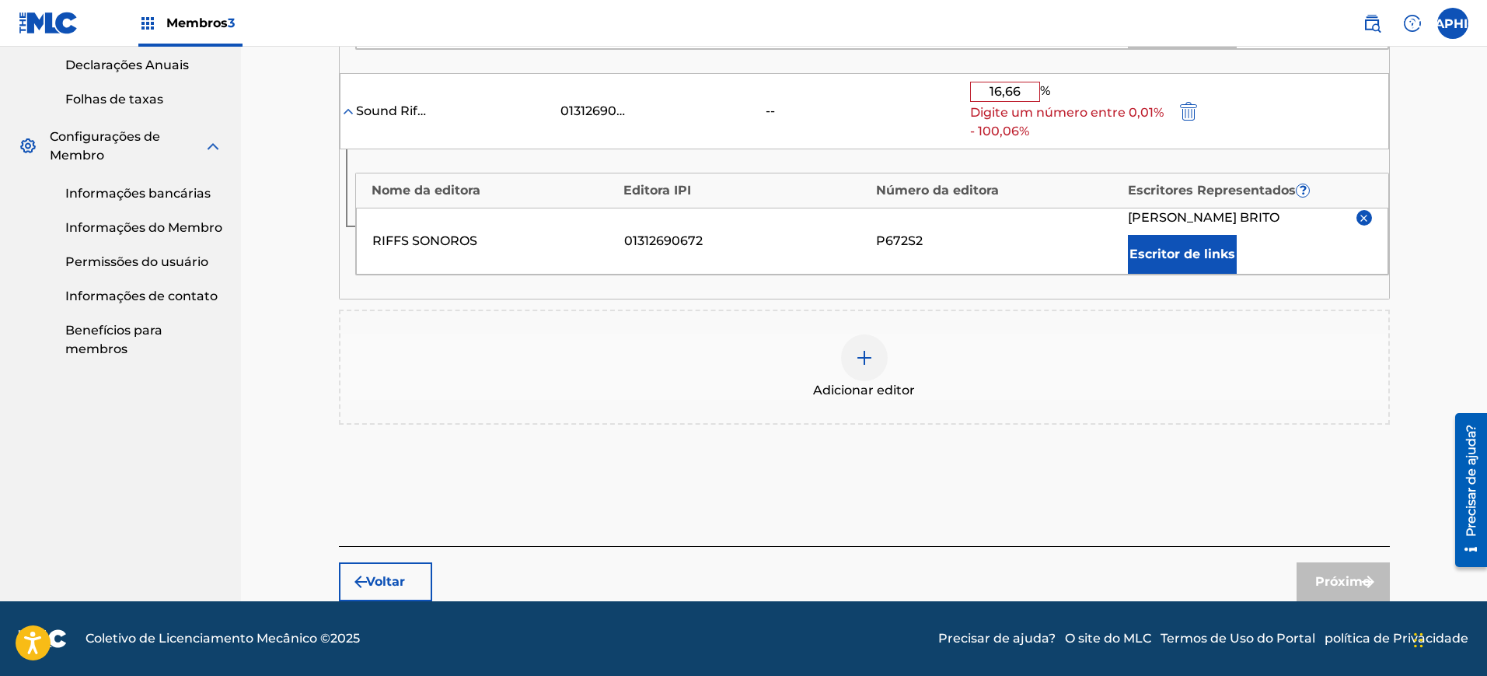
scroll to position [507, 0]
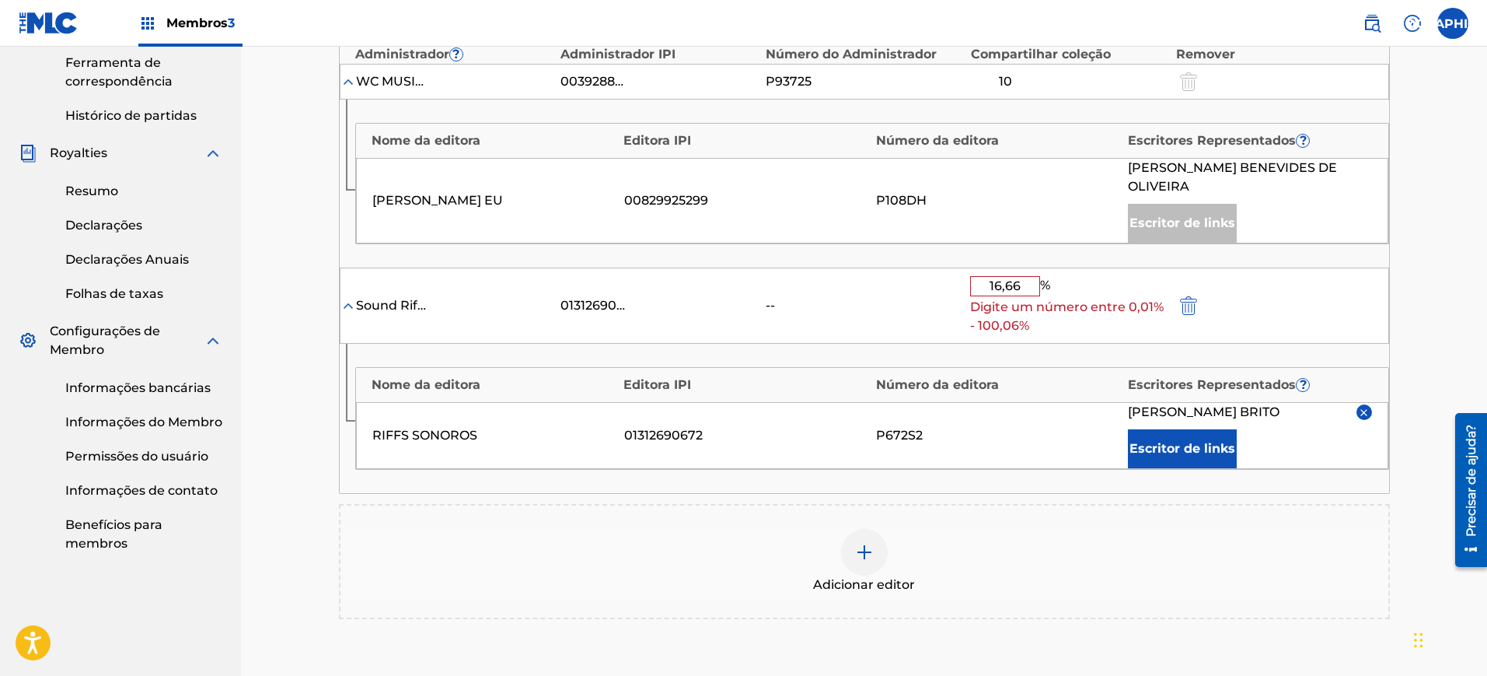
click at [882, 316] on div "Sound Riffs 01312690672 -- 16,66 % Digite um número entre 0,01% - 100,06%" at bounding box center [865, 305] width 1050 height 77
click at [1024, 285] on input "16,66" at bounding box center [1005, 286] width 70 height 20
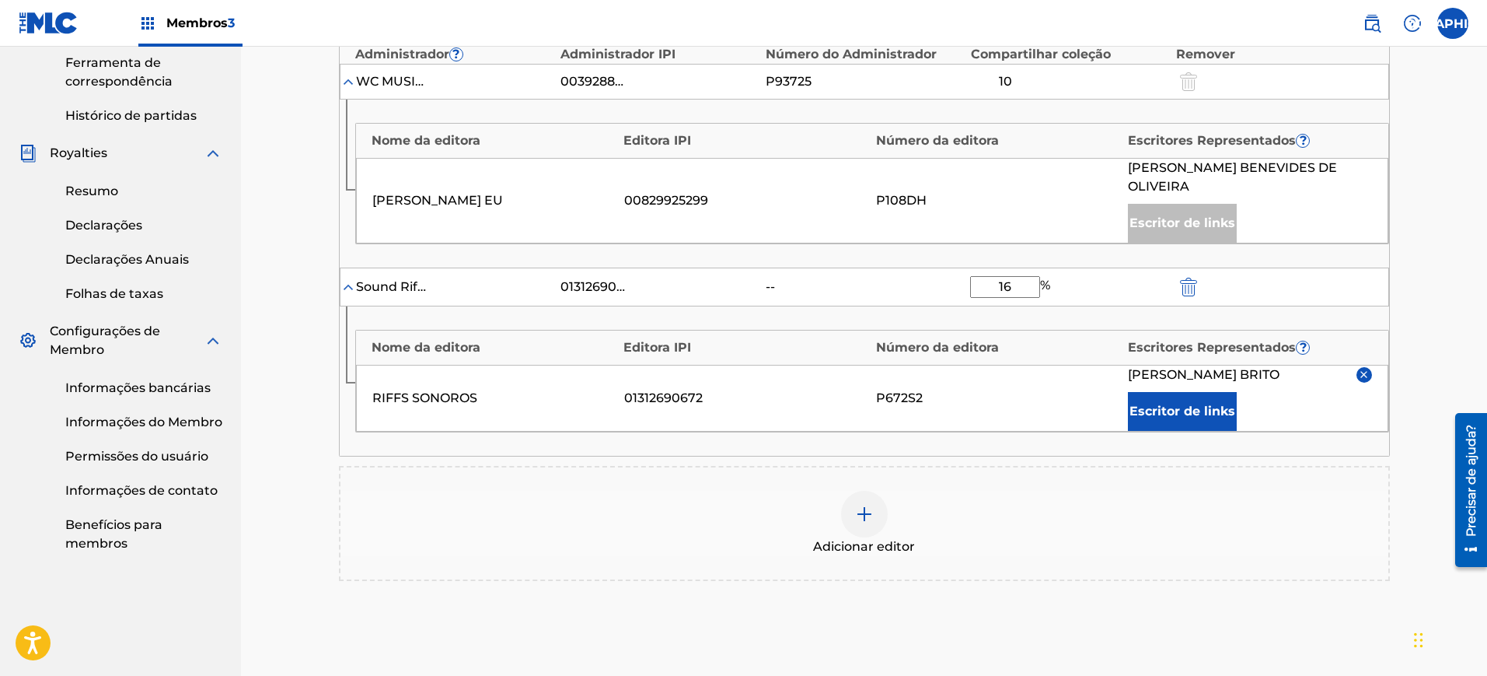
type input "16"
click at [1008, 473] on div "Adicionar editor" at bounding box center [864, 523] width 1051 height 115
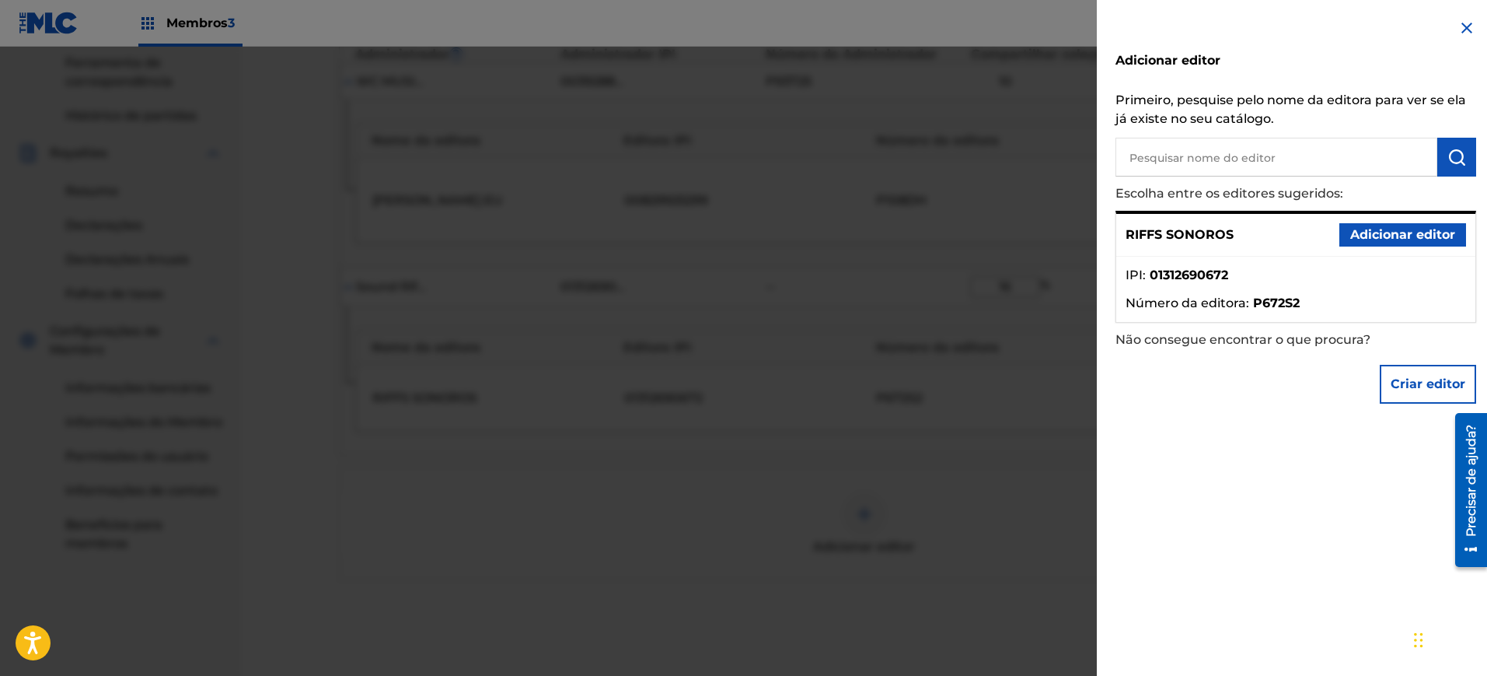
click at [1458, 28] on img at bounding box center [1467, 28] width 19 height 19
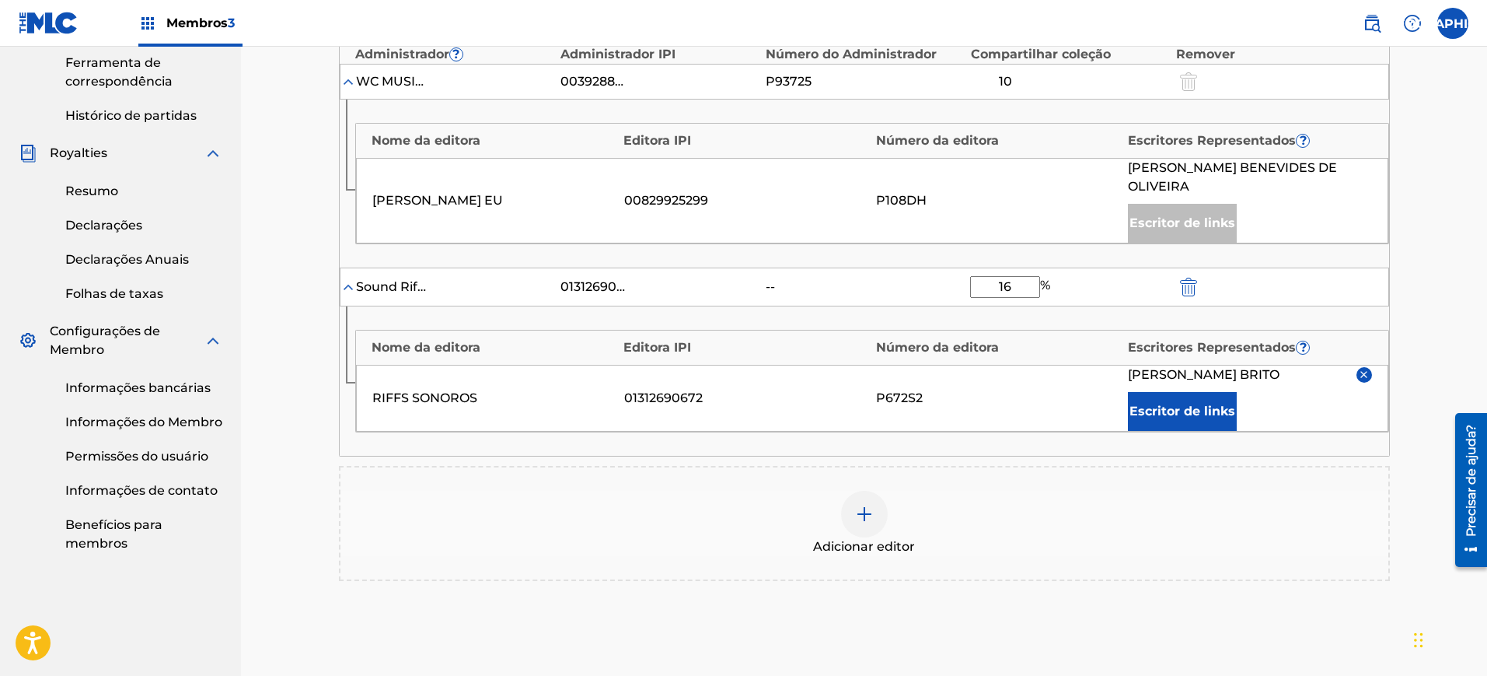
scroll to position [410, 0]
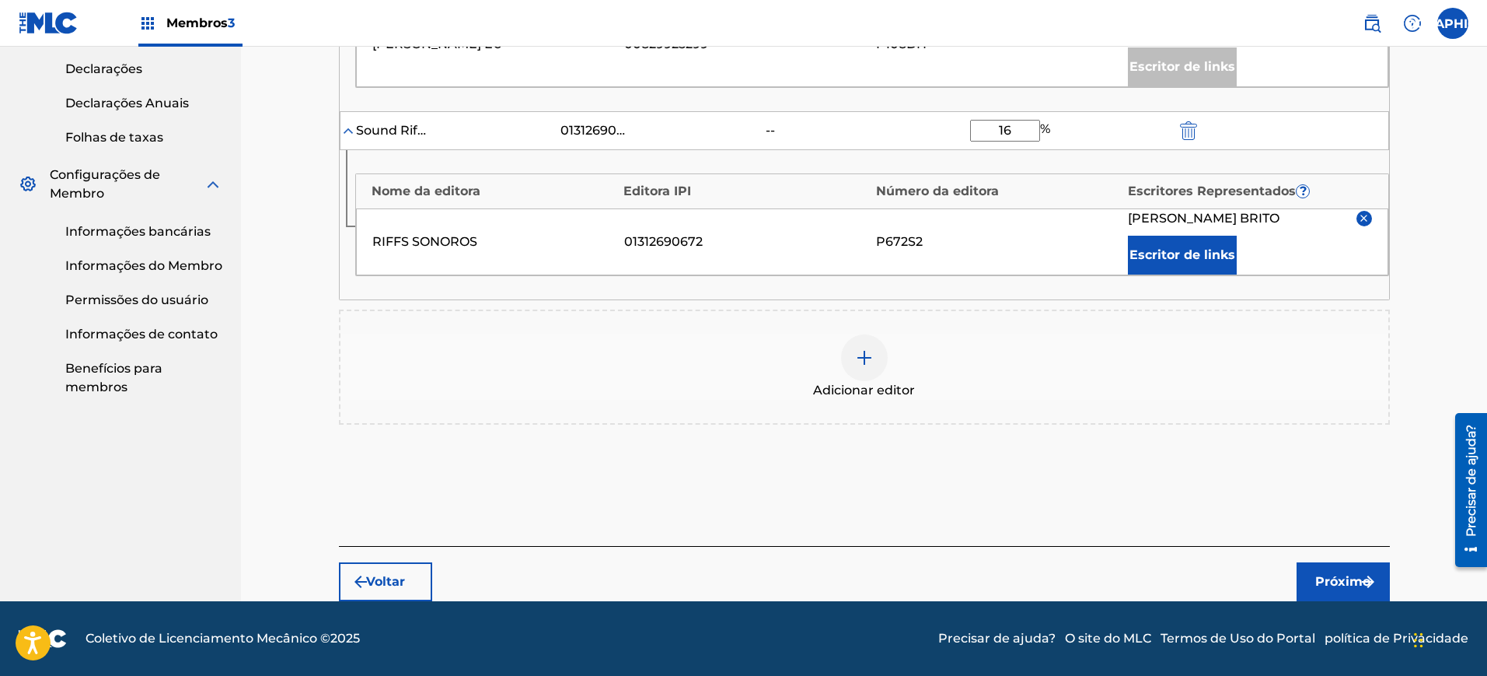
click at [1324, 589] on font "Próximo" at bounding box center [1343, 581] width 55 height 19
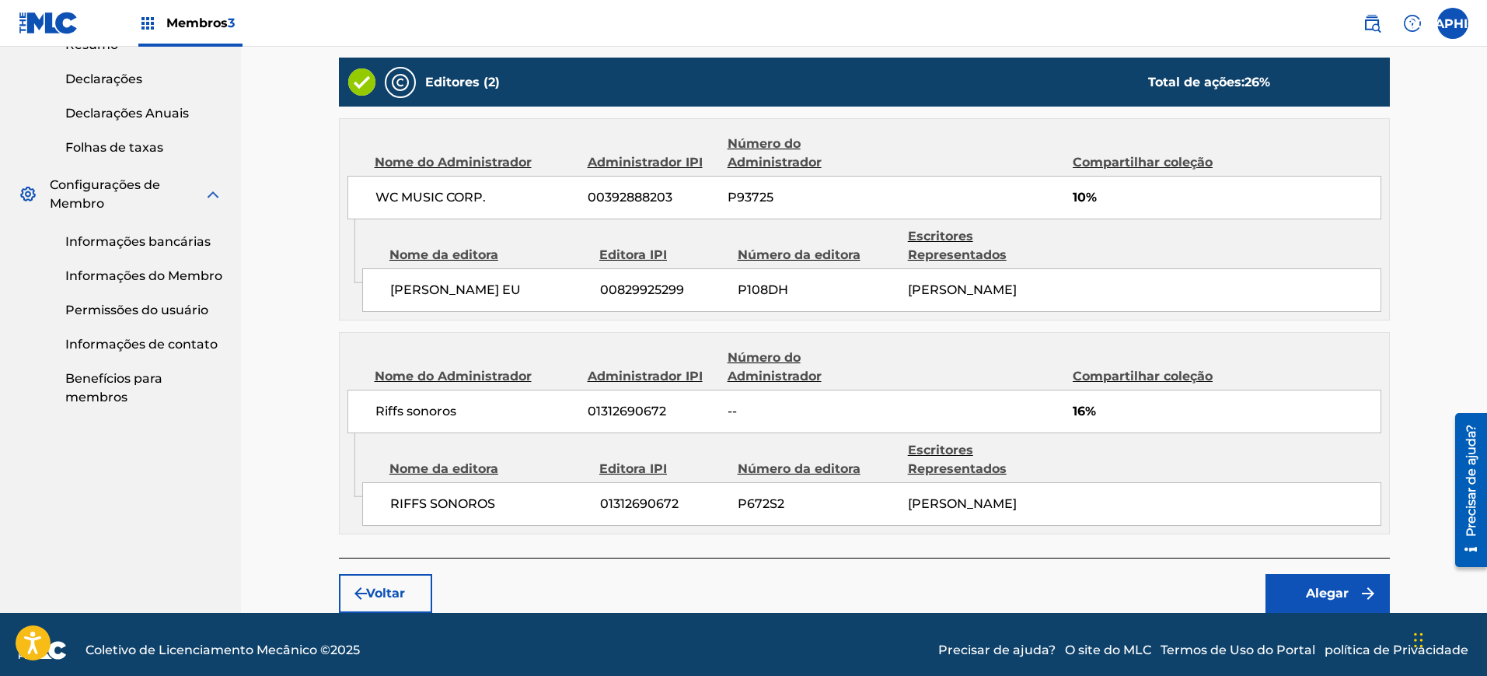
scroll to position [721, 0]
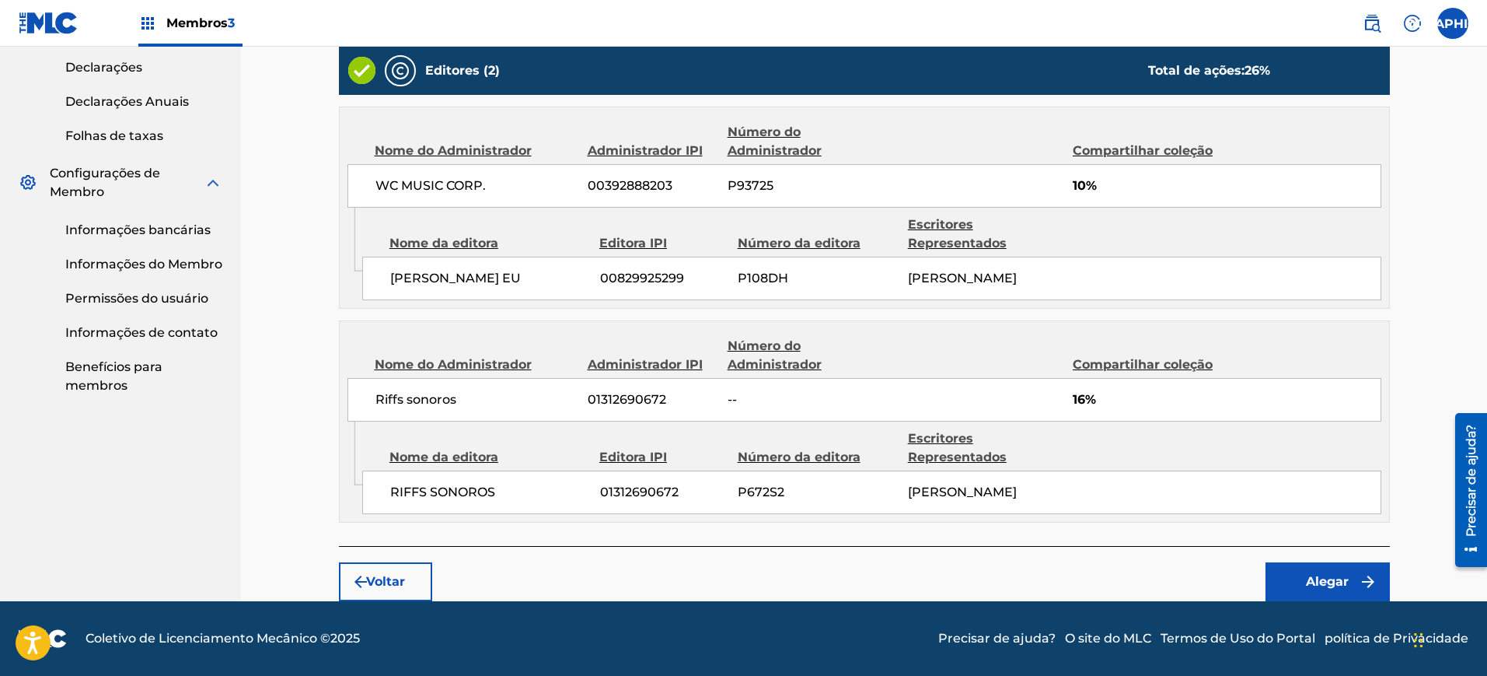
click at [1323, 585] on font "Alegar" at bounding box center [1327, 581] width 43 height 15
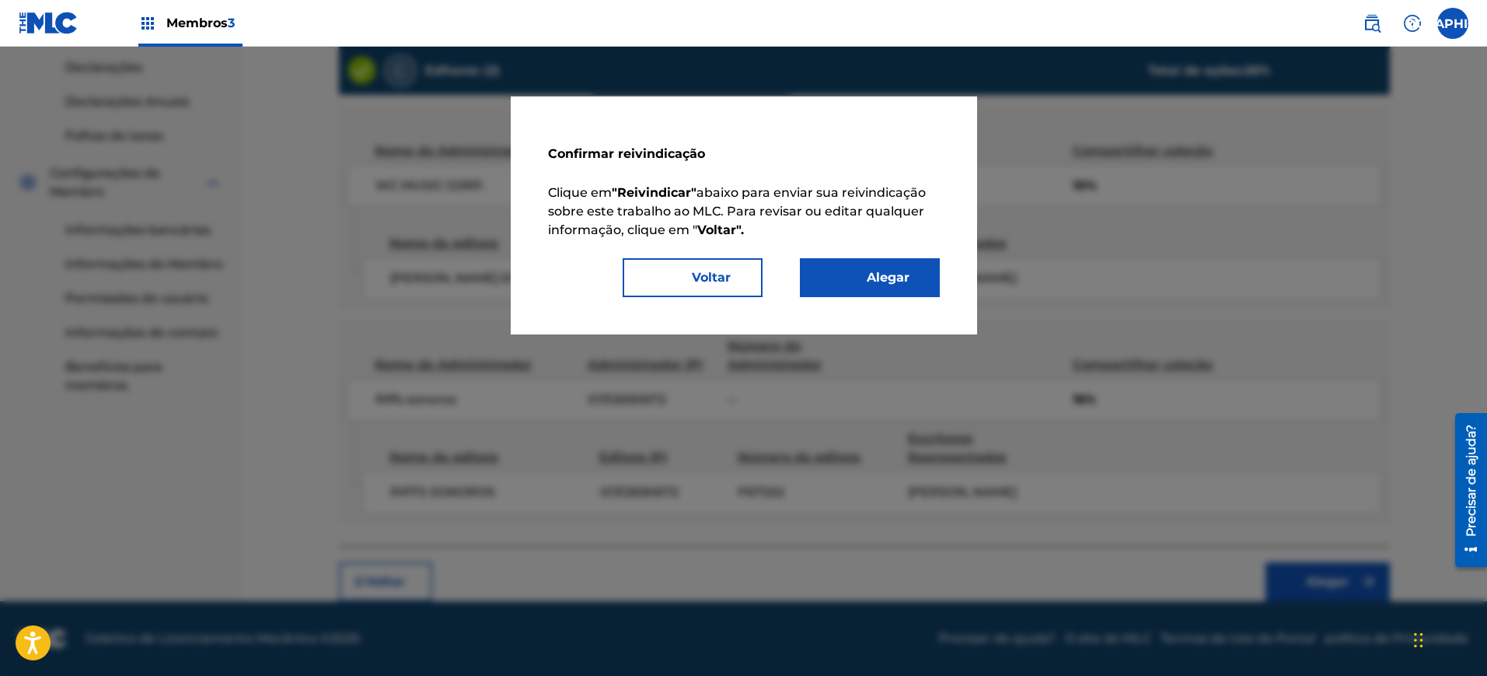
click at [887, 280] on font "Alegar" at bounding box center [888, 277] width 43 height 15
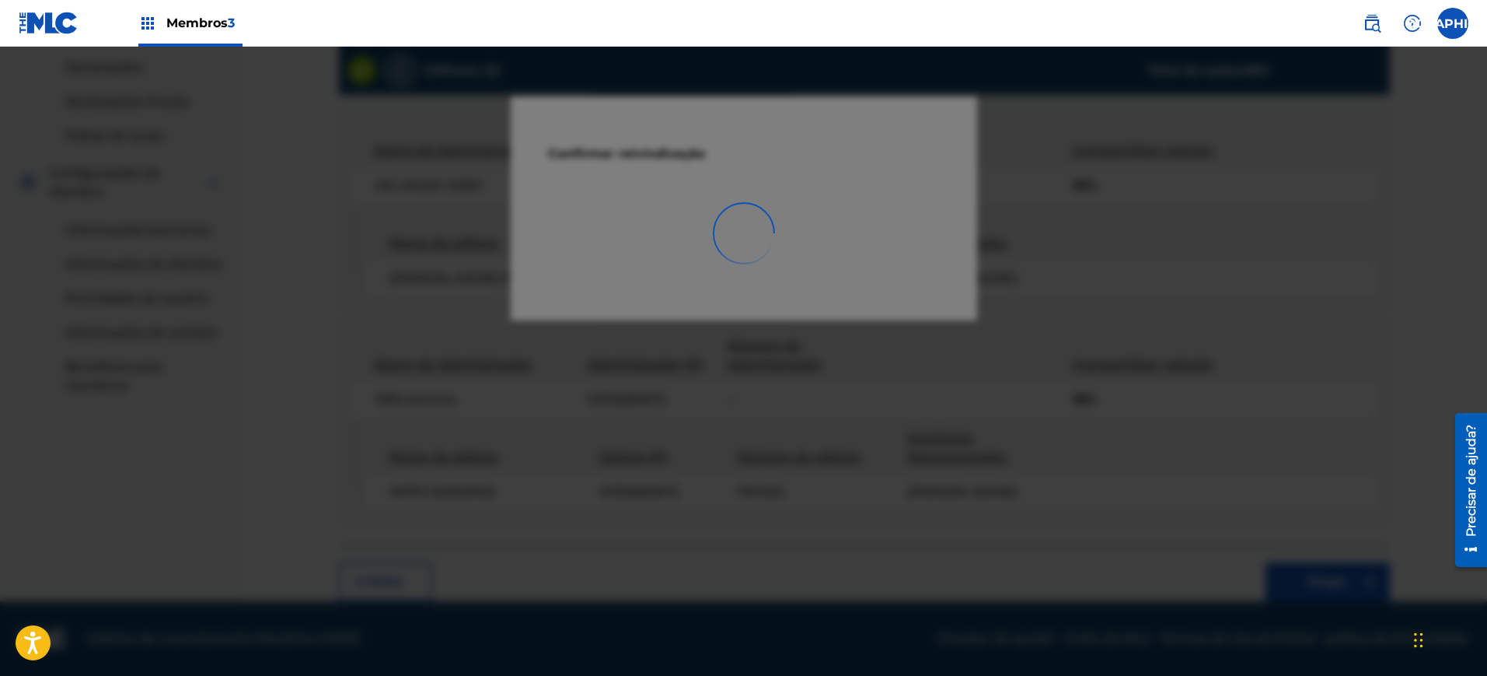
scroll to position [477, 0]
